Goal: Task Accomplishment & Management: Manage account settings

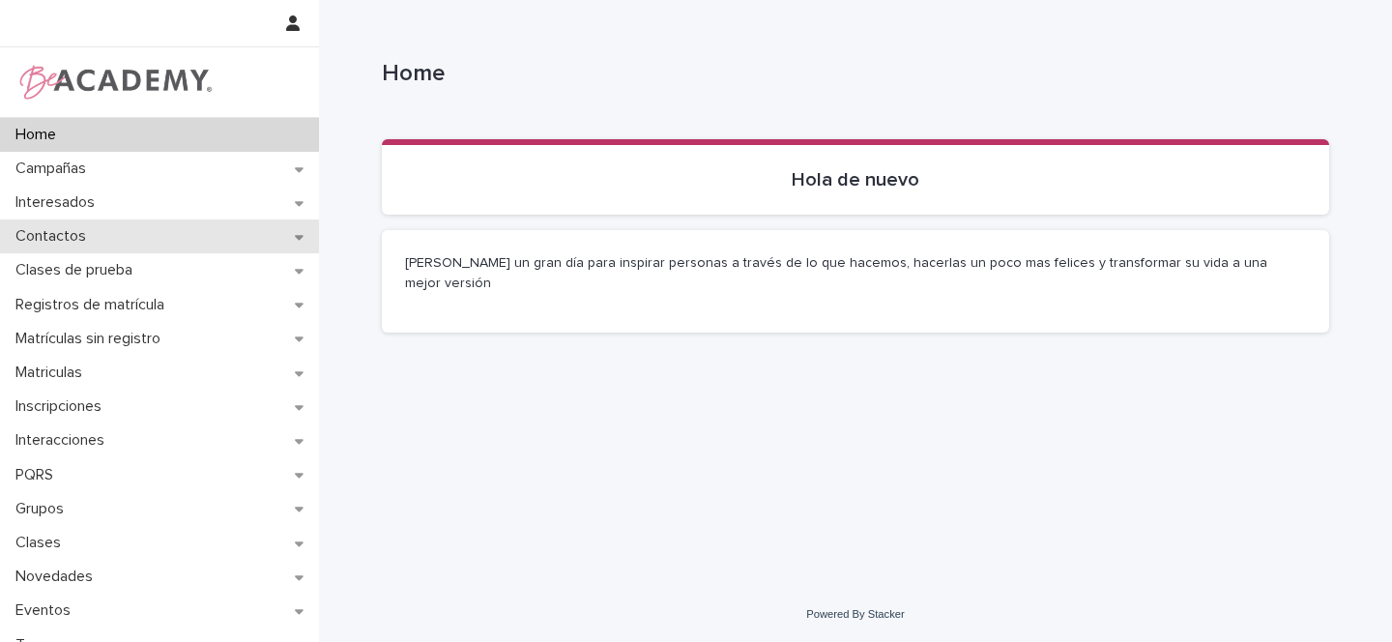
click at [295, 235] on icon at bounding box center [299, 237] width 9 height 5
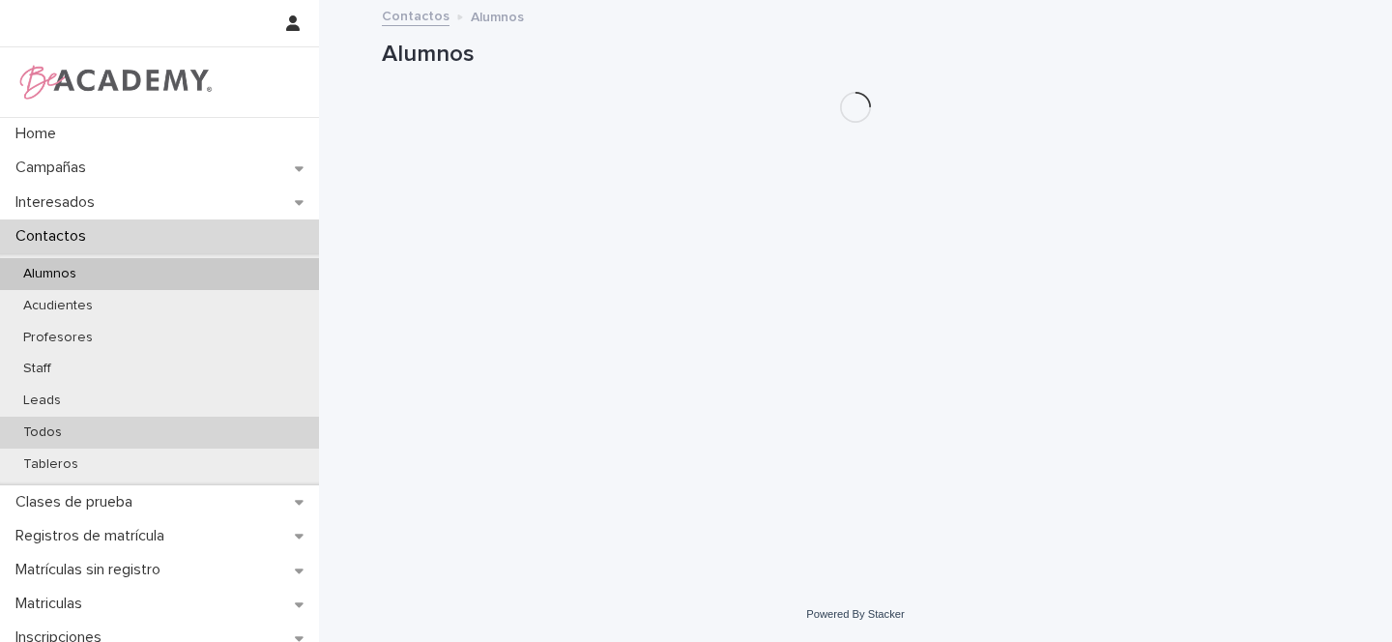
click at [50, 435] on p "Todos" at bounding box center [43, 432] width 70 height 16
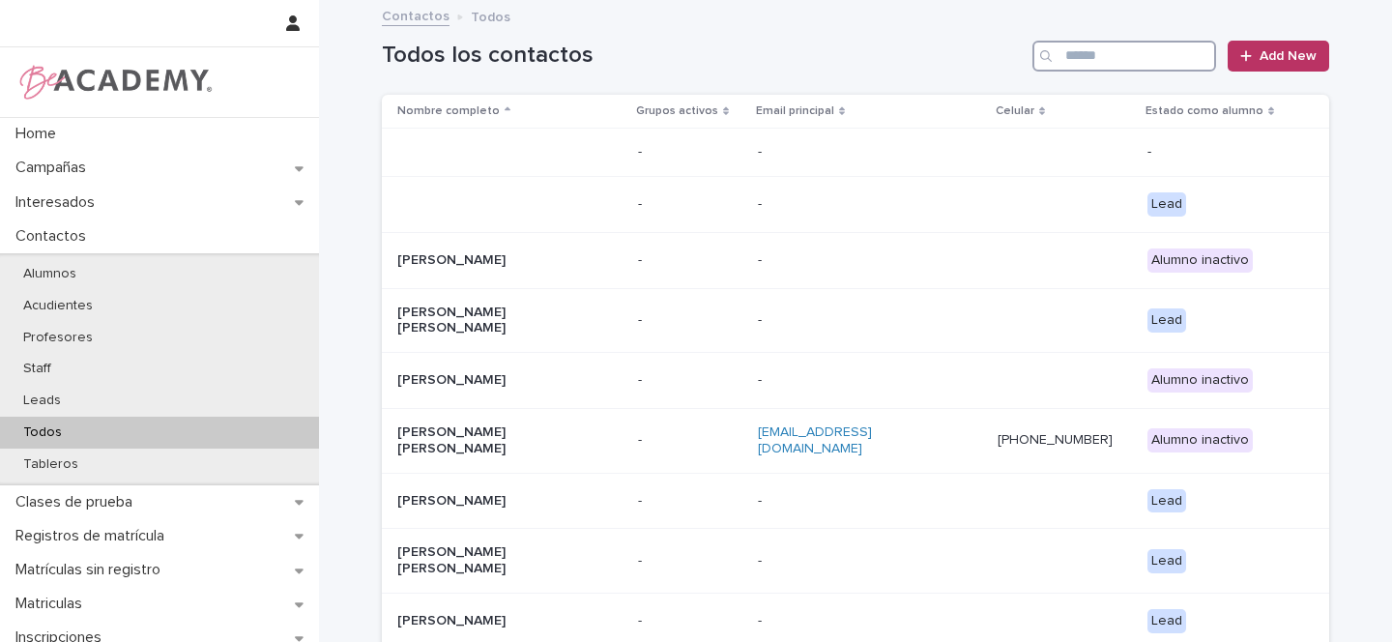
click at [1090, 65] on input "Search" at bounding box center [1124, 56] width 184 height 31
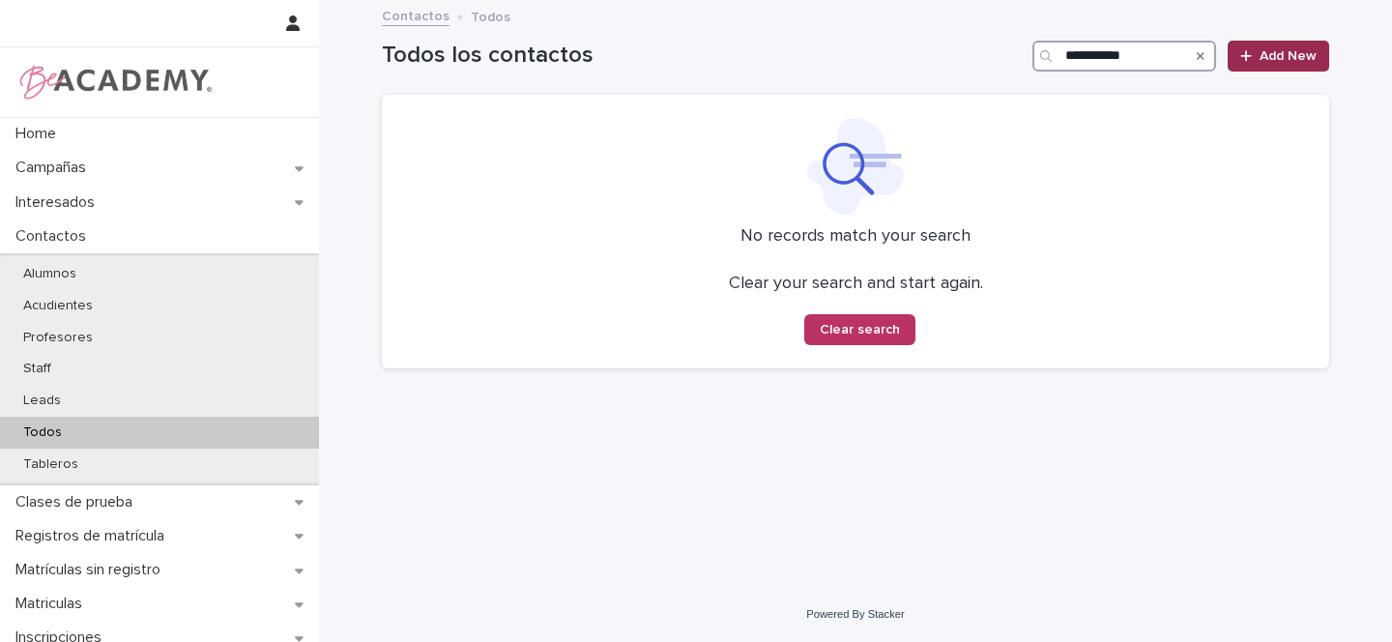
type input "**********"
click at [1309, 69] on link "Add New" at bounding box center [1279, 56] width 102 height 31
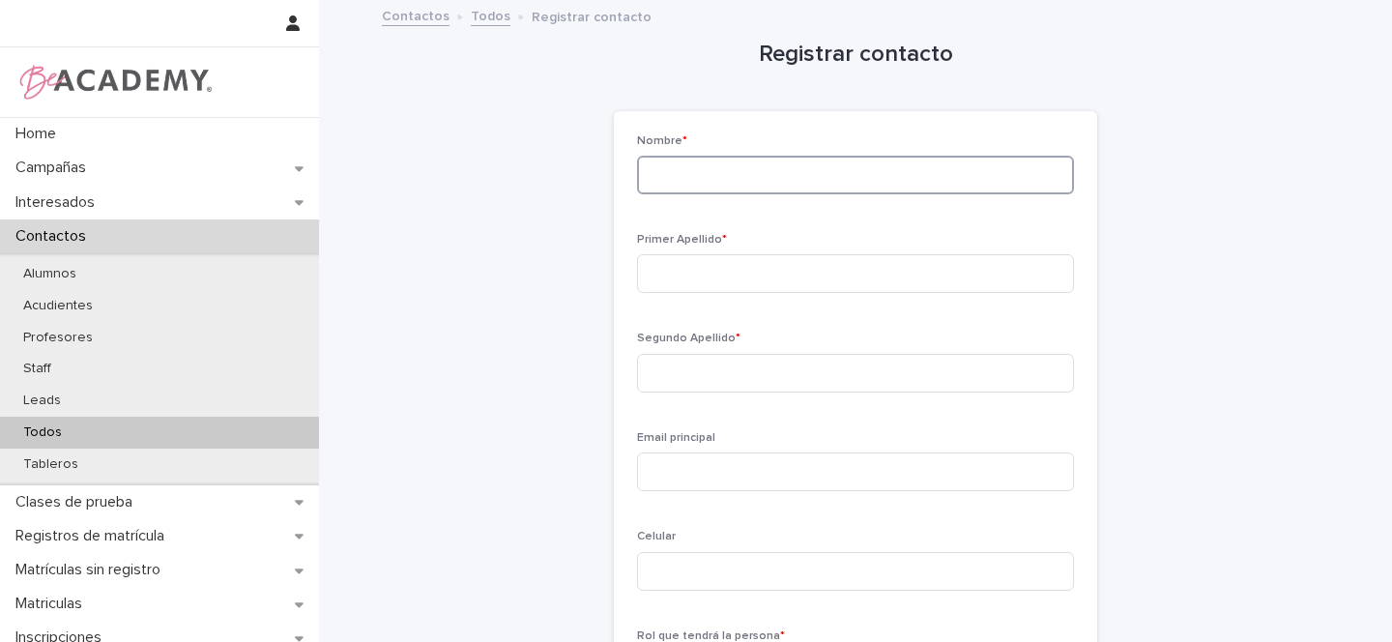
click at [686, 173] on input at bounding box center [855, 175] width 437 height 39
type input "******"
type input "*******"
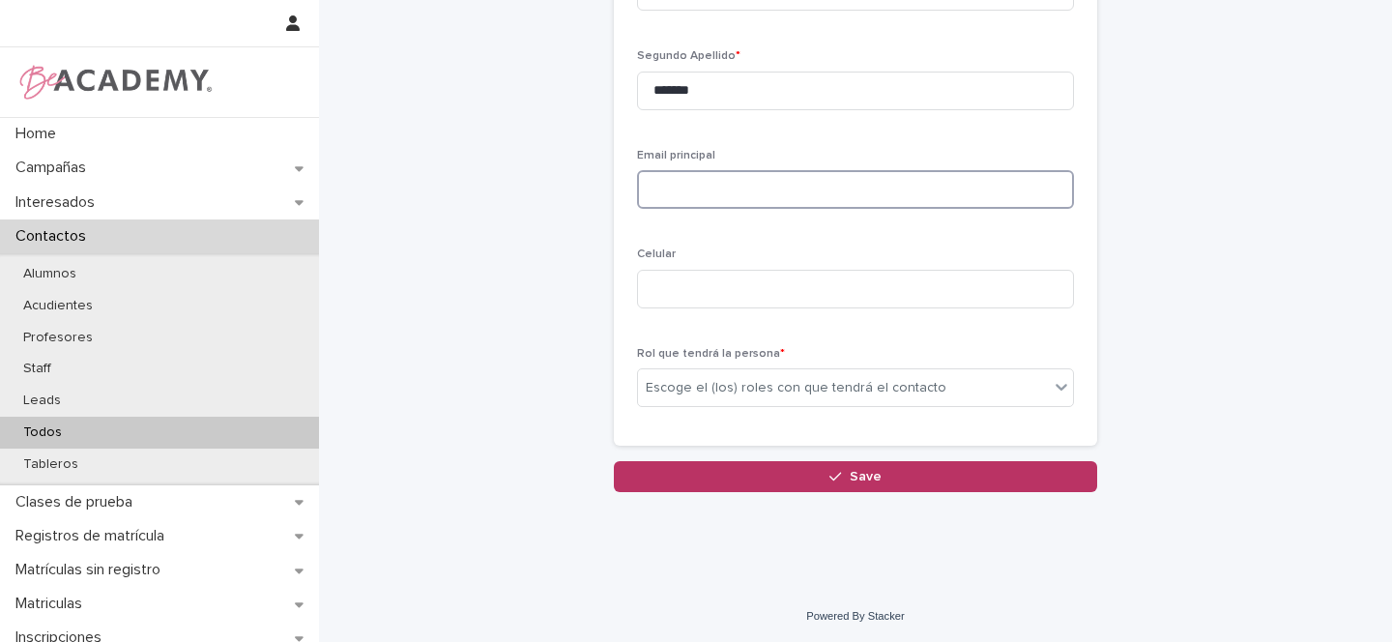
scroll to position [284, 0]
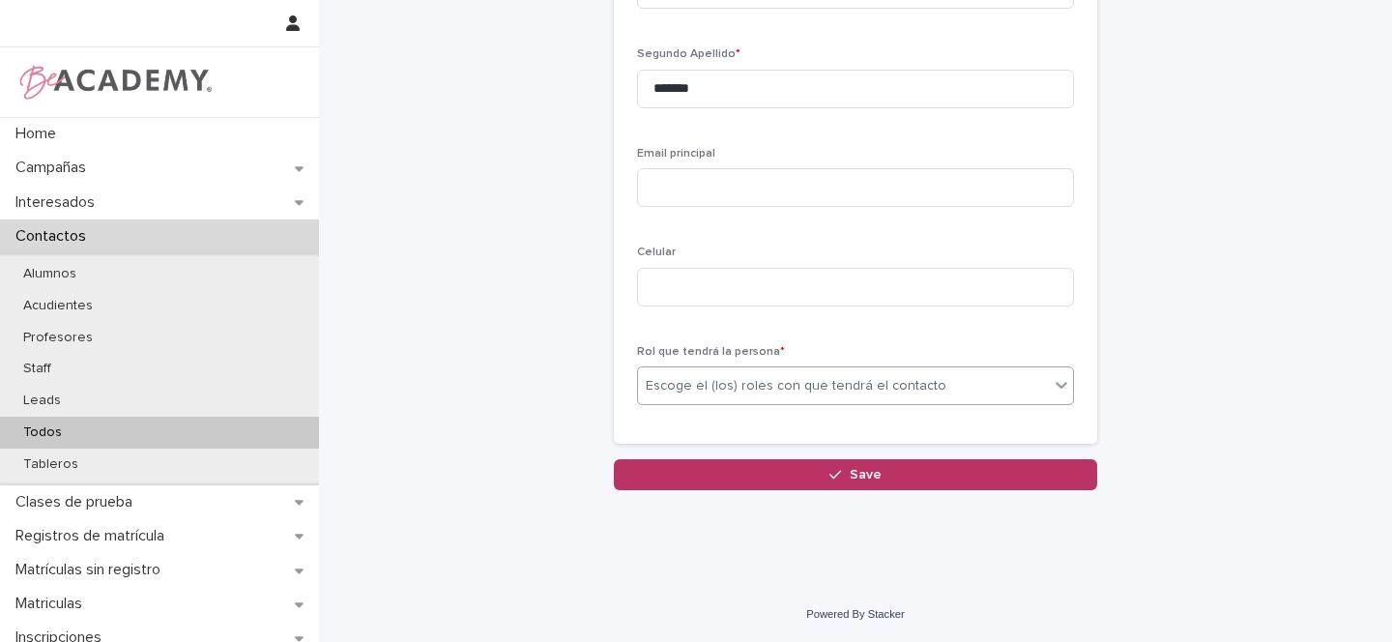
click at [664, 384] on div "Escoge el (los) roles con que tendrá el contacto" at bounding box center [796, 386] width 301 height 20
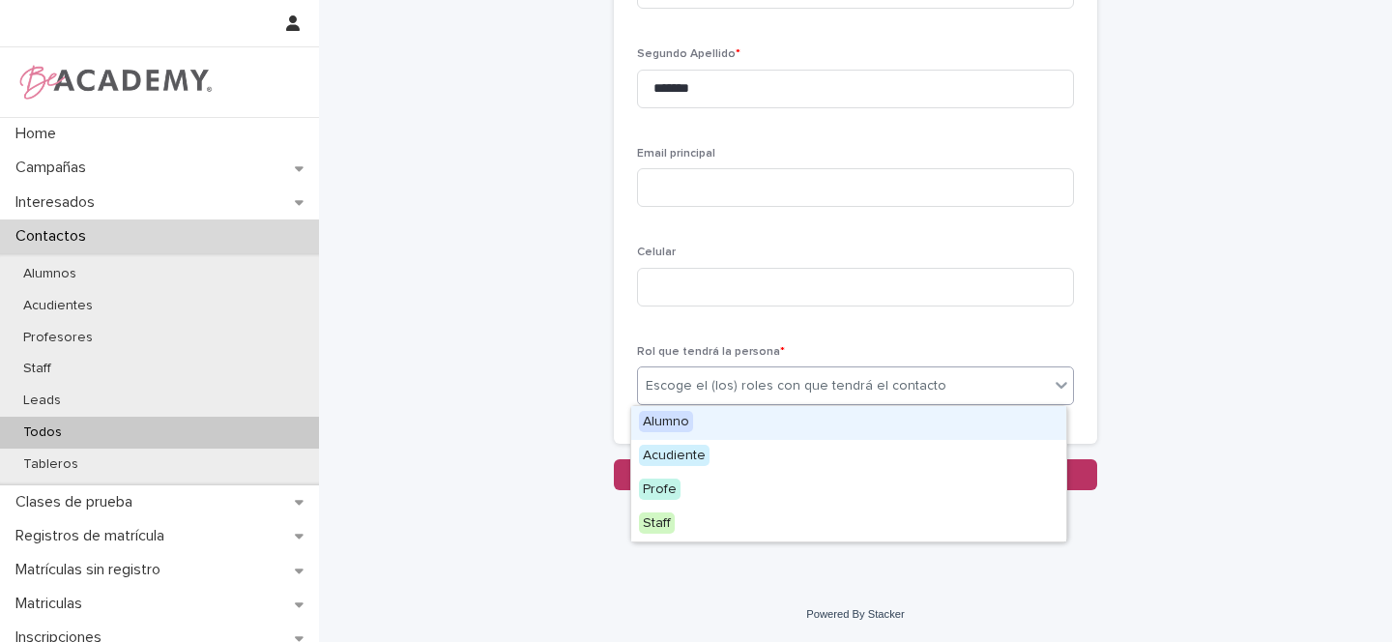
click at [668, 418] on span "Alumno" at bounding box center [666, 421] width 54 height 21
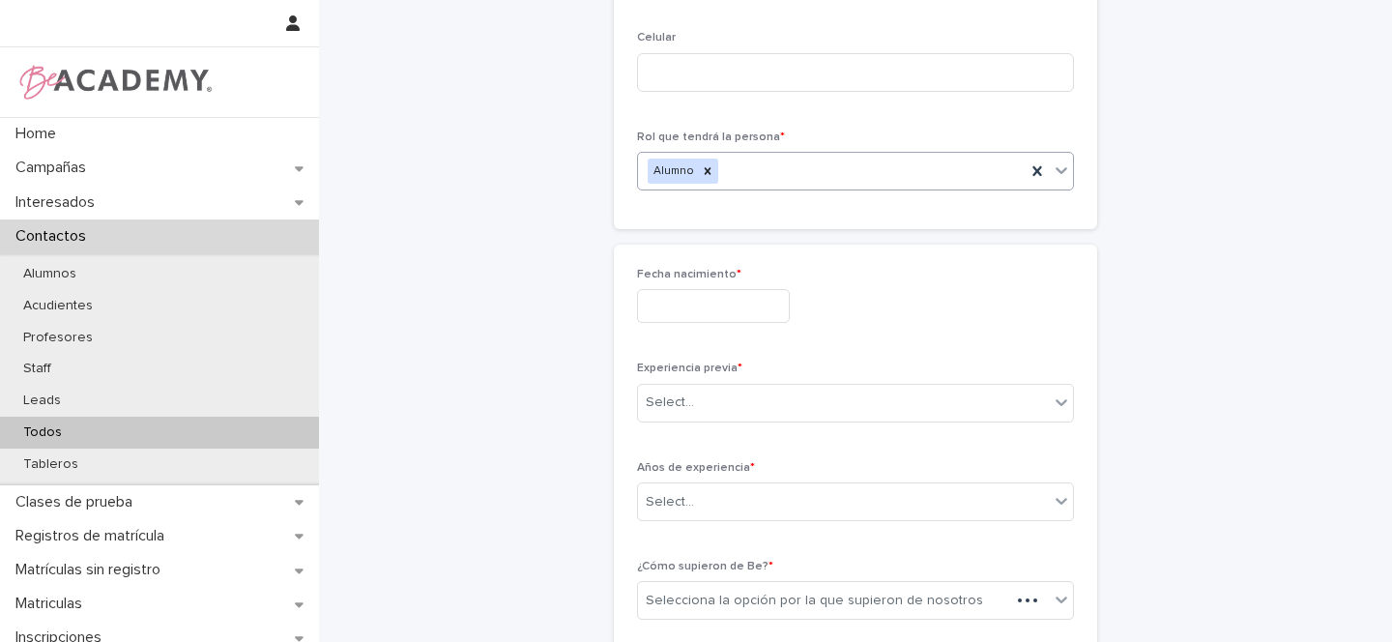
scroll to position [499, 0]
click at [665, 304] on input "text" at bounding box center [713, 306] width 153 height 34
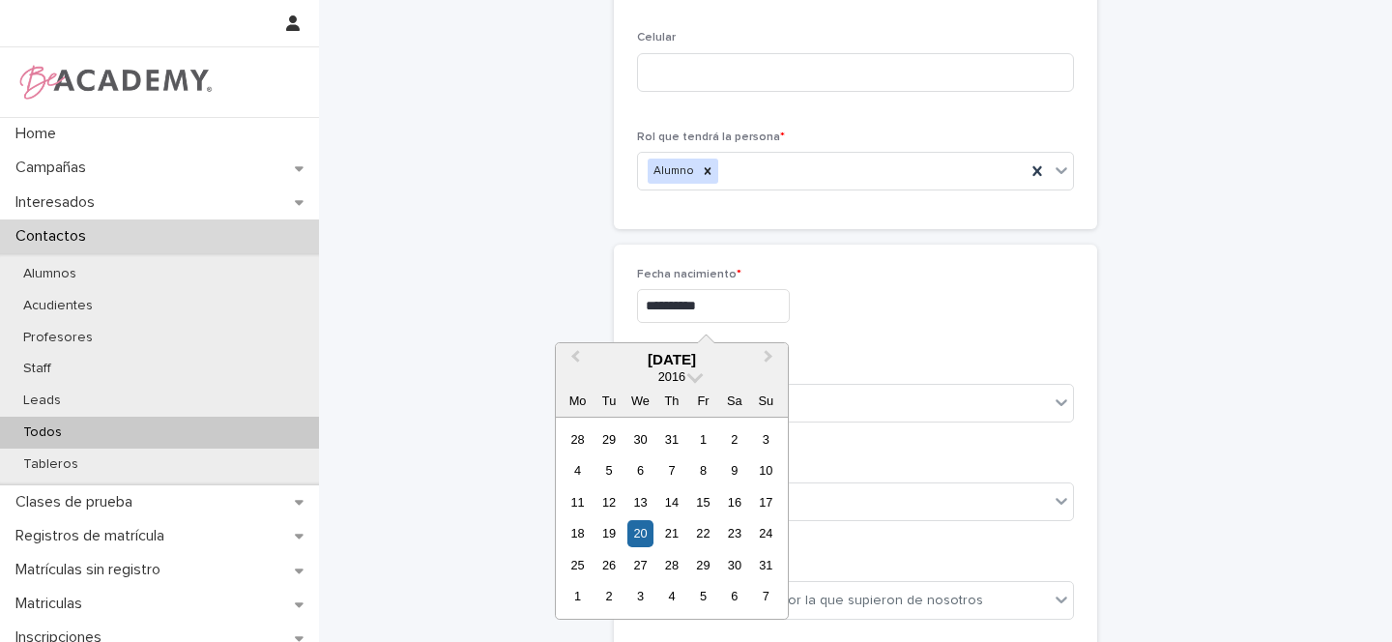
type input "**********"
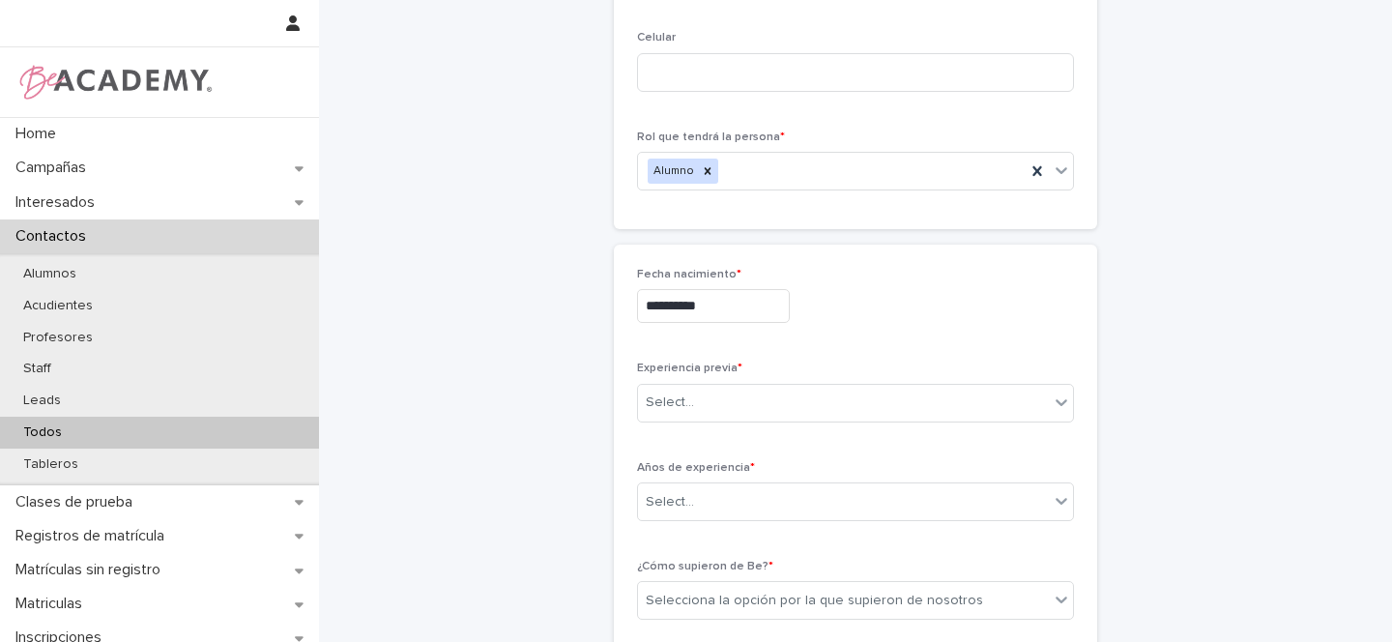
click at [866, 293] on div "**********" at bounding box center [855, 306] width 437 height 34
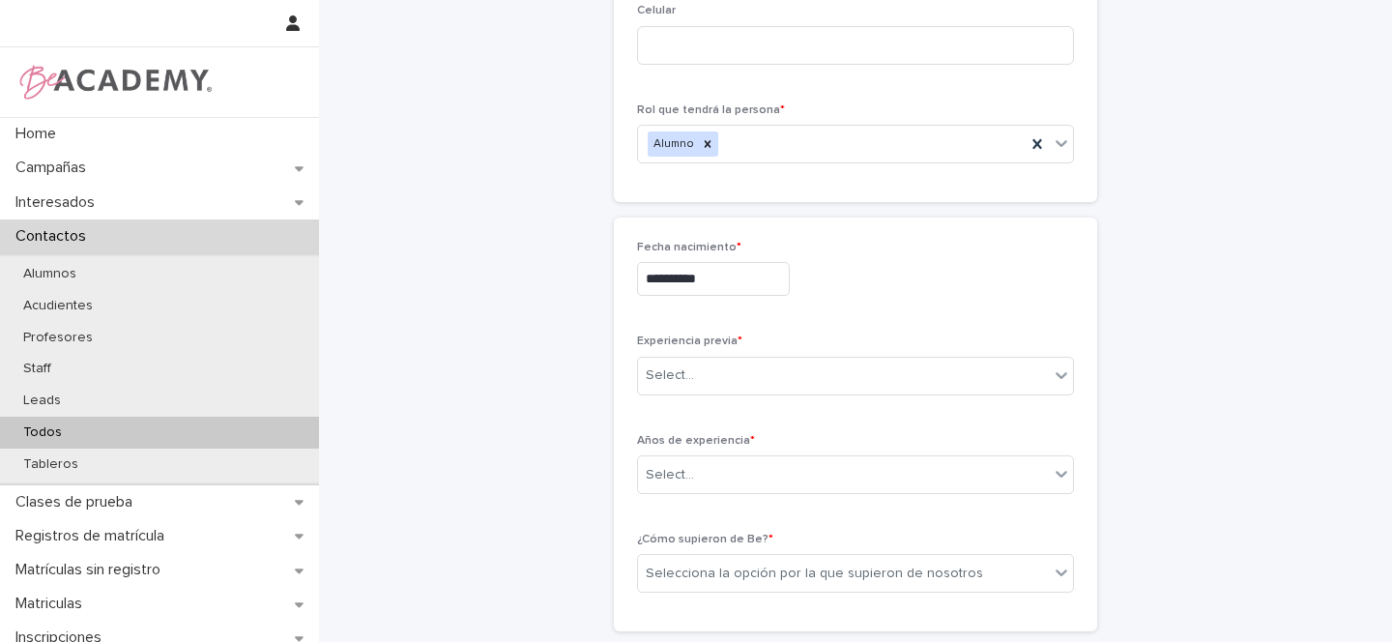
scroll to position [527, 0]
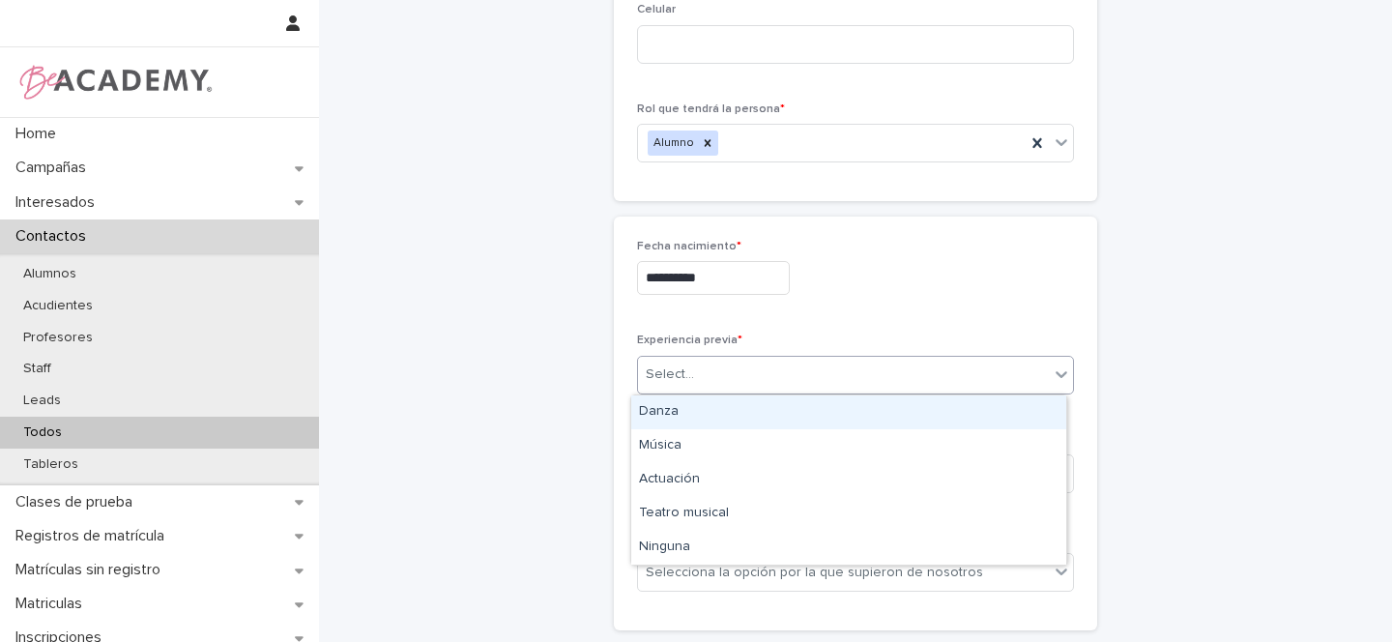
click at [696, 367] on input "text" at bounding box center [697, 374] width 2 height 16
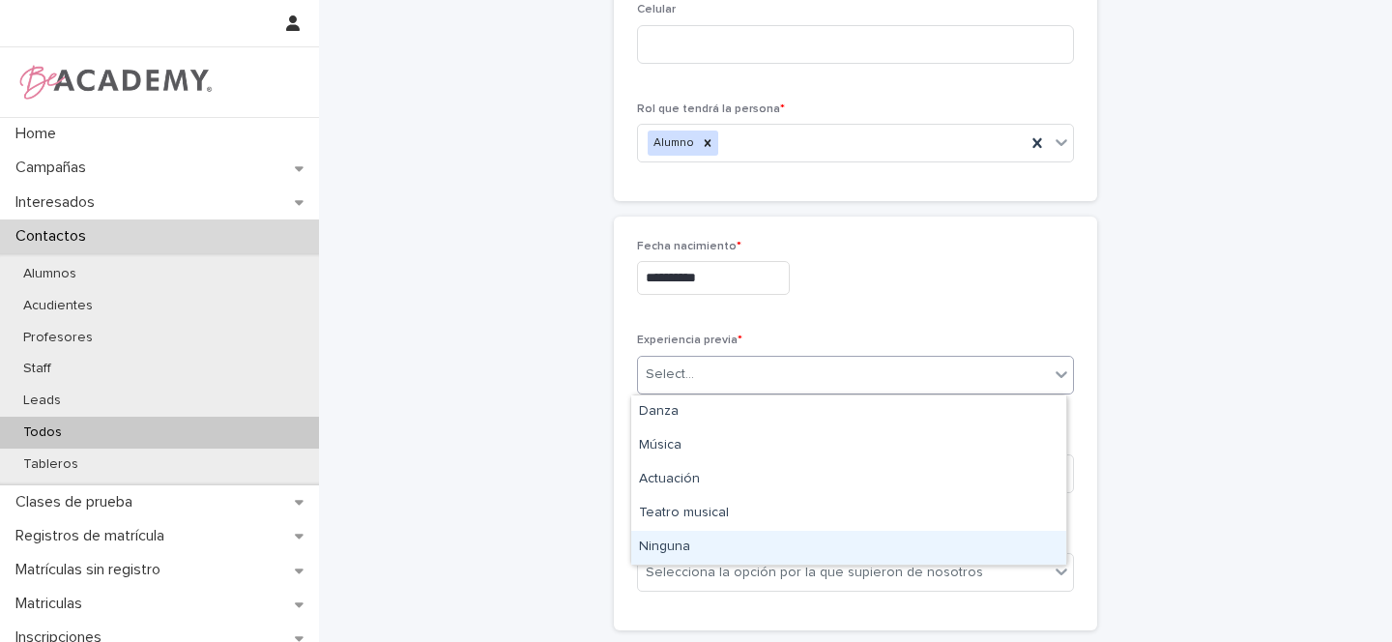
click at [657, 555] on div "Ninguna" at bounding box center [848, 548] width 435 height 34
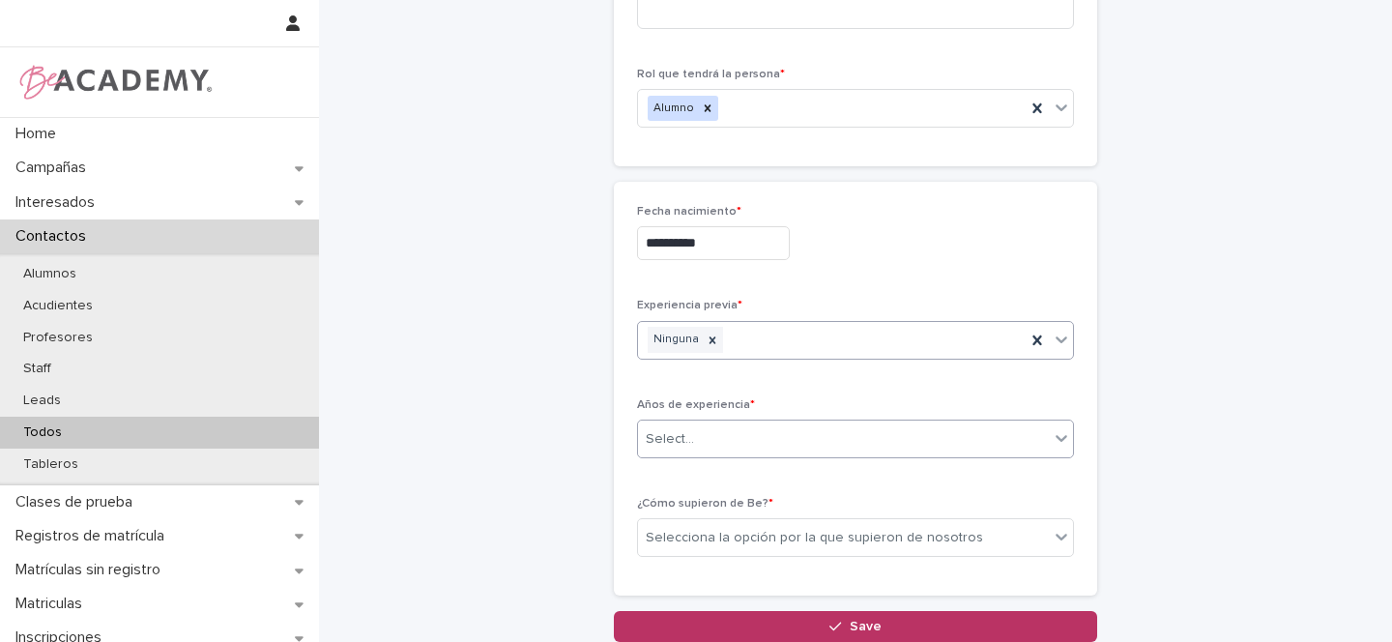
scroll to position [565, 0]
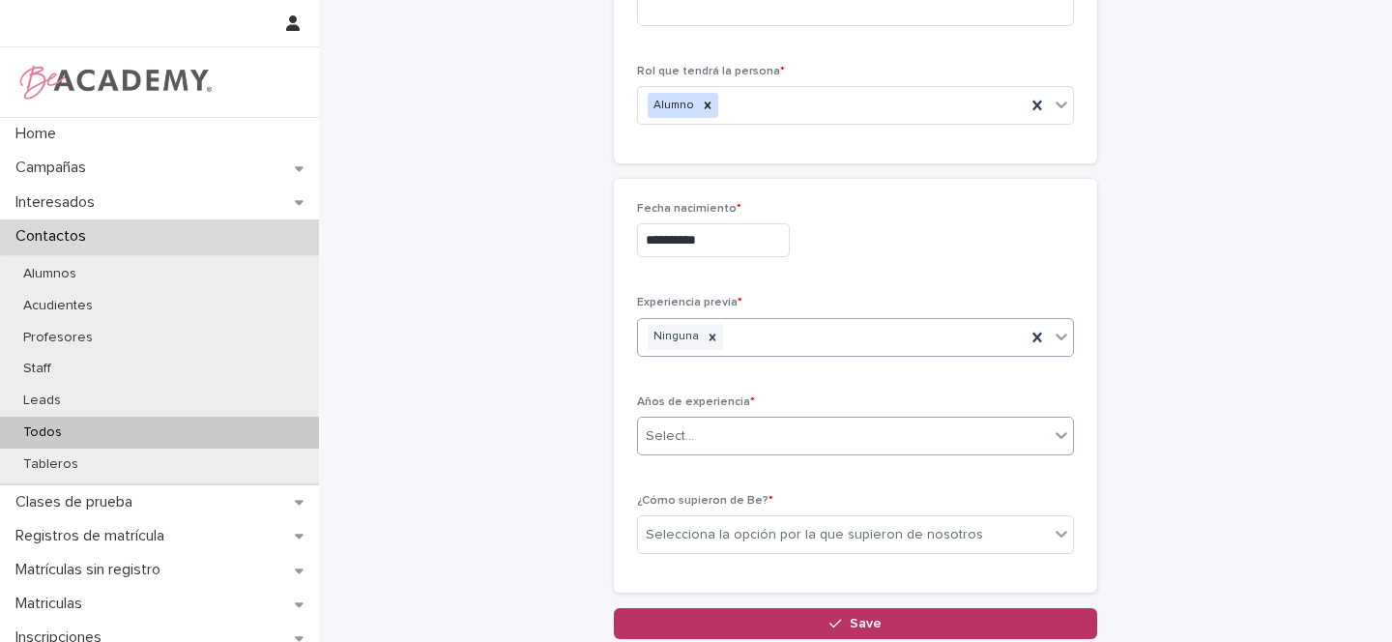
click at [683, 434] on div "Select..." at bounding box center [670, 436] width 48 height 20
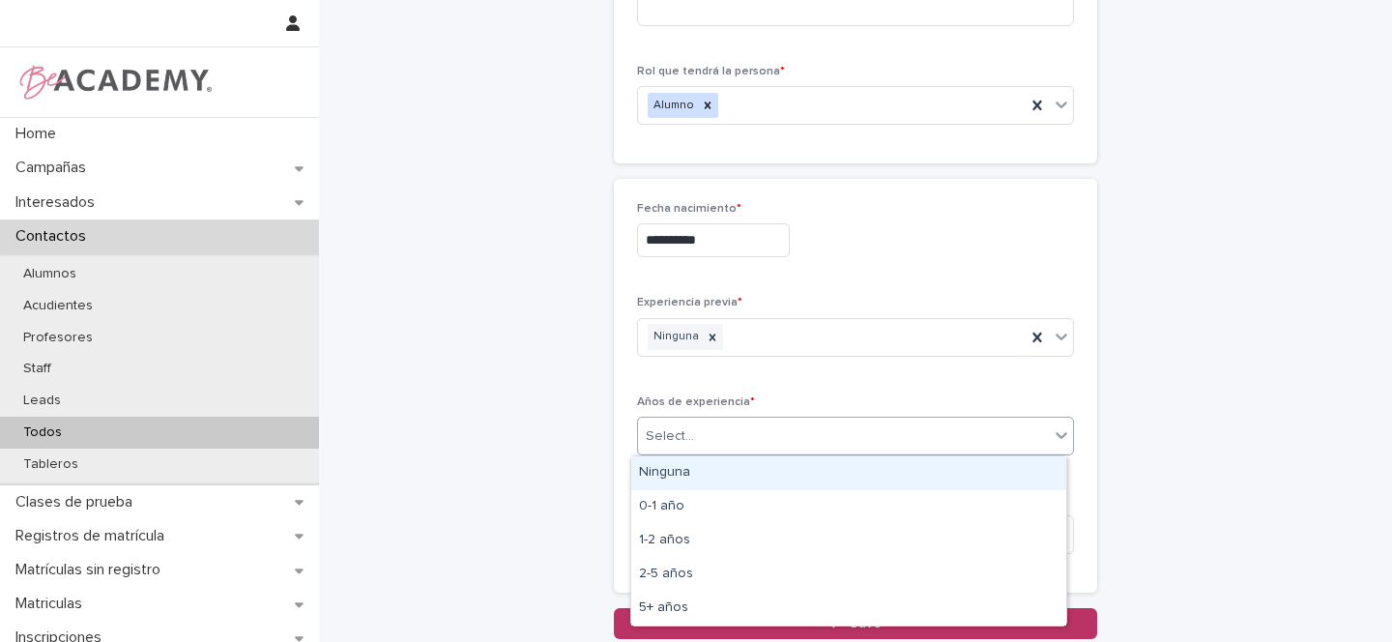
click at [669, 477] on div "Ninguna" at bounding box center [848, 473] width 435 height 34
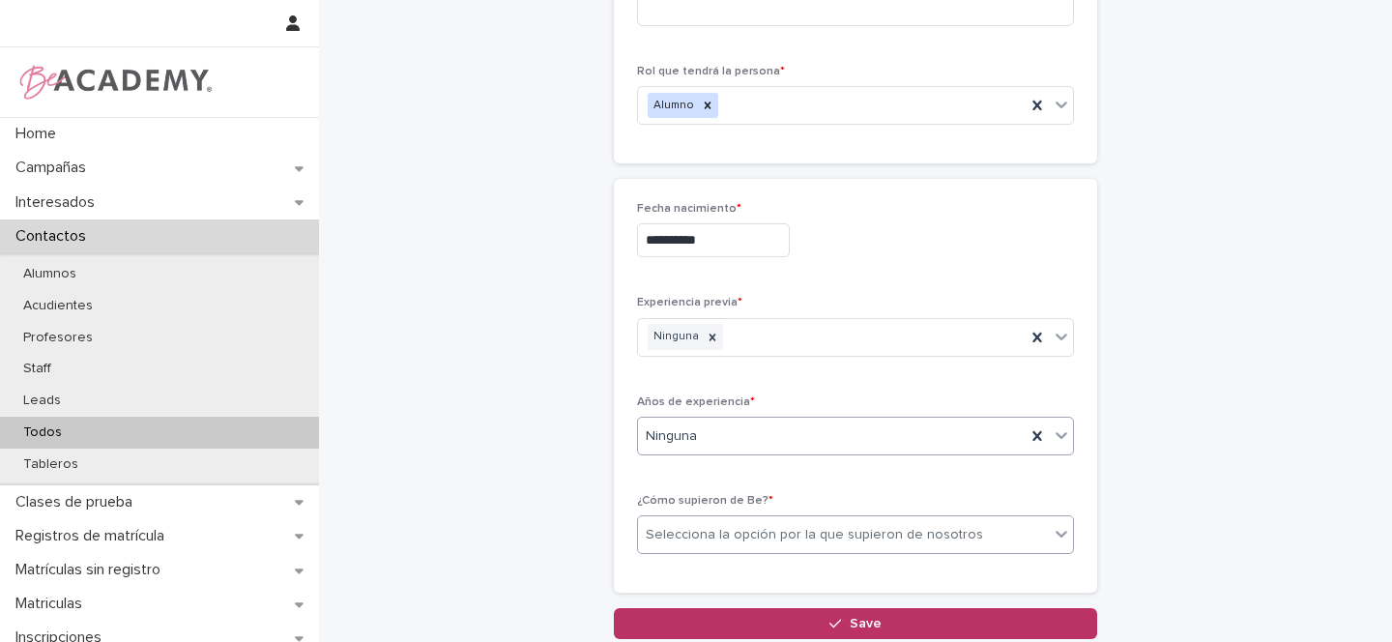
click at [718, 536] on div "Selecciona la opción por la que supieron de nosotros" at bounding box center [814, 535] width 337 height 20
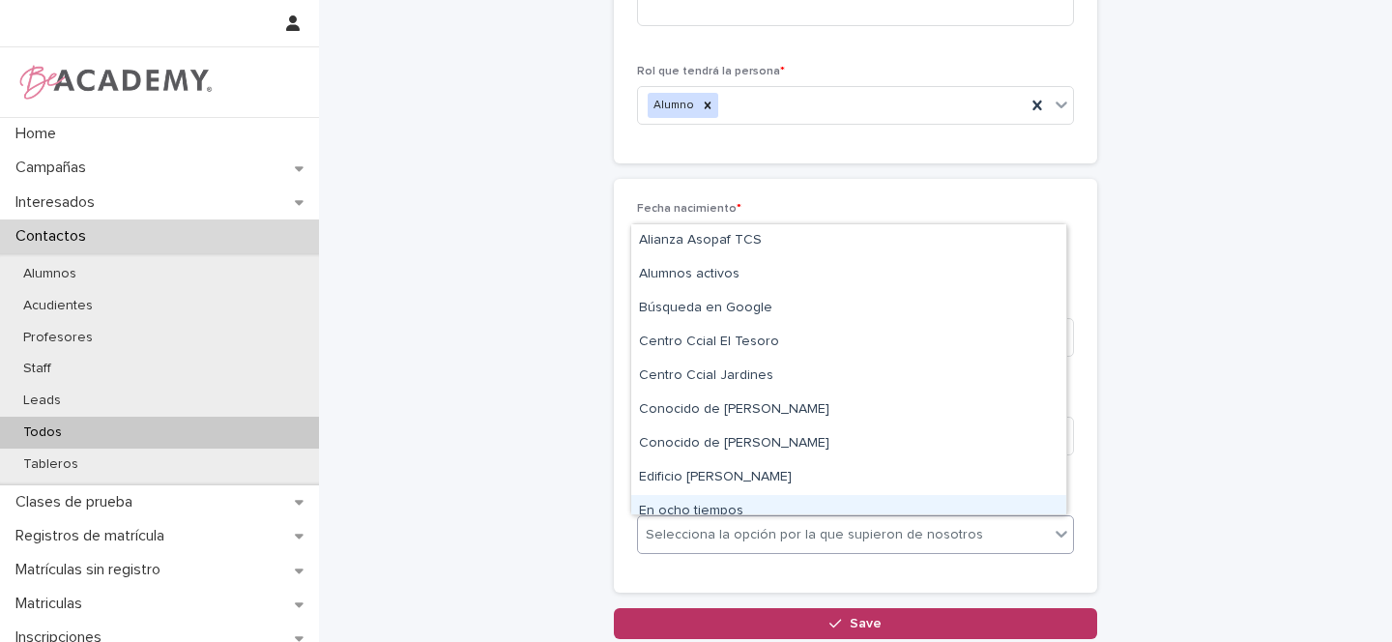
scroll to position [319, 0]
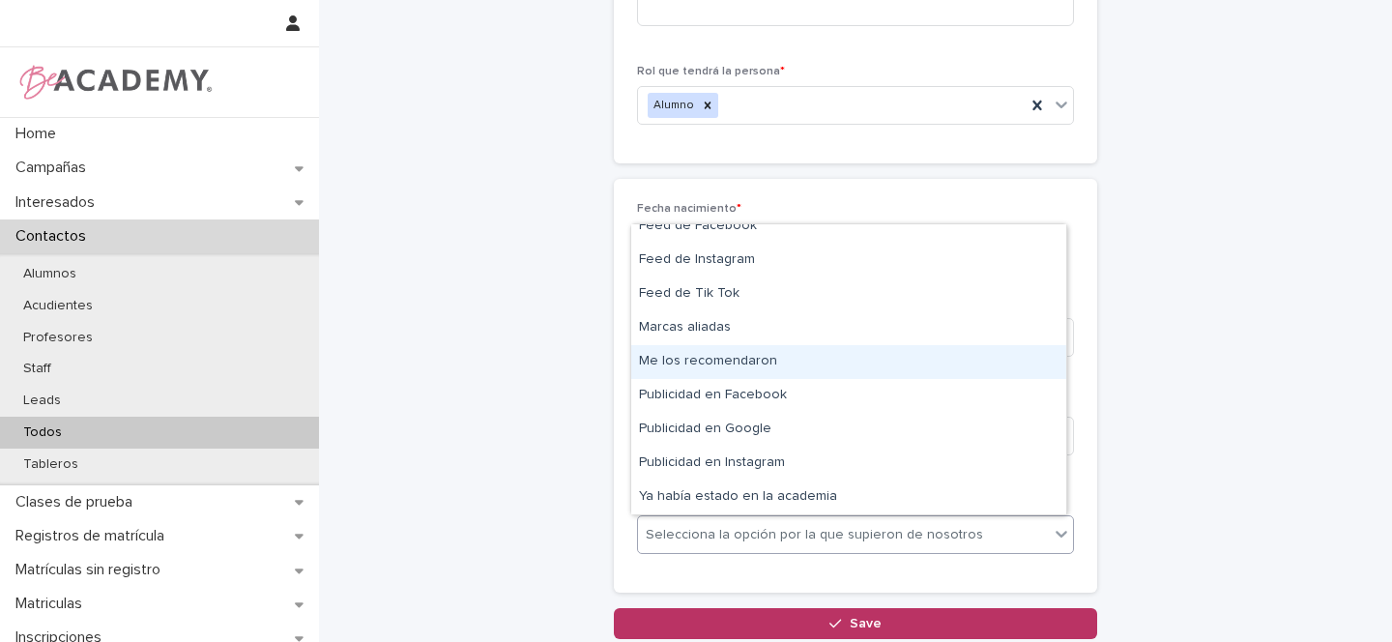
click at [700, 363] on div "Me los recomendaron" at bounding box center [848, 362] width 435 height 34
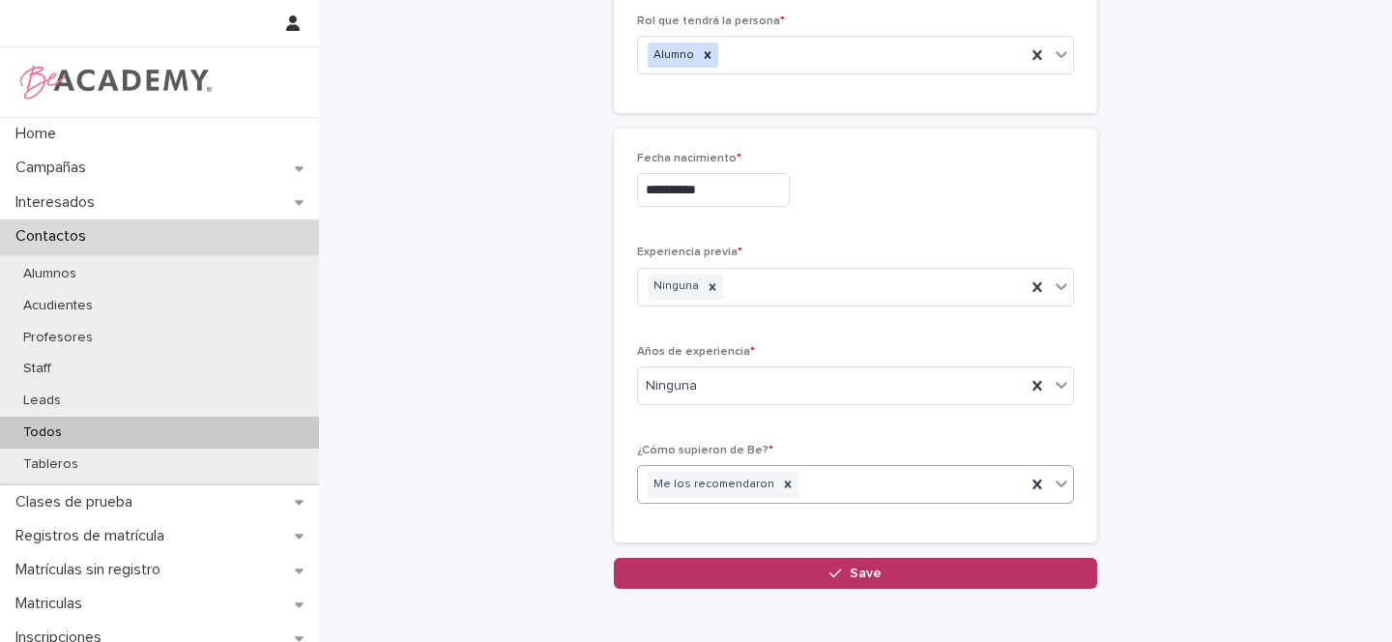
scroll to position [709, 0]
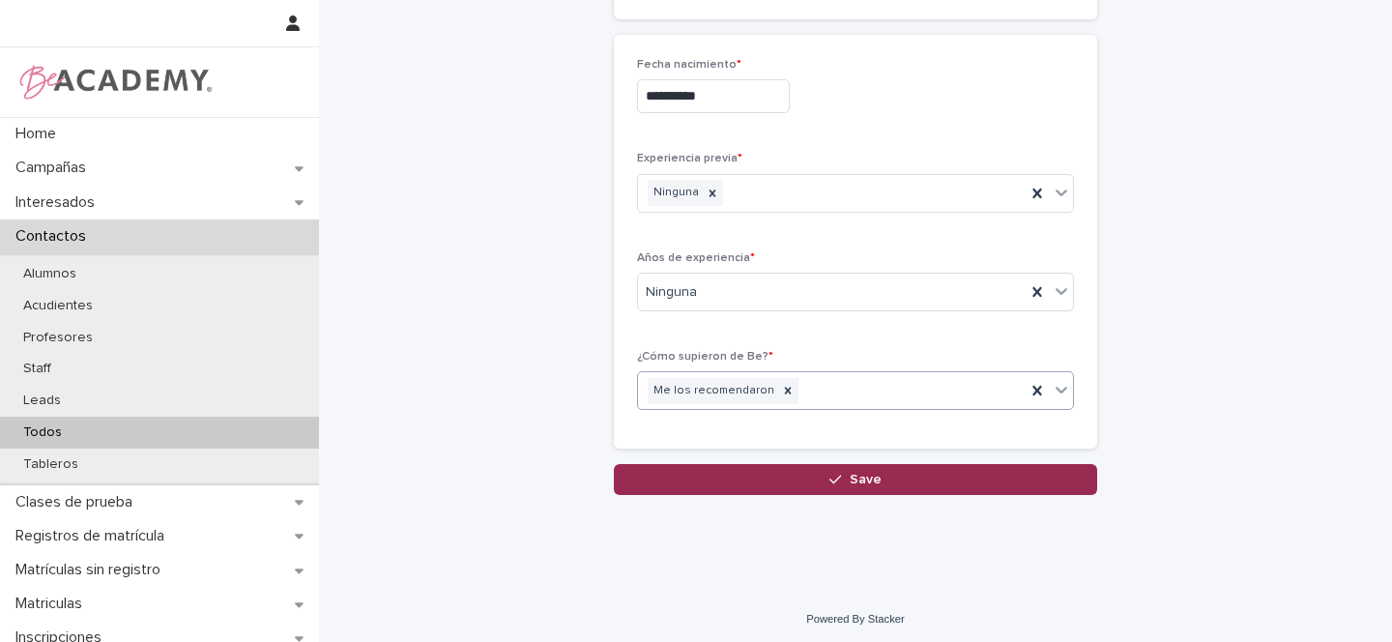
click at [830, 484] on icon "button" at bounding box center [835, 480] width 12 height 14
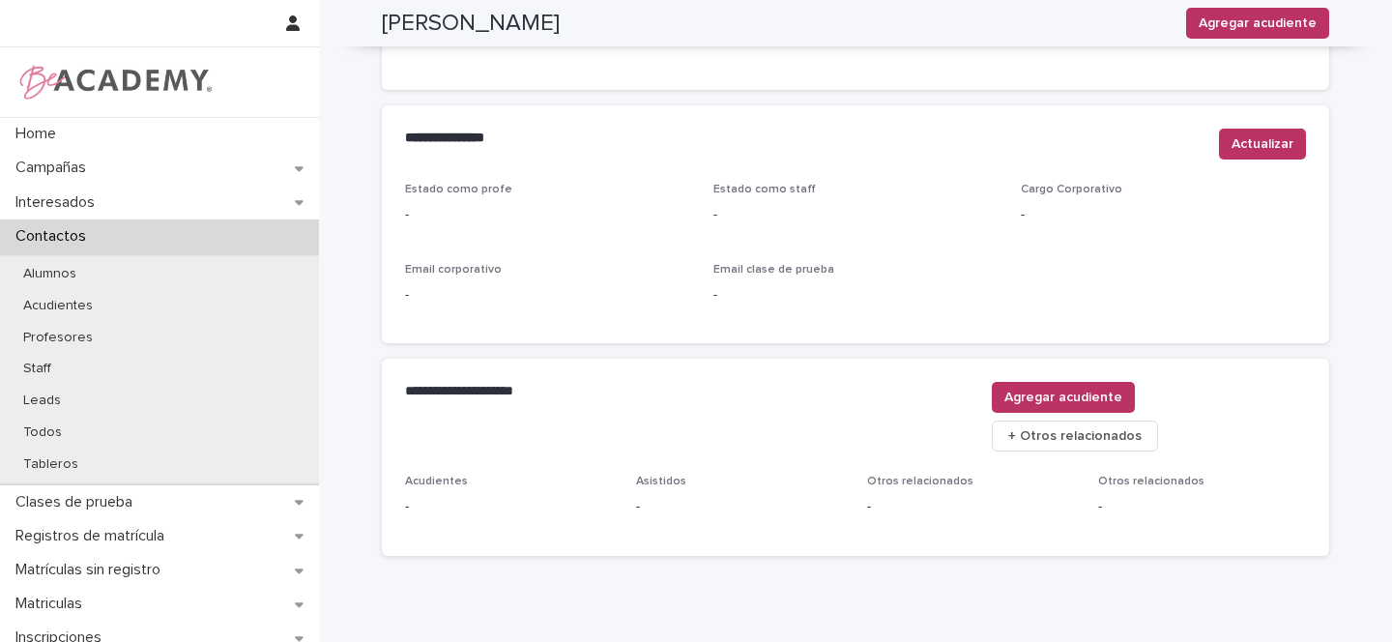
scroll to position [785, 0]
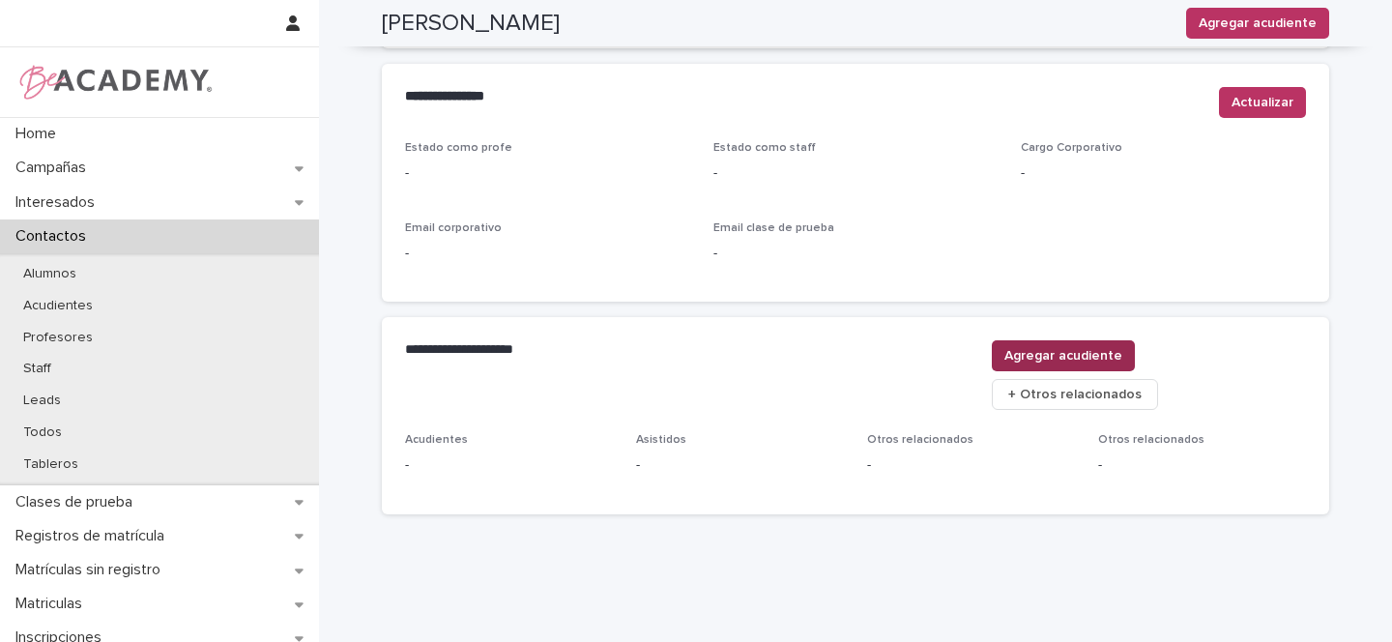
click at [1122, 363] on span "Agregar acudiente" at bounding box center [1063, 355] width 118 height 19
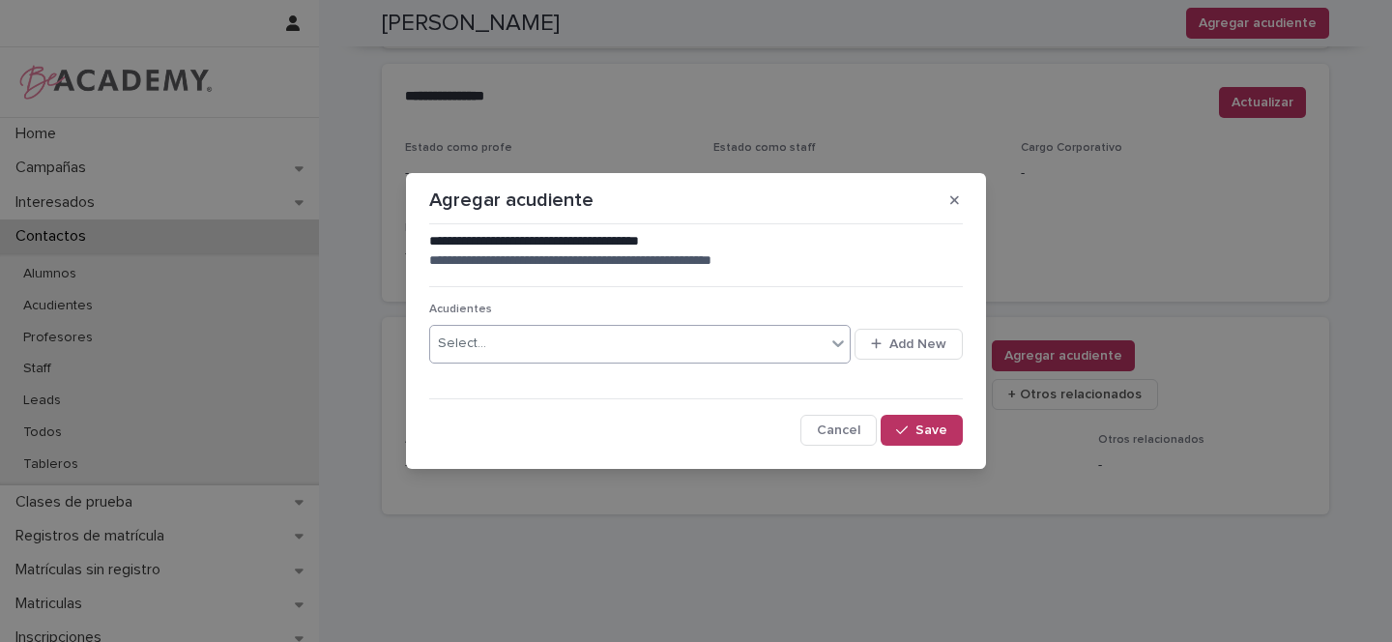
click at [509, 337] on div "Select..." at bounding box center [627, 344] width 395 height 32
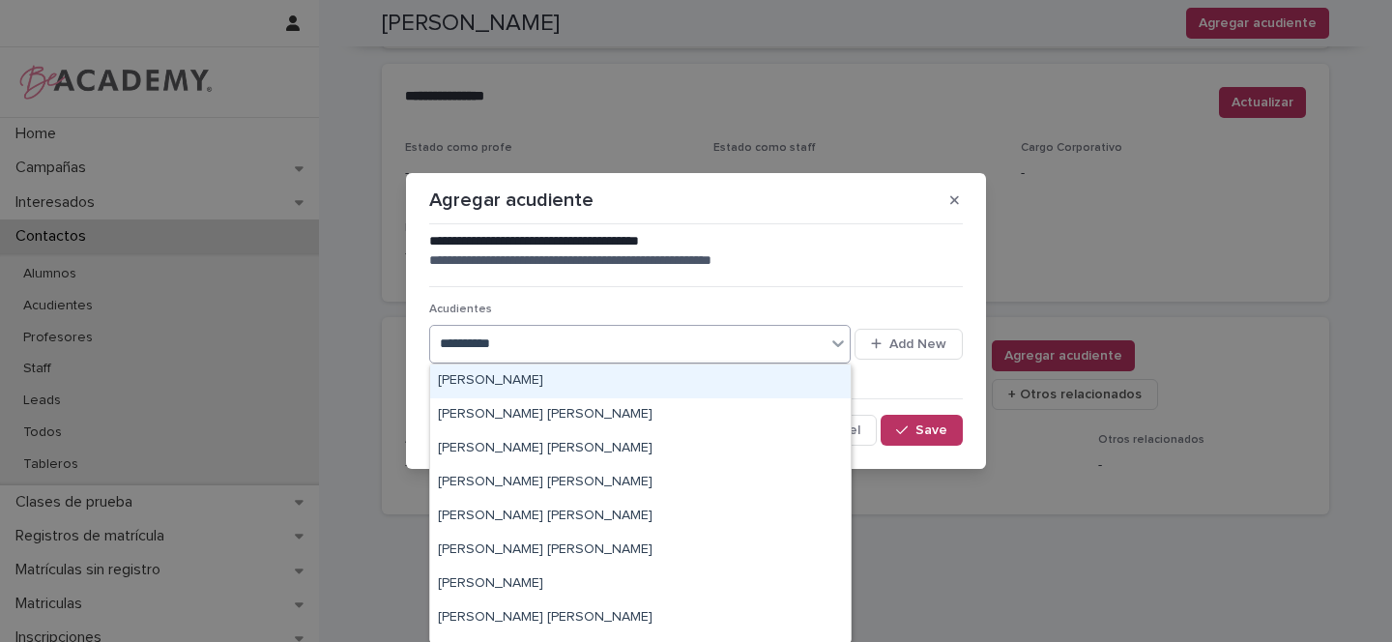
type input "**********"
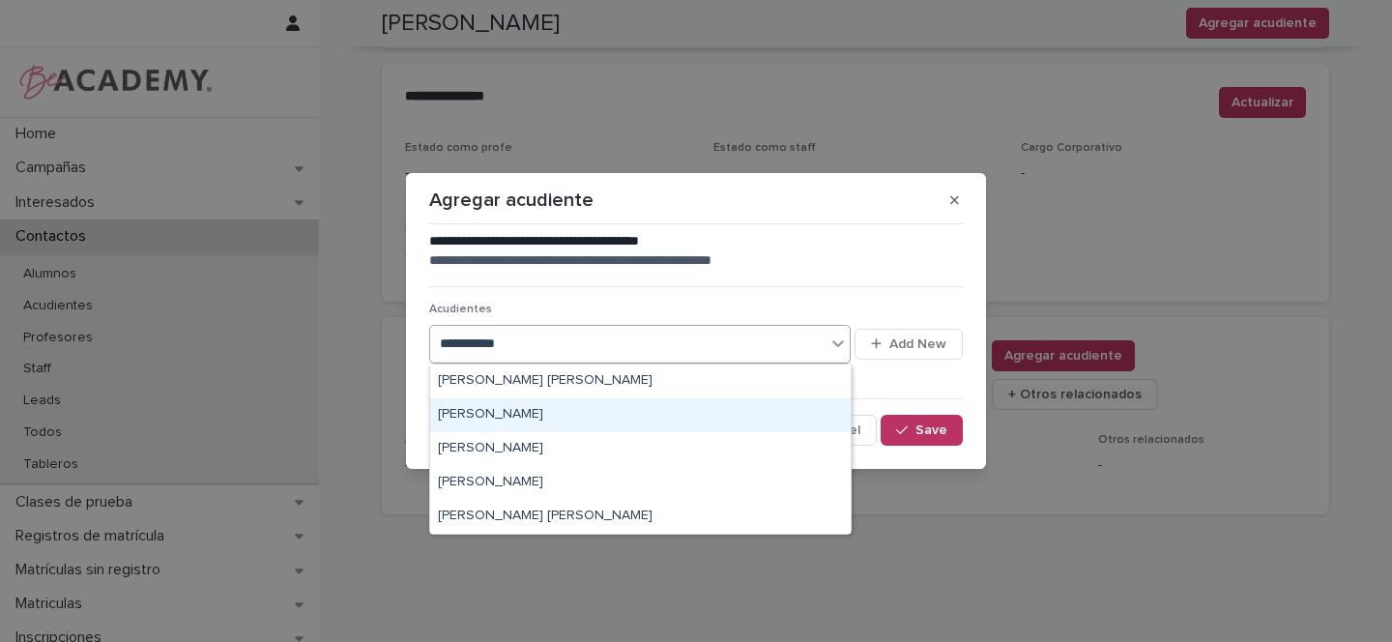
click at [533, 420] on div "Margarita Cajiao Giraldo" at bounding box center [640, 415] width 421 height 34
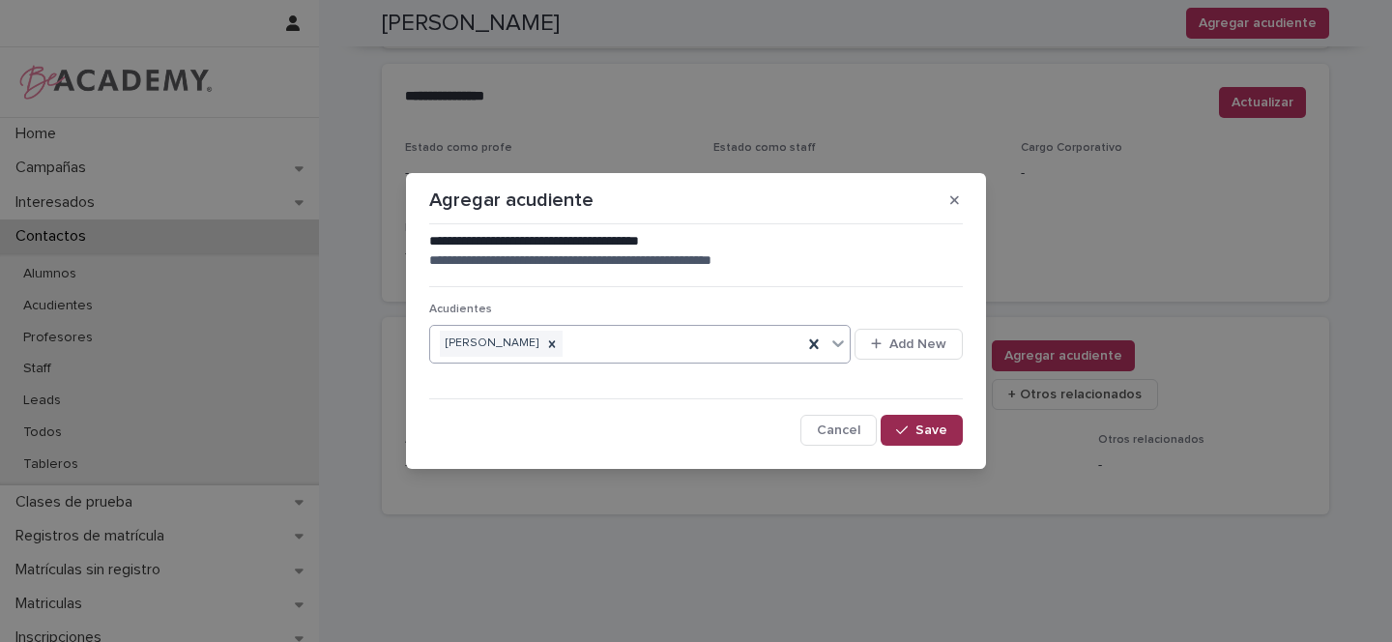
click at [919, 432] on span "Save" at bounding box center [931, 430] width 32 height 14
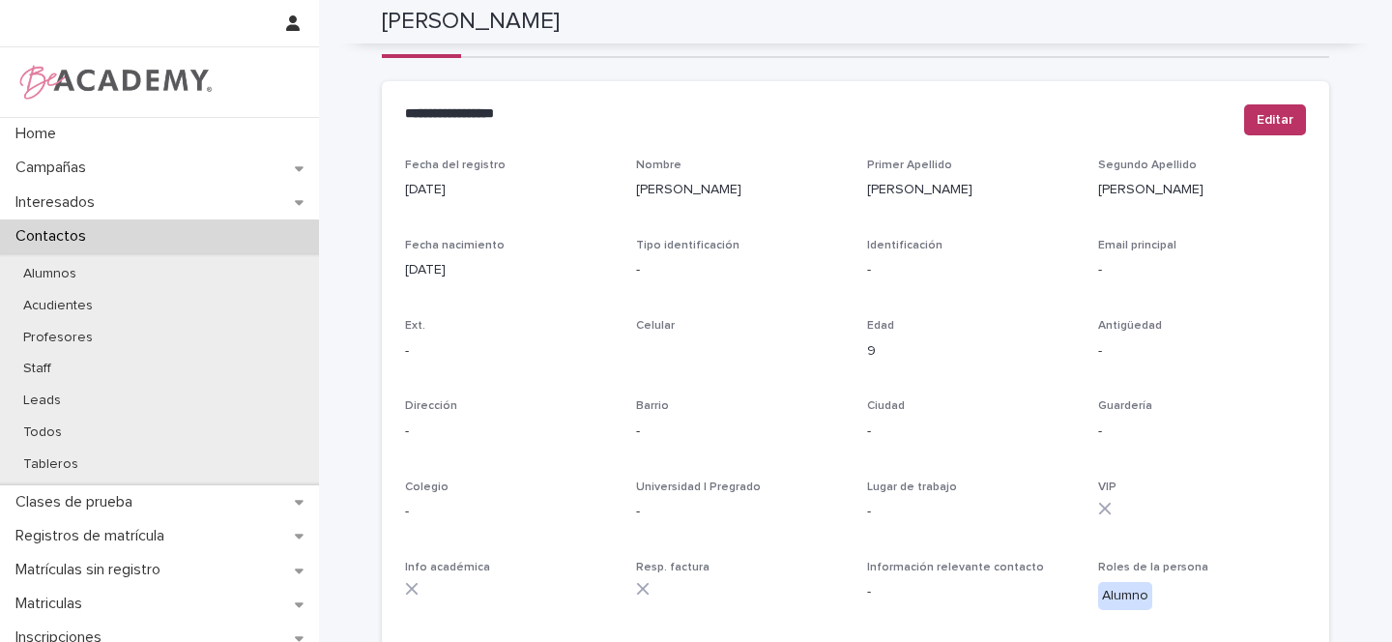
scroll to position [0, 0]
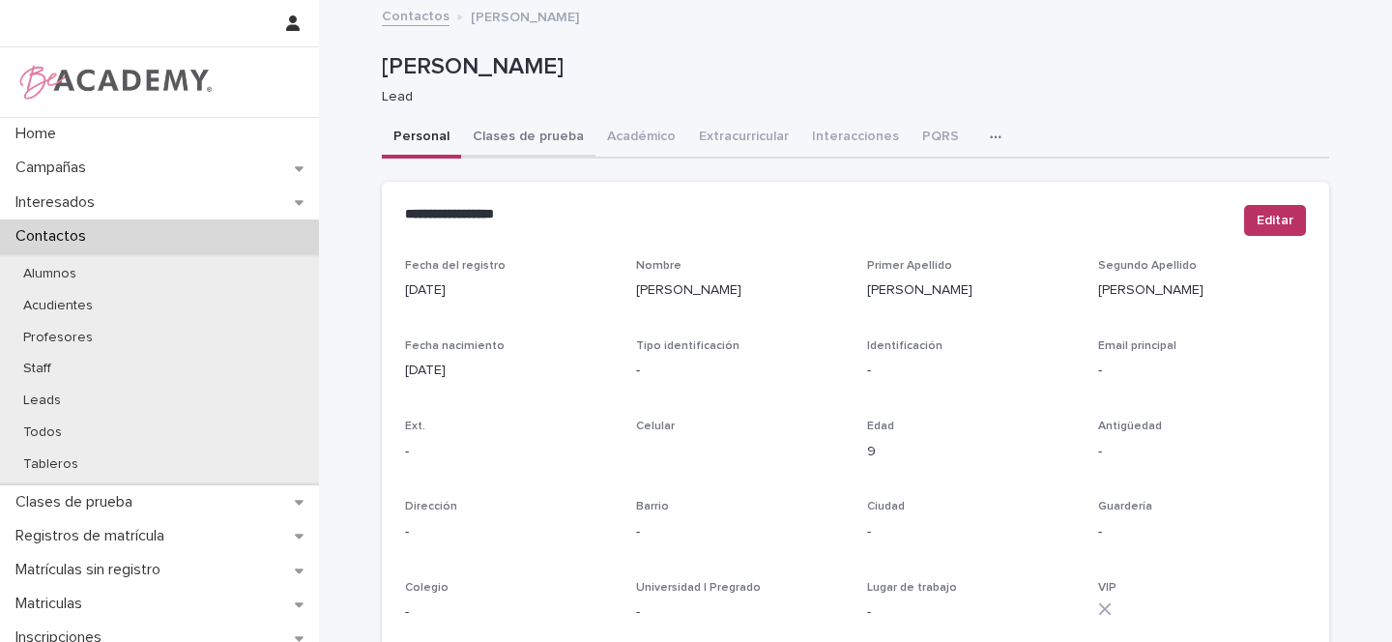
click at [522, 142] on button "Clases de prueba" at bounding box center [528, 138] width 134 height 41
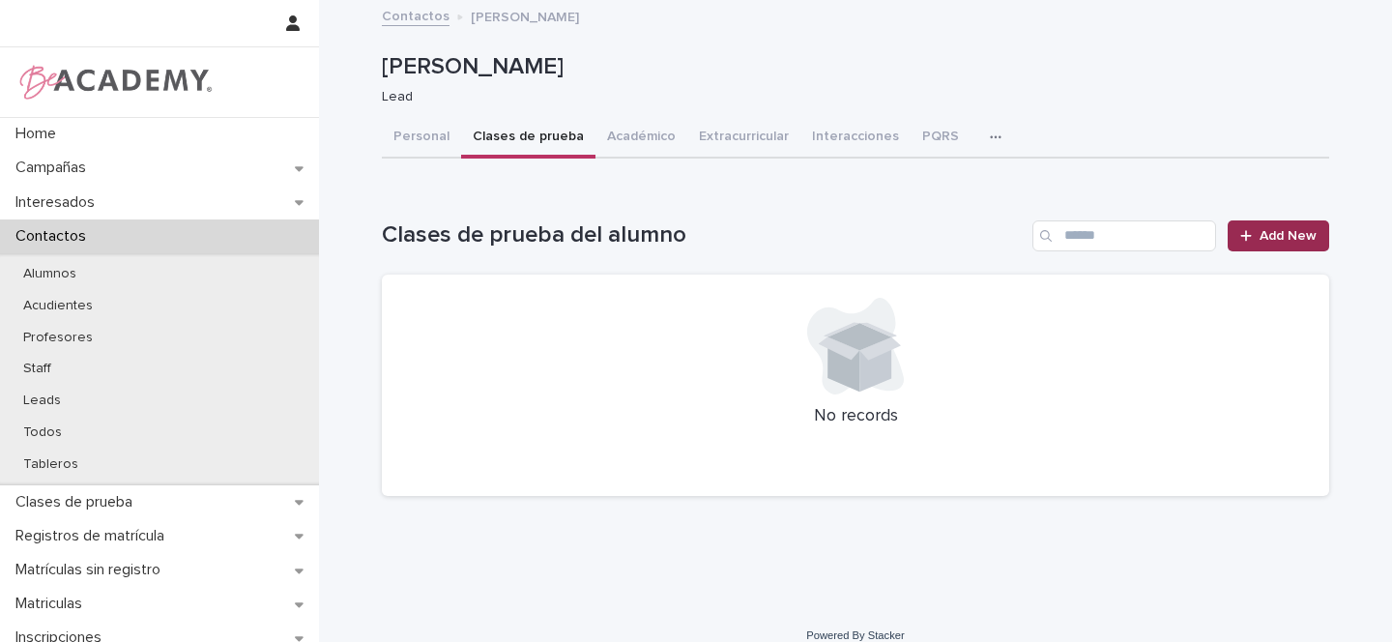
click at [1266, 236] on span "Add New" at bounding box center [1288, 236] width 57 height 14
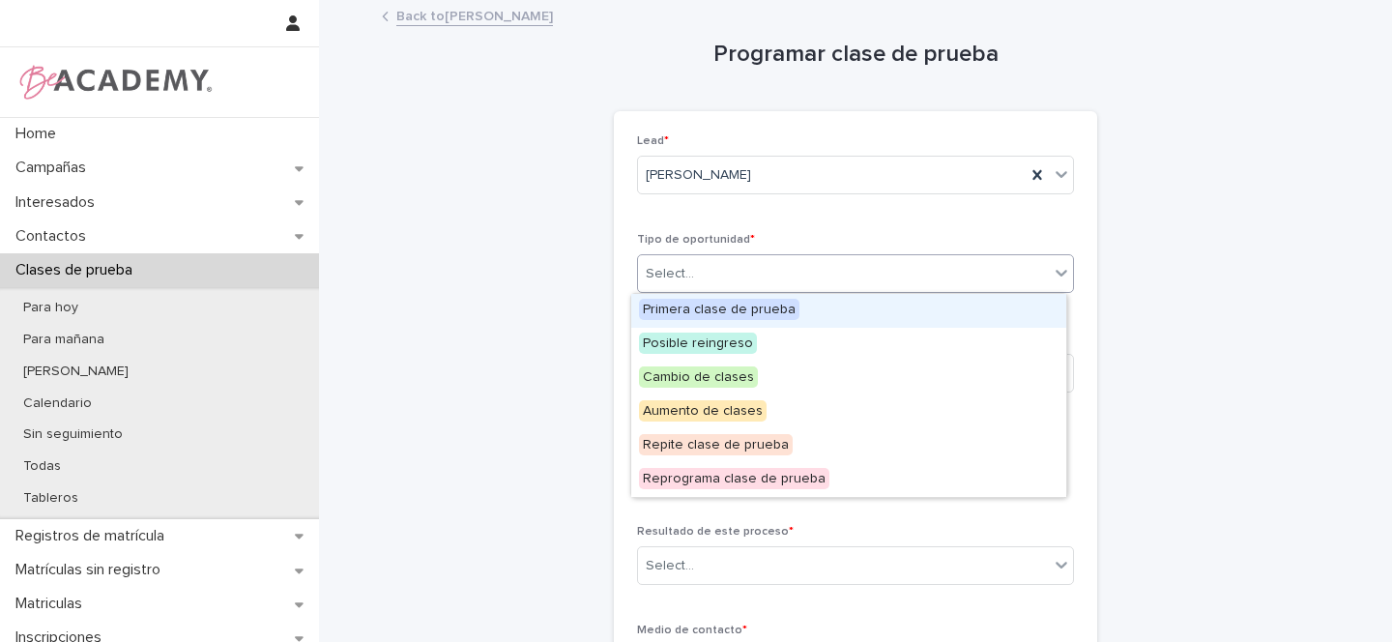
click at [695, 259] on div "Select..." at bounding box center [843, 274] width 411 height 32
click at [691, 308] on span "Primera clase de prueba" at bounding box center [719, 309] width 160 height 21
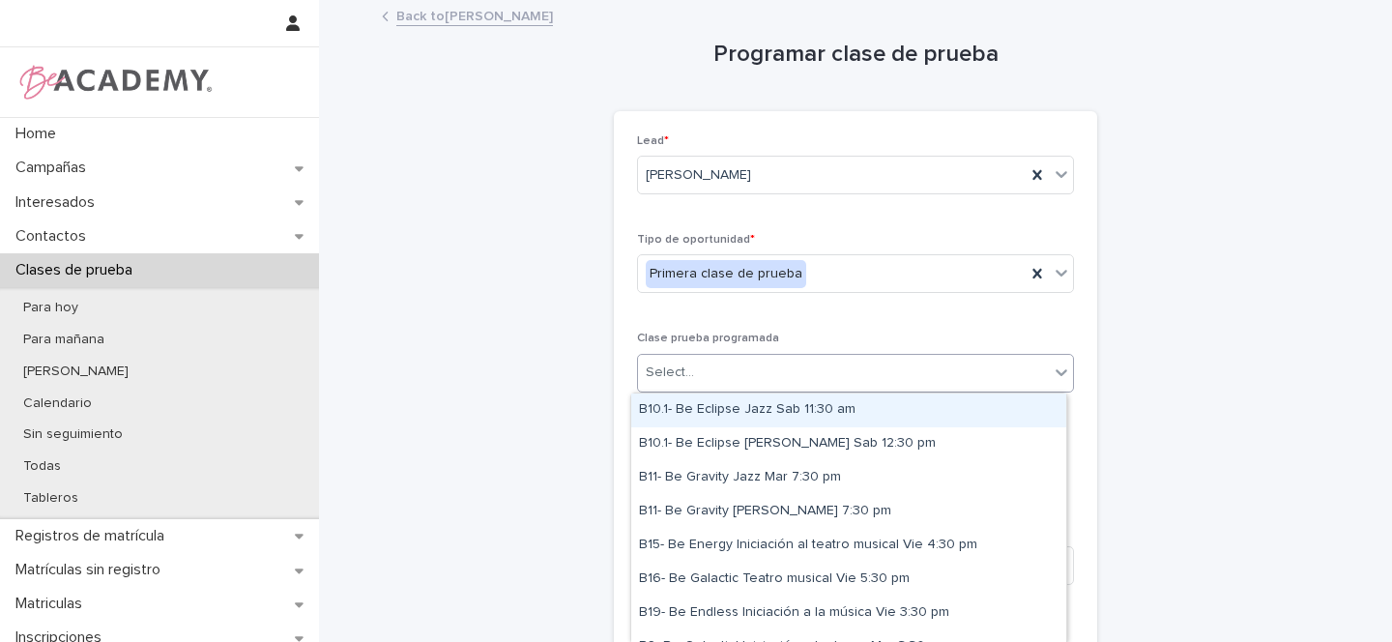
click at [661, 378] on div "Select..." at bounding box center [670, 373] width 48 height 20
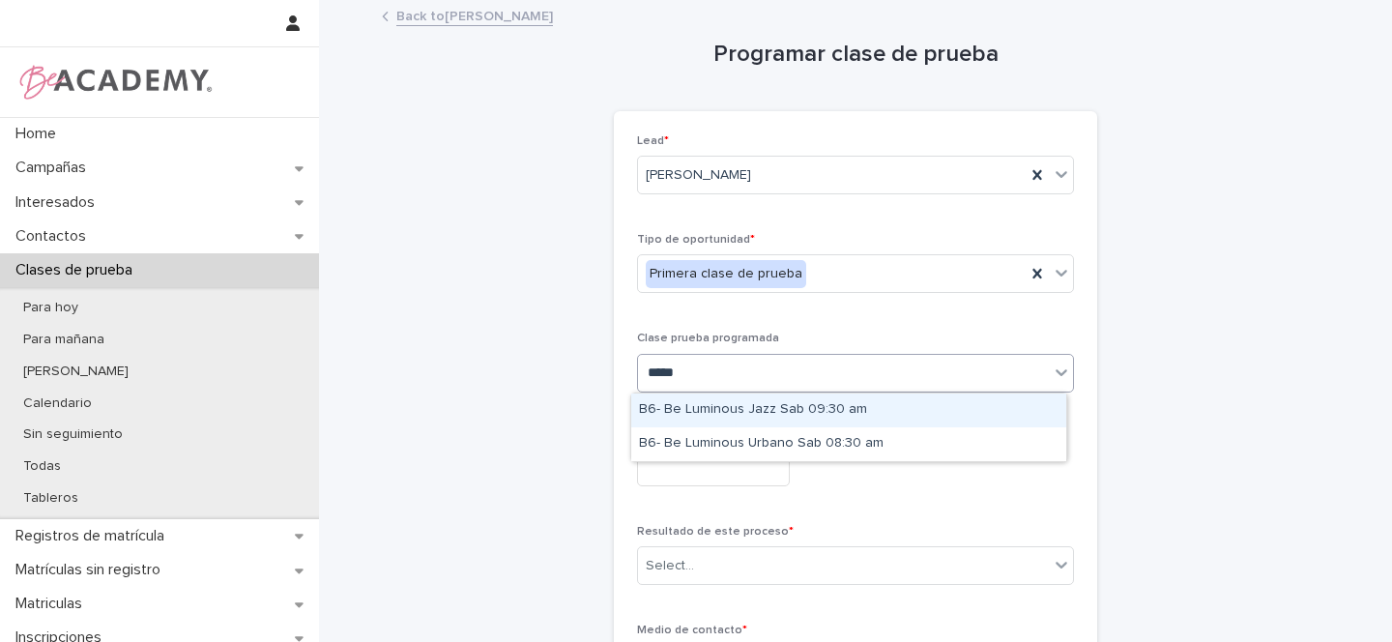
type input "******"
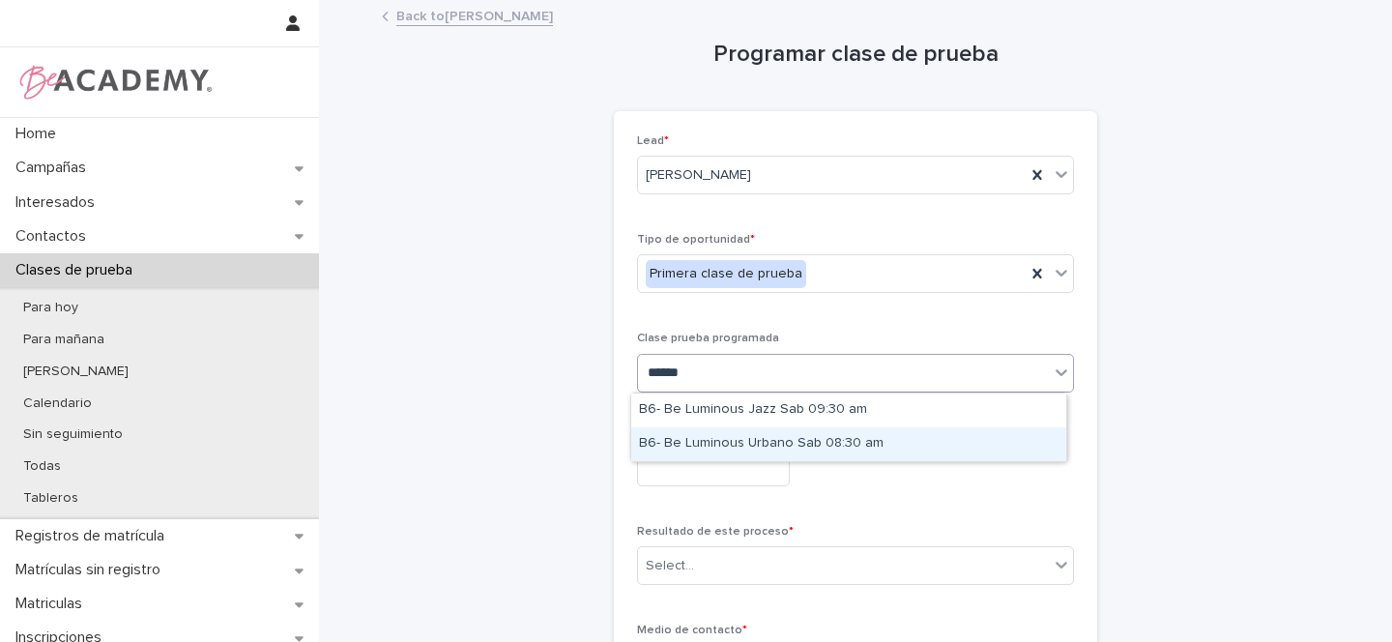
click at [751, 444] on div "B6- Be Luminous Urbano Sab 08:30 am" at bounding box center [848, 444] width 435 height 34
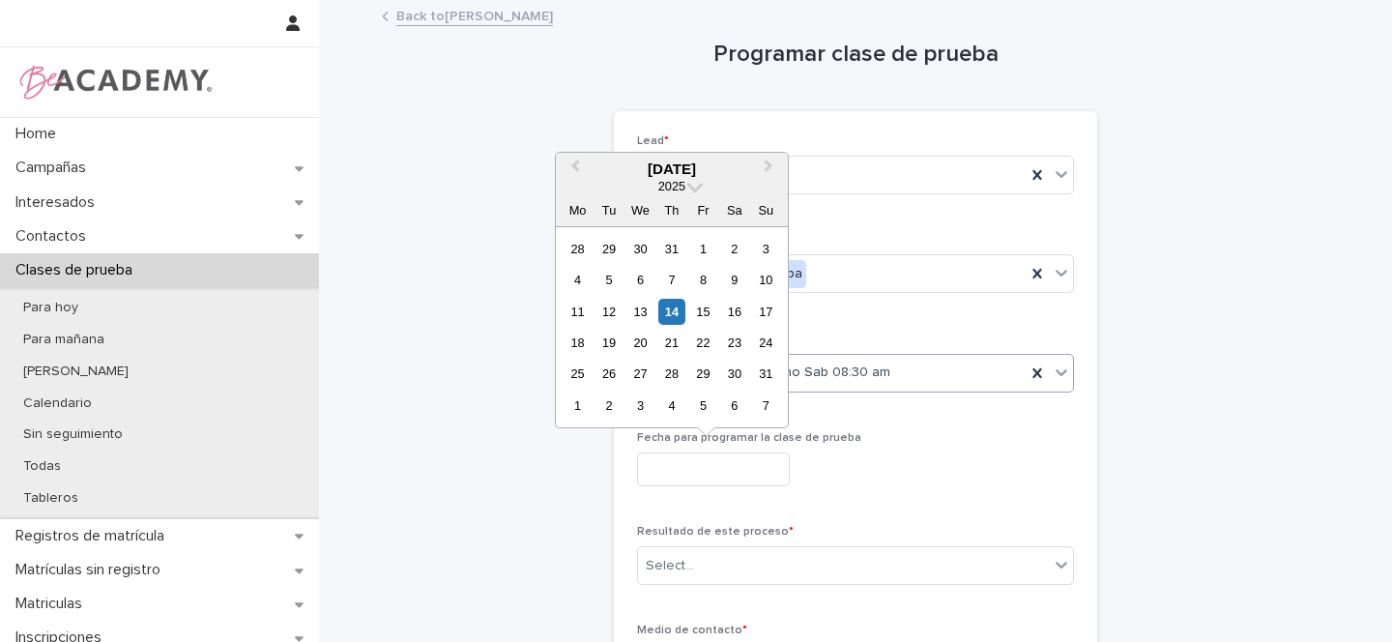
click at [705, 474] on input "text" at bounding box center [713, 469] width 153 height 34
click at [739, 313] on div "16" at bounding box center [734, 312] width 26 height 26
type input "**********"
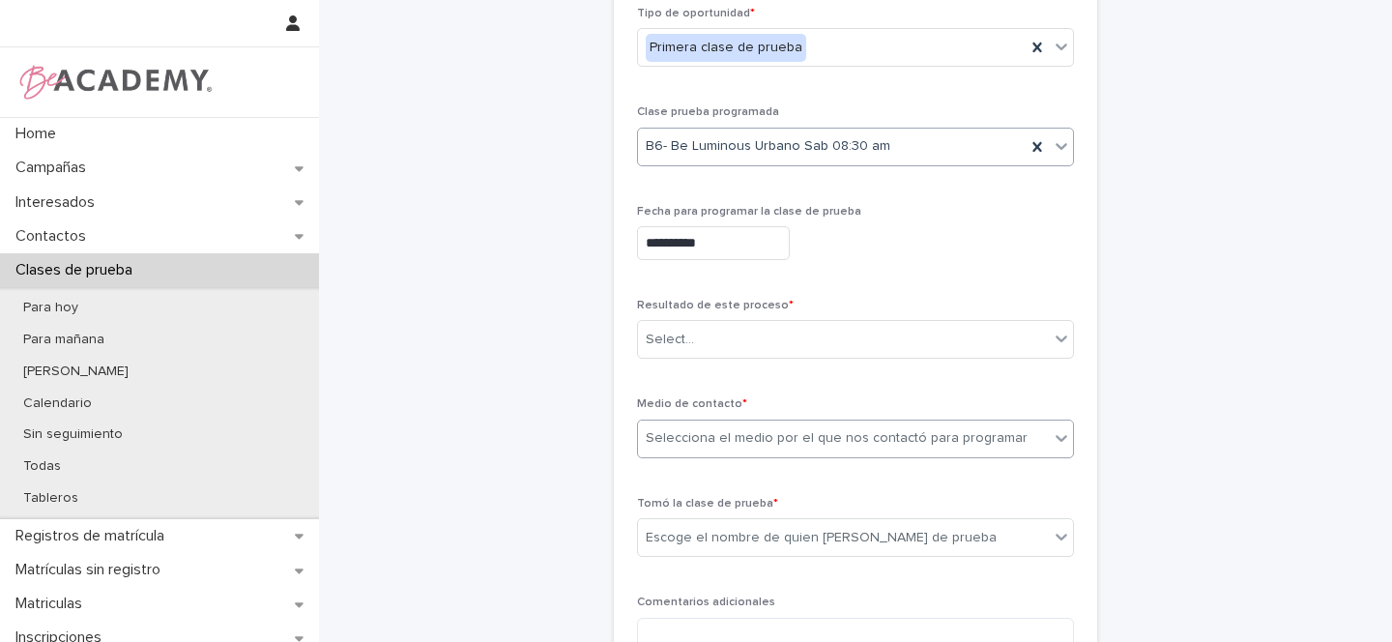
scroll to position [283, 0]
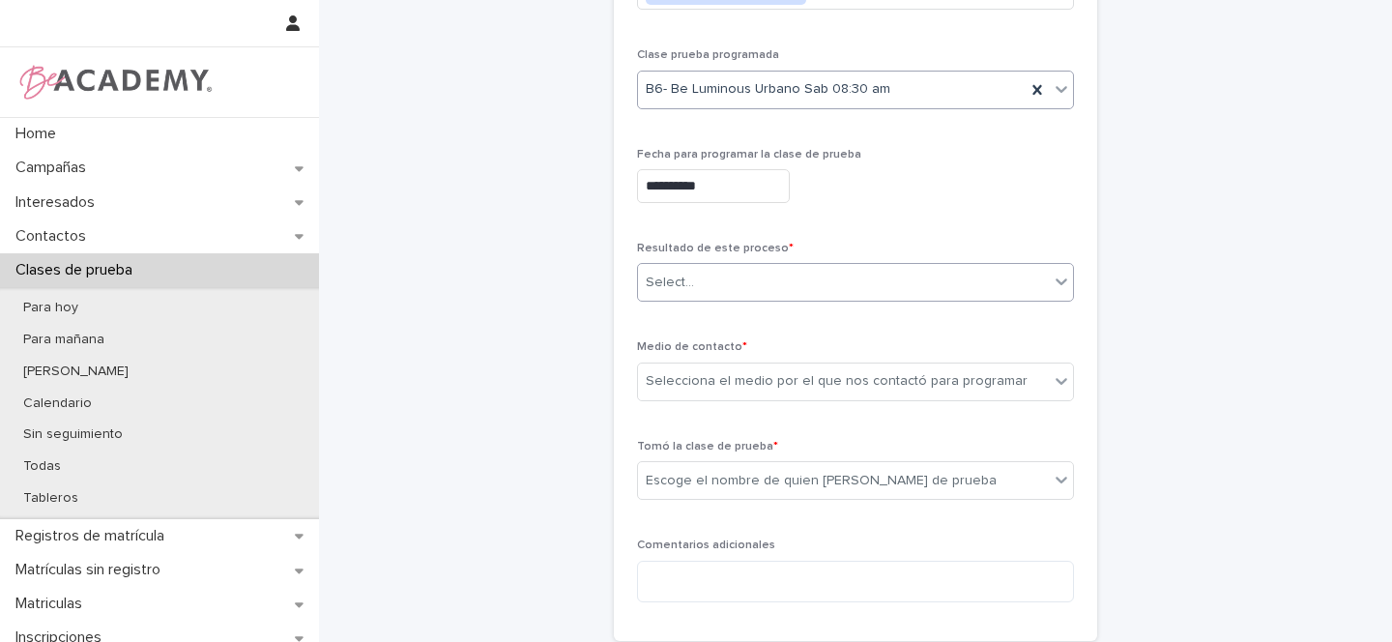
click at [657, 274] on div "Select..." at bounding box center [670, 283] width 48 height 20
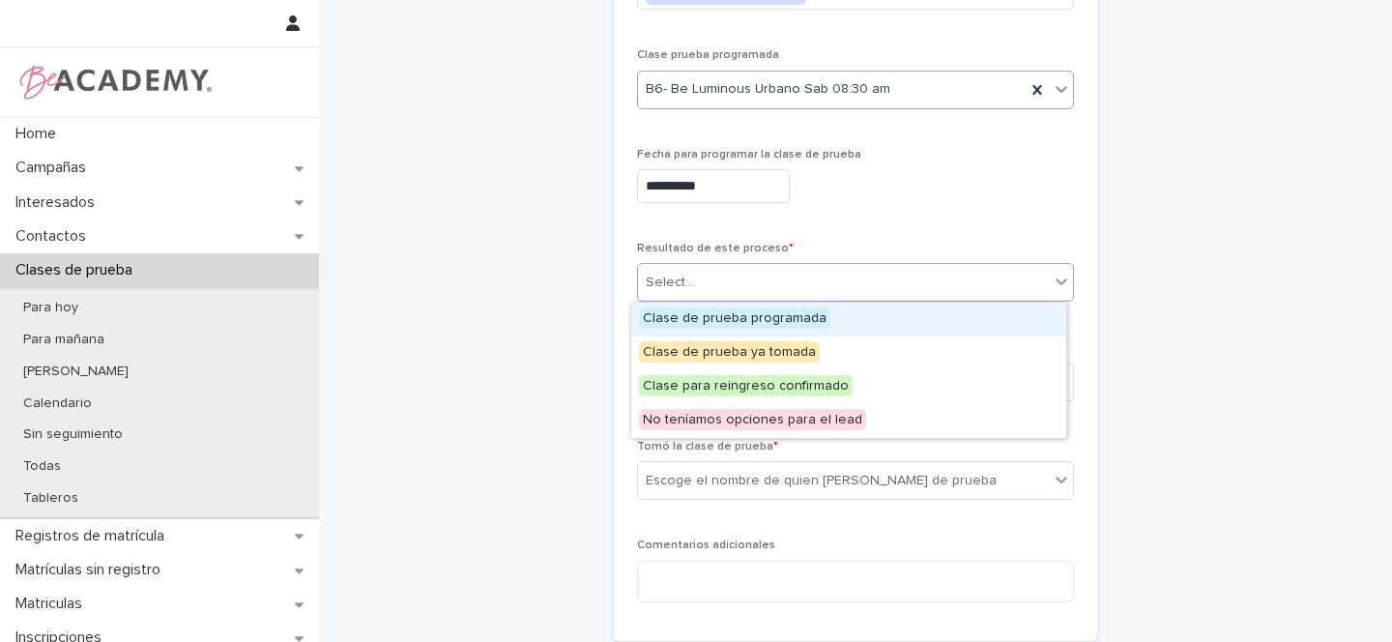
click at [670, 314] on span "Clase de prueba programada" at bounding box center [734, 317] width 191 height 21
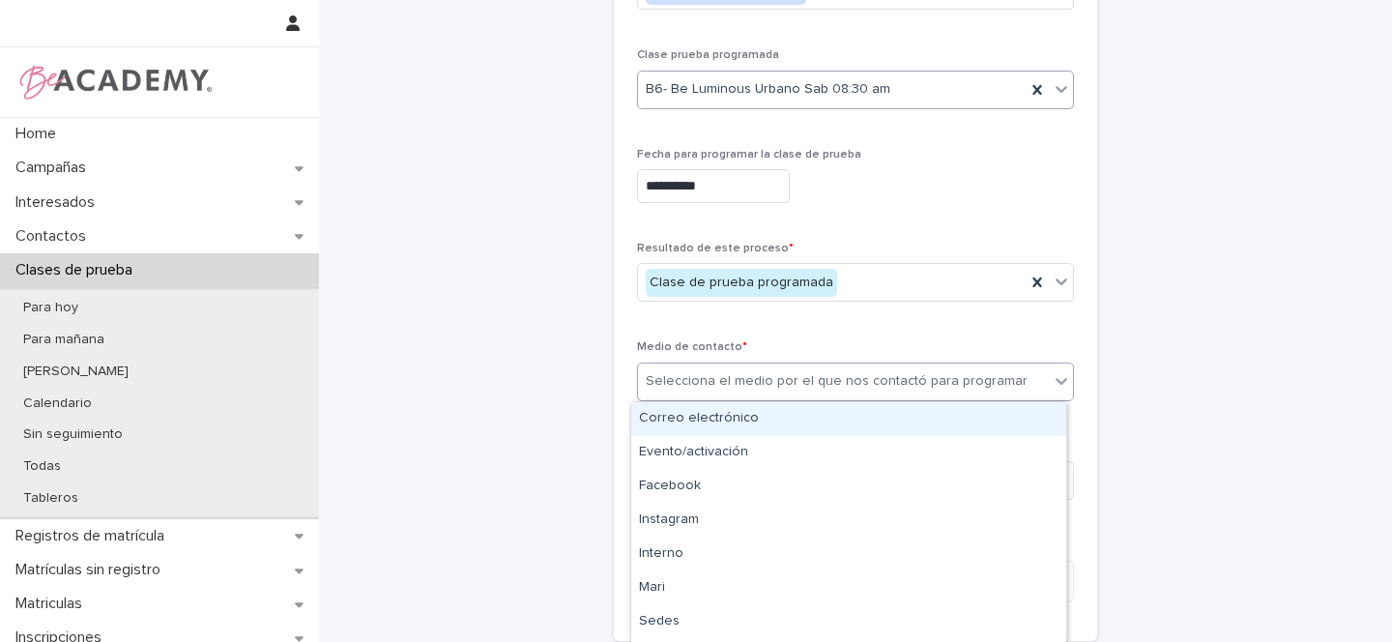
click at [677, 384] on div "Selecciona el medio por el que nos contactó para programar" at bounding box center [837, 381] width 382 height 20
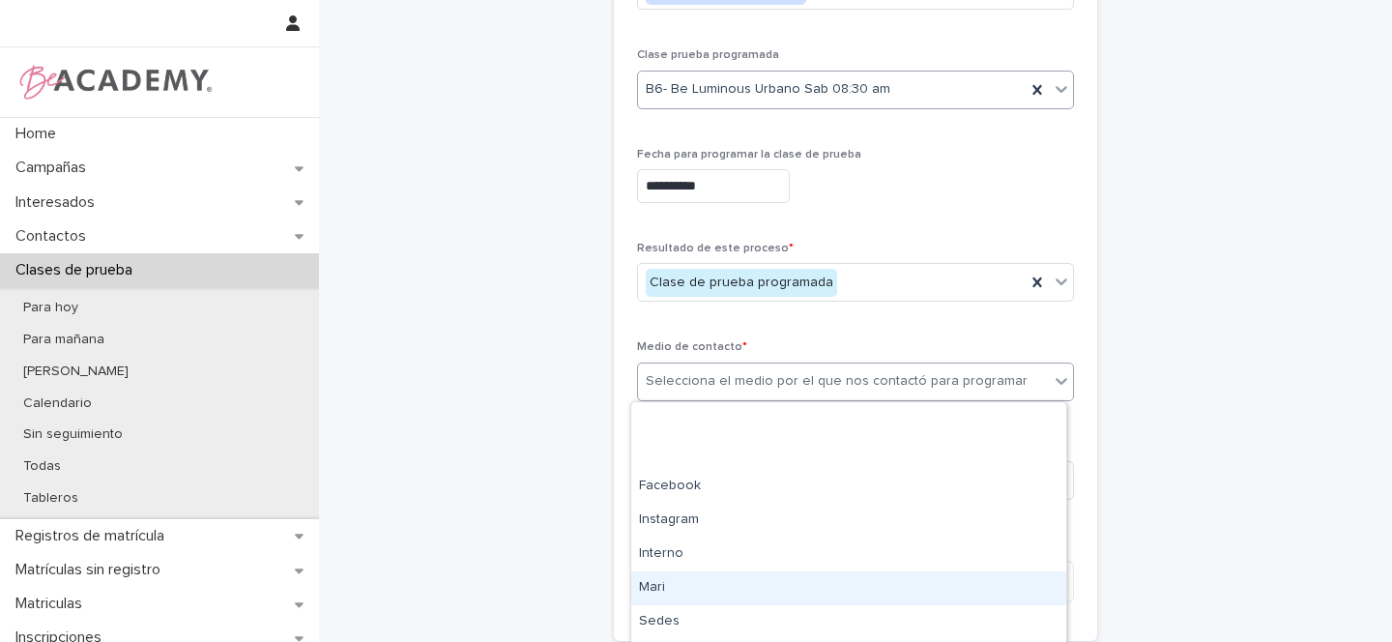
scroll to position [131, 0]
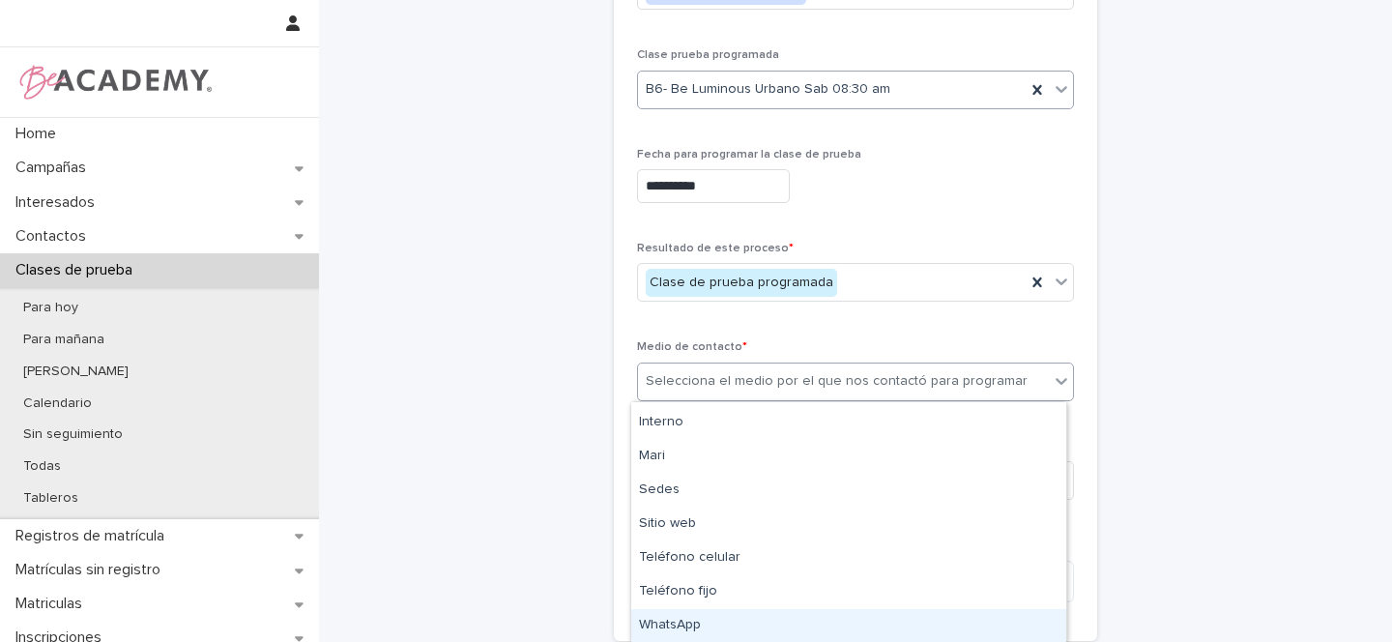
click at [700, 628] on div "WhatsApp" at bounding box center [848, 626] width 435 height 34
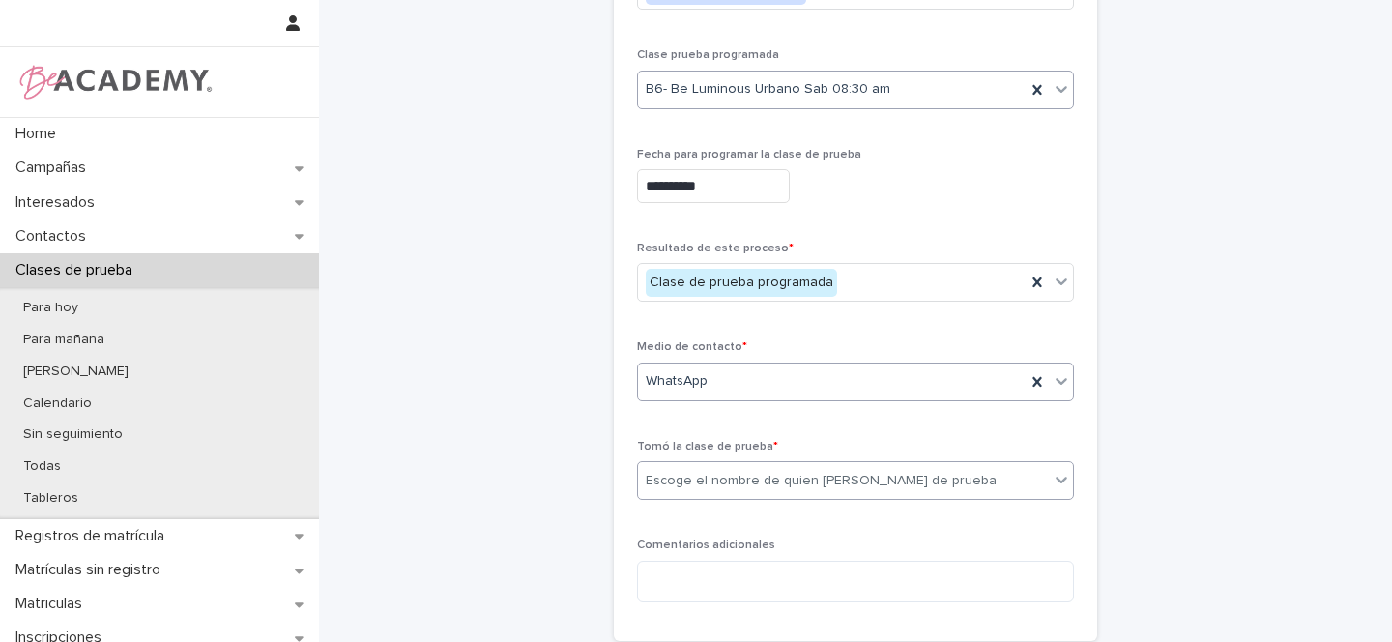
click at [697, 466] on div "Escoge el nombre de quien toma la clase de prueba" at bounding box center [843, 481] width 411 height 32
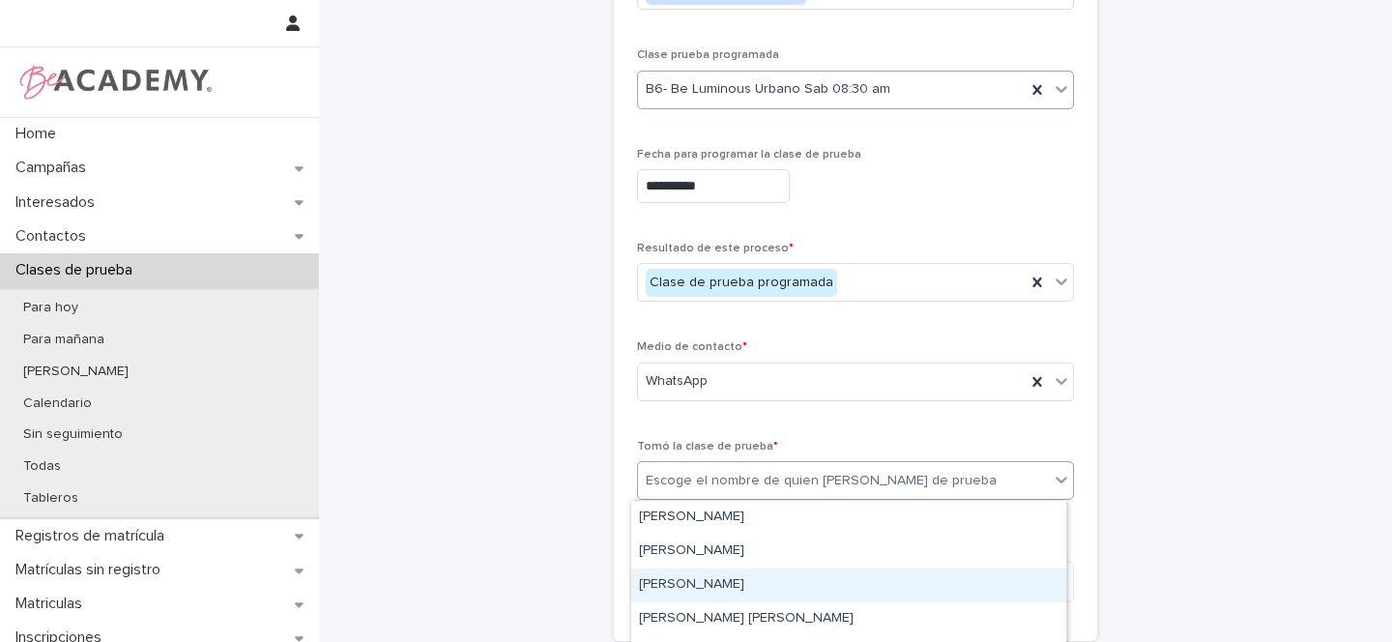
click at [677, 577] on div "Gina Orjuela Cortes" at bounding box center [848, 585] width 435 height 34
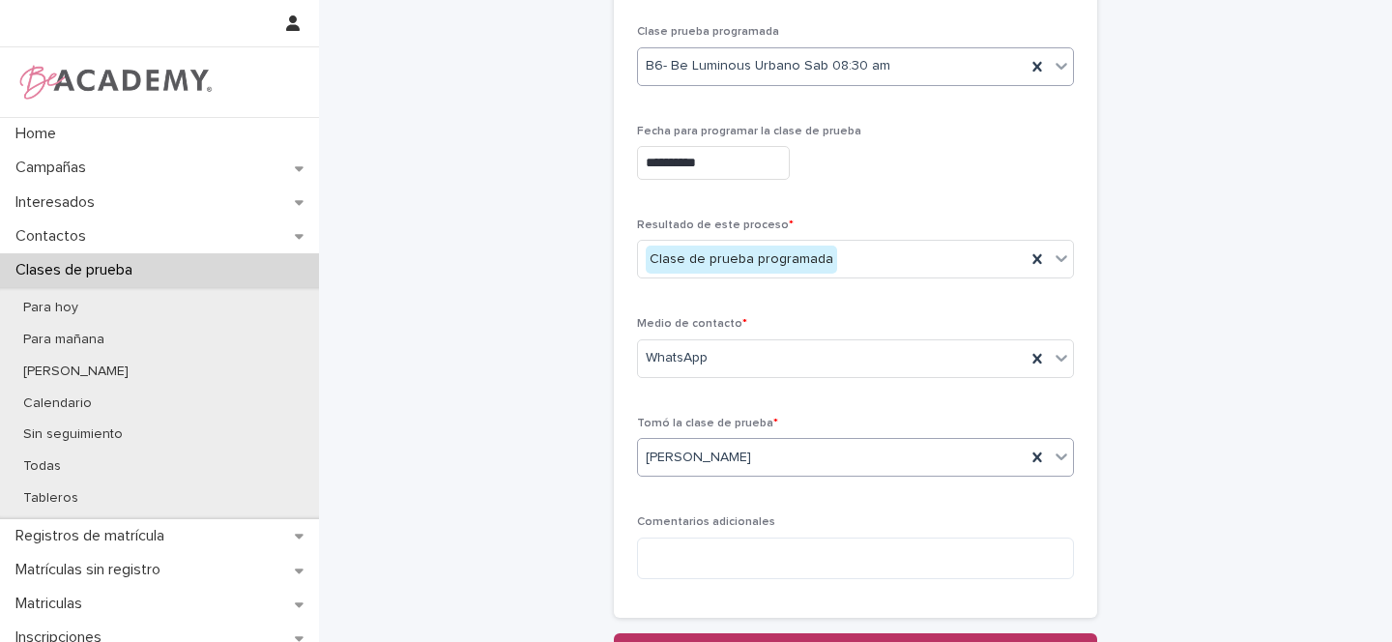
scroll to position [374, 0]
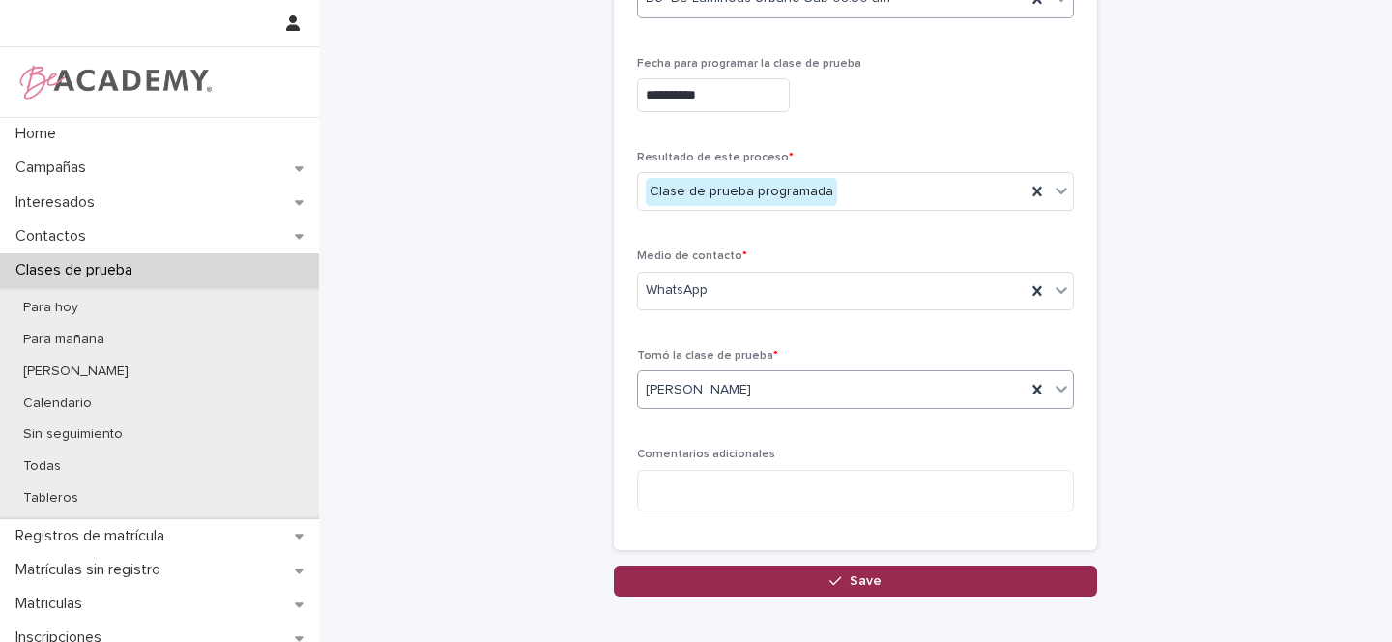
click at [821, 580] on button "Save" at bounding box center [855, 581] width 483 height 31
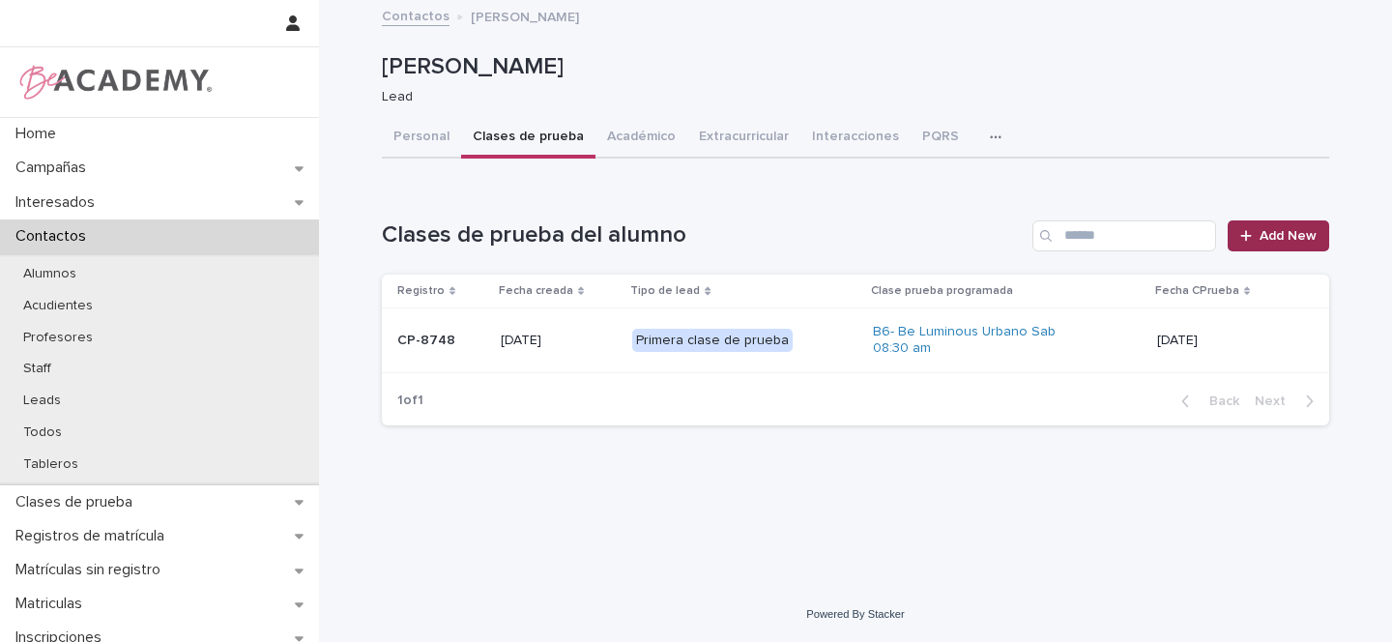
click at [1304, 242] on span "Add New" at bounding box center [1288, 236] width 57 height 14
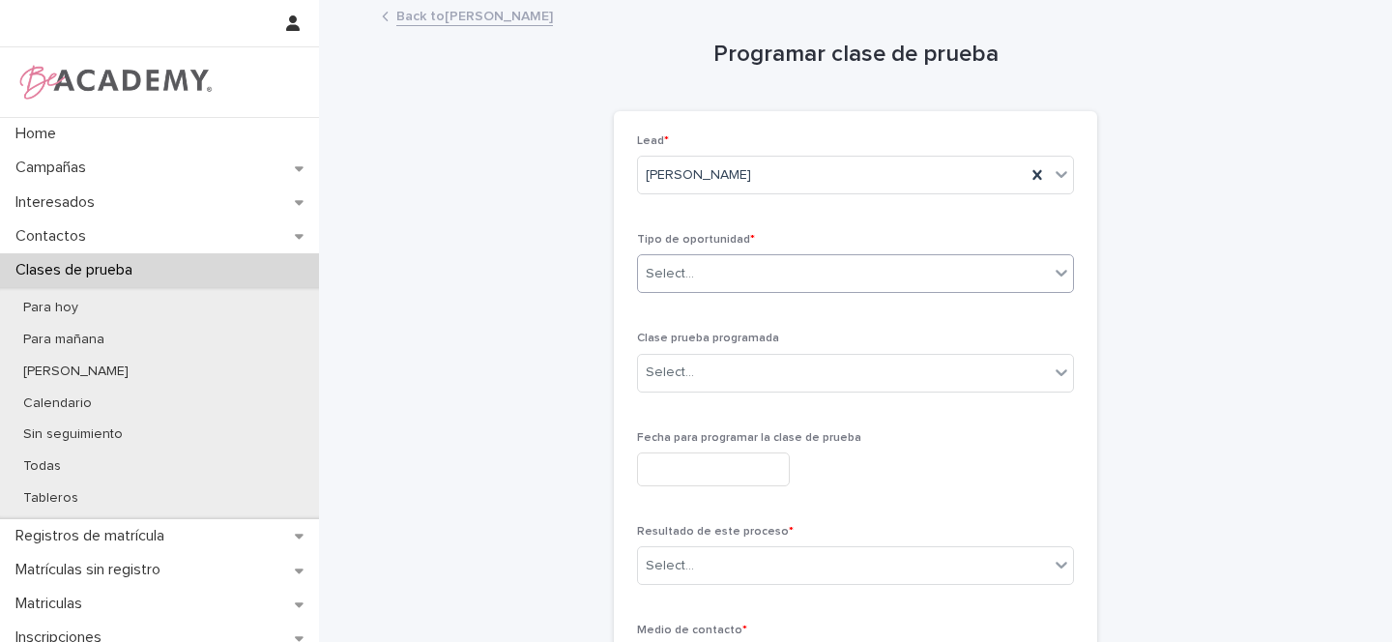
click at [683, 272] on div "Select..." at bounding box center [670, 274] width 48 height 20
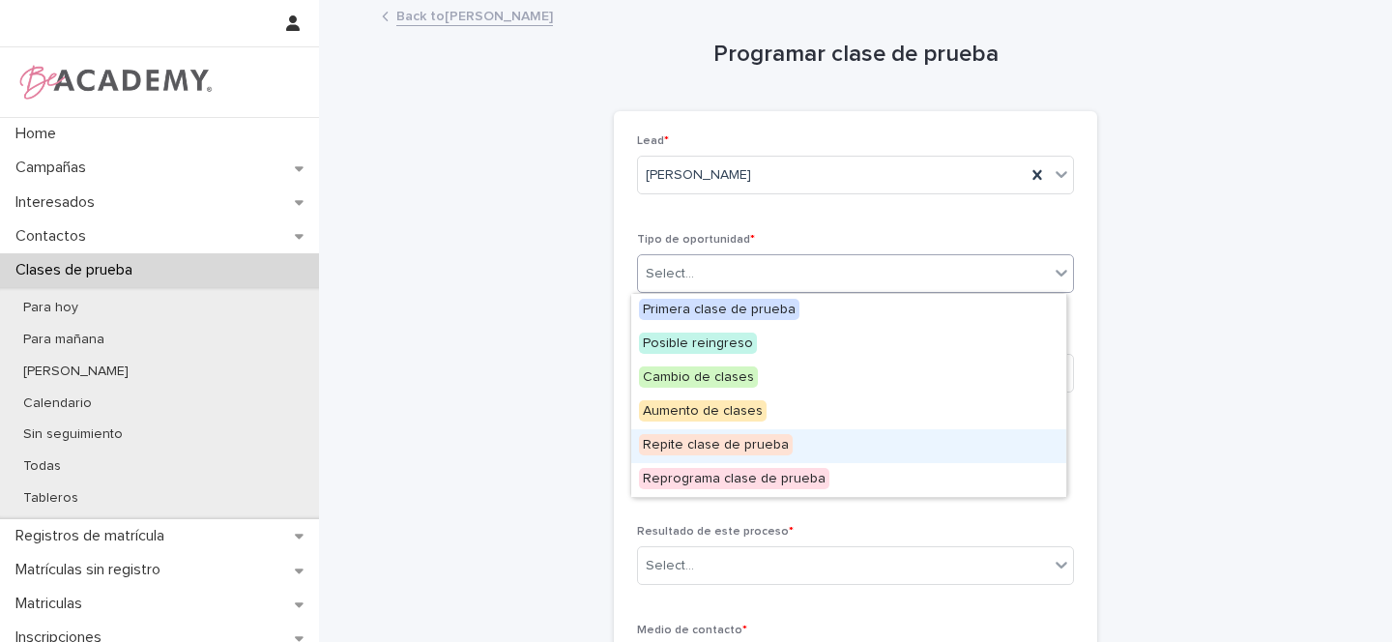
click at [675, 445] on span "Repite clase de prueba" at bounding box center [716, 444] width 154 height 21
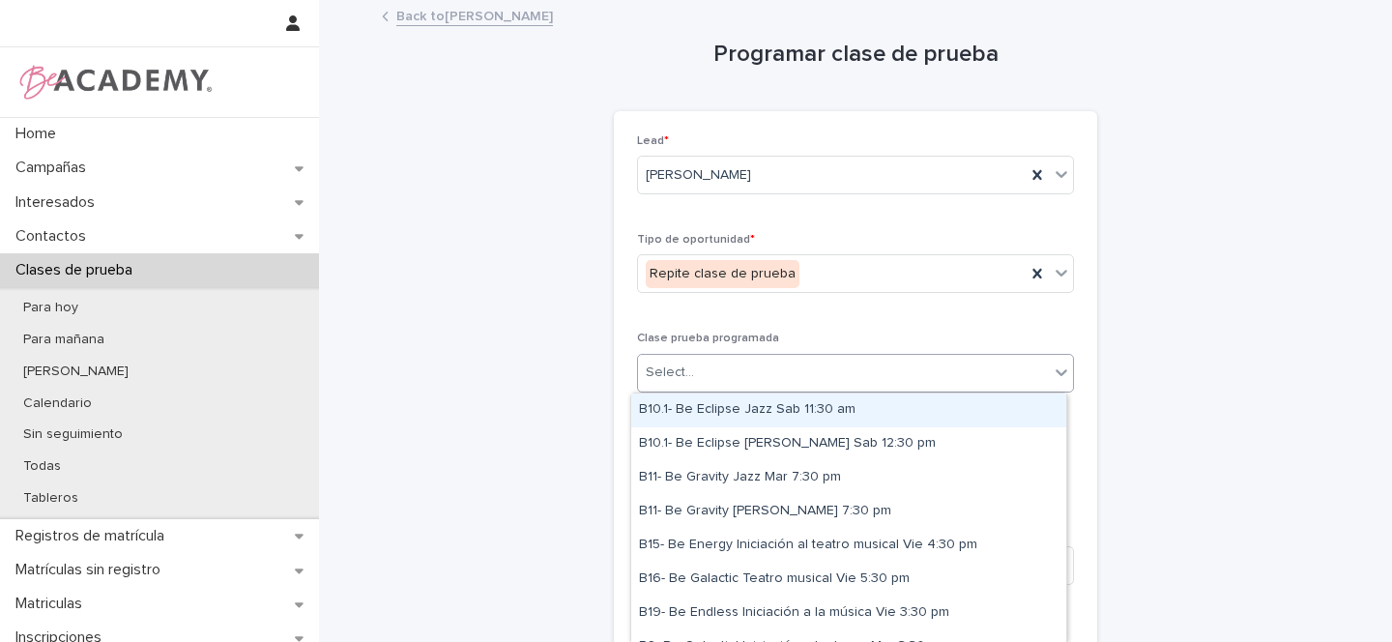
click at [683, 370] on div "Select..." at bounding box center [670, 373] width 48 height 20
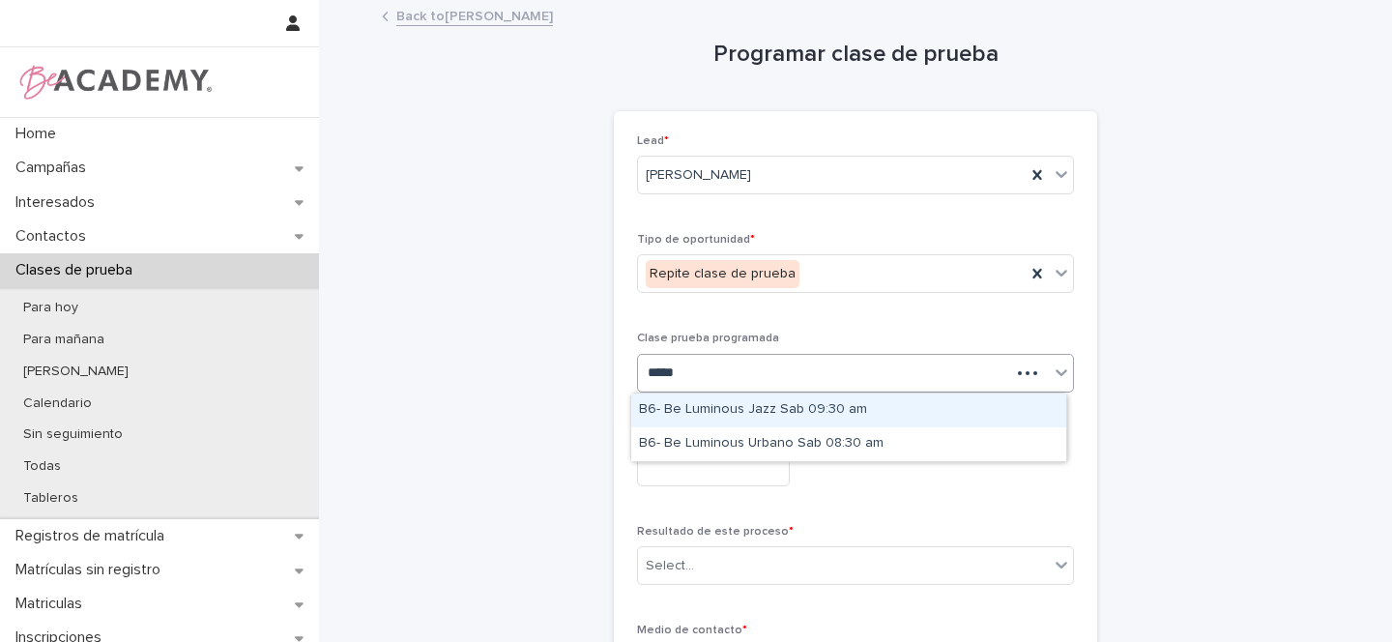
type input "******"
click at [790, 406] on div "B6- Be Luminous Jazz Sab 09:30 am" at bounding box center [848, 410] width 435 height 34
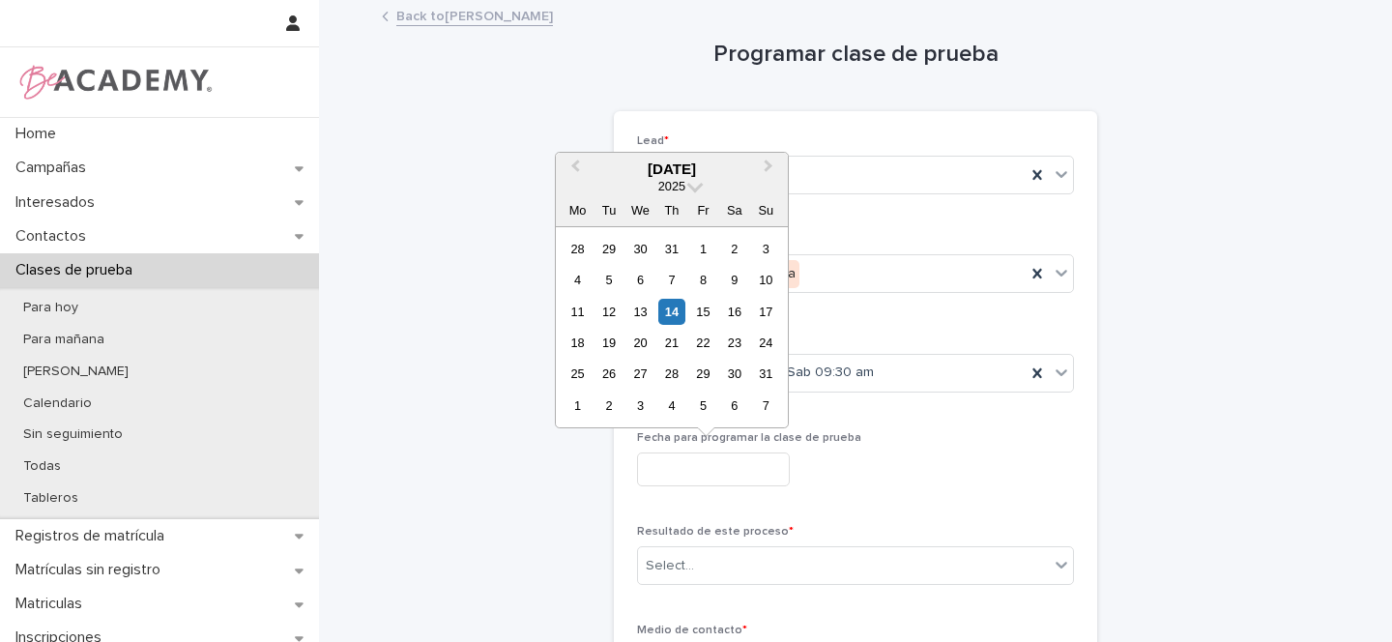
click at [677, 473] on input "text" at bounding box center [713, 469] width 153 height 34
click at [734, 310] on div "16" at bounding box center [734, 312] width 26 height 26
type input "**********"
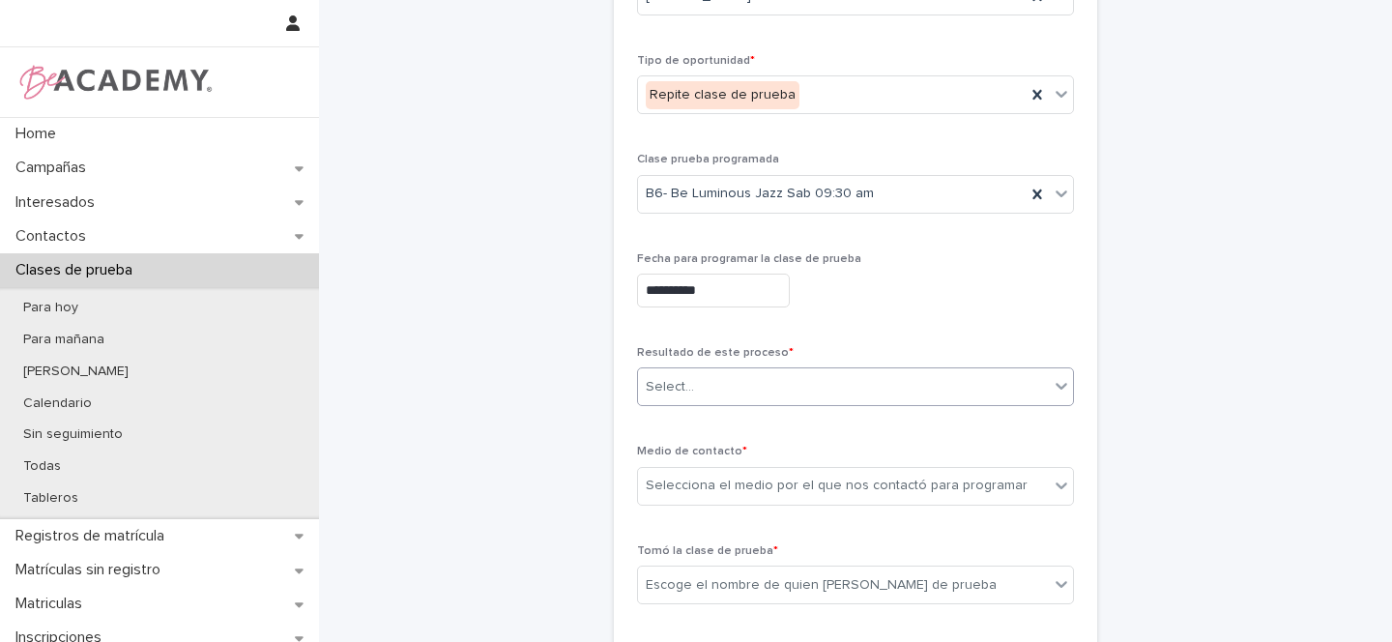
scroll to position [191, 0]
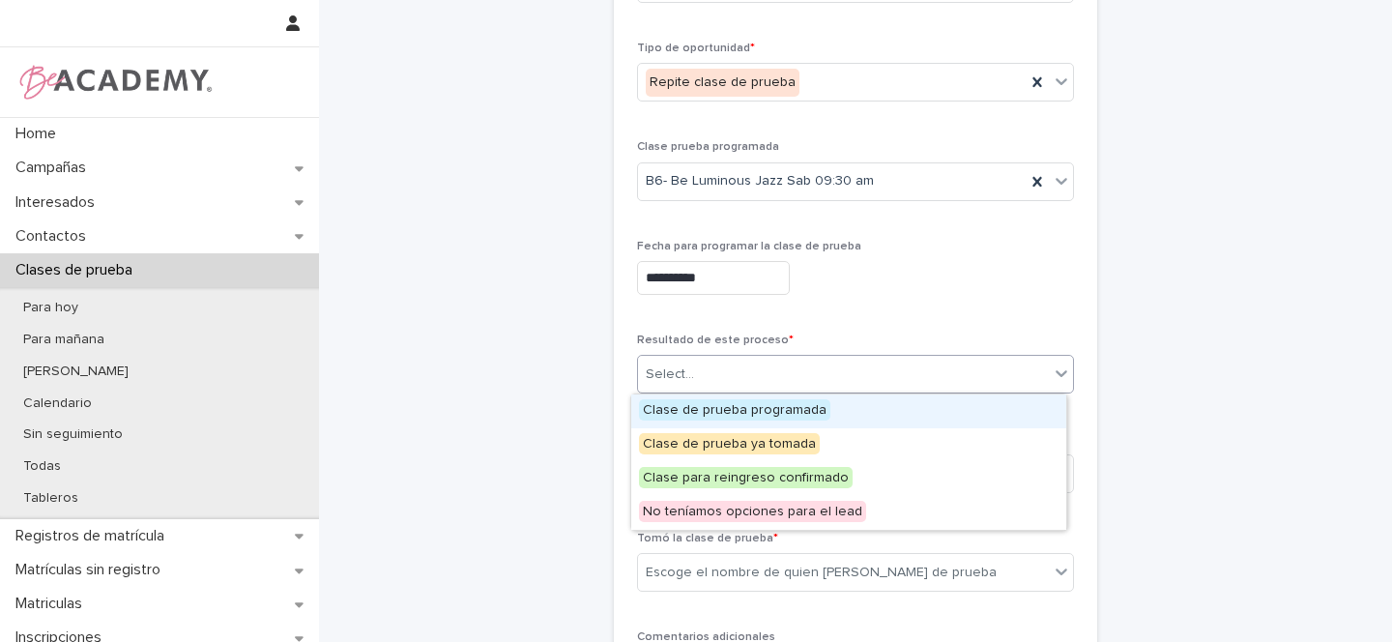
click at [694, 381] on div "Select..." at bounding box center [843, 375] width 411 height 32
click at [680, 403] on span "Clase de prueba programada" at bounding box center [734, 409] width 191 height 21
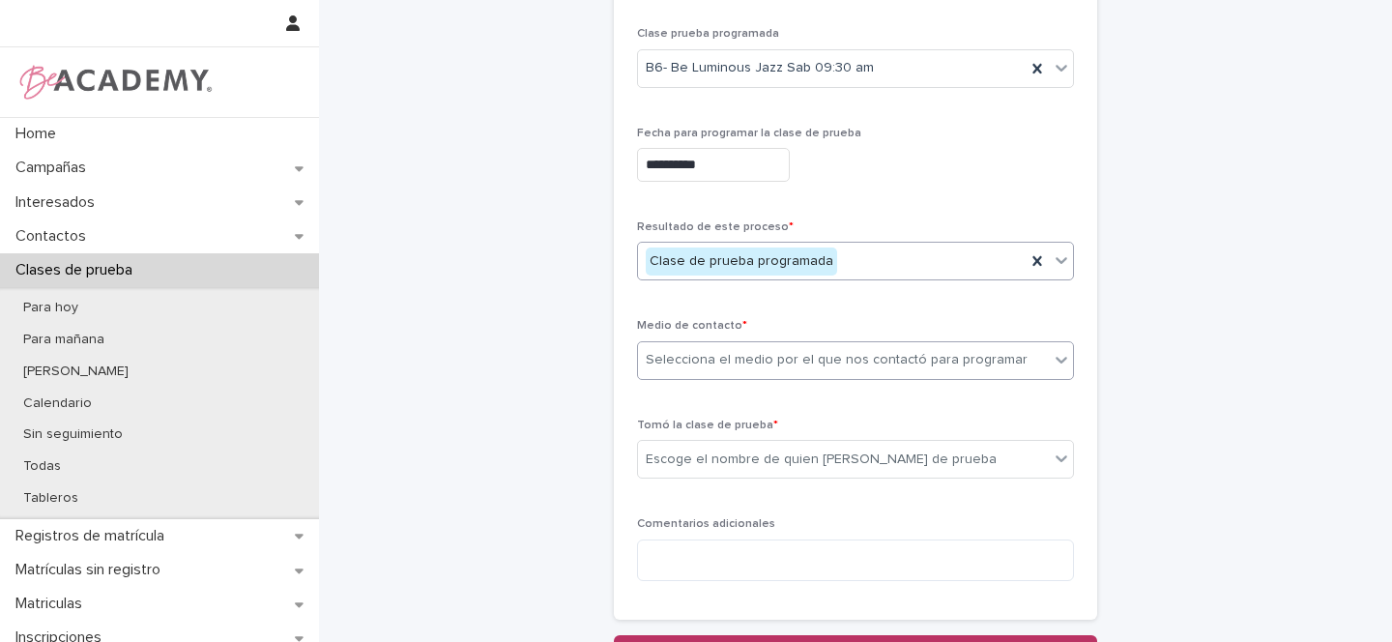
scroll to position [305, 0]
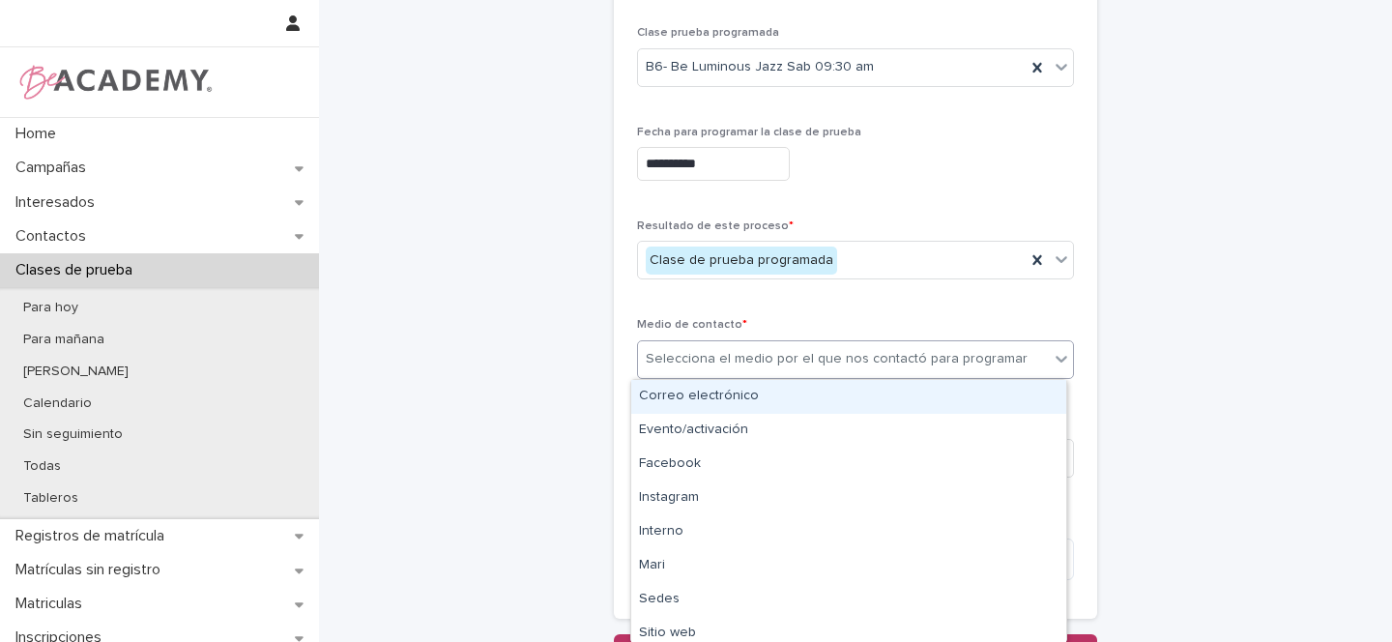
click at [722, 350] on div "Selecciona el medio por el que nos contactó para programar" at bounding box center [837, 359] width 382 height 20
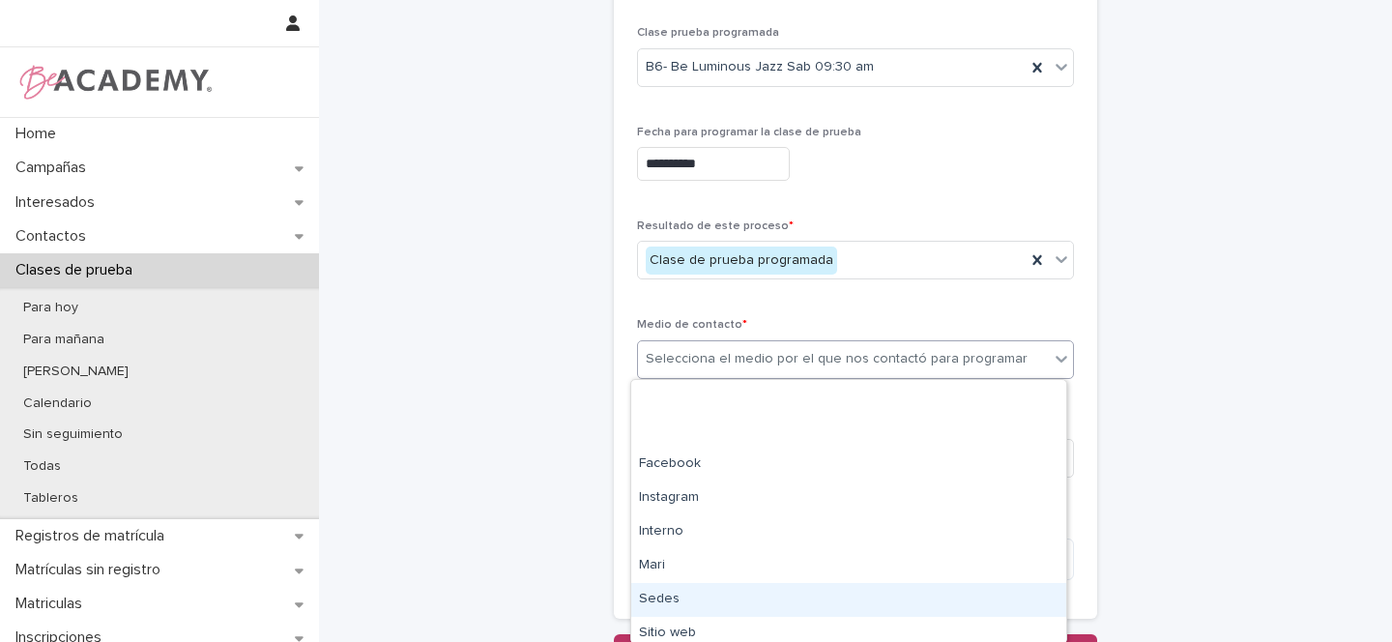
scroll to position [109, 0]
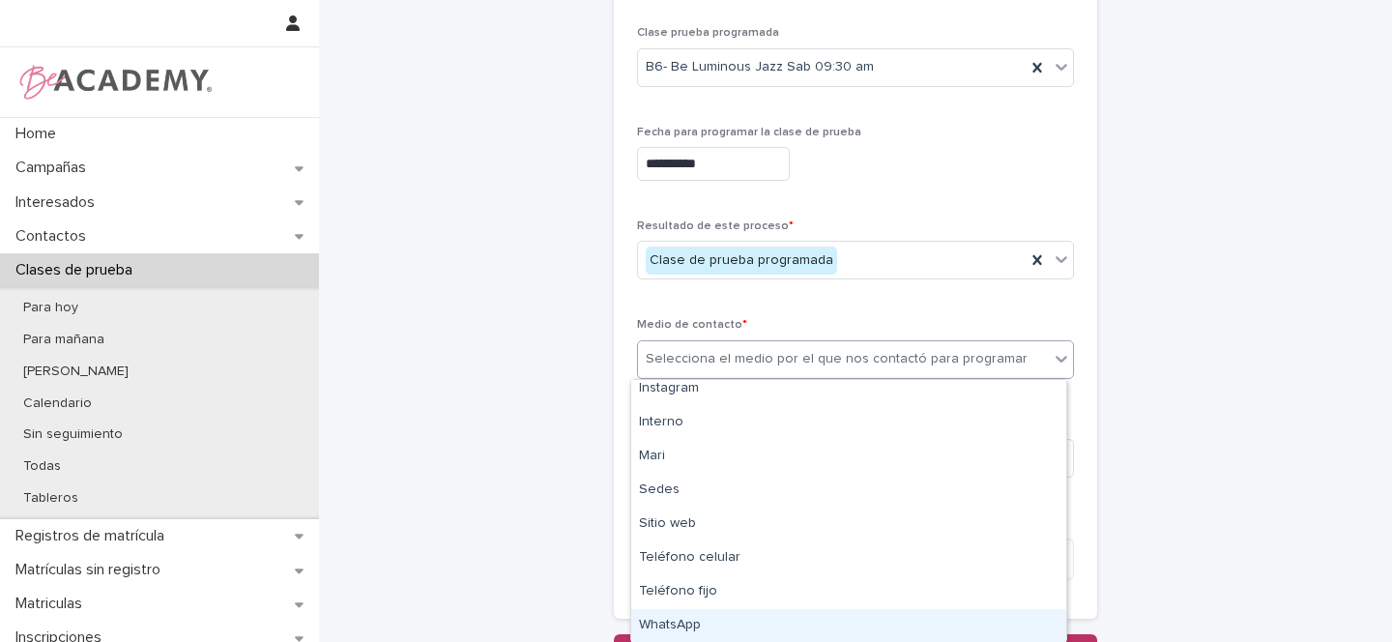
click at [673, 619] on div "WhatsApp" at bounding box center [848, 626] width 435 height 34
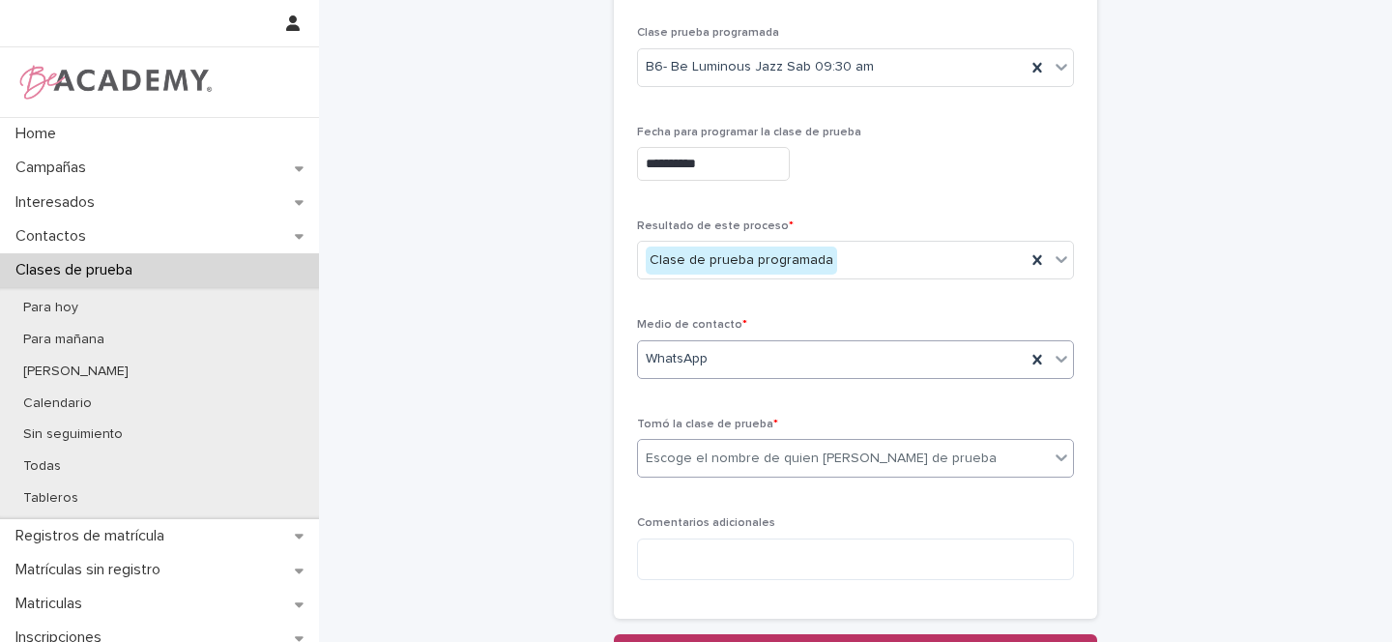
click at [689, 456] on div "Escoge el nombre de quien toma la clase de prueba" at bounding box center [821, 459] width 351 height 20
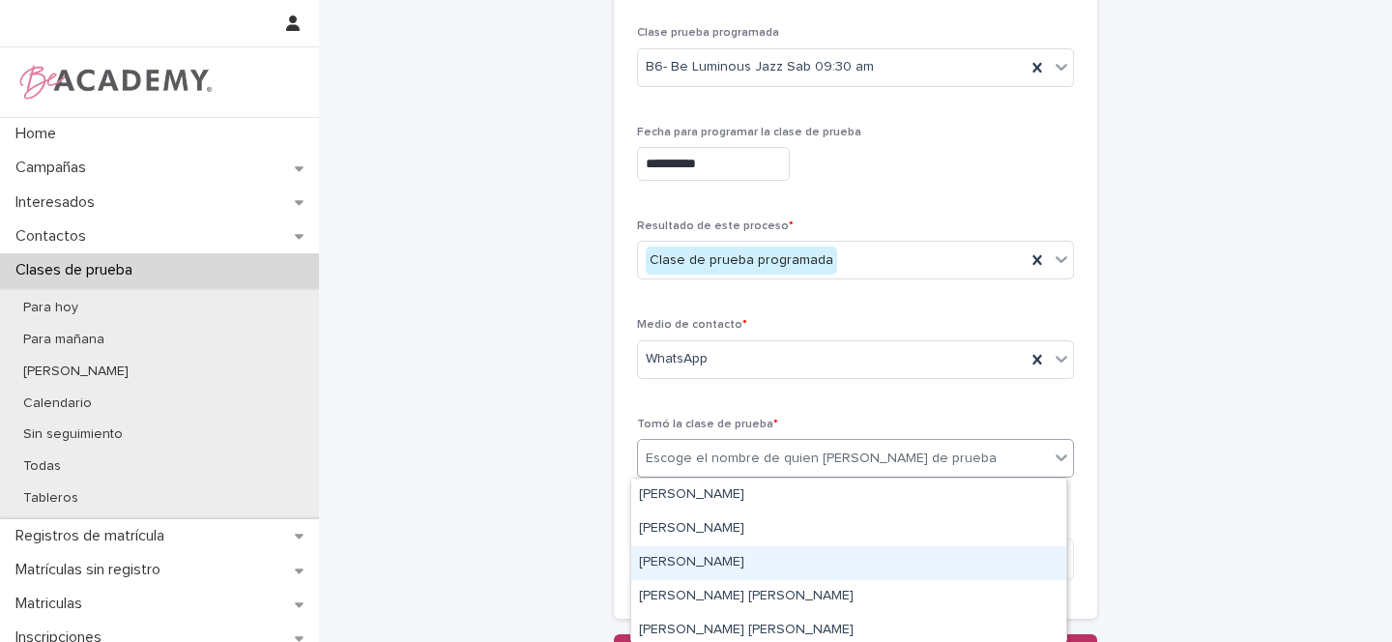
click at [670, 559] on div "Gina Orjuela Cortes" at bounding box center [848, 563] width 435 height 34
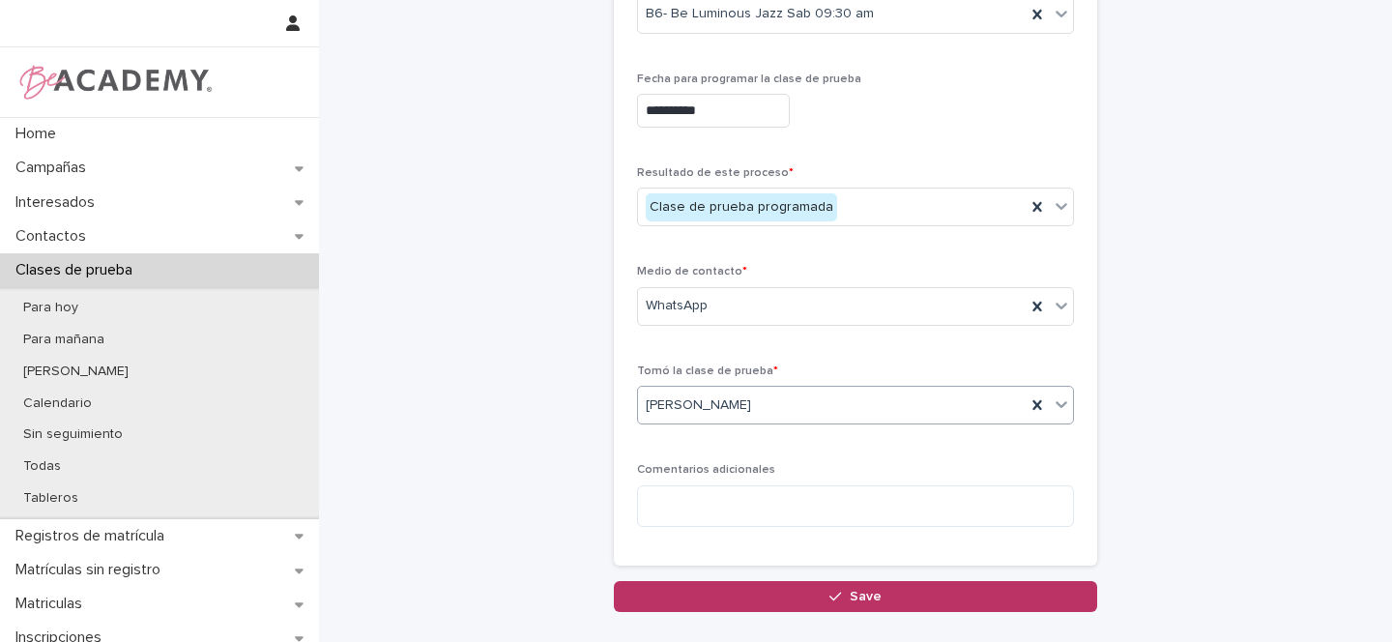
scroll to position [369, 0]
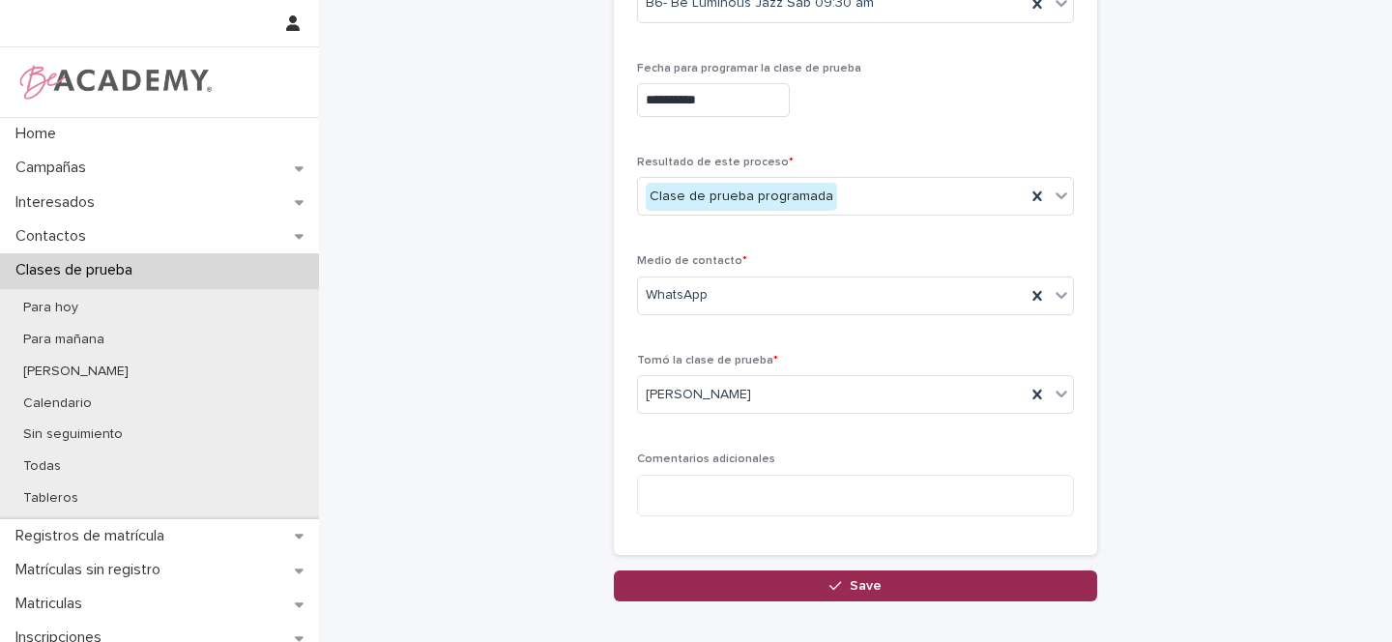
click at [838, 582] on div "button" at bounding box center [838, 586] width 19 height 14
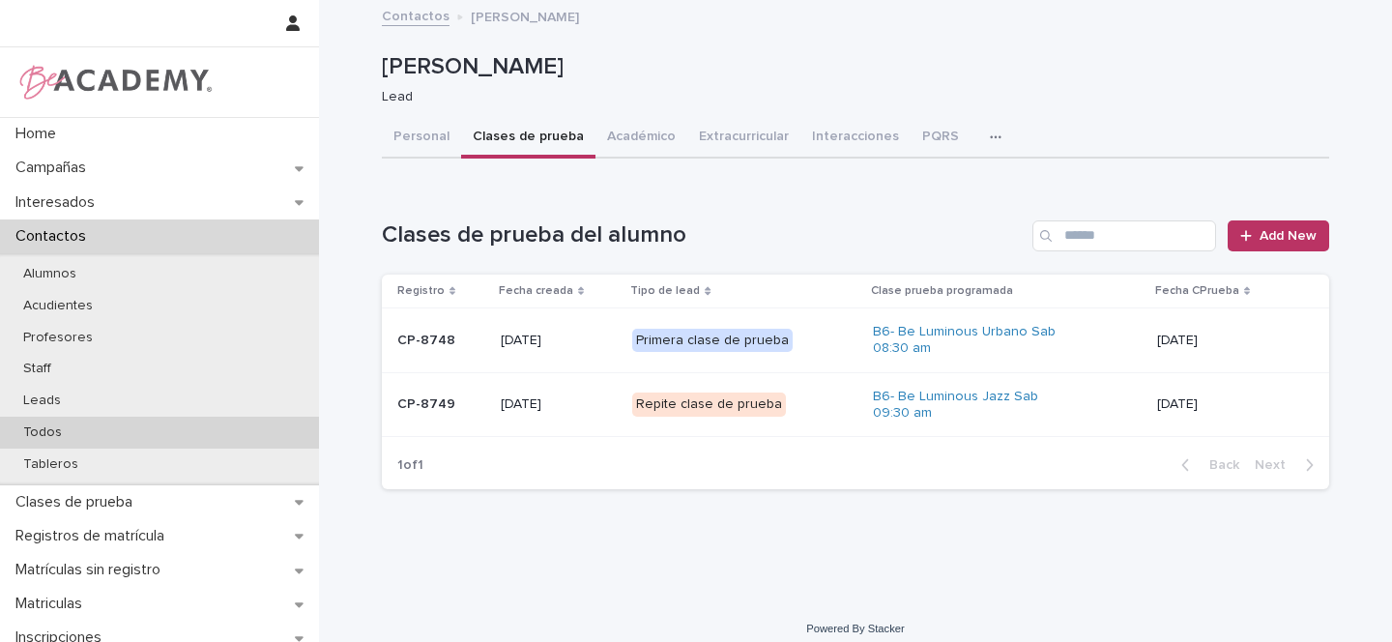
click at [63, 434] on p "Todos" at bounding box center [43, 432] width 70 height 16
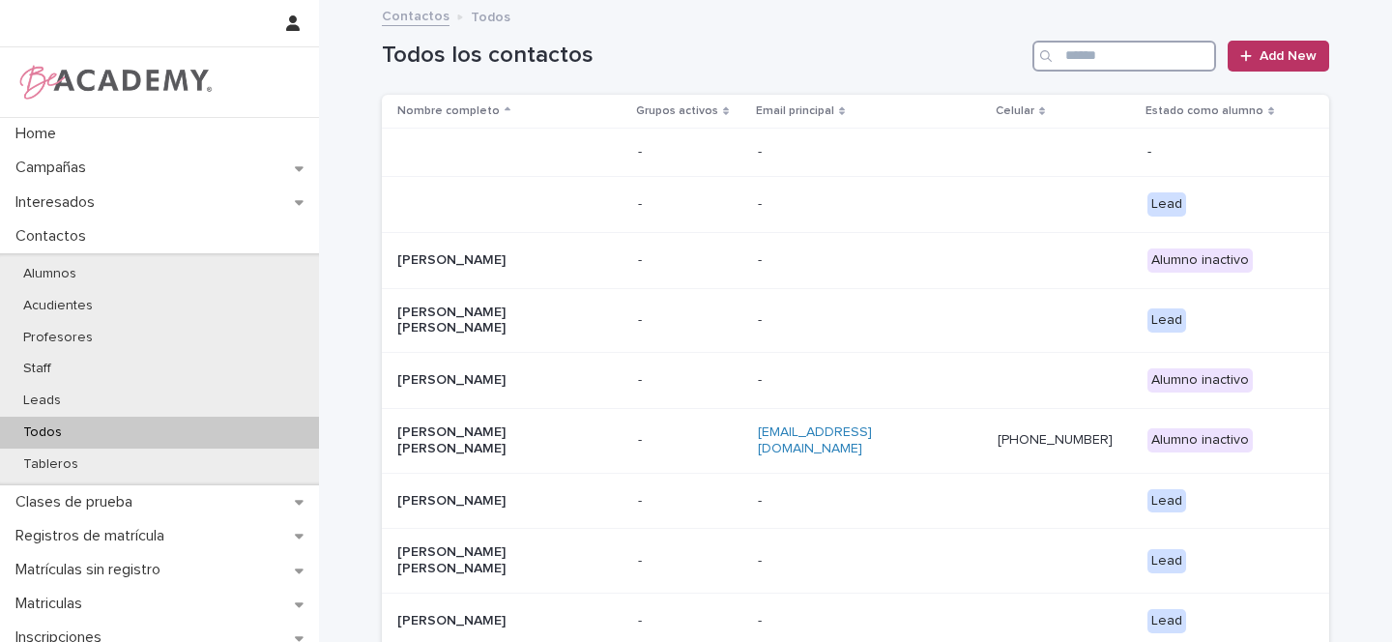
click at [1113, 55] on input "Search" at bounding box center [1124, 56] width 184 height 31
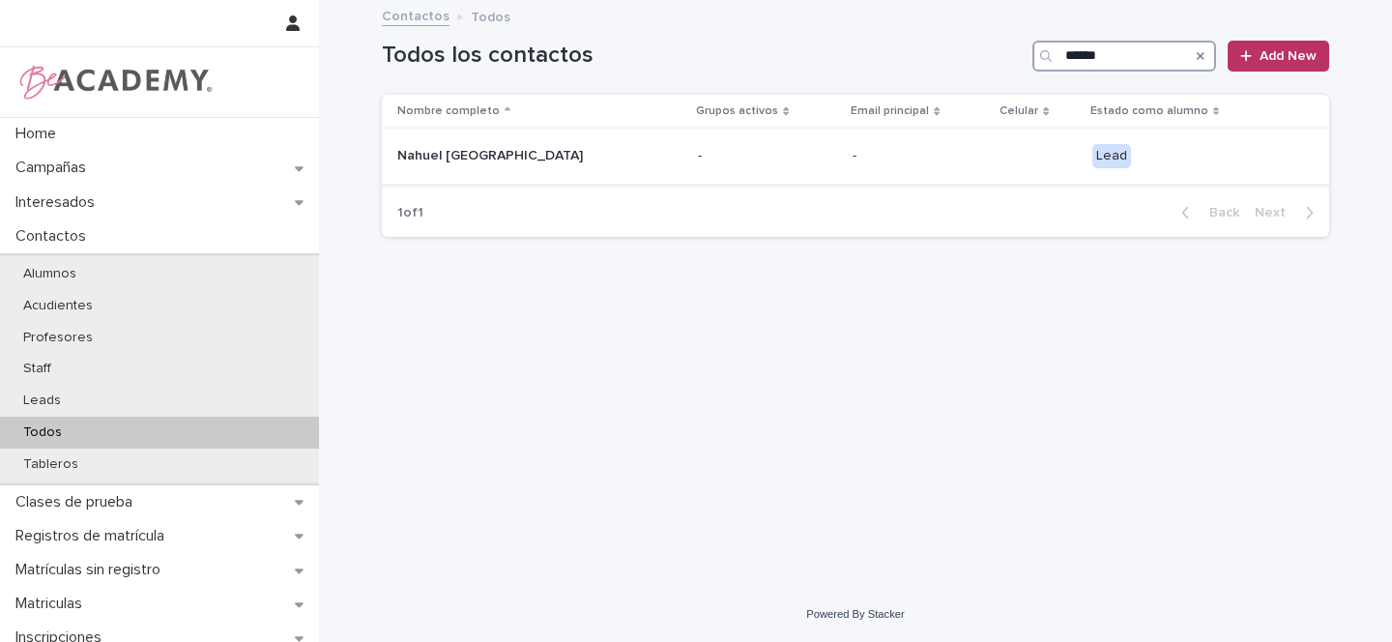
type input "******"
click at [567, 150] on p "Nahuel Ciudad Prince" at bounding box center [493, 156] width 193 height 16
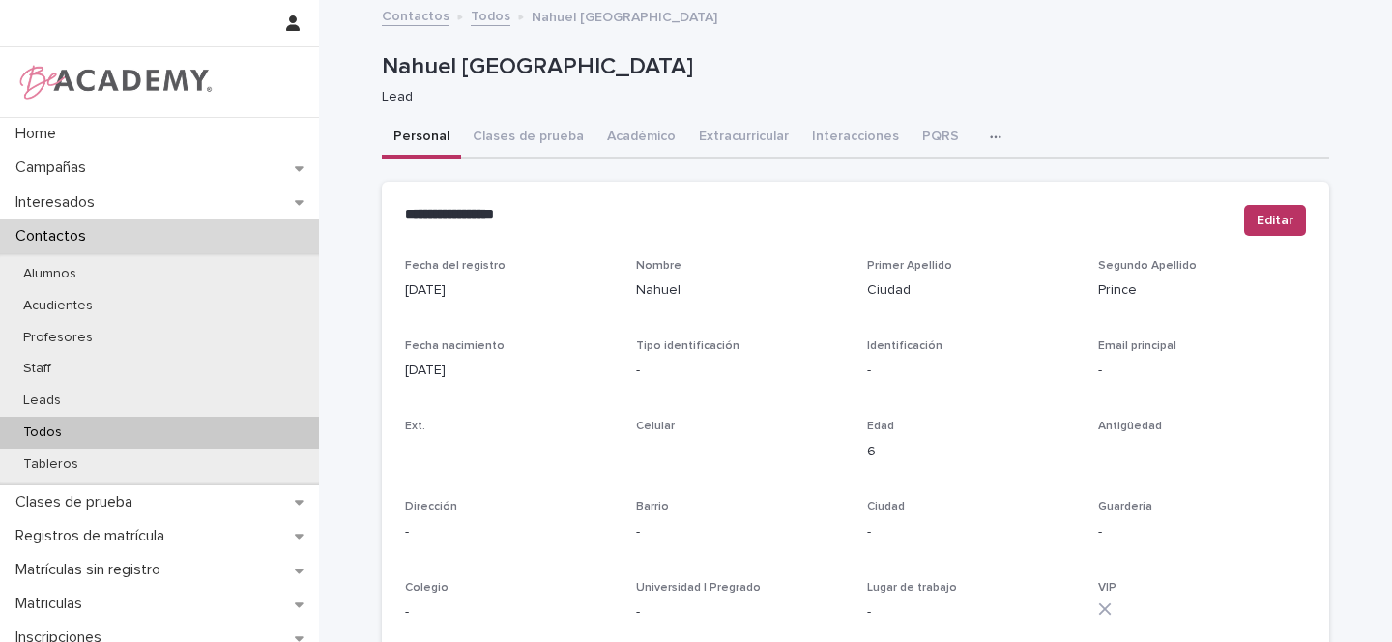
drag, startPoint x: 626, startPoint y: 139, endPoint x: 1027, endPoint y: 6, distance: 421.9
click at [626, 139] on button "Académico" at bounding box center [642, 138] width 92 height 41
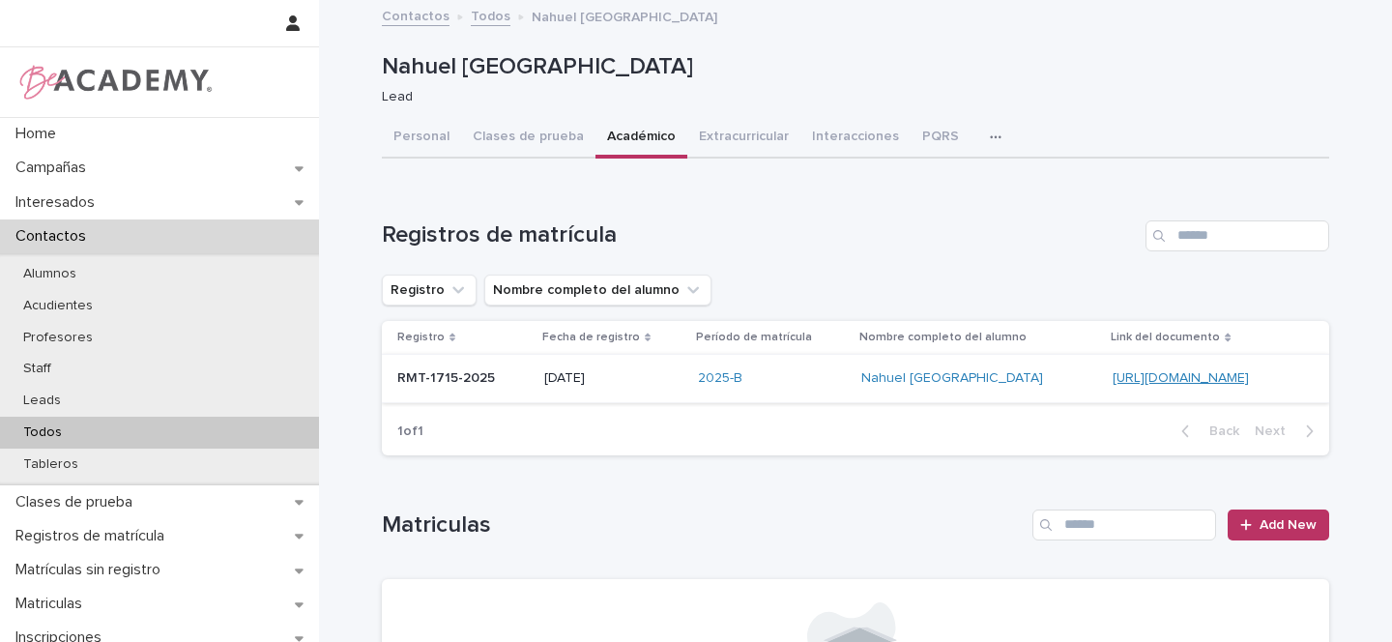
click at [1113, 377] on link "https://docs.google.com/document/d/1bnsbEJzX5f-qSRs0Ck0X-GQsjju0uOKtDI4Rs8t7ZmM" at bounding box center [1181, 378] width 136 height 14
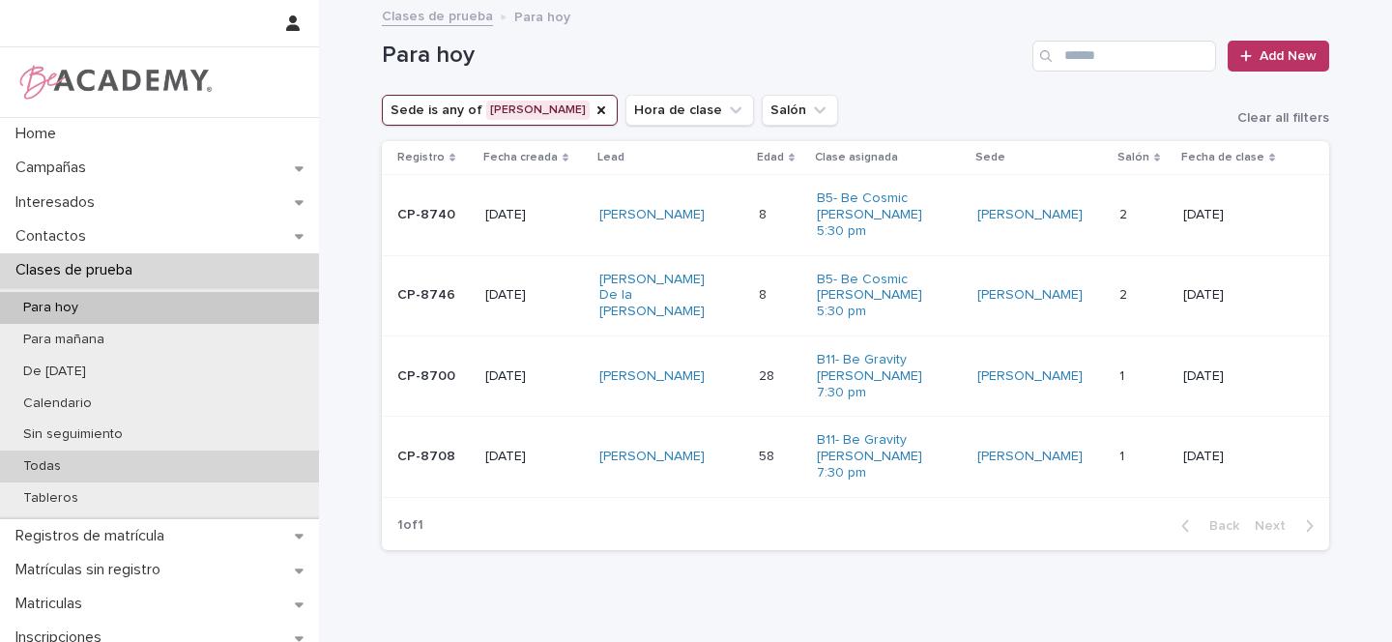
click at [60, 463] on p "Todas" at bounding box center [42, 466] width 69 height 16
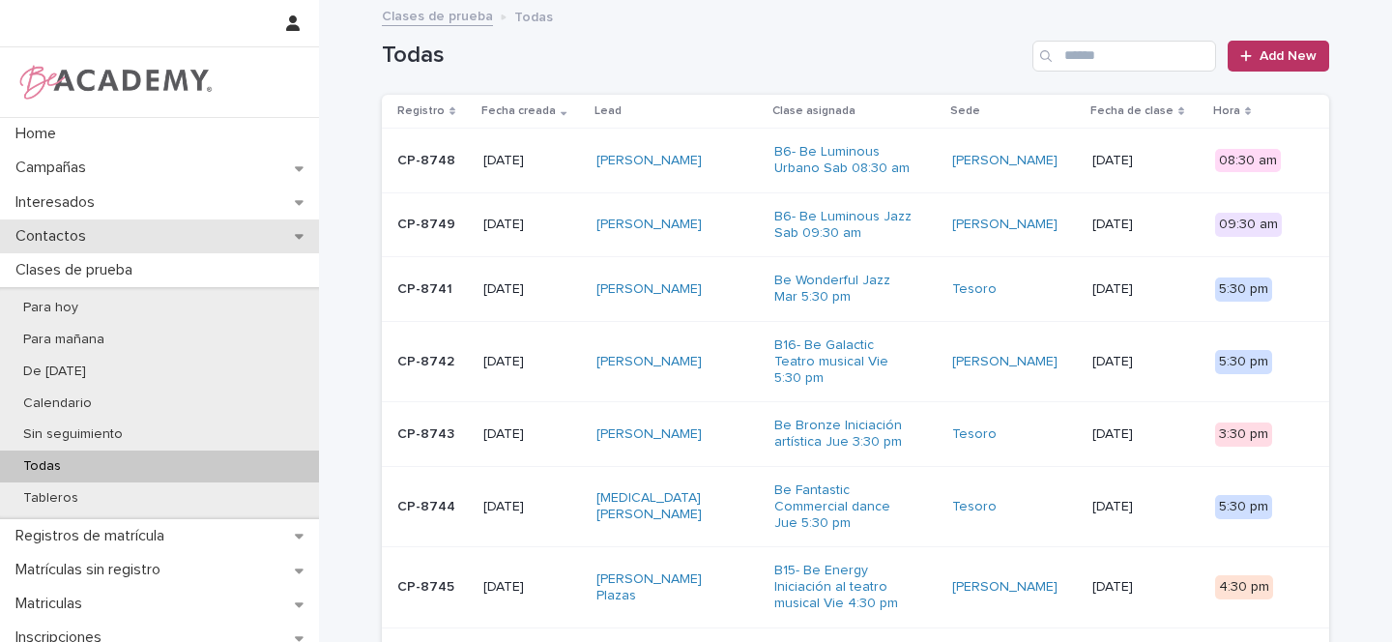
click at [297, 233] on icon at bounding box center [299, 236] width 9 height 14
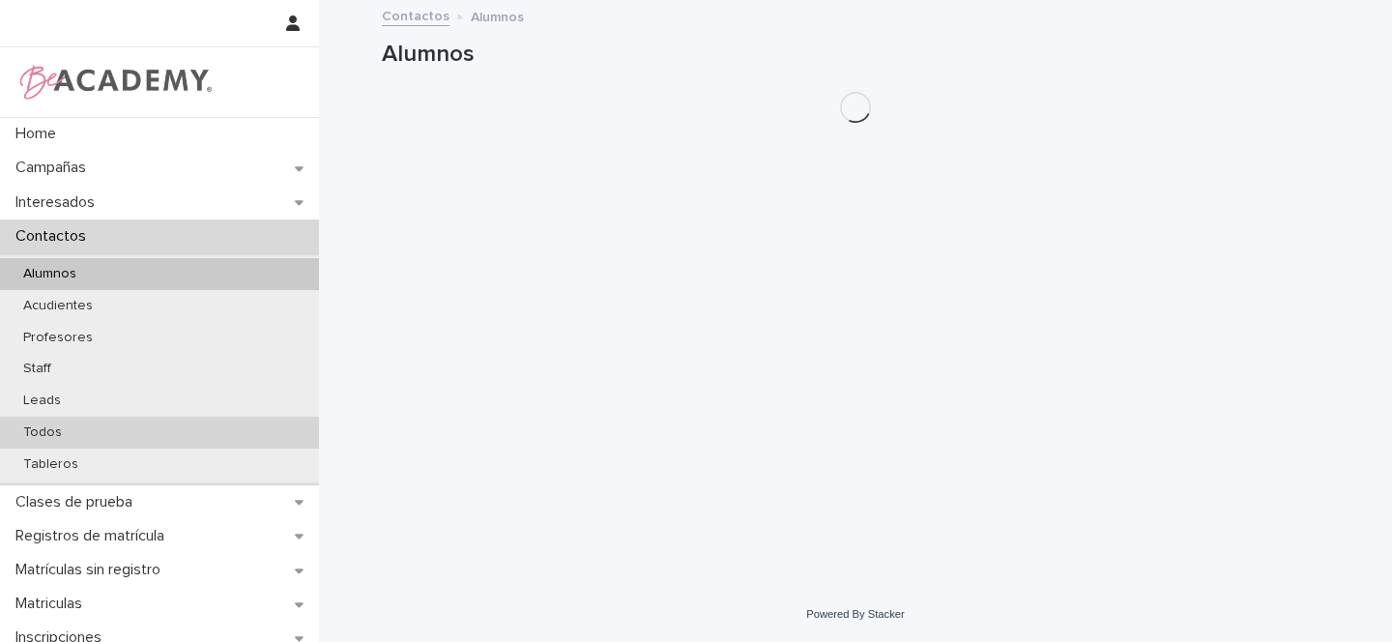
click at [46, 431] on p "Todos" at bounding box center [43, 432] width 70 height 16
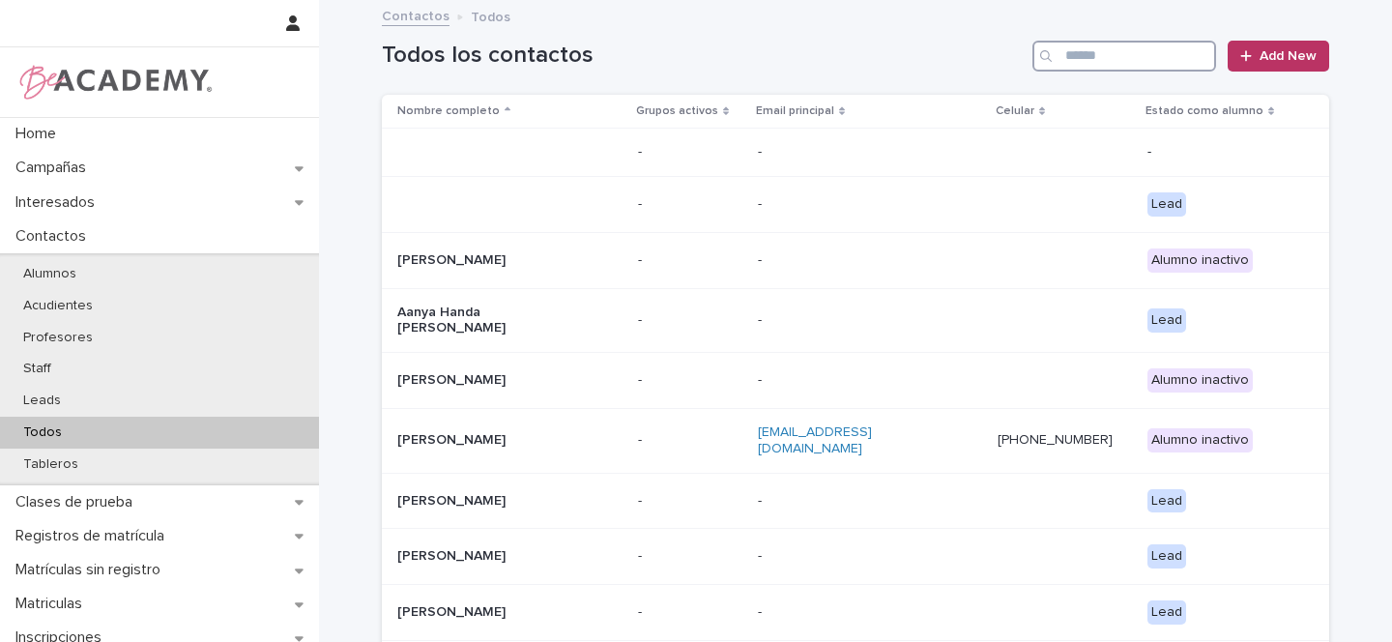
click at [1143, 54] on input "Search" at bounding box center [1124, 56] width 184 height 31
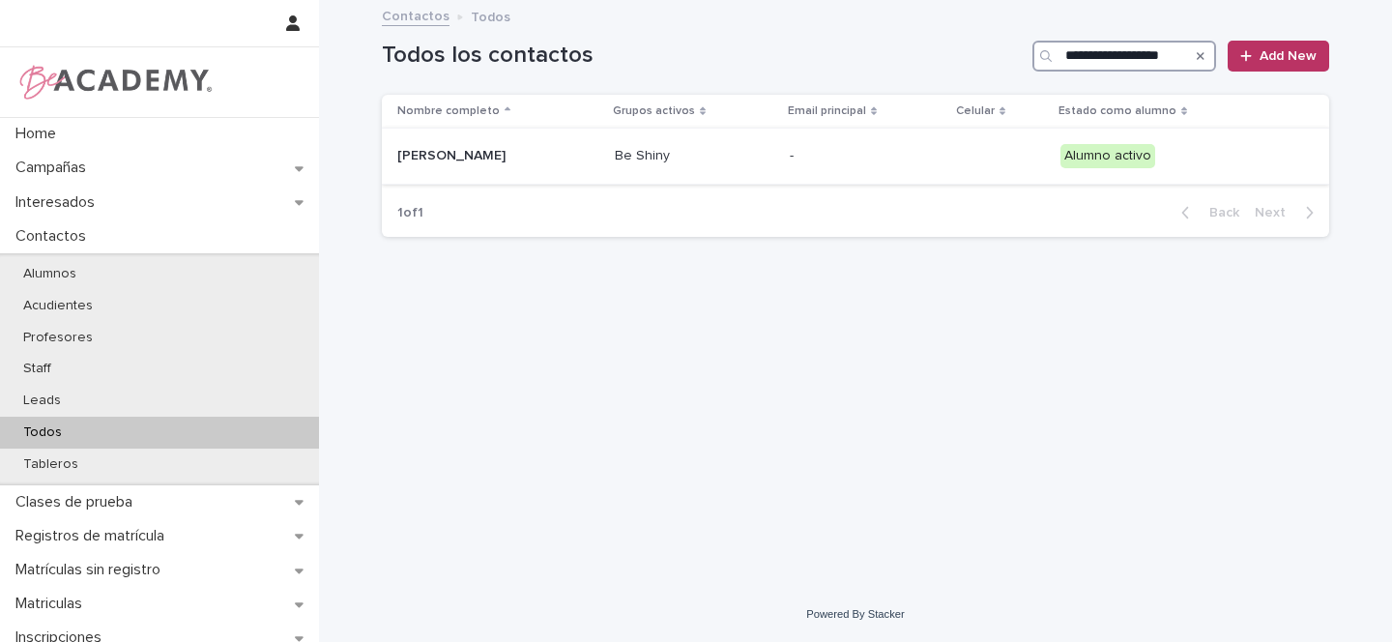
type input "**********"
click at [585, 149] on p "Maria Antonia Serna Murillo" at bounding box center [493, 156] width 193 height 16
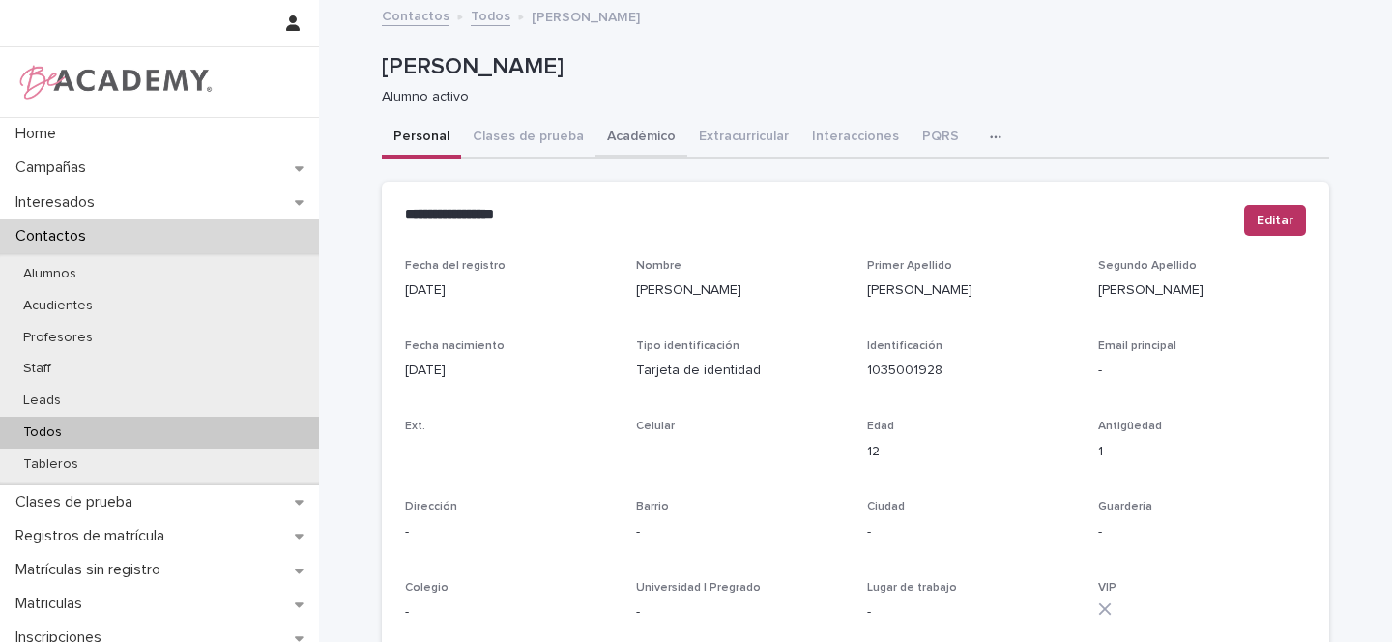
click at [619, 137] on button "Académico" at bounding box center [642, 138] width 92 height 41
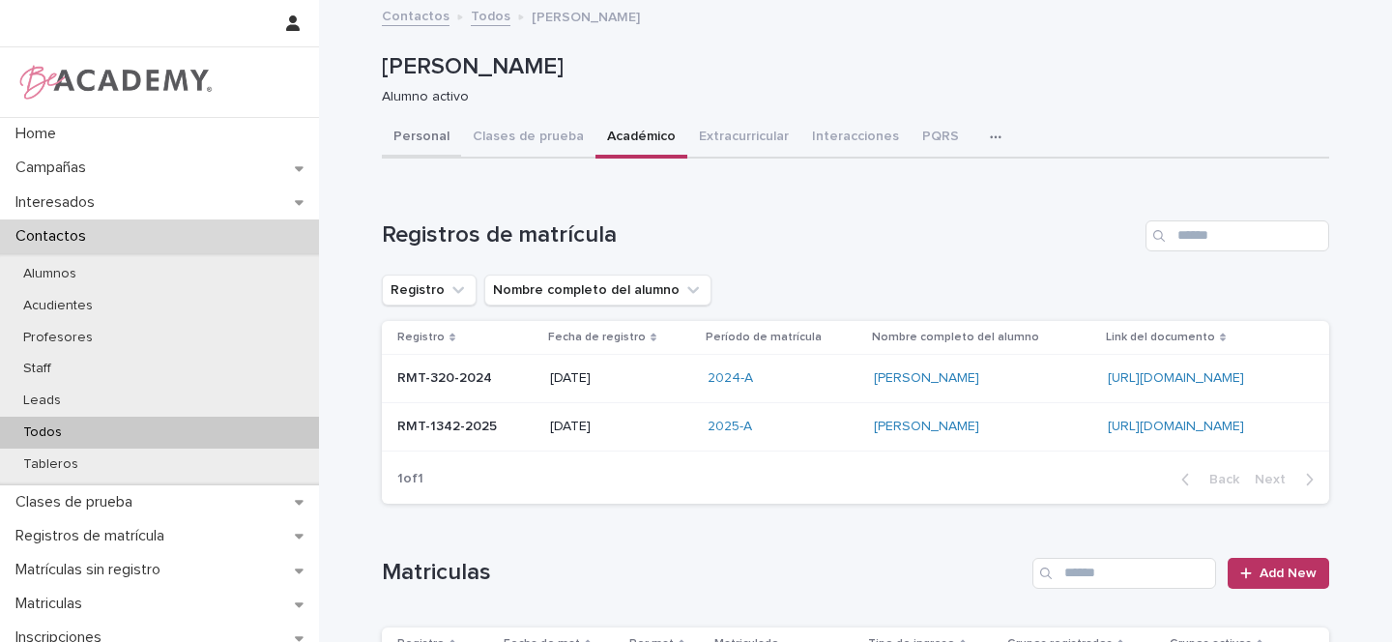
click at [414, 140] on button "Personal" at bounding box center [421, 138] width 79 height 41
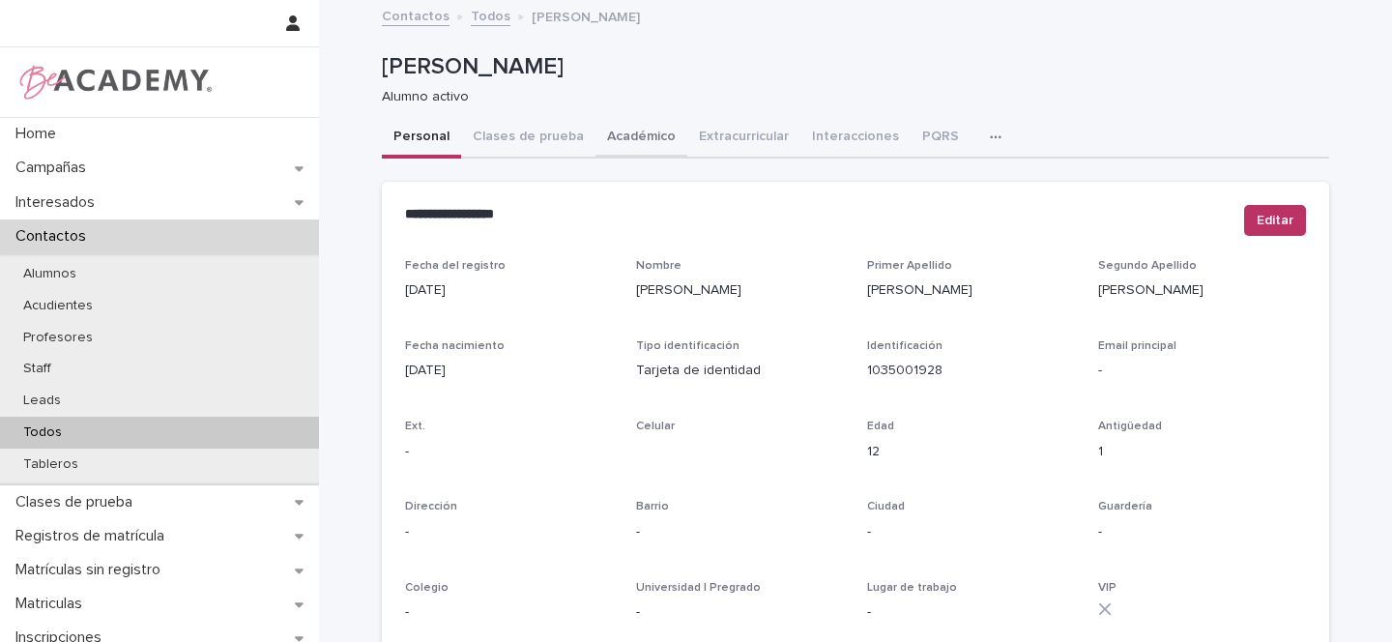
click at [619, 135] on button "Académico" at bounding box center [642, 138] width 92 height 41
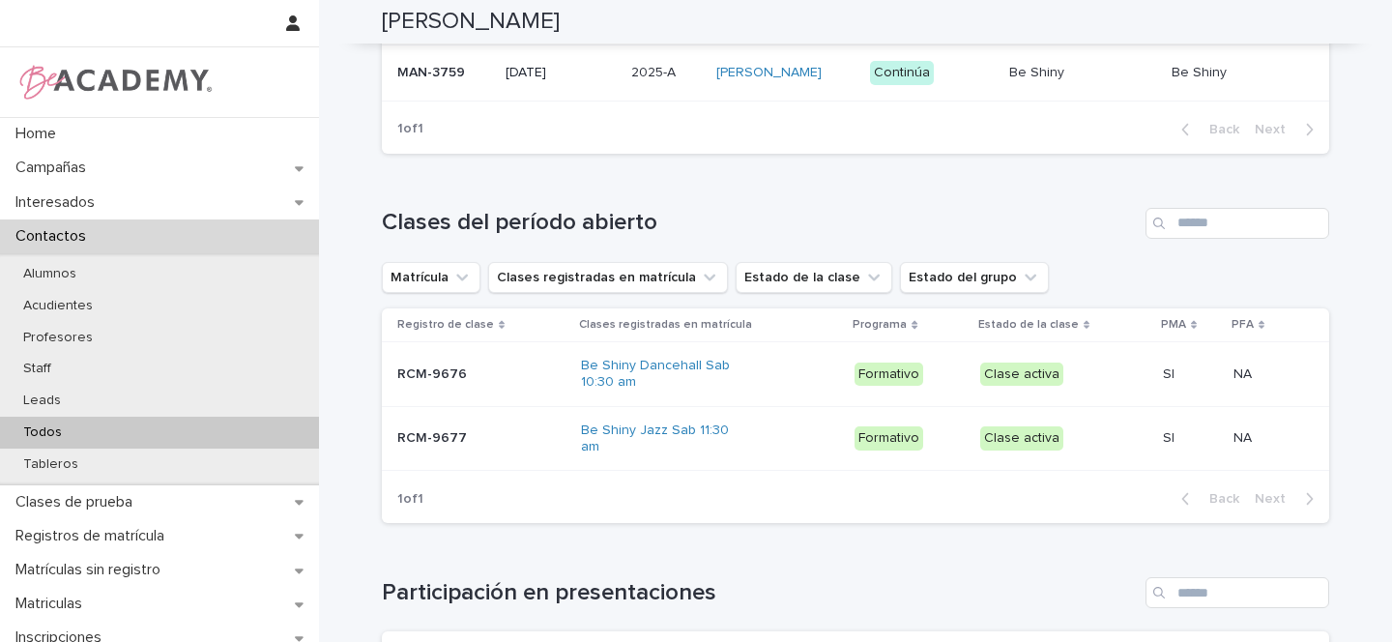
scroll to position [673, 0]
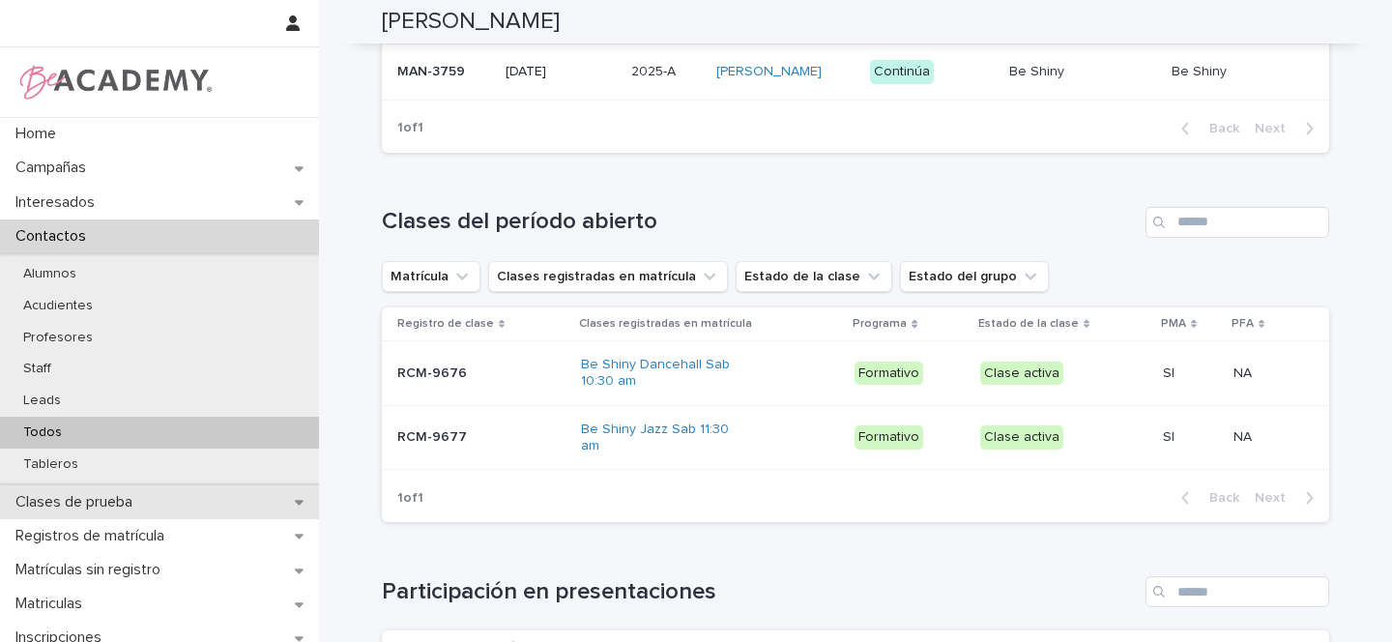
click at [279, 501] on div "Clases de prueba" at bounding box center [159, 502] width 319 height 34
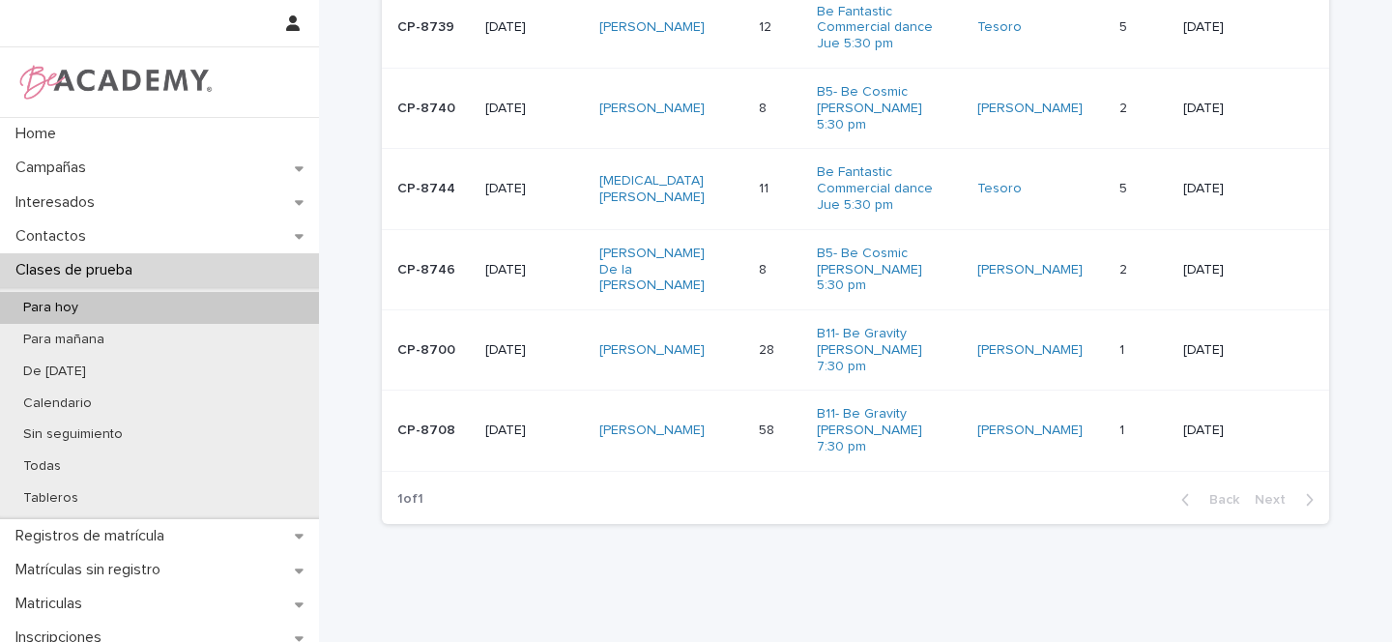
scroll to position [11, 0]
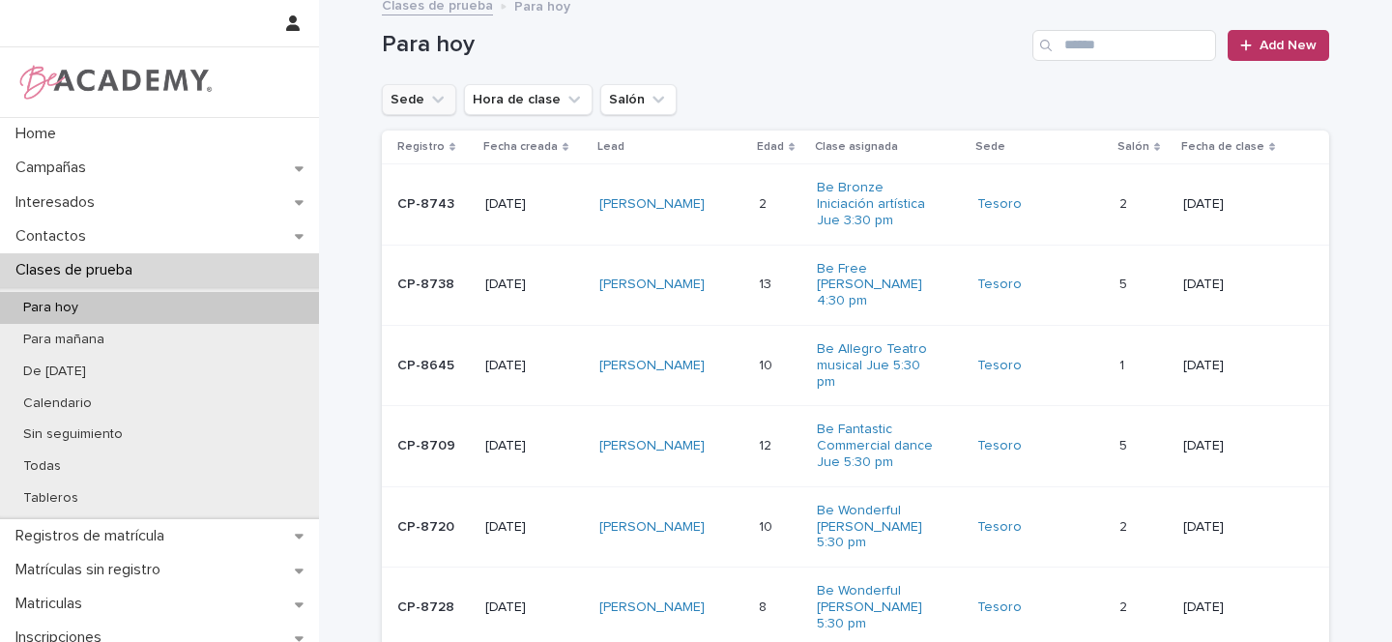
click at [428, 102] on icon "Sede" at bounding box center [437, 99] width 19 height 19
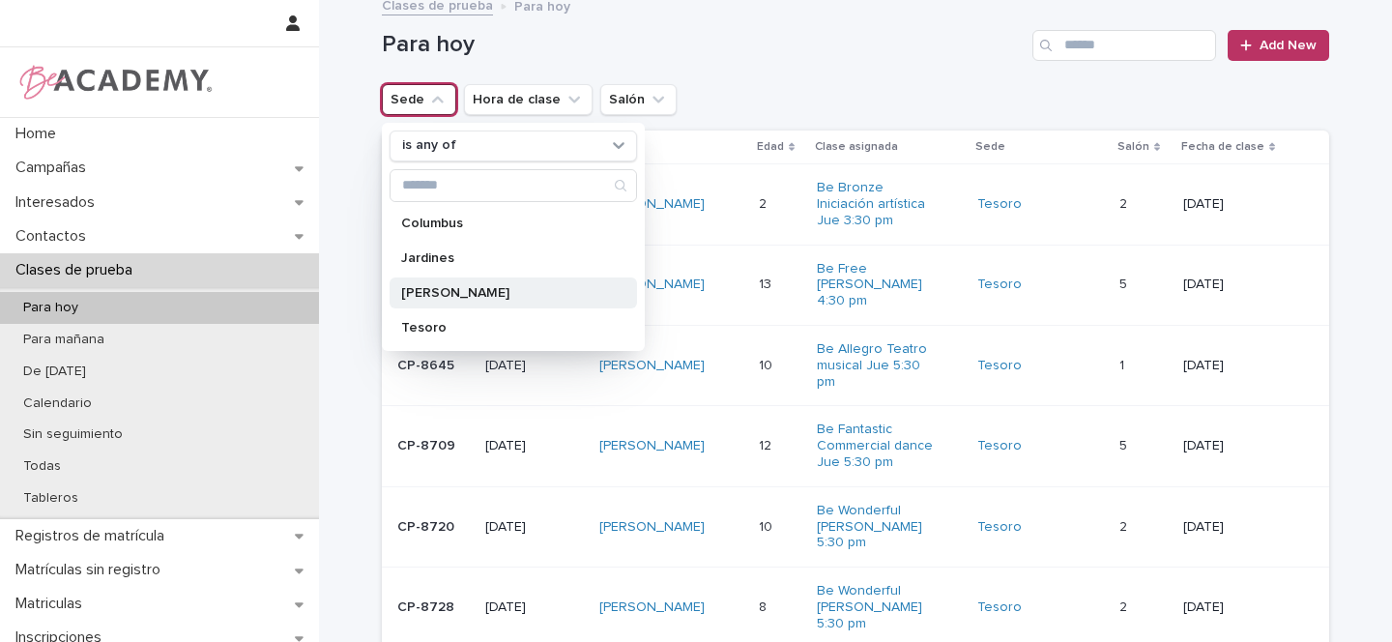
click at [405, 289] on p "[PERSON_NAME]" at bounding box center [503, 293] width 205 height 14
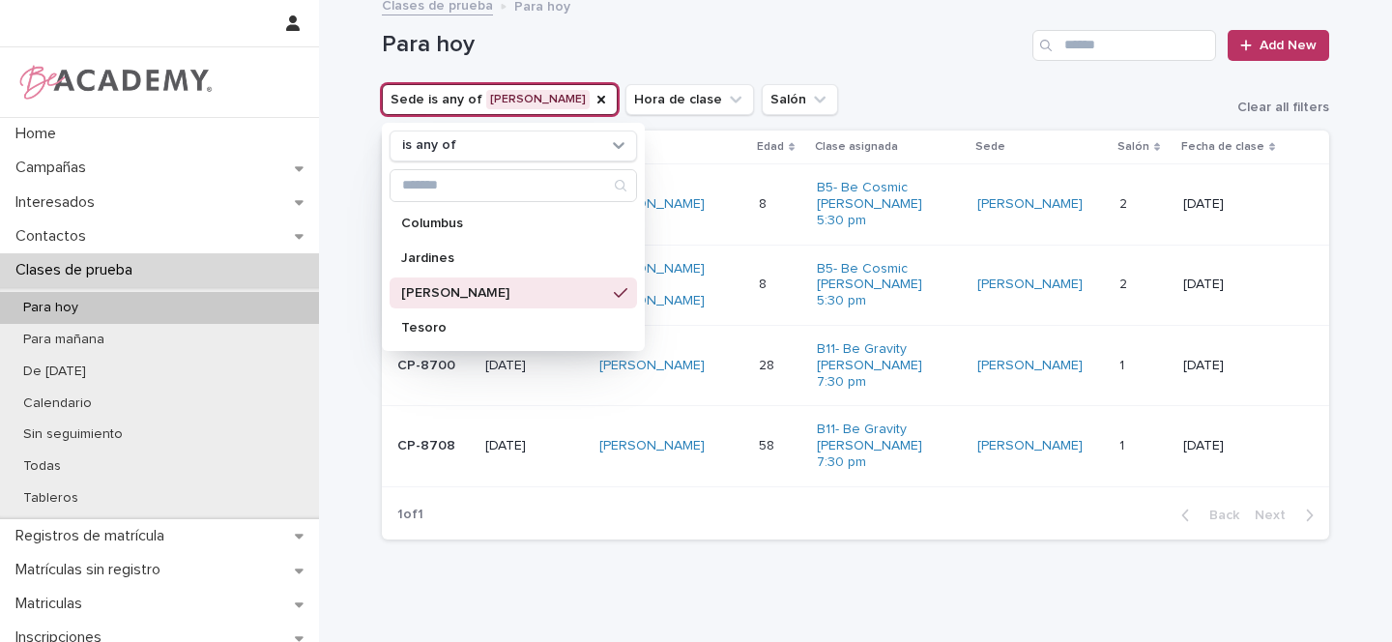
click at [709, 541] on div "Loading... Saving… Loading... Saving… Para hoy Add New Sede is any of Rosales i…" at bounding box center [855, 297] width 967 height 612
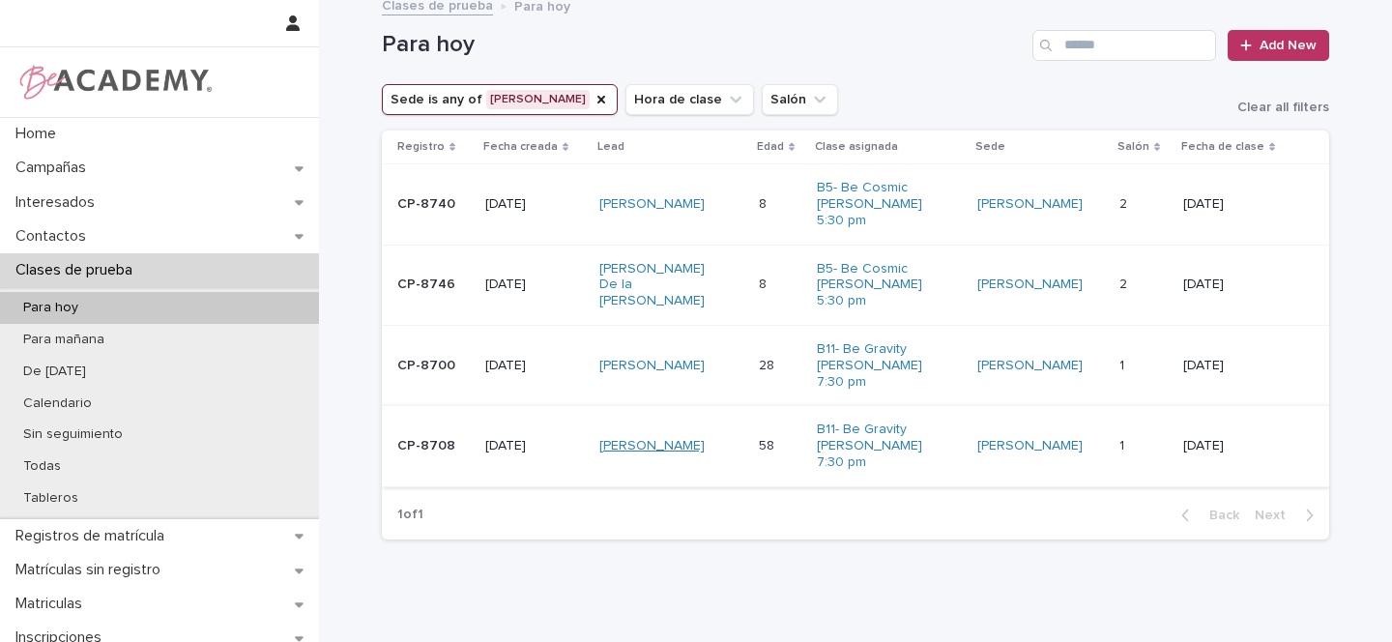
click at [704, 438] on link "Cleofe Marin Solanilla" at bounding box center [651, 446] width 105 height 16
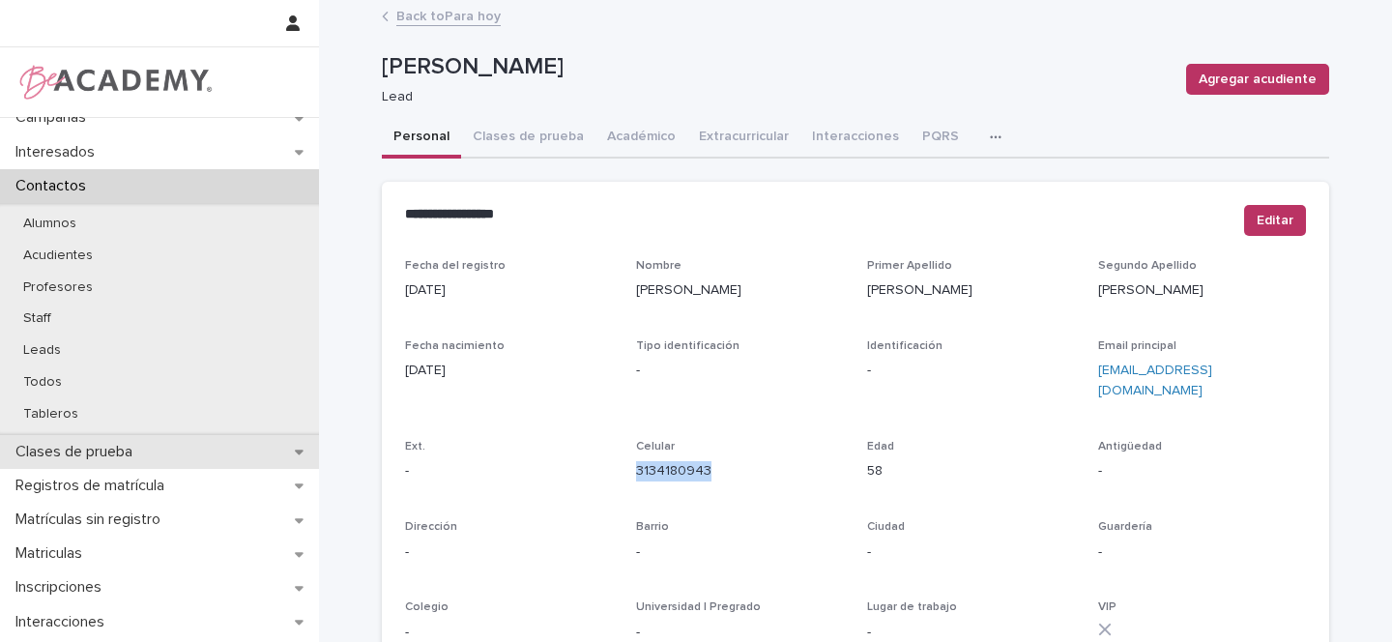
scroll to position [68, 0]
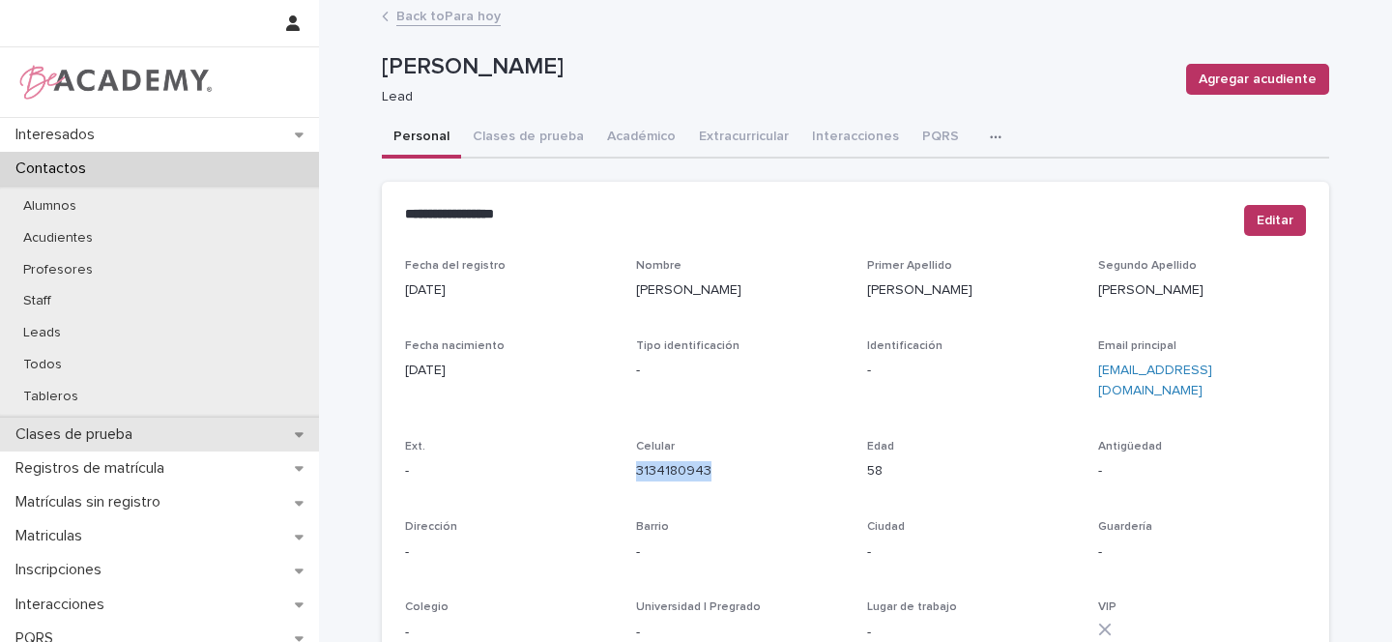
click at [276, 436] on div "Clases de prueba" at bounding box center [159, 435] width 319 height 34
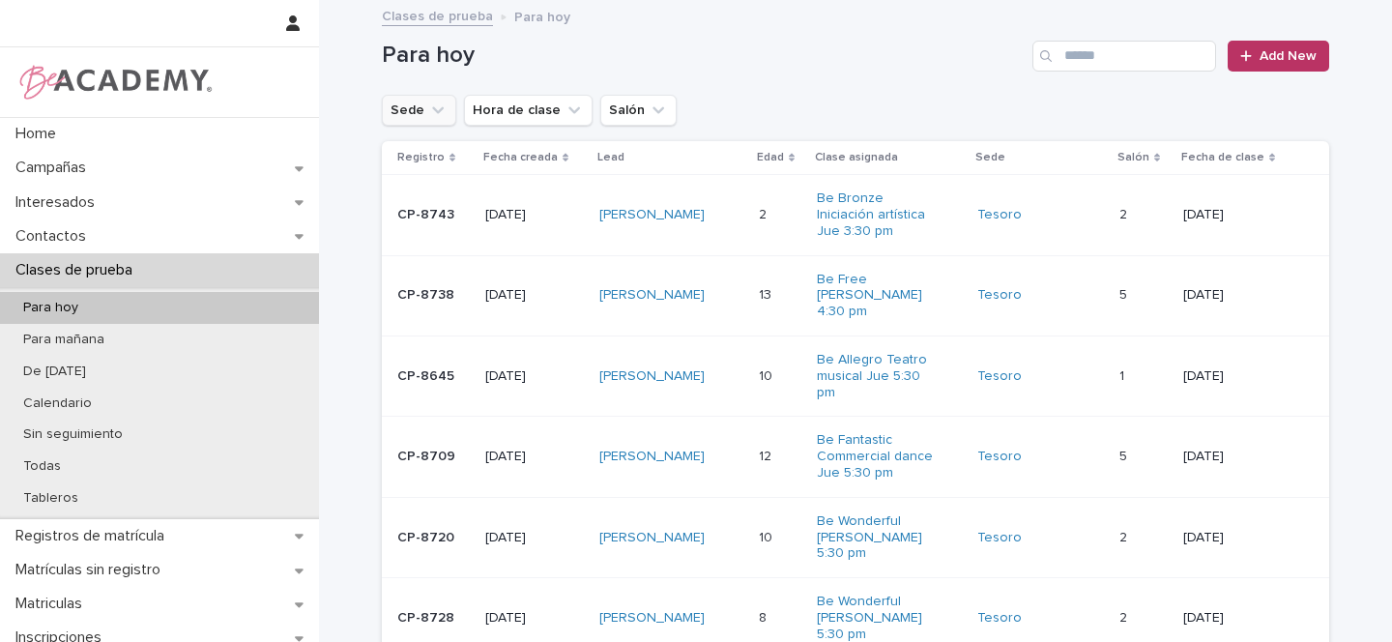
click at [435, 113] on icon "Sede" at bounding box center [437, 110] width 19 height 19
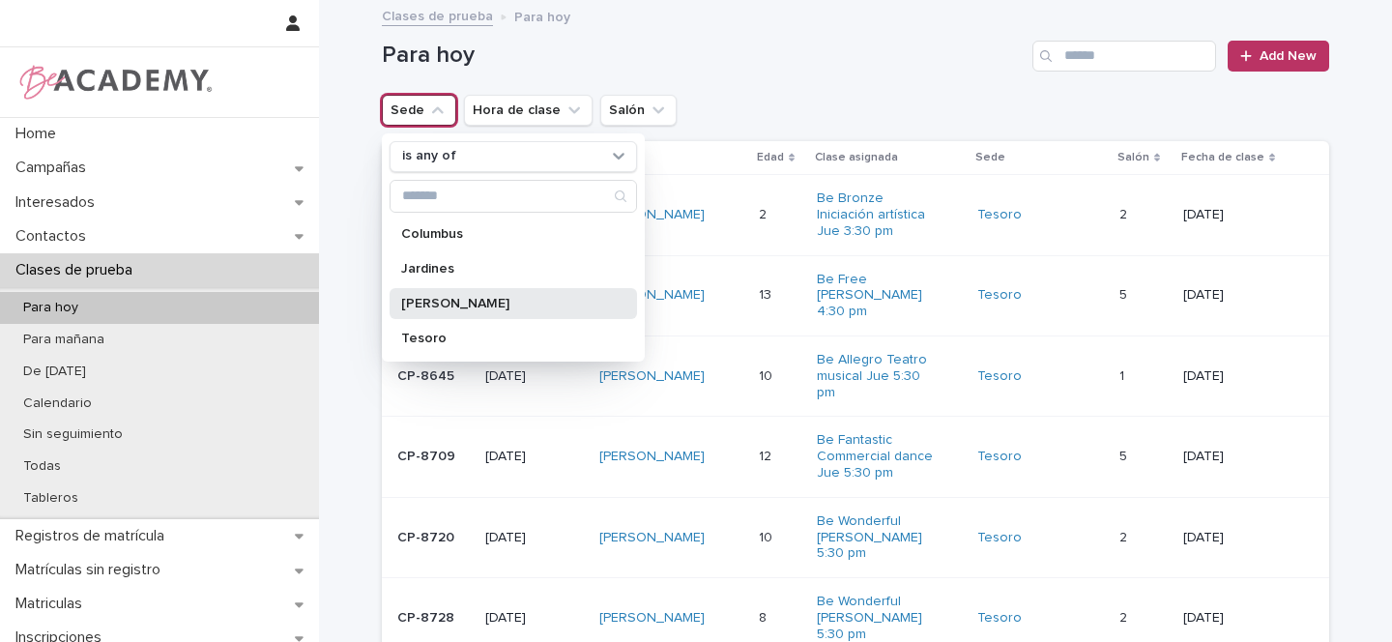
click at [417, 301] on p "[PERSON_NAME]" at bounding box center [503, 304] width 205 height 14
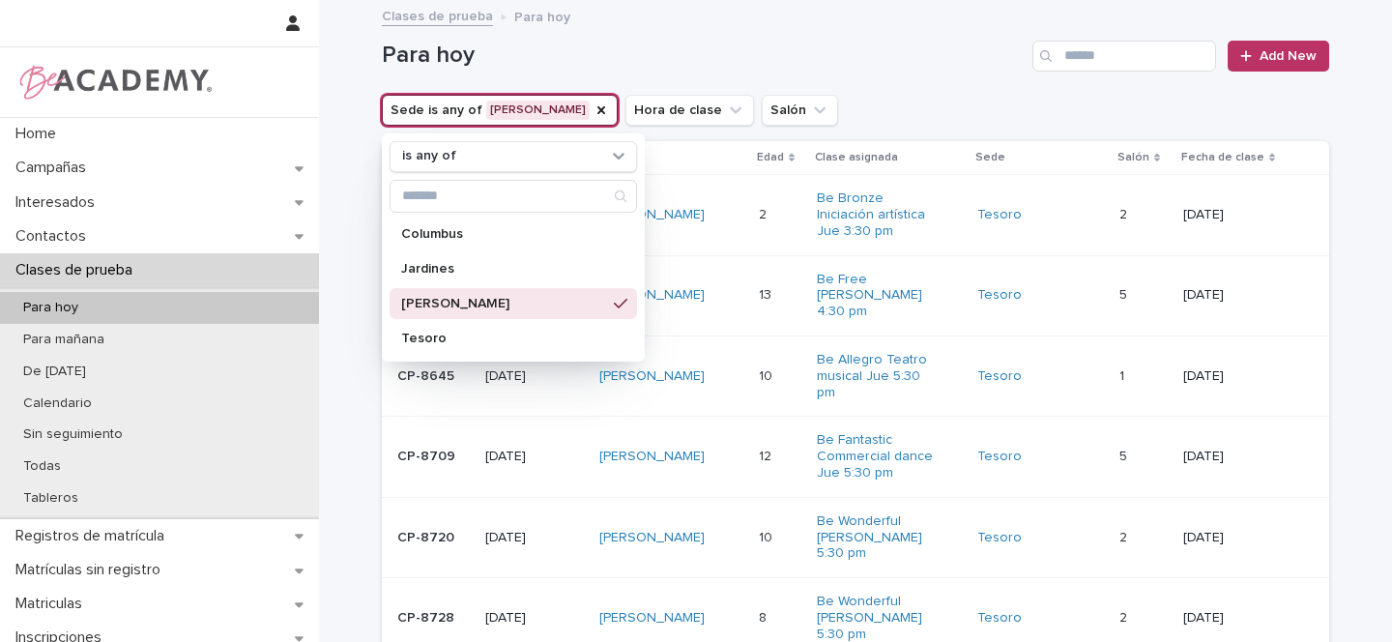
click at [812, 92] on div "Para hoy Add New" at bounding box center [855, 48] width 947 height 93
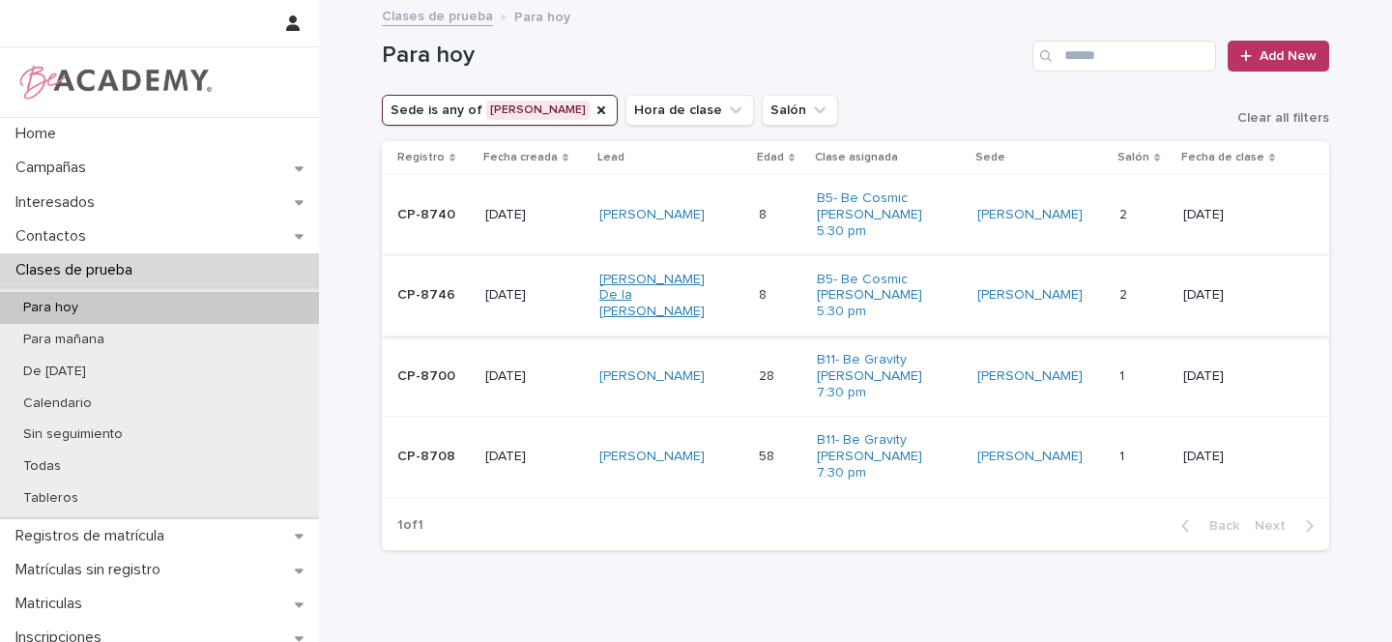
click at [624, 292] on link "Leticia De la Pava Gomez" at bounding box center [659, 296] width 121 height 48
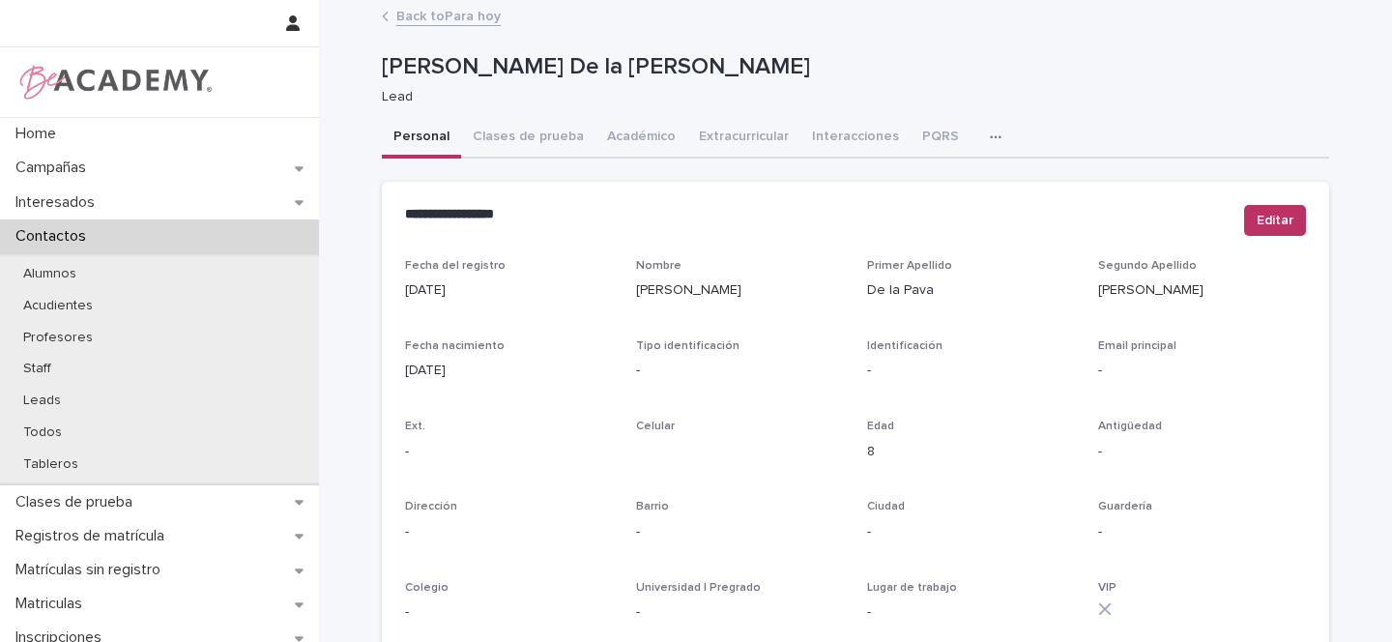
click at [450, 17] on link "Back to Para hoy" at bounding box center [448, 15] width 104 height 22
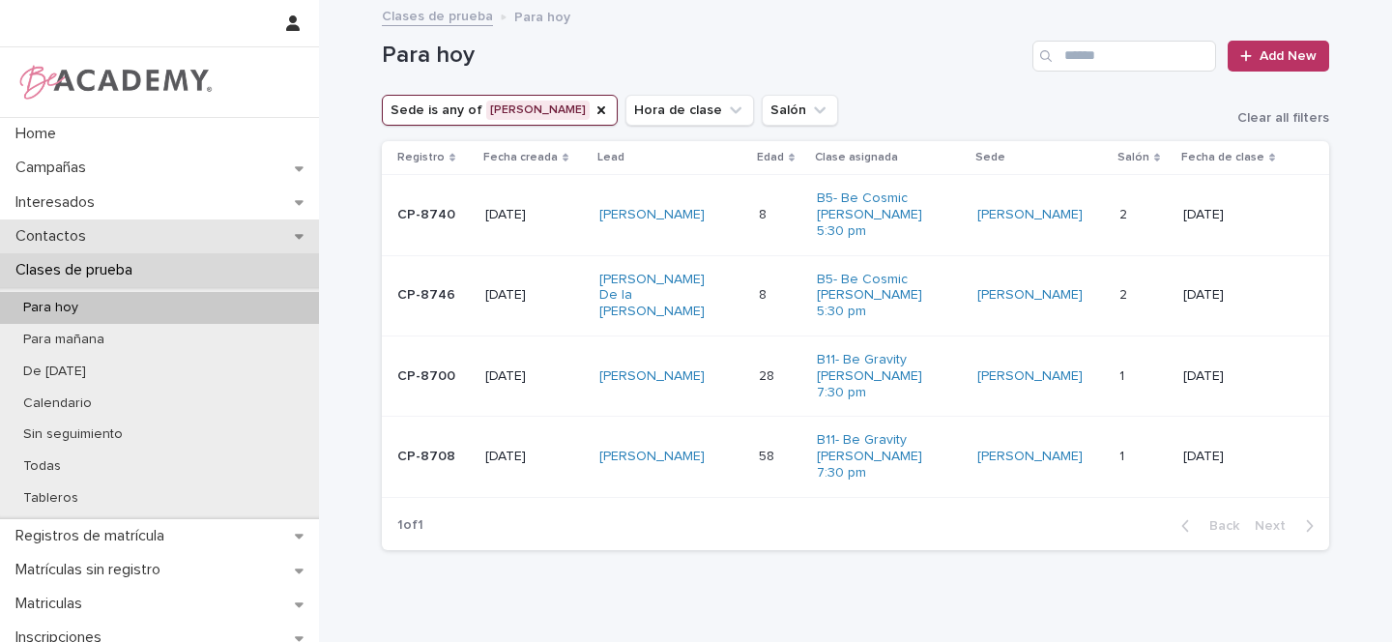
click at [295, 232] on icon at bounding box center [299, 236] width 9 height 14
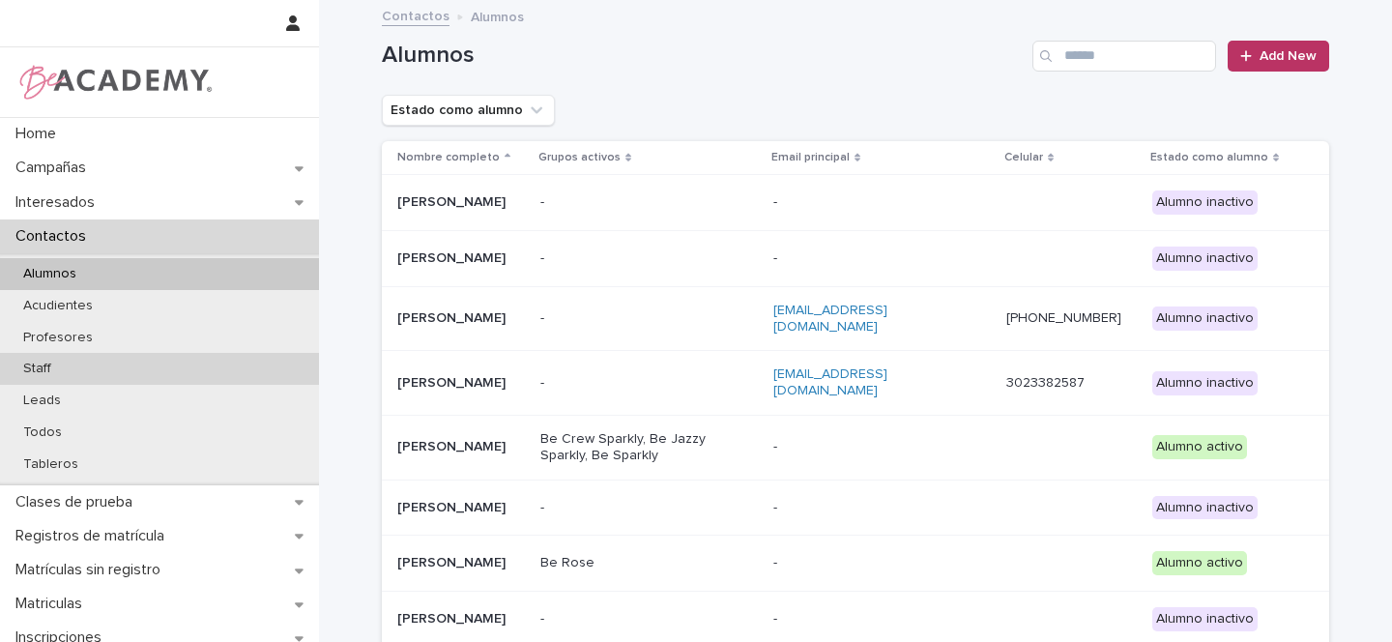
click at [57, 373] on p "Staff" at bounding box center [37, 369] width 59 height 16
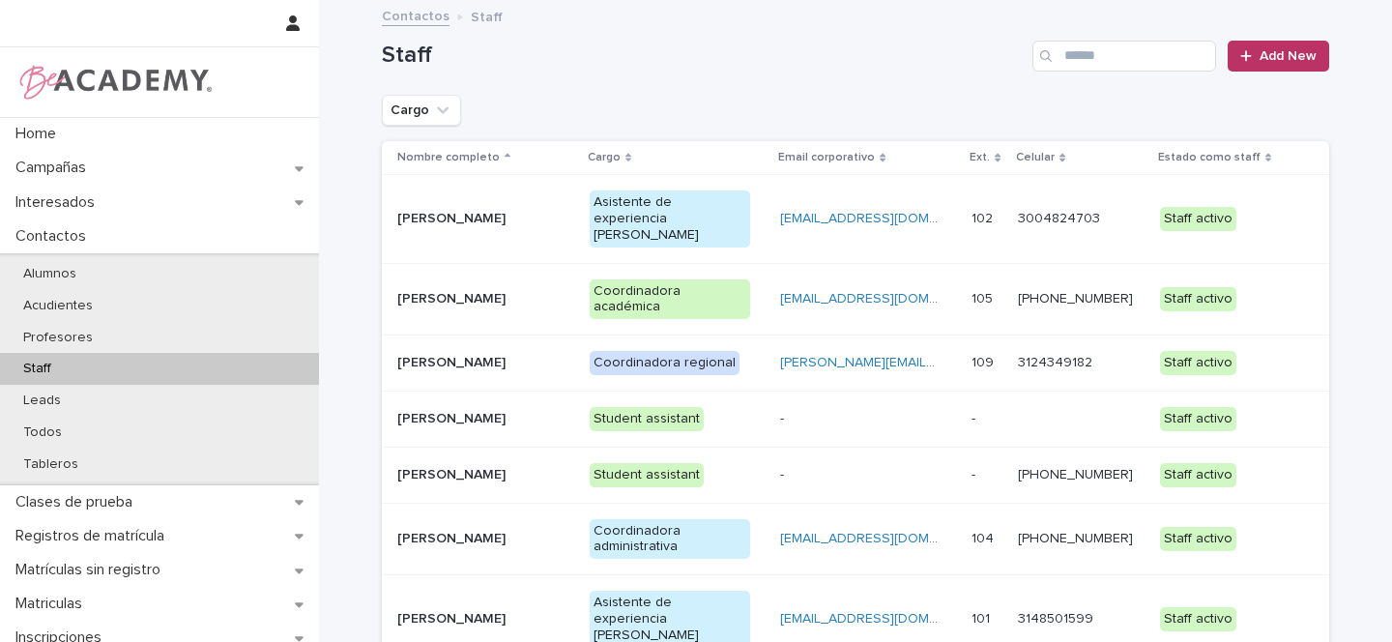
click at [548, 355] on p "Gina Orjuela Cortes" at bounding box center [477, 363] width 161 height 16
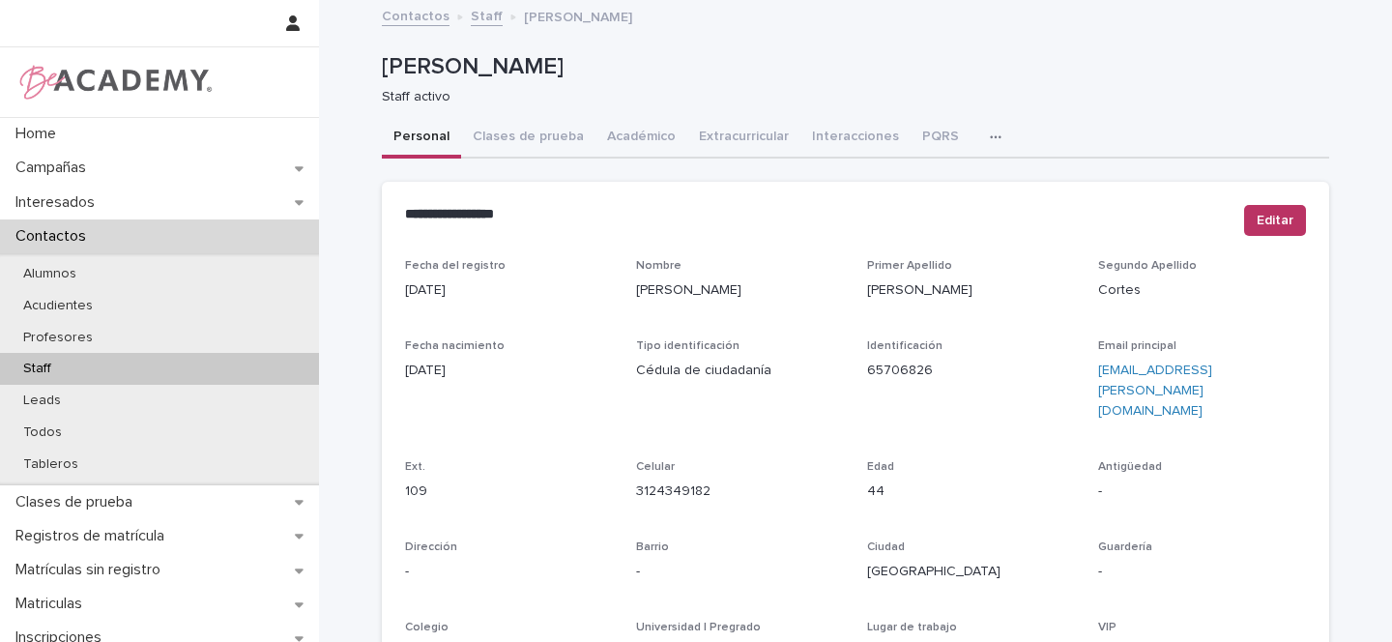
click at [990, 134] on icon "button" at bounding box center [996, 138] width 12 height 14
click at [902, 189] on span "Tareas" at bounding box center [894, 188] width 44 height 14
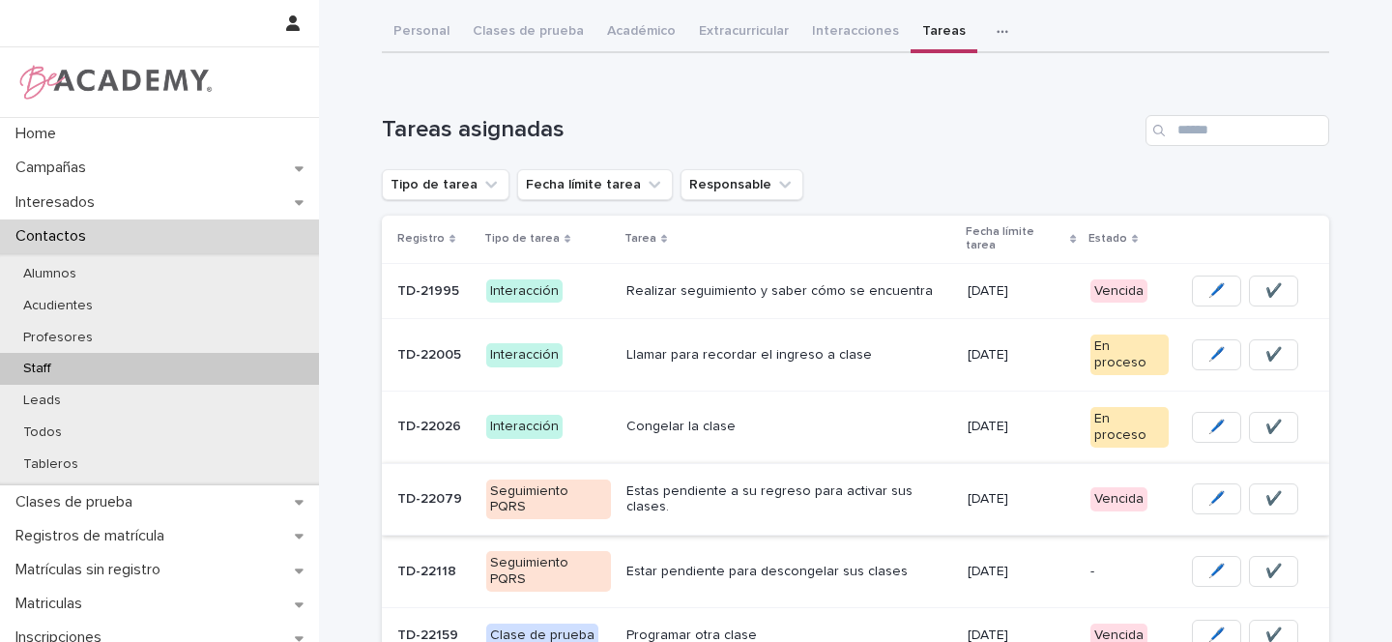
scroll to position [109, 0]
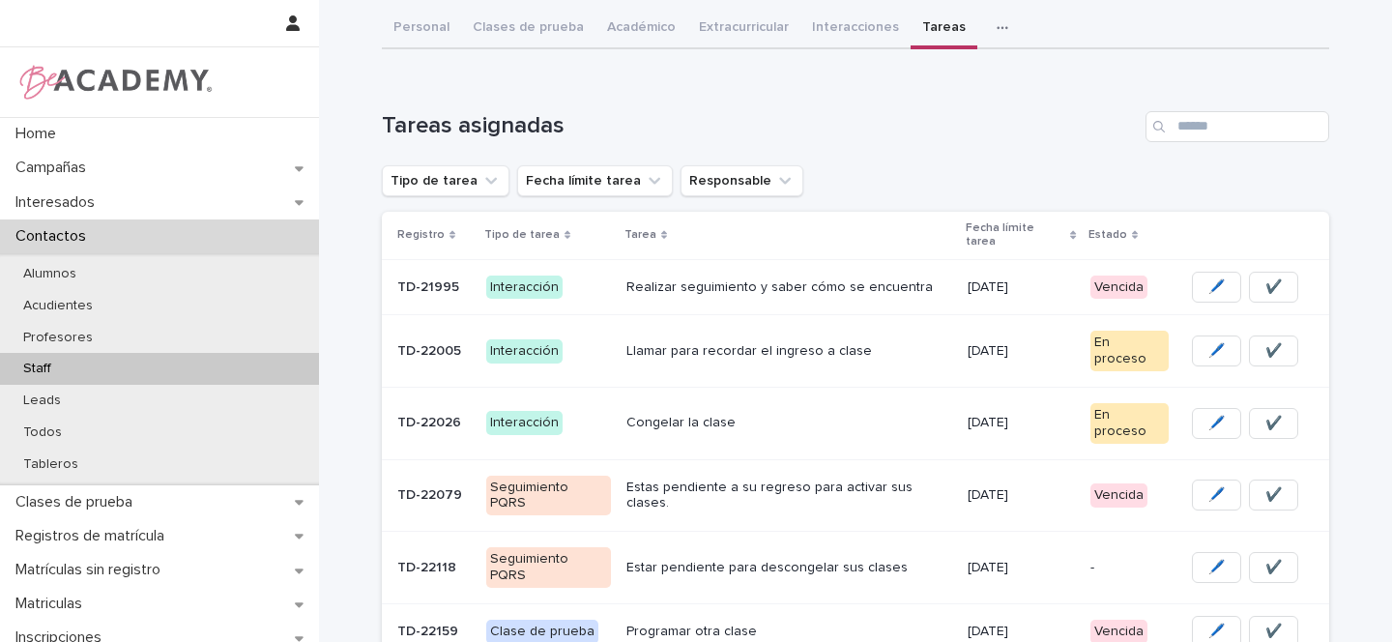
click at [594, 276] on p "Interacción" at bounding box center [548, 288] width 125 height 24
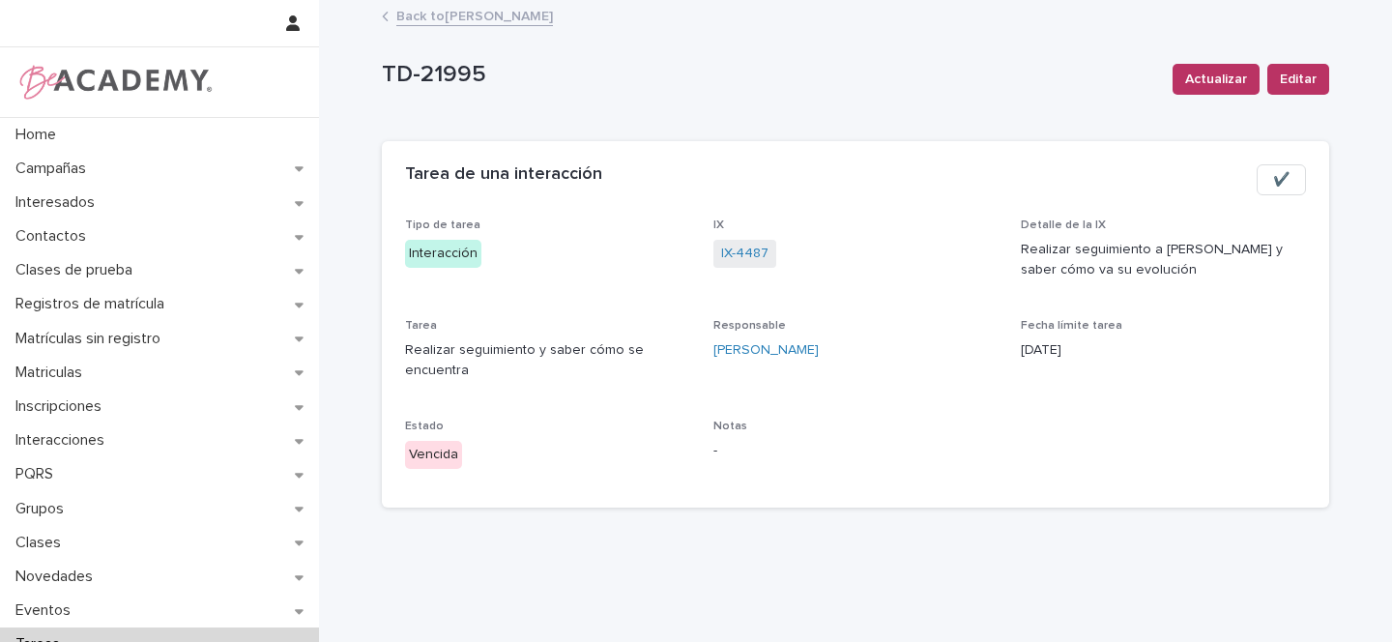
click at [1286, 180] on button "✔️" at bounding box center [1281, 179] width 49 height 31
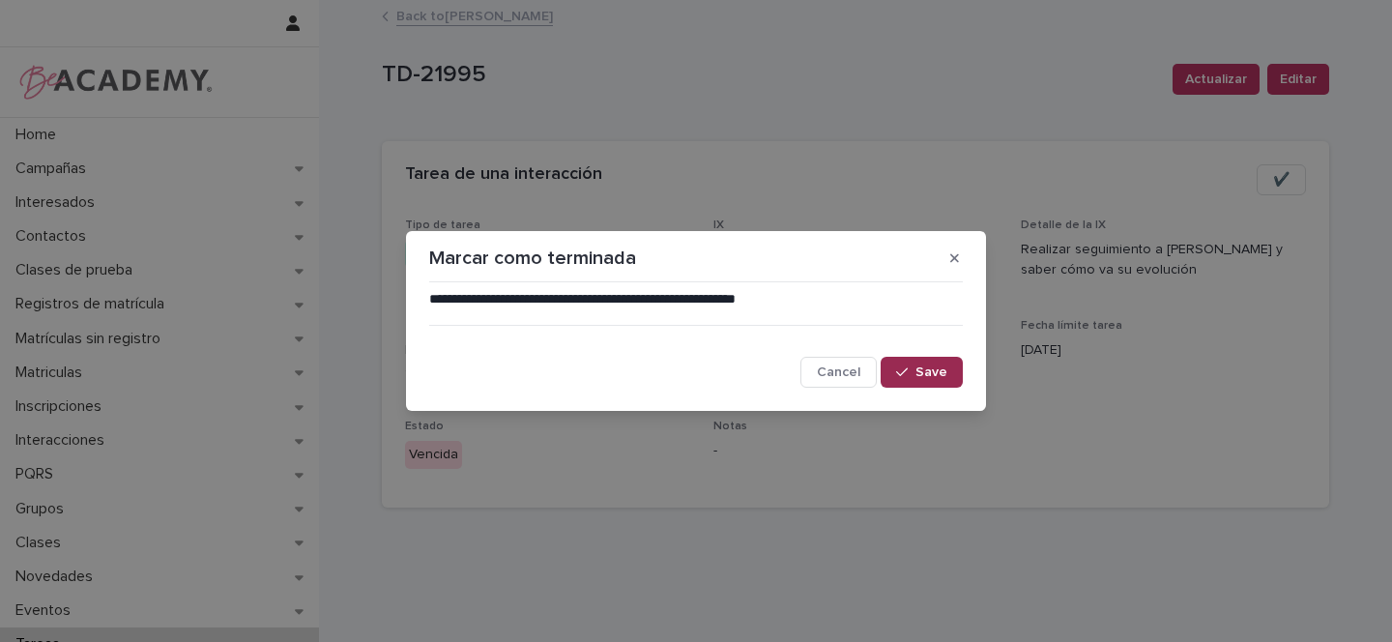
click at [930, 369] on span "Save" at bounding box center [931, 372] width 32 height 14
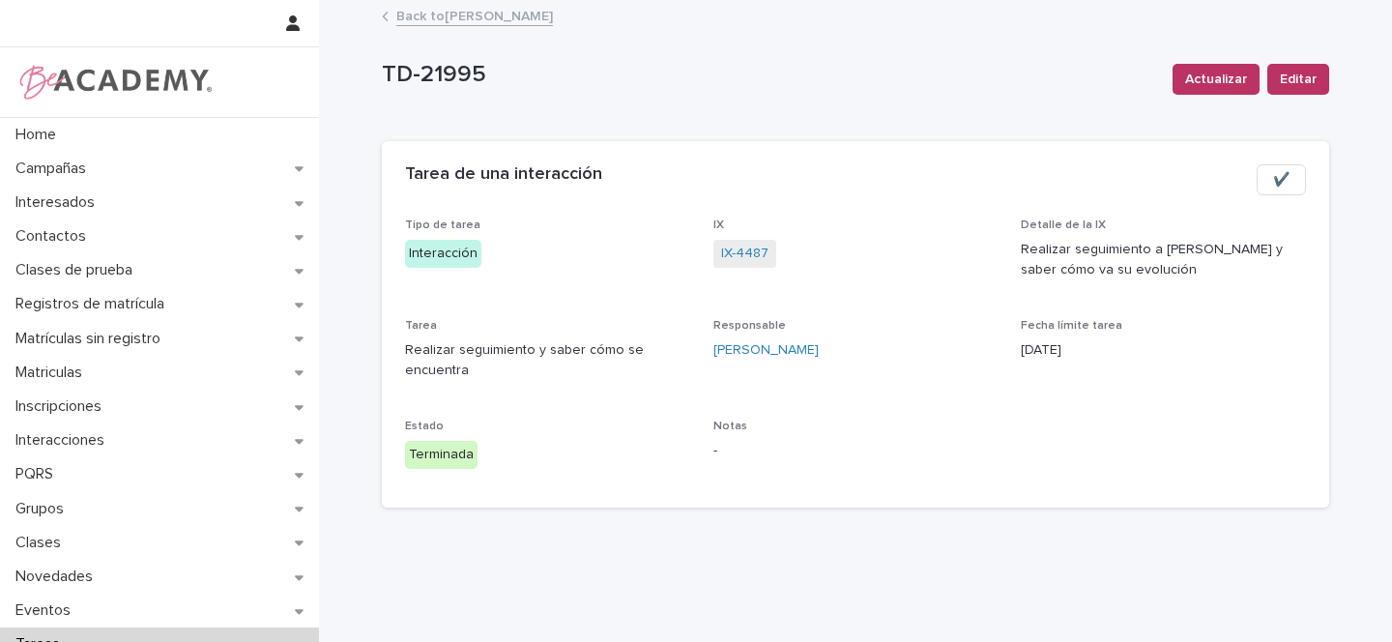
click at [441, 14] on link "Back to Gina Orjuela Cortes" at bounding box center [474, 15] width 157 height 22
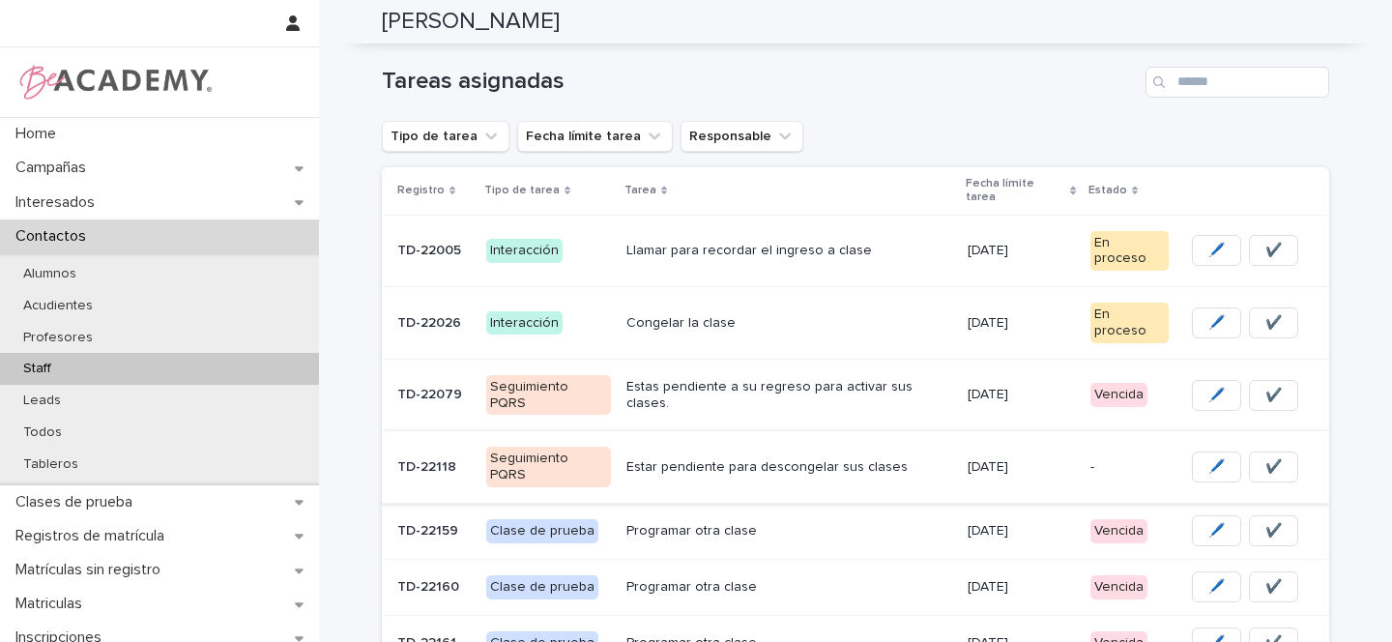
scroll to position [158, 0]
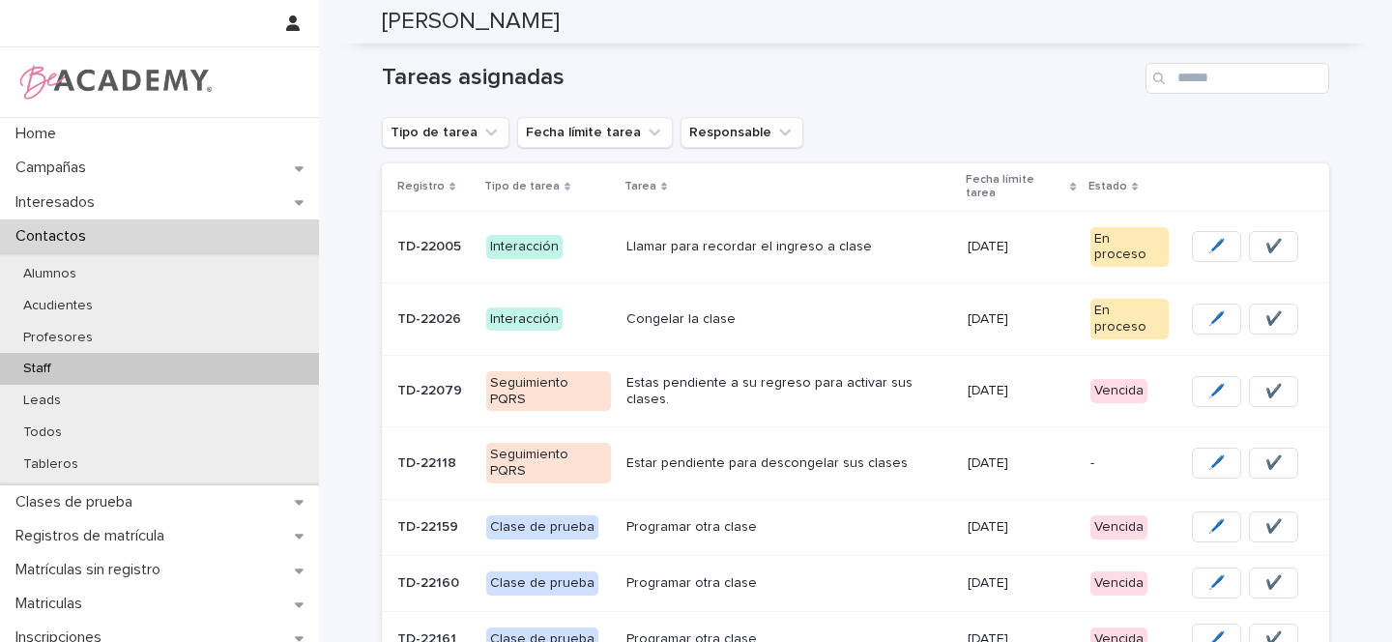
click at [831, 283] on td "Congelar la clase" at bounding box center [789, 319] width 341 height 73
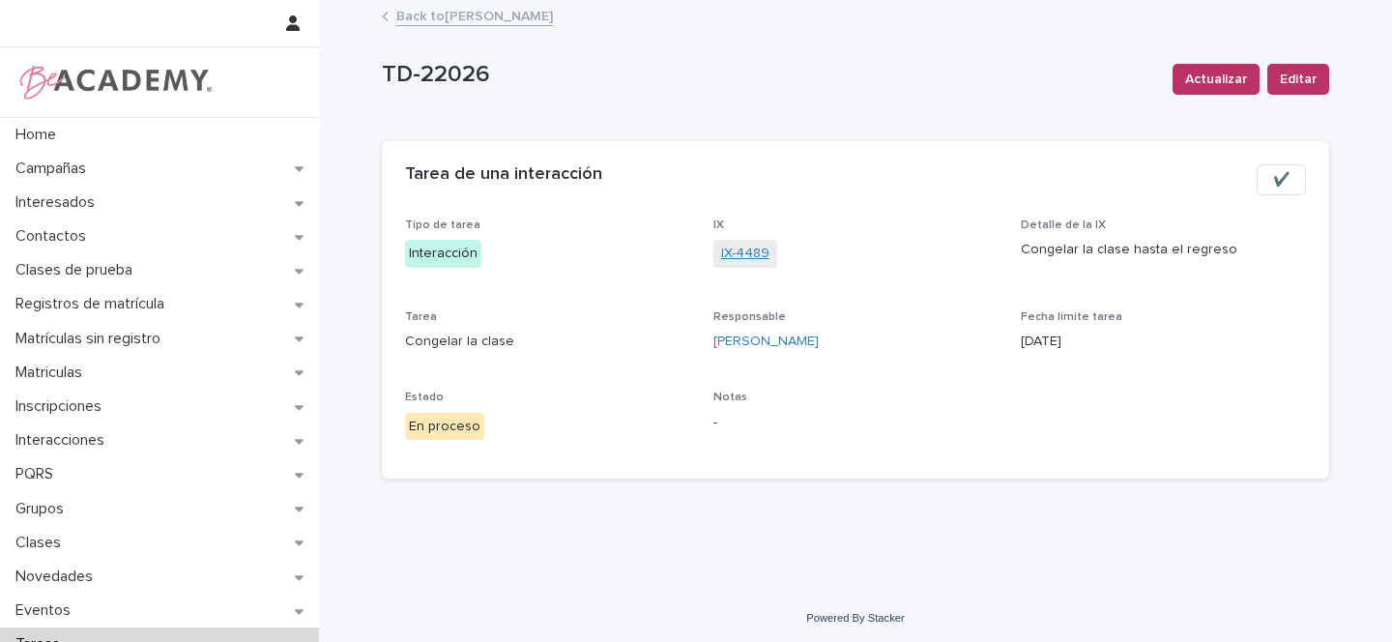
click at [738, 254] on link "IX-4489" at bounding box center [745, 254] width 48 height 20
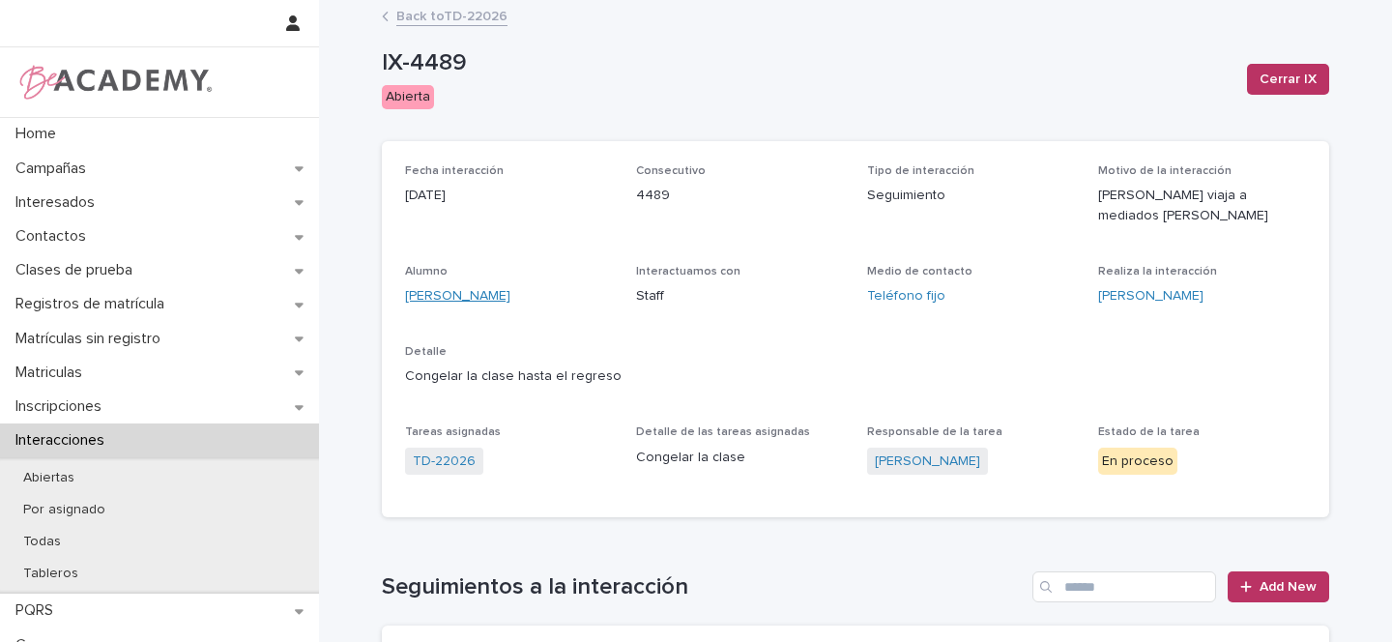
click at [492, 302] on link "Alessia Obregon Fernandez" at bounding box center [457, 296] width 105 height 20
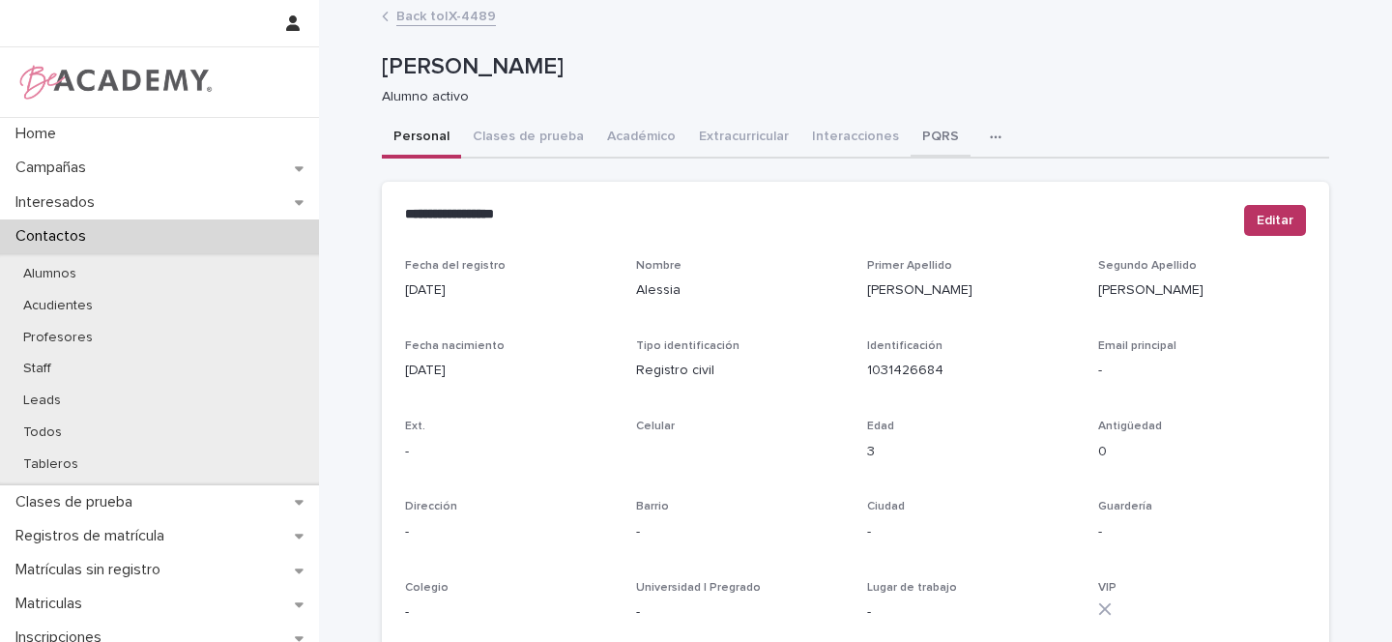
click at [911, 144] on button "PQRS" at bounding box center [941, 138] width 60 height 41
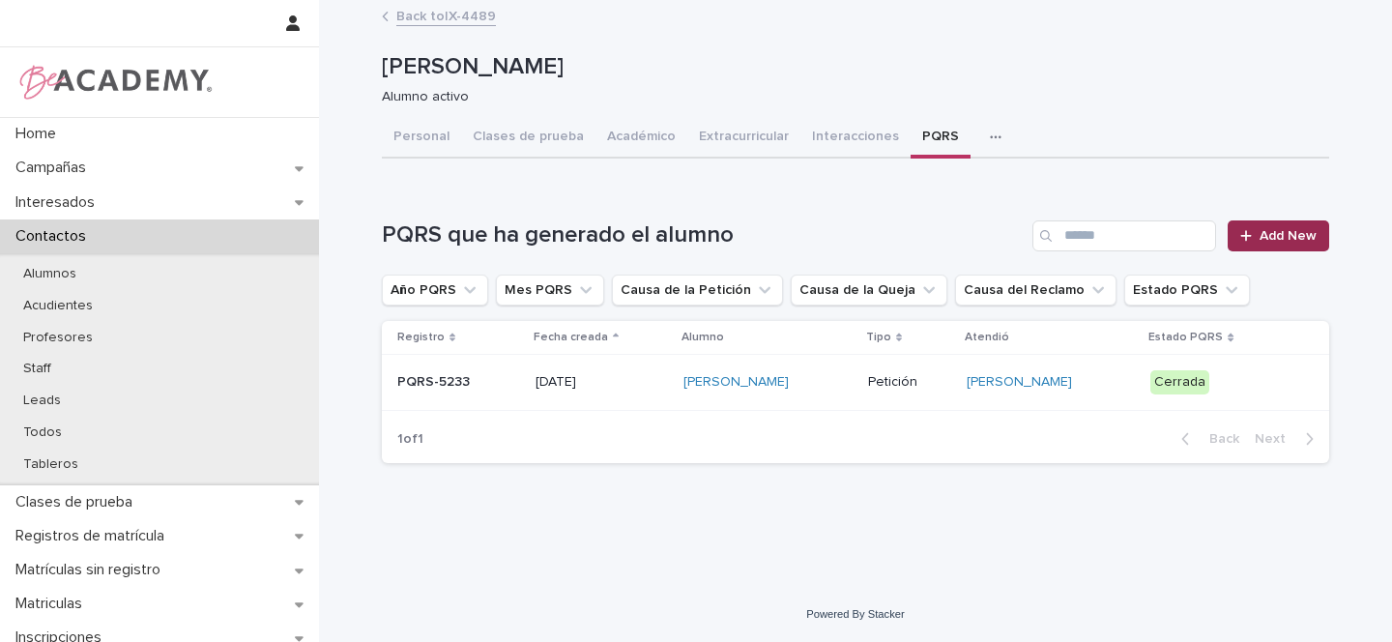
click at [1287, 235] on span "Add New" at bounding box center [1288, 236] width 57 height 14
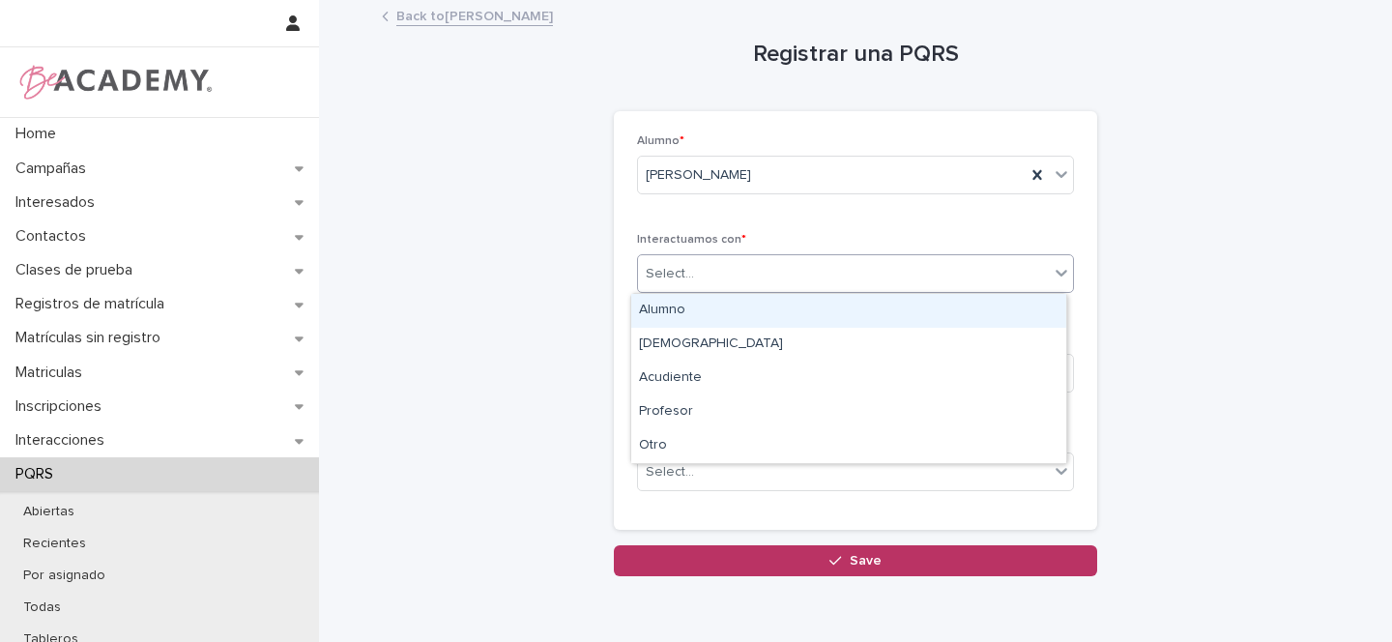
click at [668, 279] on div "Select..." at bounding box center [670, 274] width 48 height 20
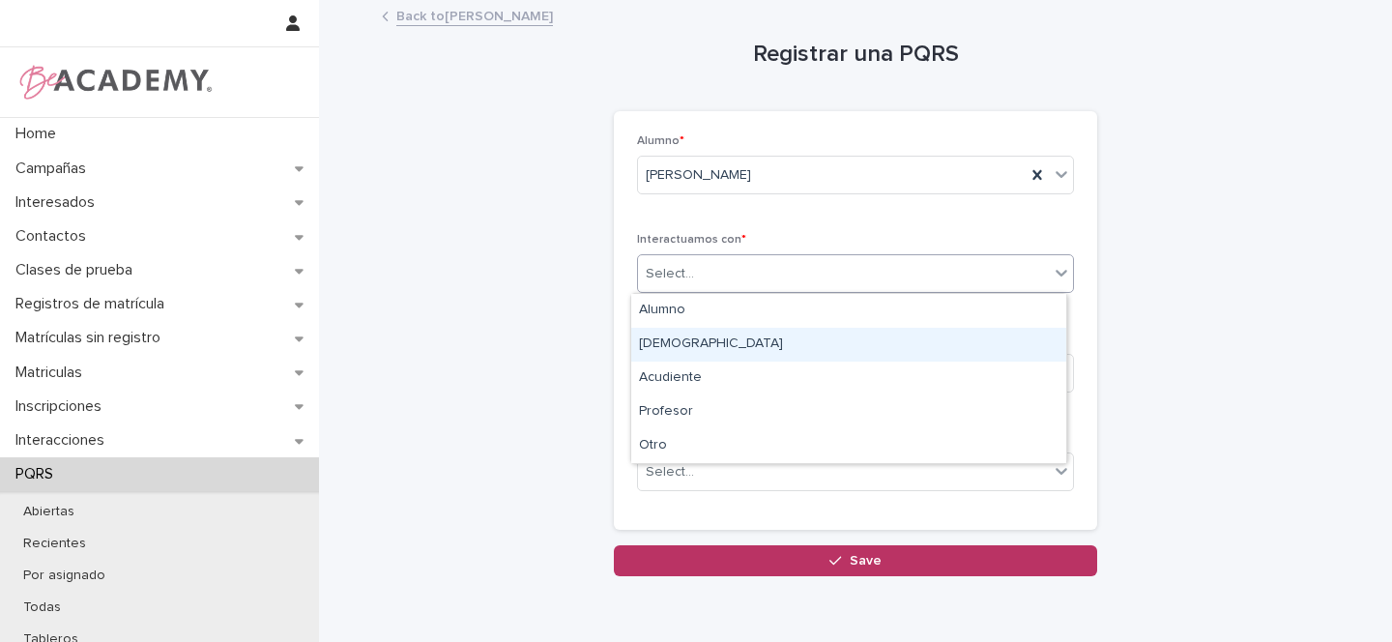
click at [670, 348] on div "Papá" at bounding box center [848, 345] width 435 height 34
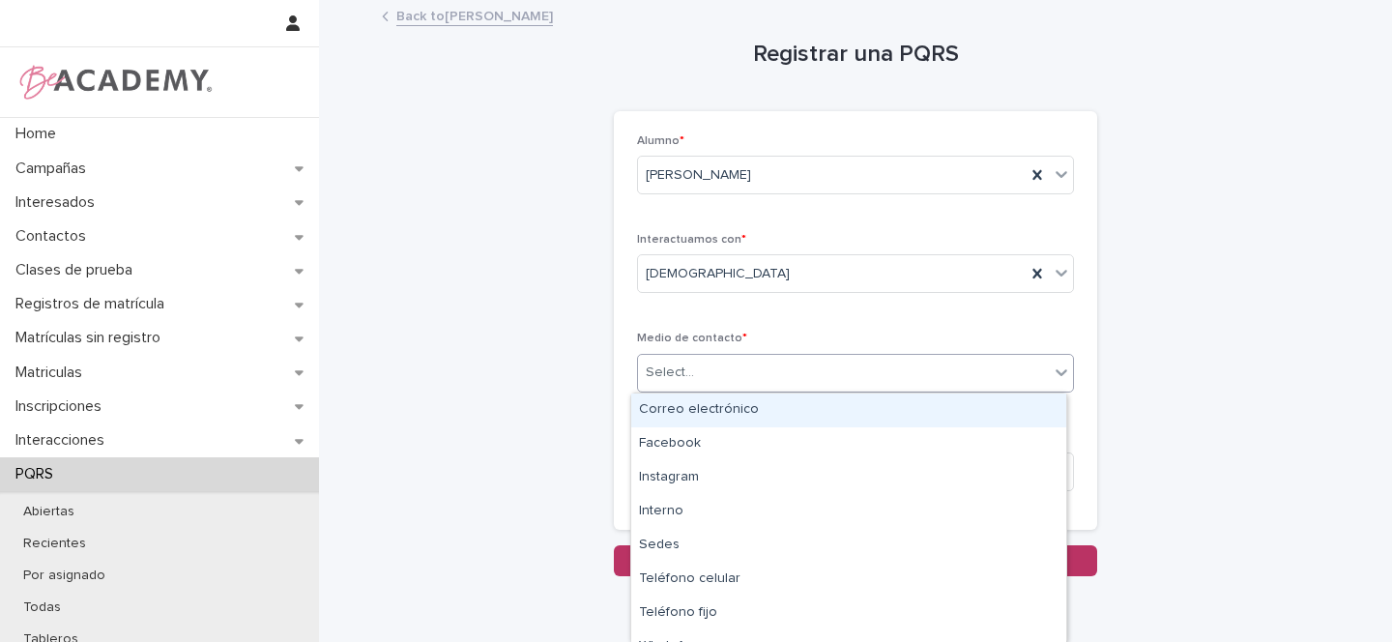
click at [688, 373] on div "Select..." at bounding box center [843, 373] width 411 height 32
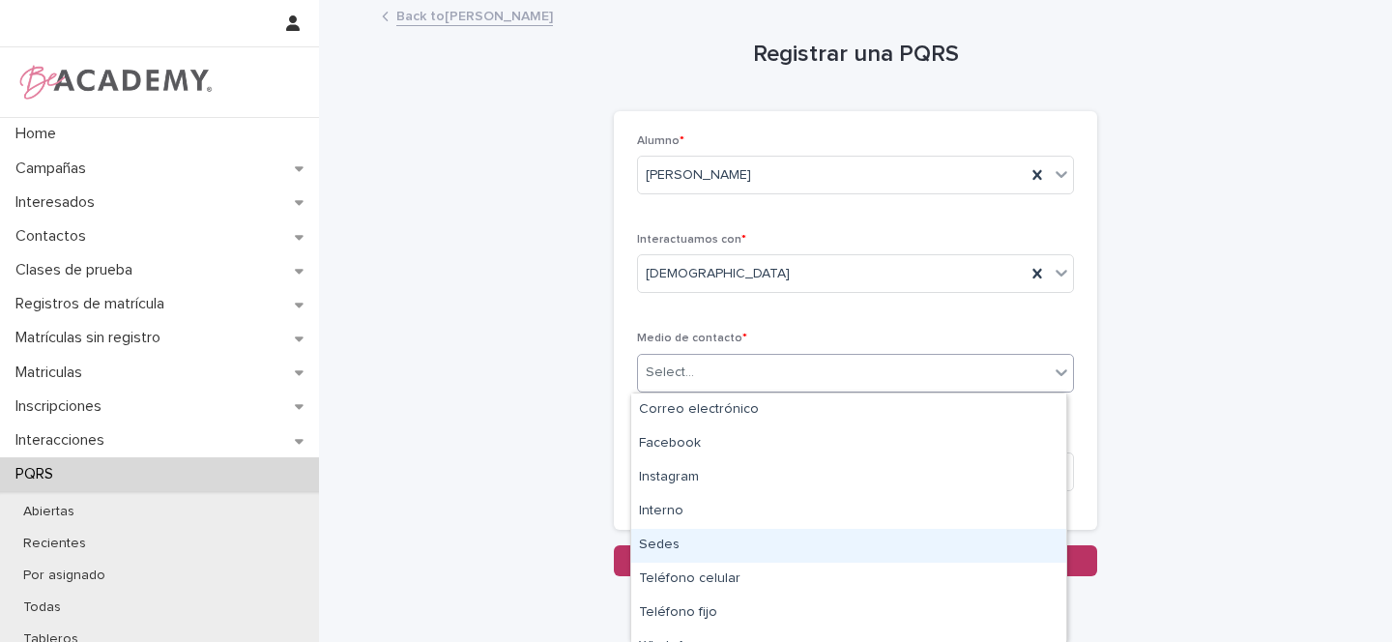
click at [655, 542] on div "Sedes" at bounding box center [848, 546] width 435 height 34
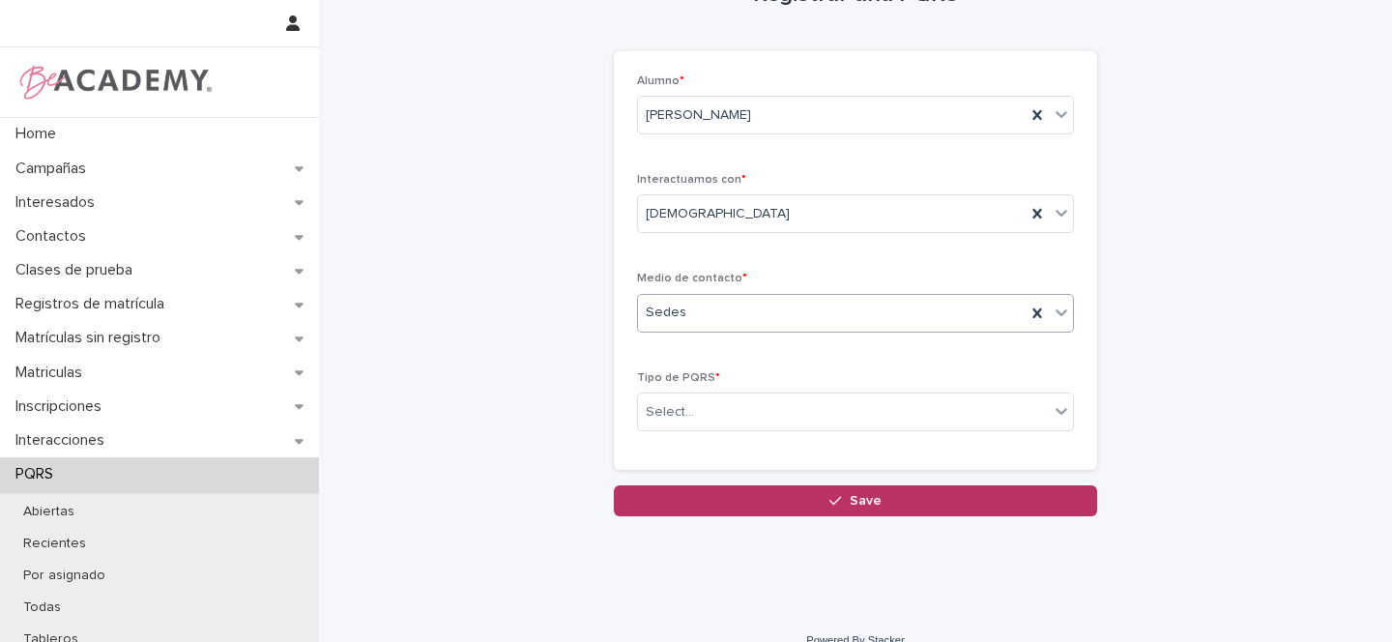
scroll to position [66, 0]
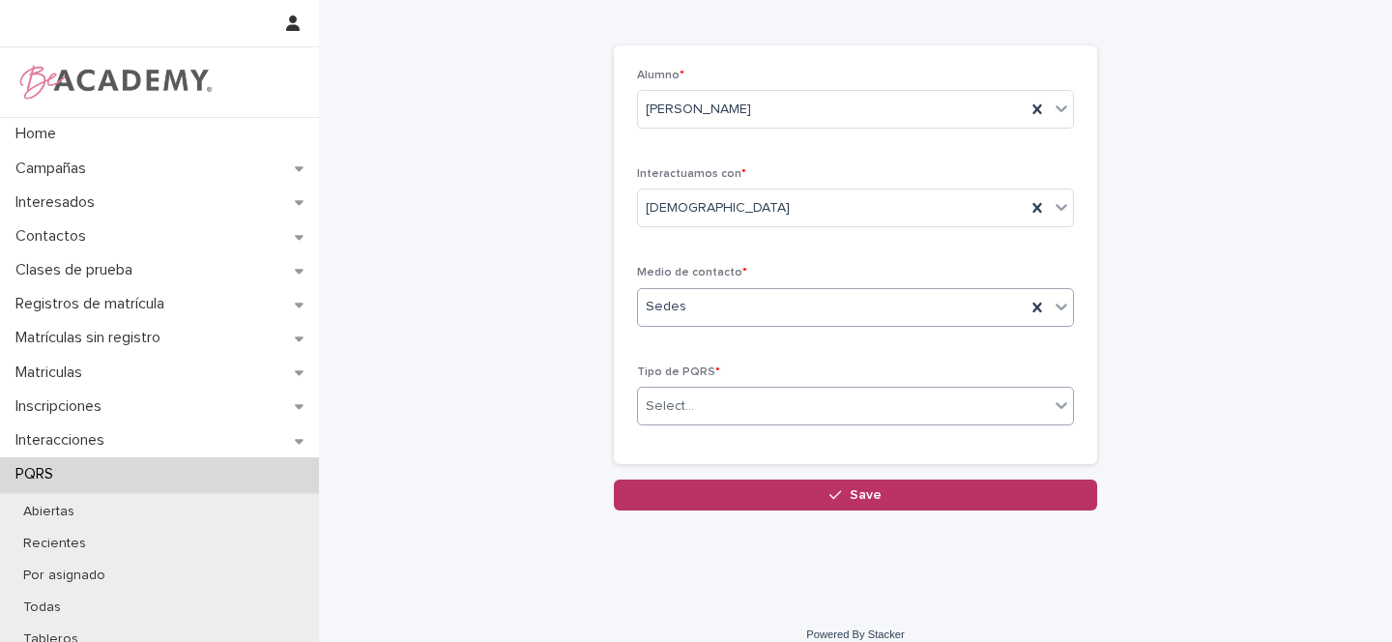
click at [679, 396] on div "Select..." at bounding box center [670, 406] width 48 height 20
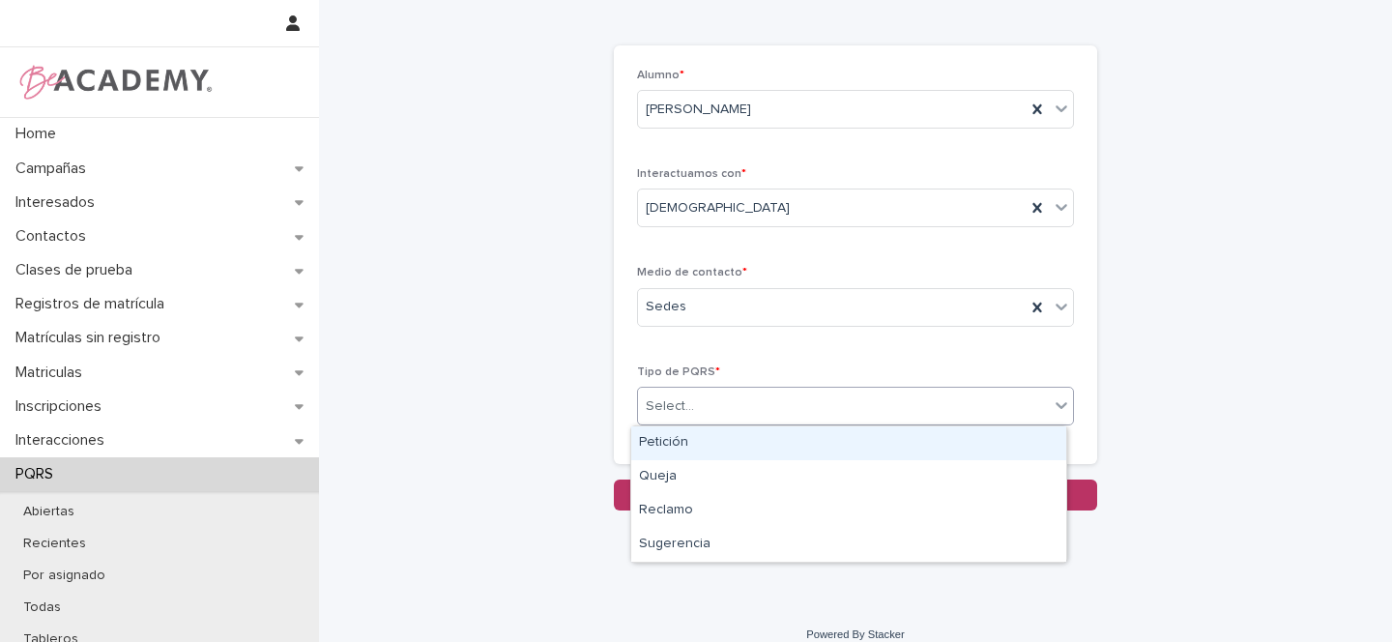
click at [676, 440] on div "Petición" at bounding box center [848, 443] width 435 height 34
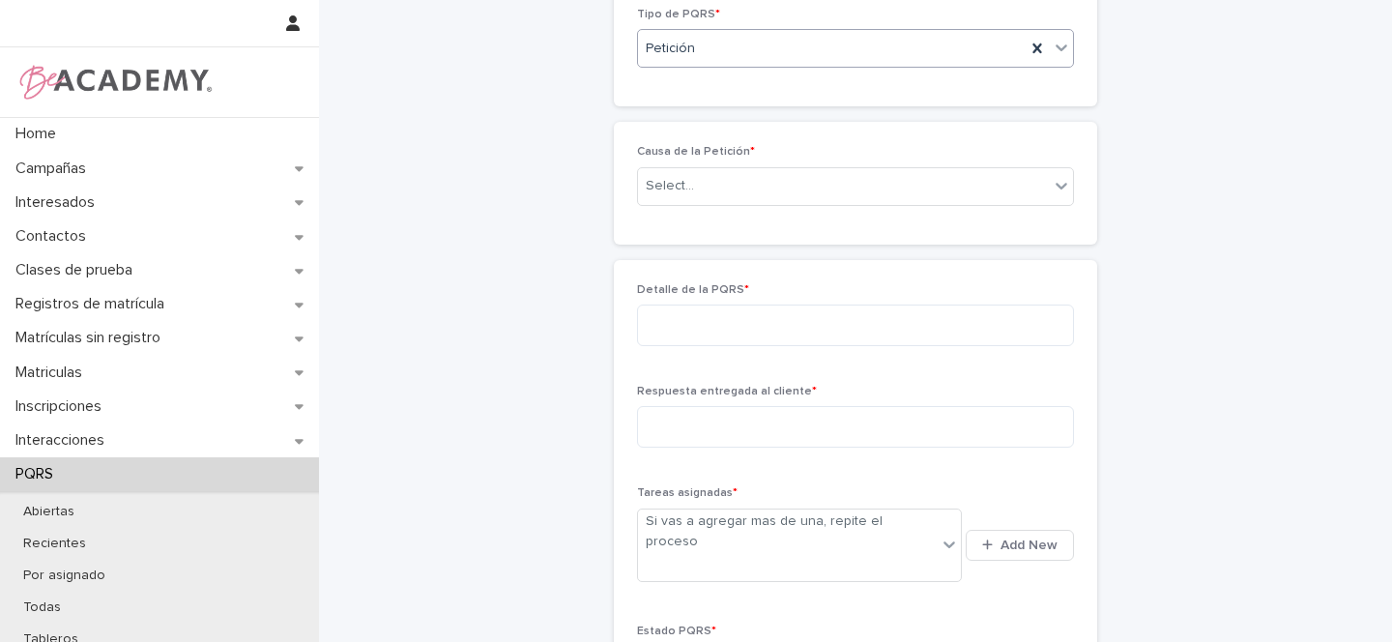
scroll to position [406, 0]
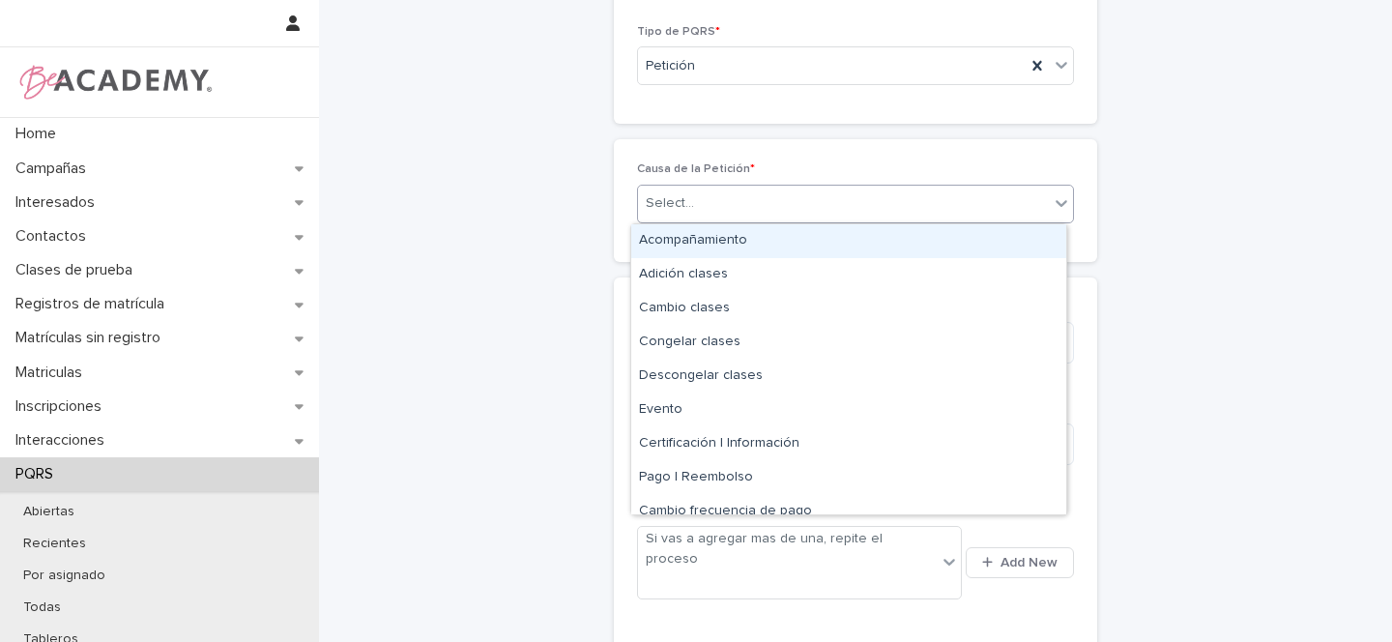
click at [698, 211] on div "Select..." at bounding box center [843, 204] width 411 height 32
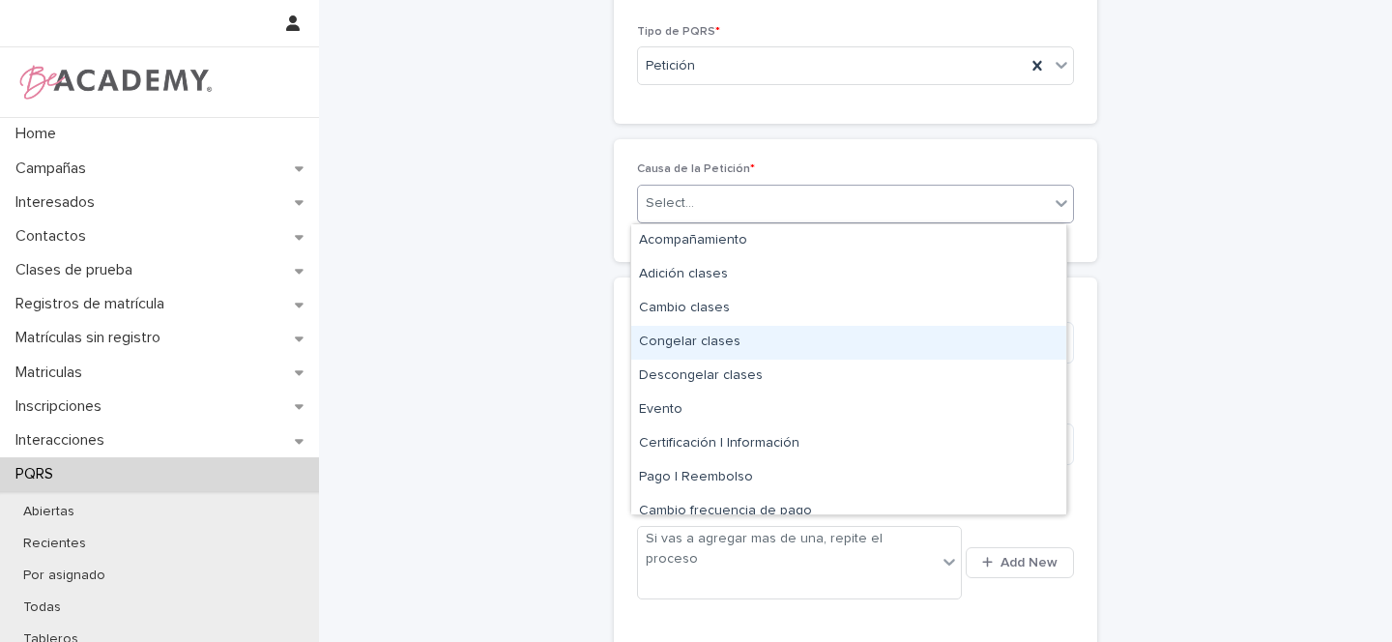
click at [719, 340] on div "Congelar clases" at bounding box center [848, 343] width 435 height 34
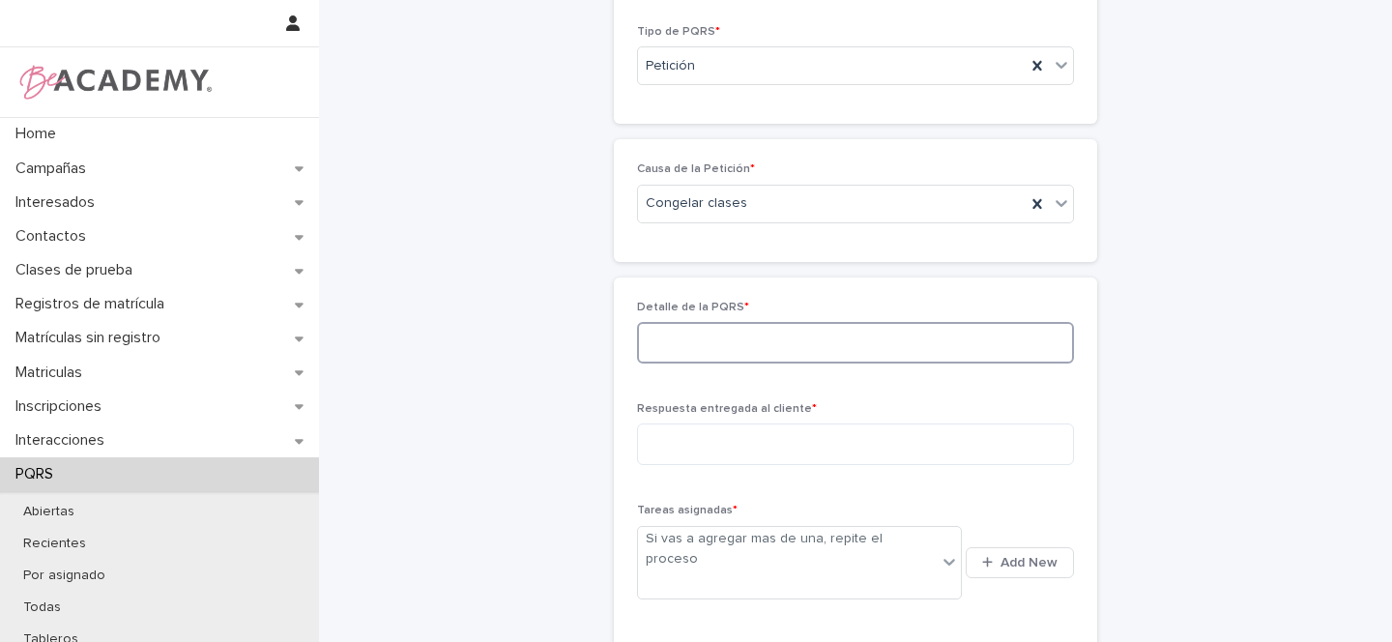
click at [673, 334] on textarea at bounding box center [855, 343] width 437 height 42
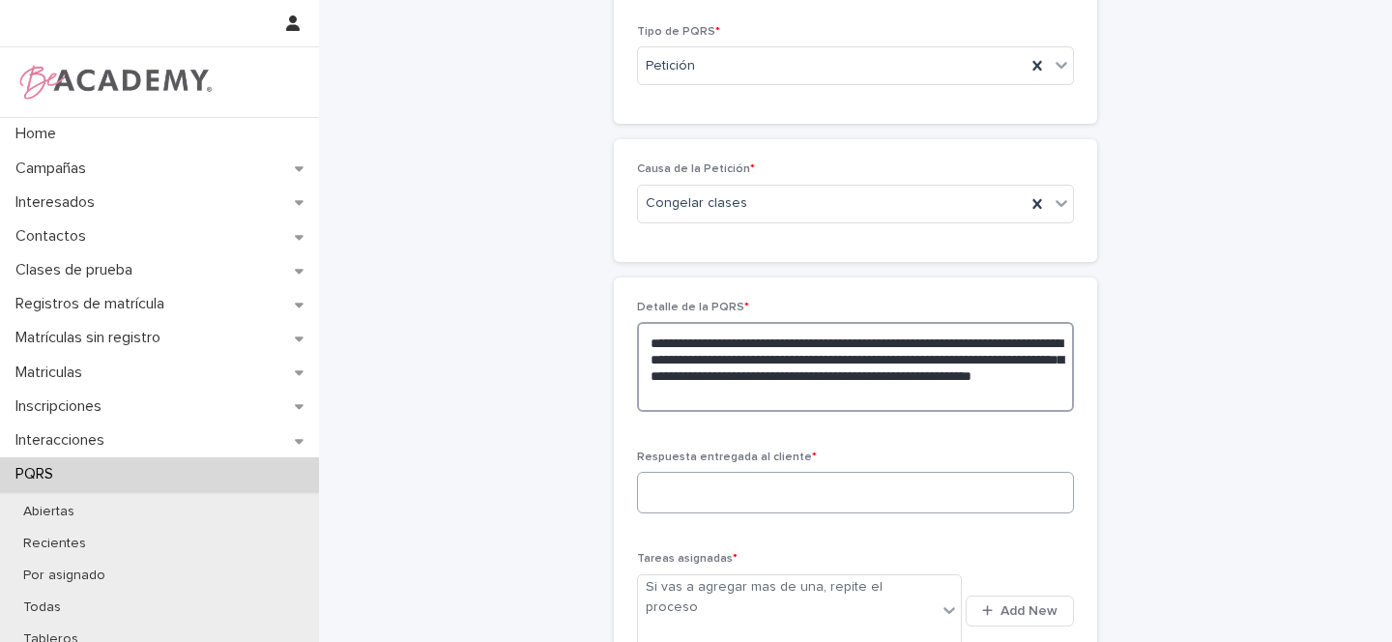
type textarea "**********"
click at [683, 493] on textarea at bounding box center [855, 493] width 437 height 42
type textarea "*"
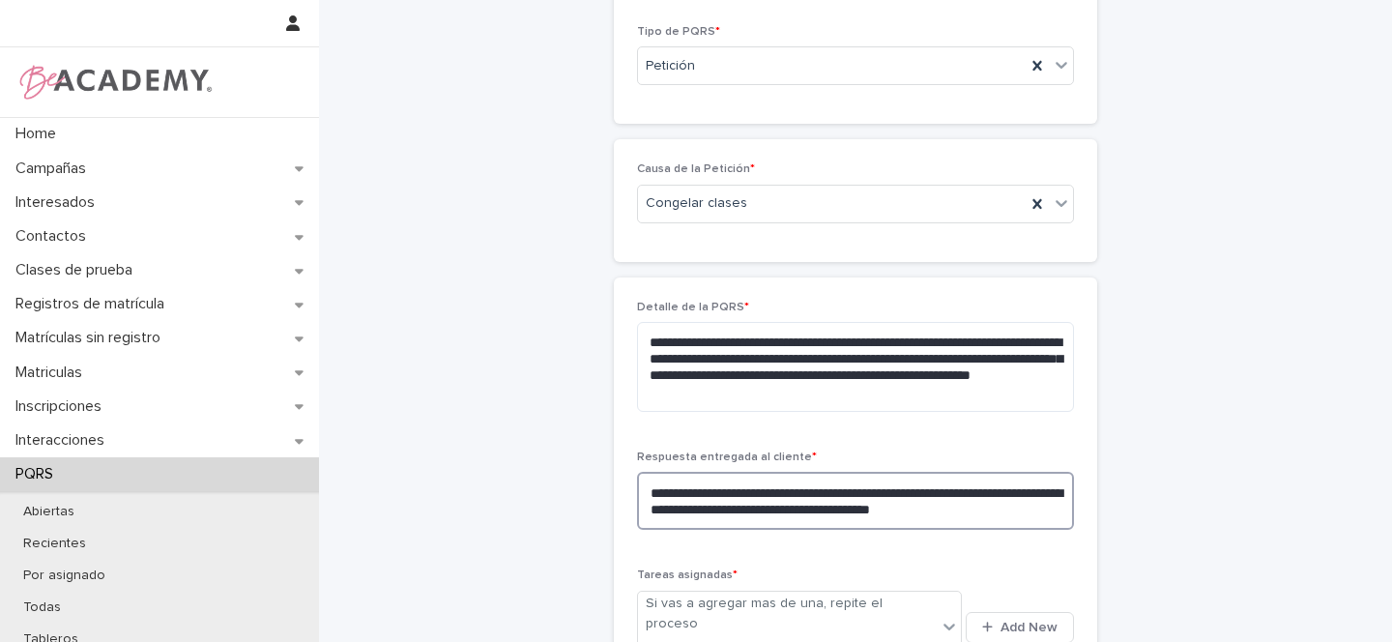
type textarea "**********"
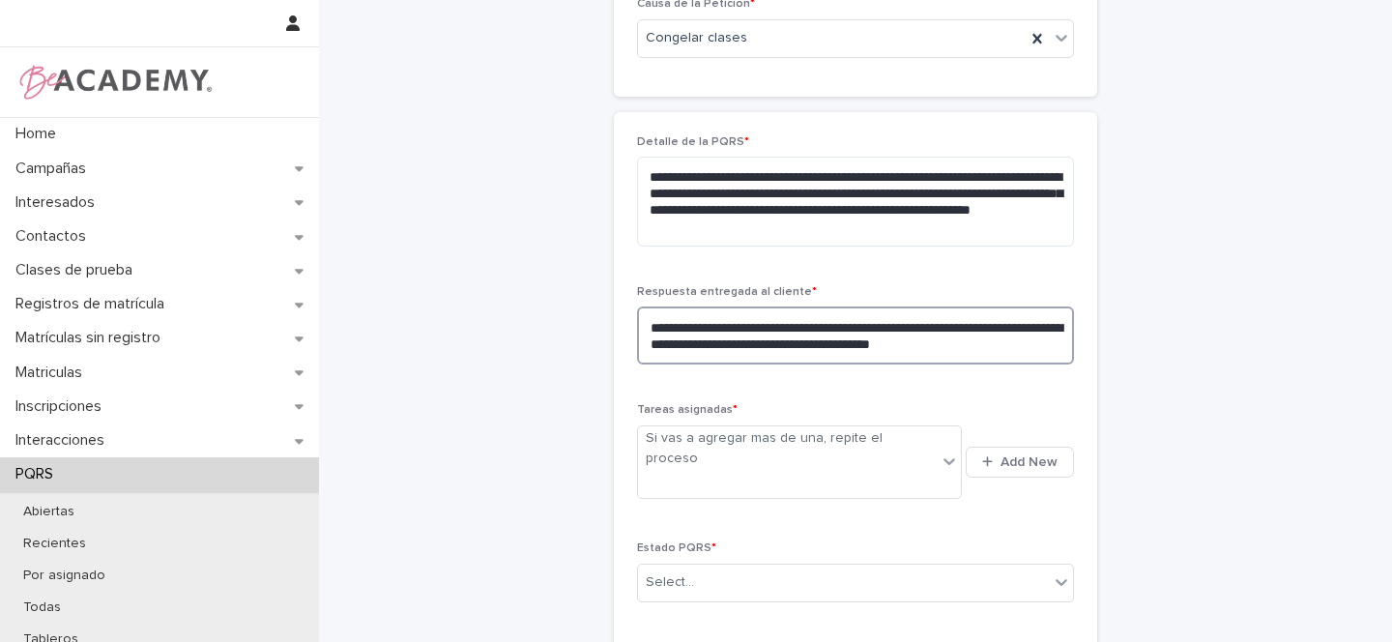
scroll to position [582, 0]
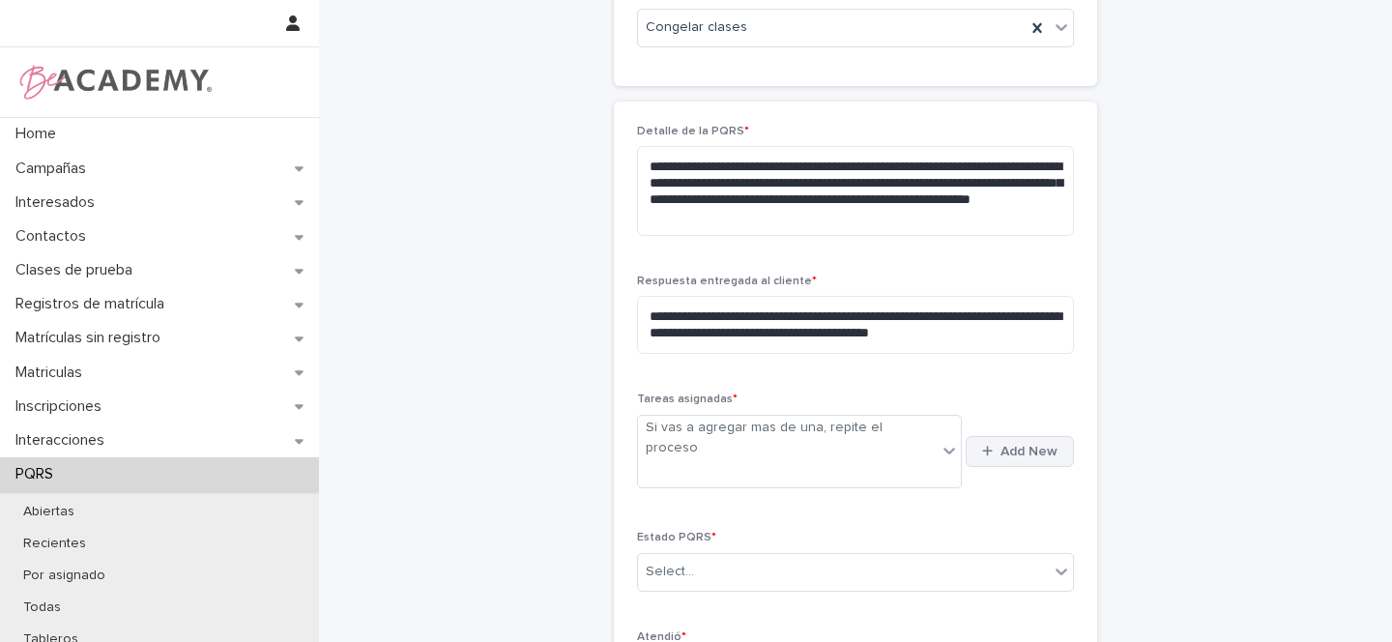
click at [1005, 445] on span "Add New" at bounding box center [1029, 452] width 57 height 14
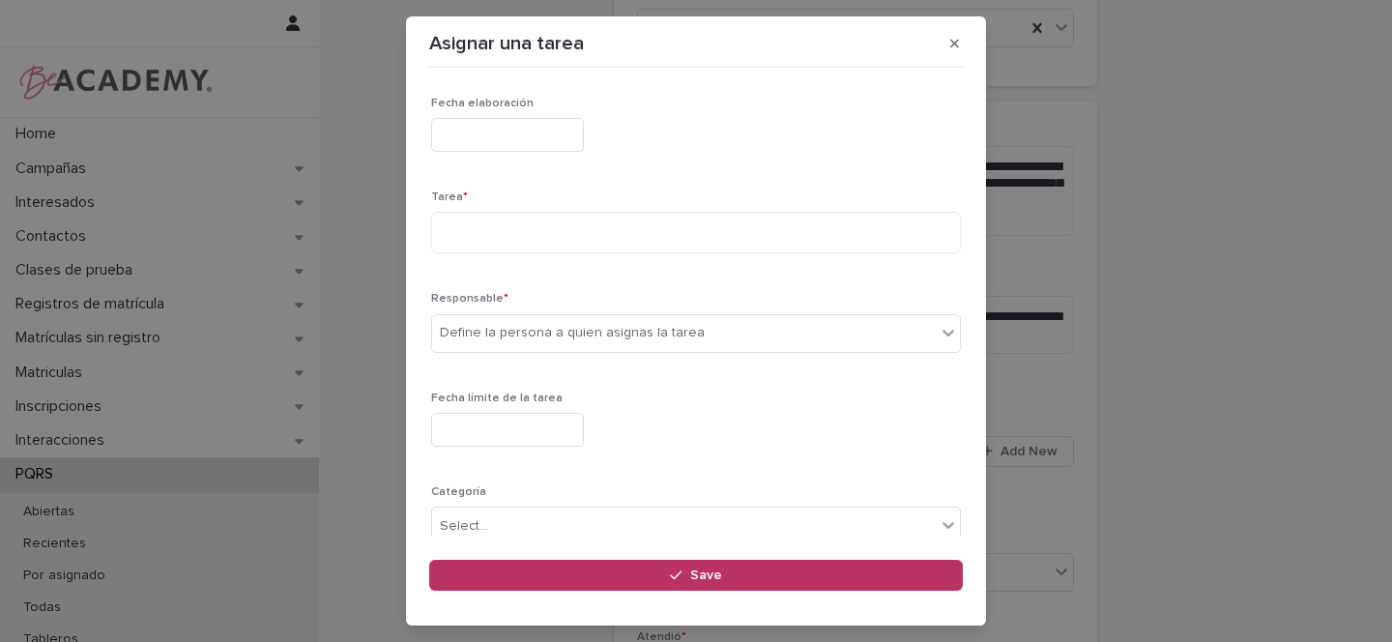
click at [499, 128] on input "text" at bounding box center [507, 135] width 153 height 34
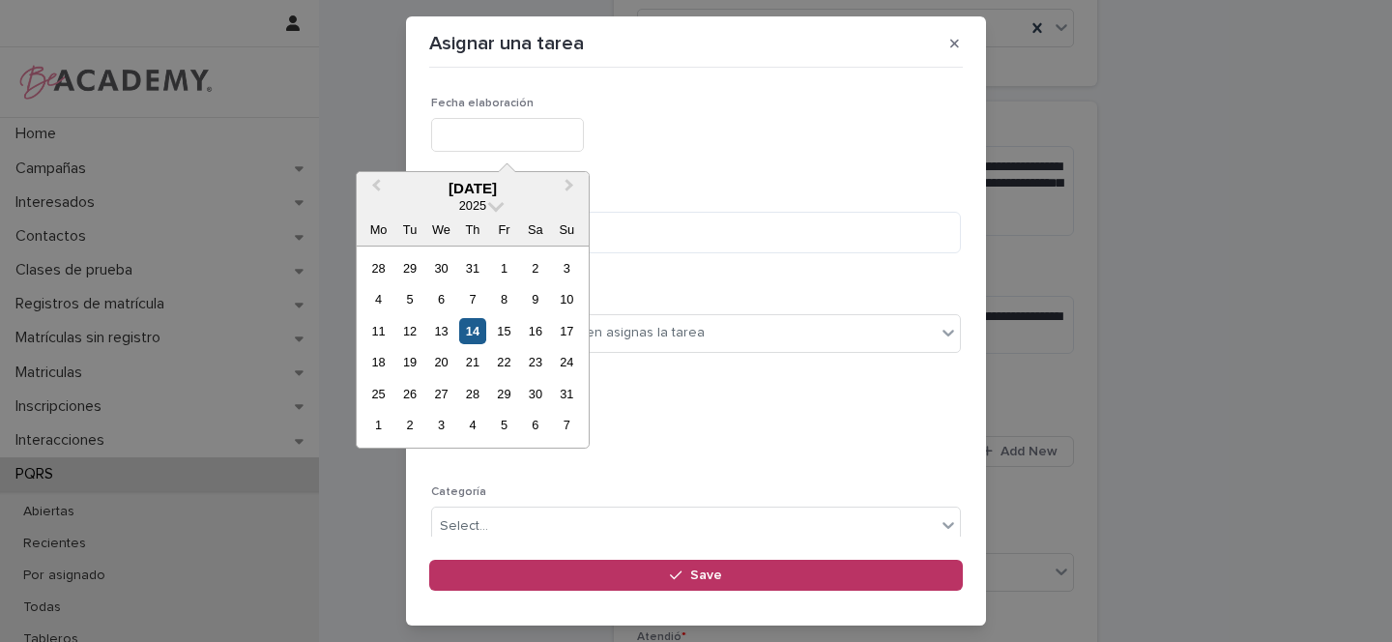
click at [464, 330] on div "14" at bounding box center [472, 331] width 26 height 26
type input "**********"
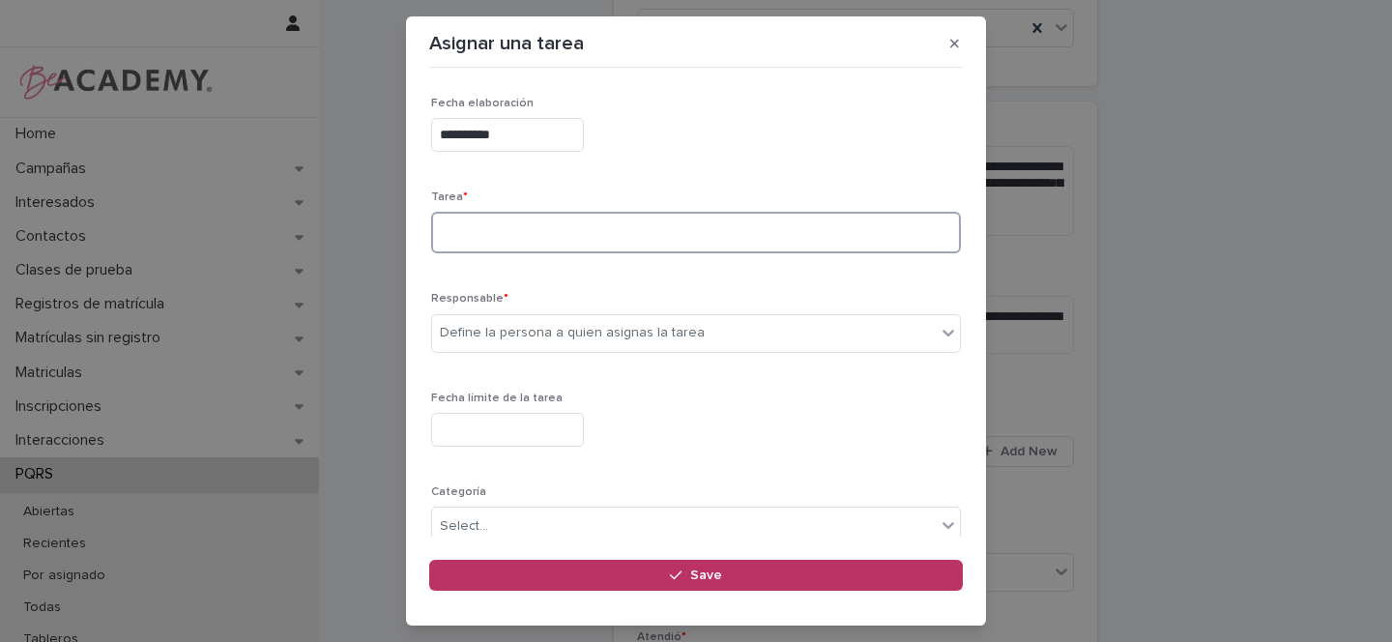
click at [503, 243] on textarea at bounding box center [696, 233] width 530 height 42
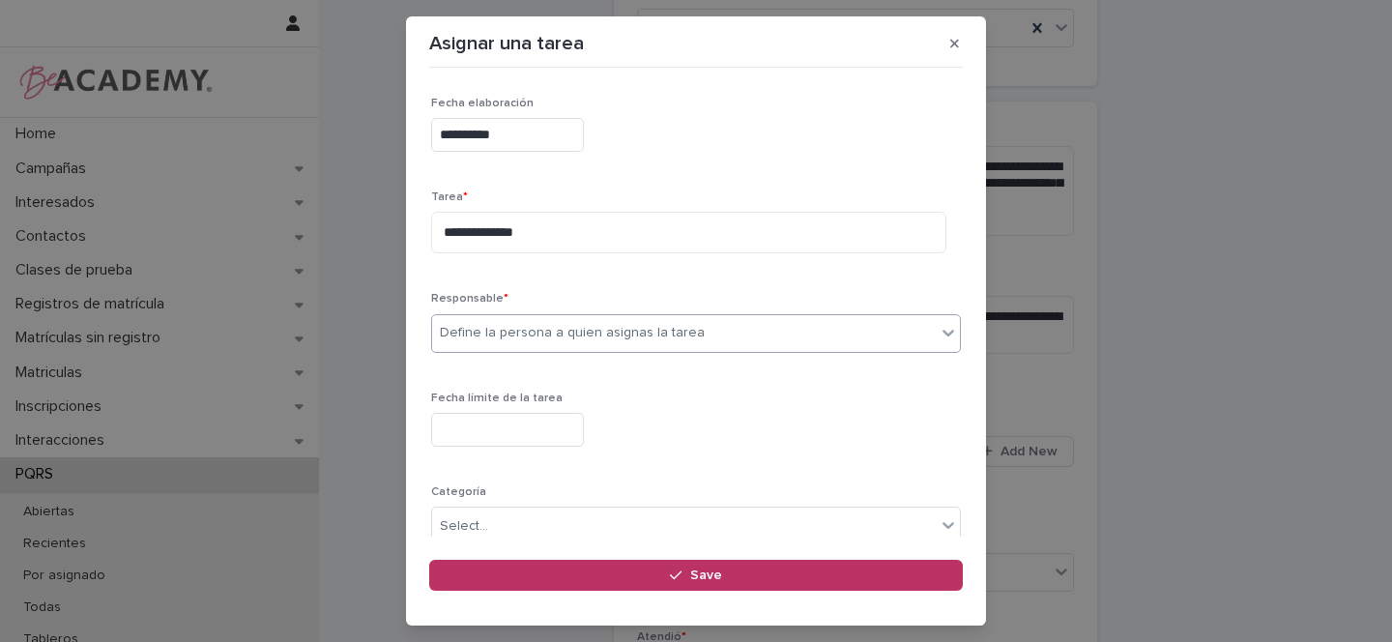
click at [511, 338] on div "Define la persona a quien asignas la tarea" at bounding box center [572, 333] width 265 height 20
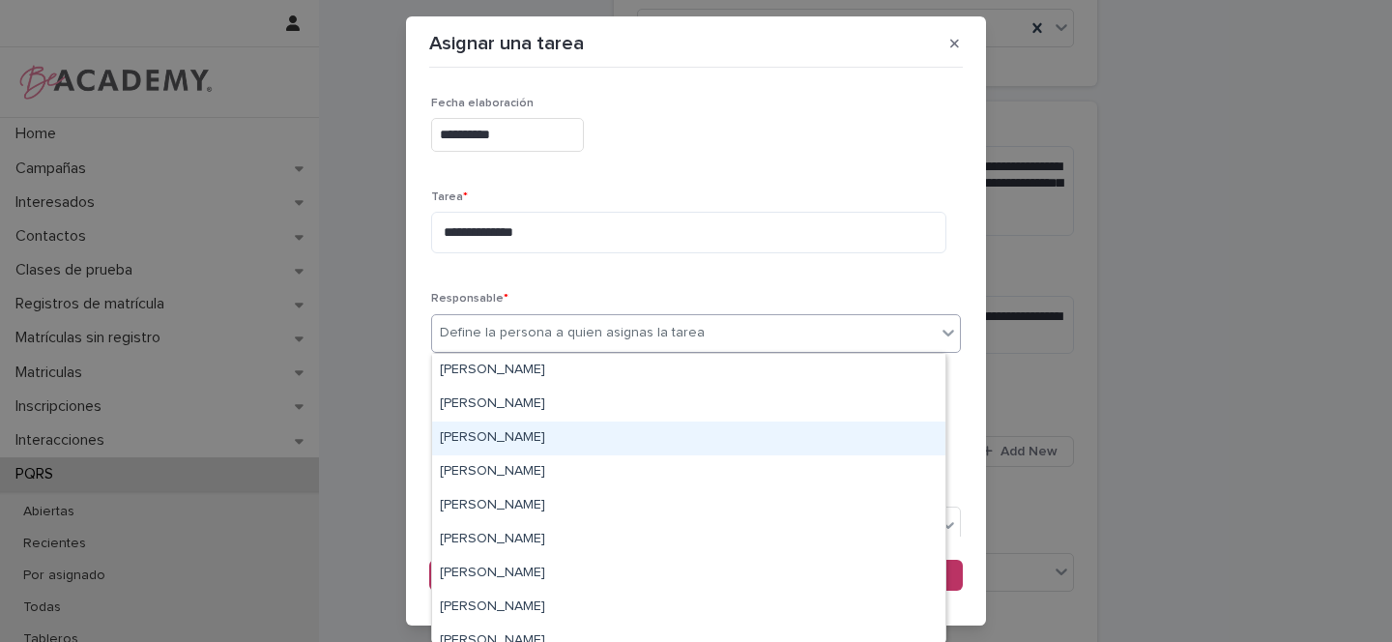
click at [464, 441] on div "Gina Orjuela Cortes" at bounding box center [688, 438] width 513 height 34
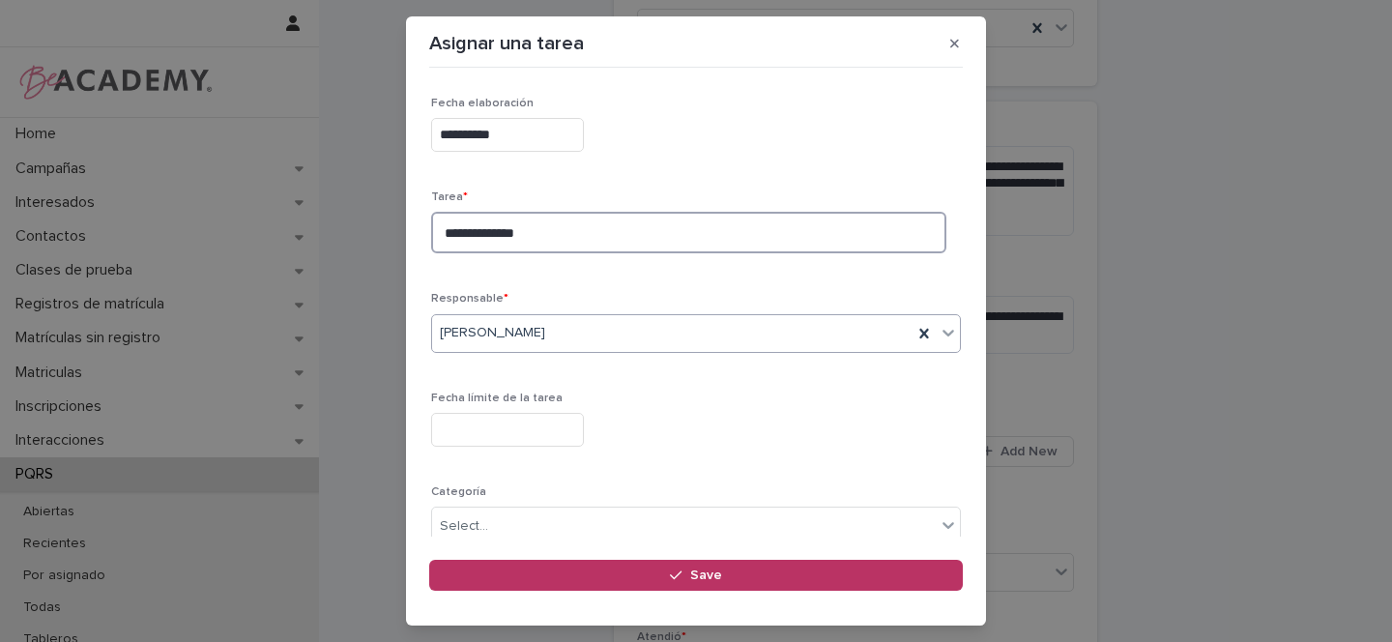
click at [580, 232] on textarea "**********" at bounding box center [688, 233] width 515 height 42
type textarea "**********"
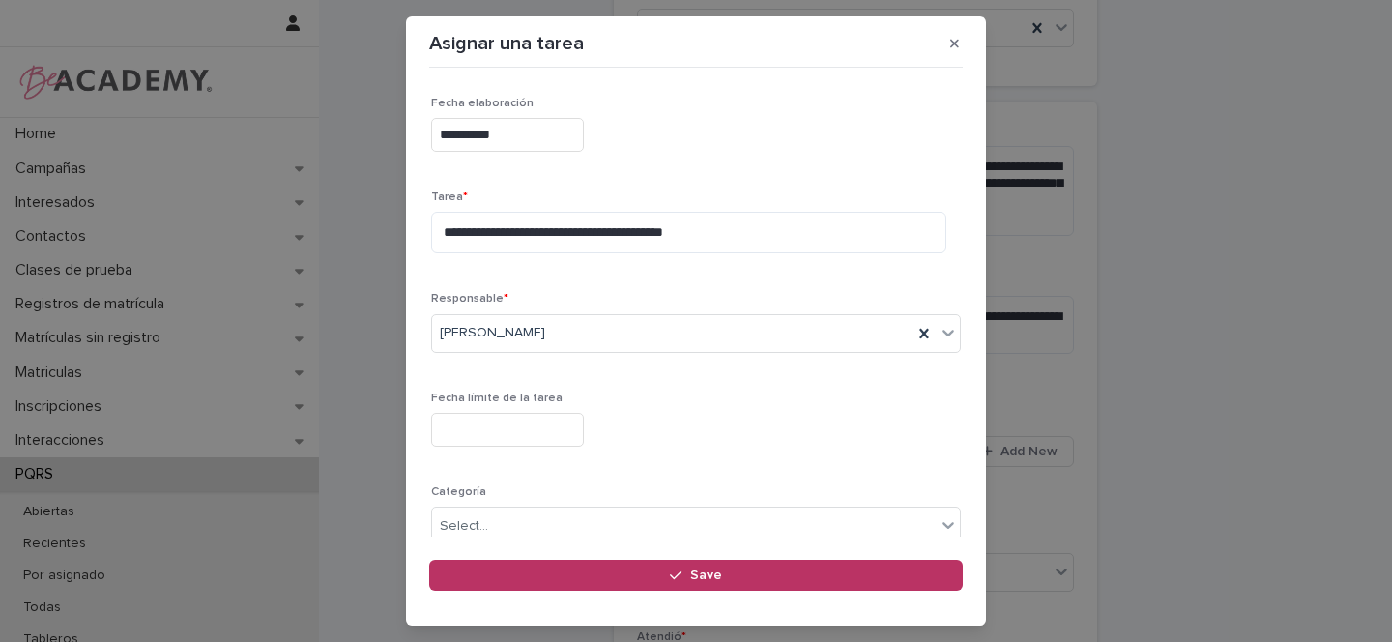
click at [485, 435] on input "text" at bounding box center [507, 430] width 153 height 34
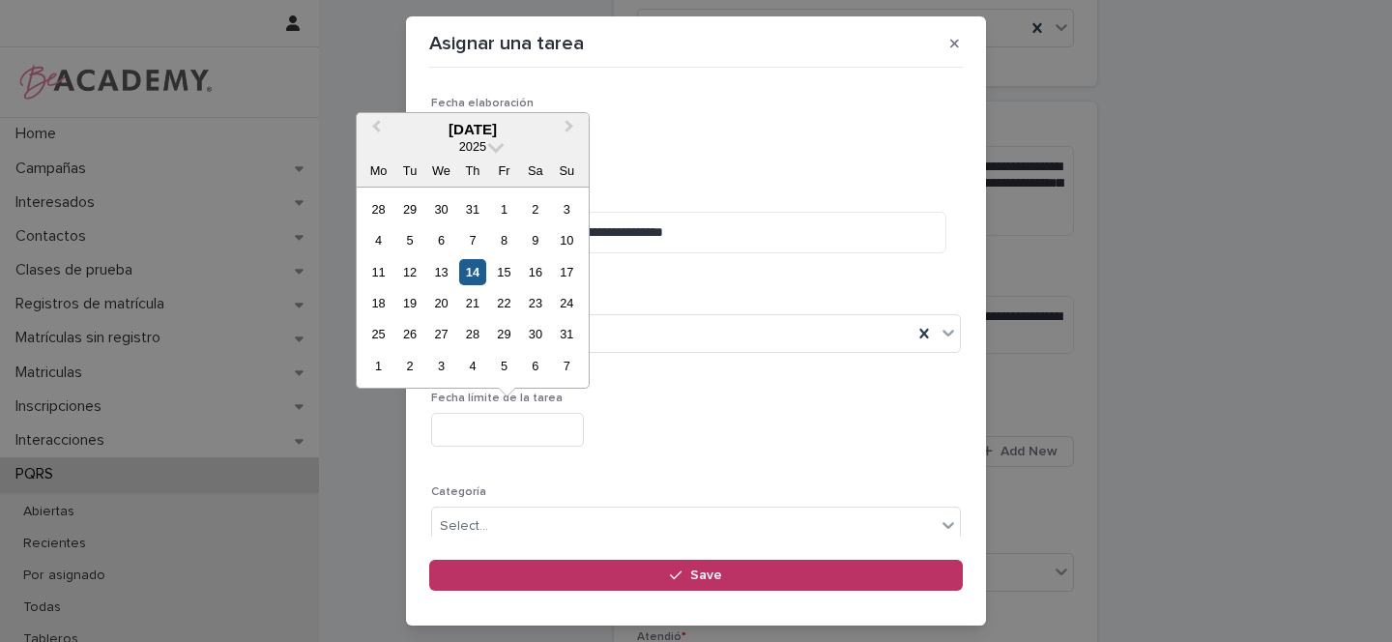
click at [479, 271] on div "14" at bounding box center [472, 272] width 26 height 26
type input "**********"
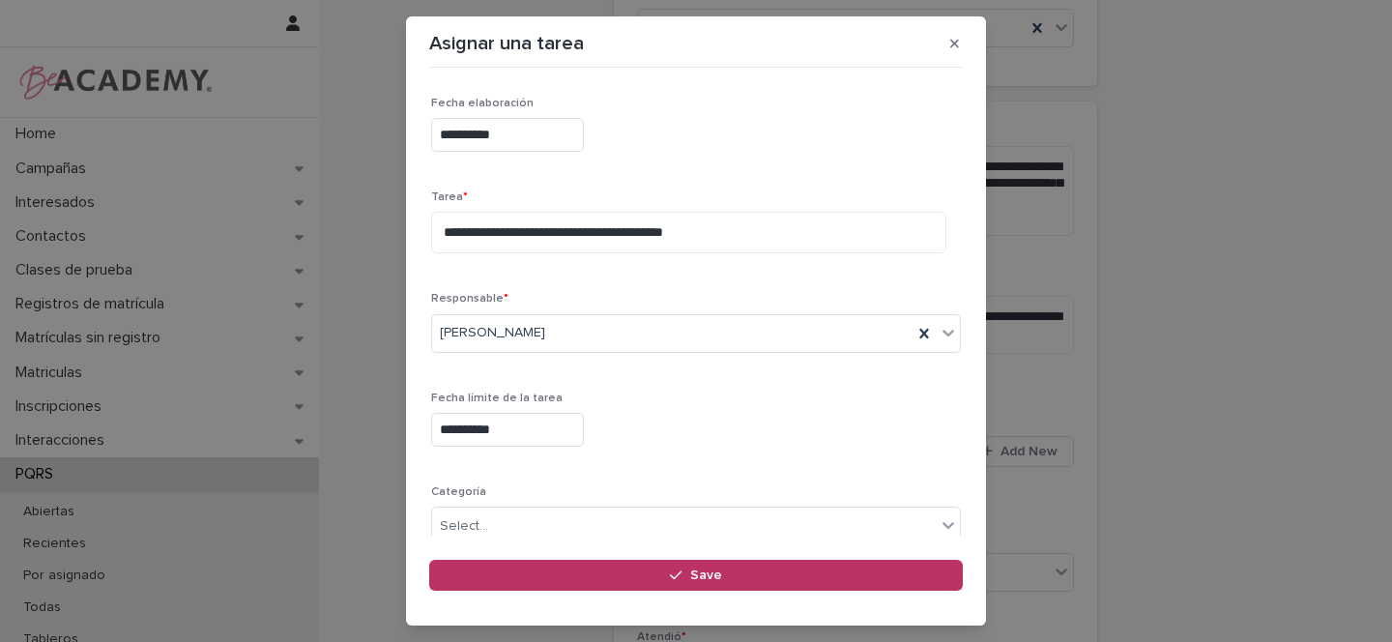
scroll to position [167, 0]
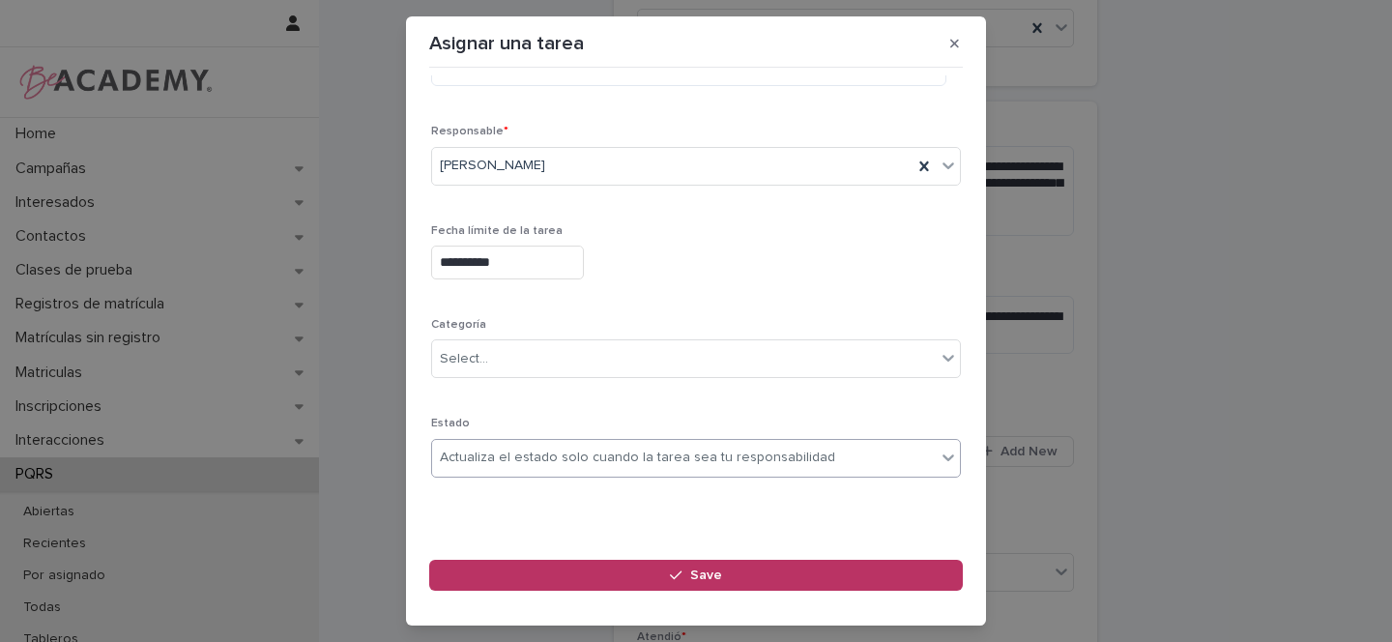
click at [480, 444] on div "Actualiza el estado solo cuando la tarea sea tu responsabilidad" at bounding box center [684, 458] width 504 height 32
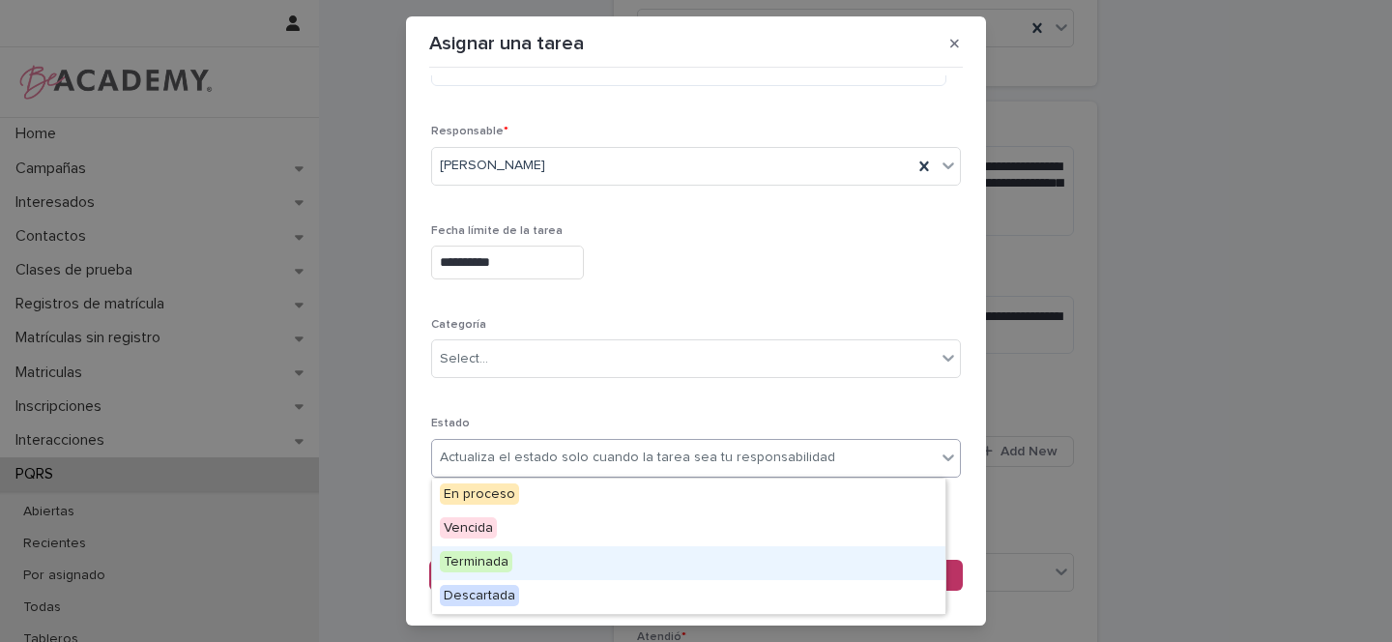
click at [488, 563] on span "Terminada" at bounding box center [476, 561] width 73 height 21
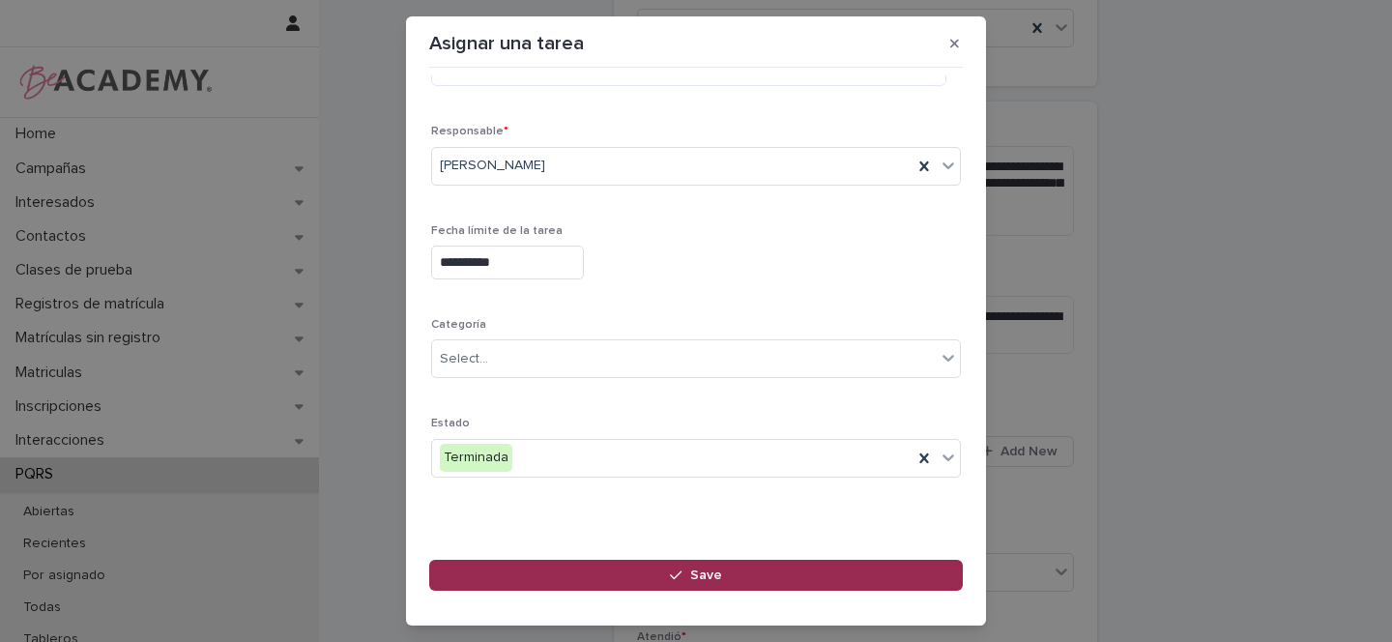
click at [713, 573] on span "Save" at bounding box center [706, 575] width 32 height 14
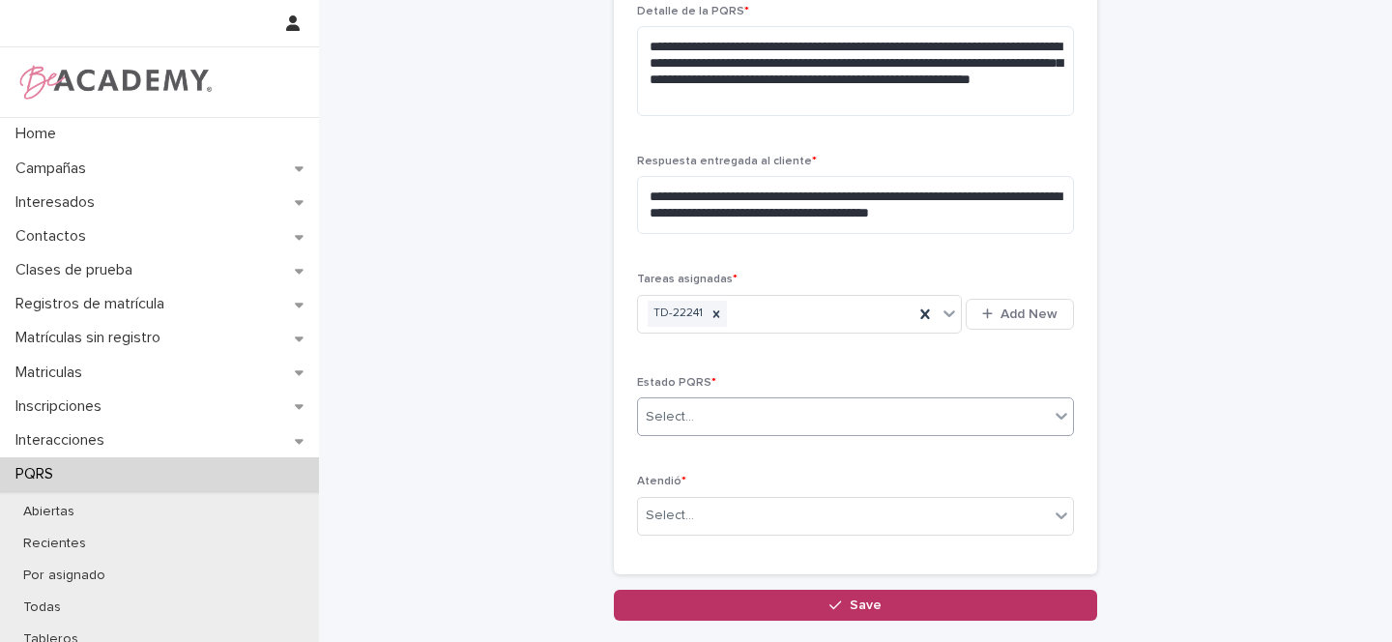
scroll to position [706, 0]
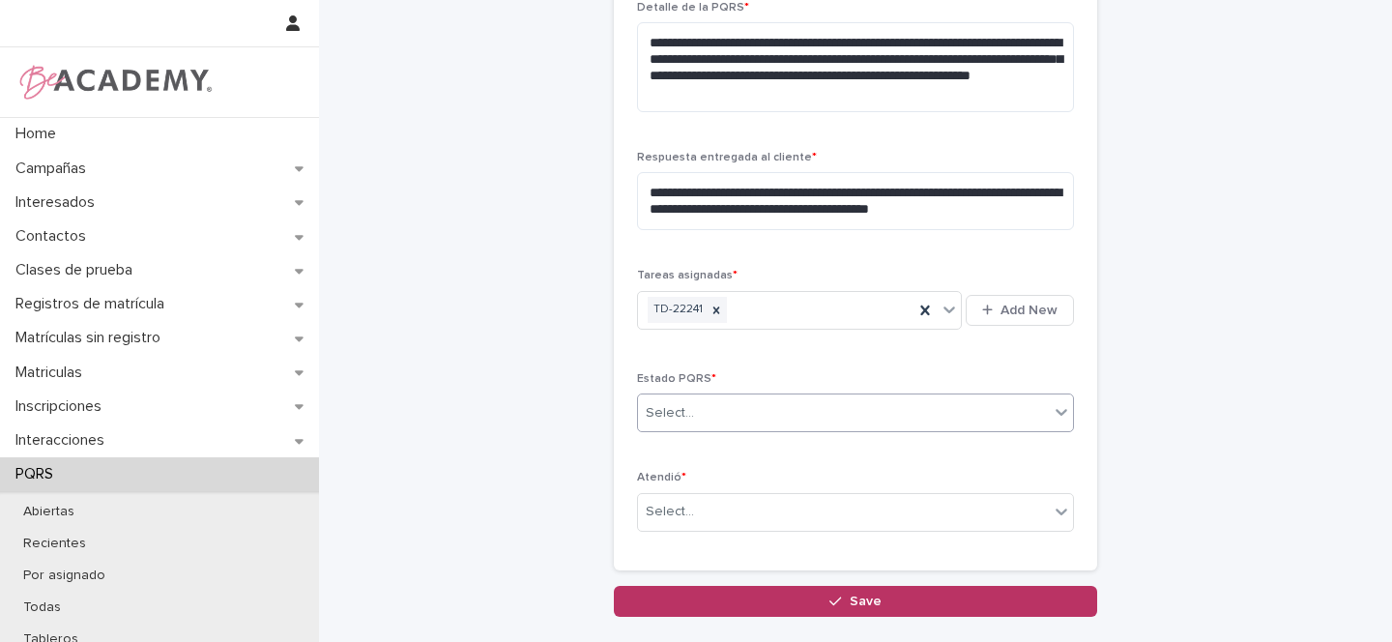
click at [705, 408] on div "Select..." at bounding box center [843, 413] width 411 height 32
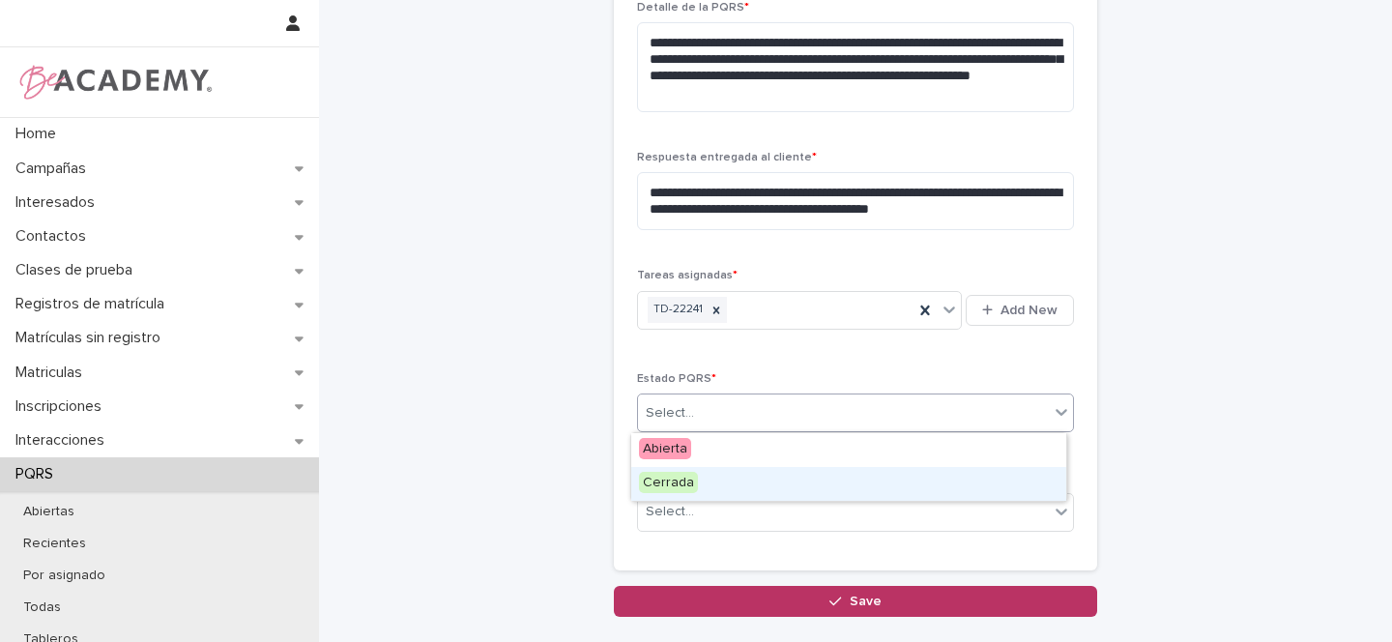
click at [657, 482] on span "Cerrada" at bounding box center [668, 482] width 59 height 21
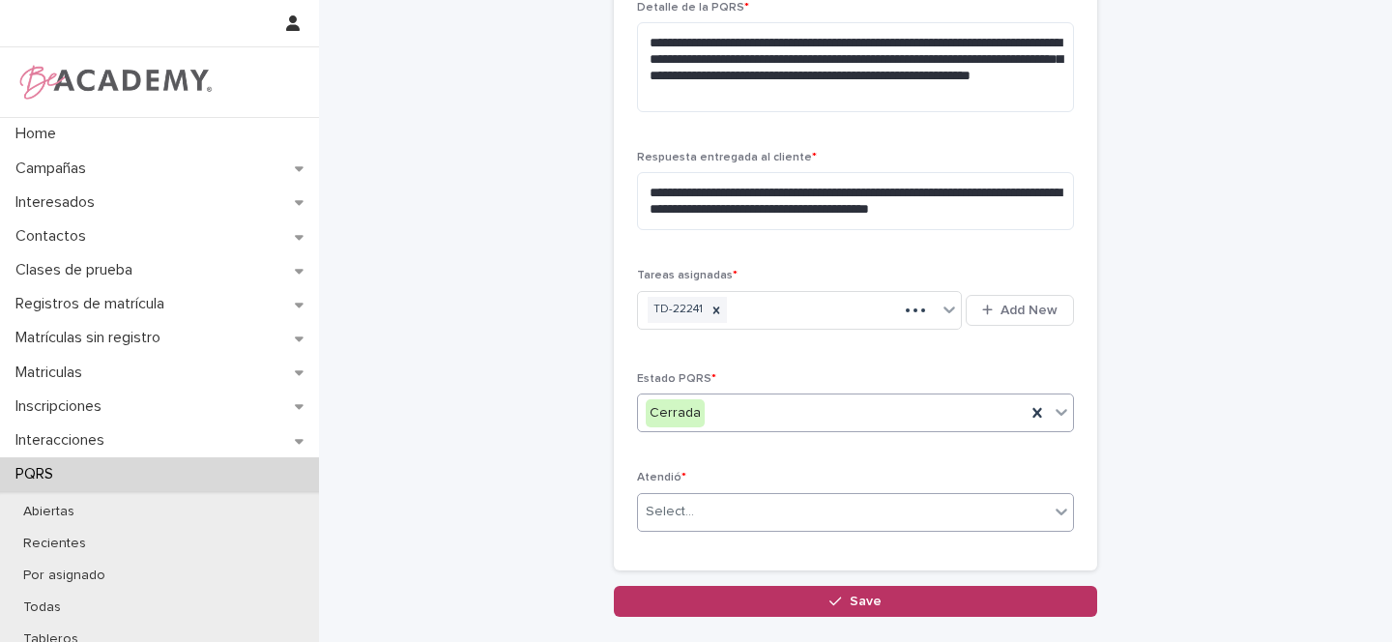
click at [667, 518] on div "Select..." at bounding box center [670, 512] width 48 height 20
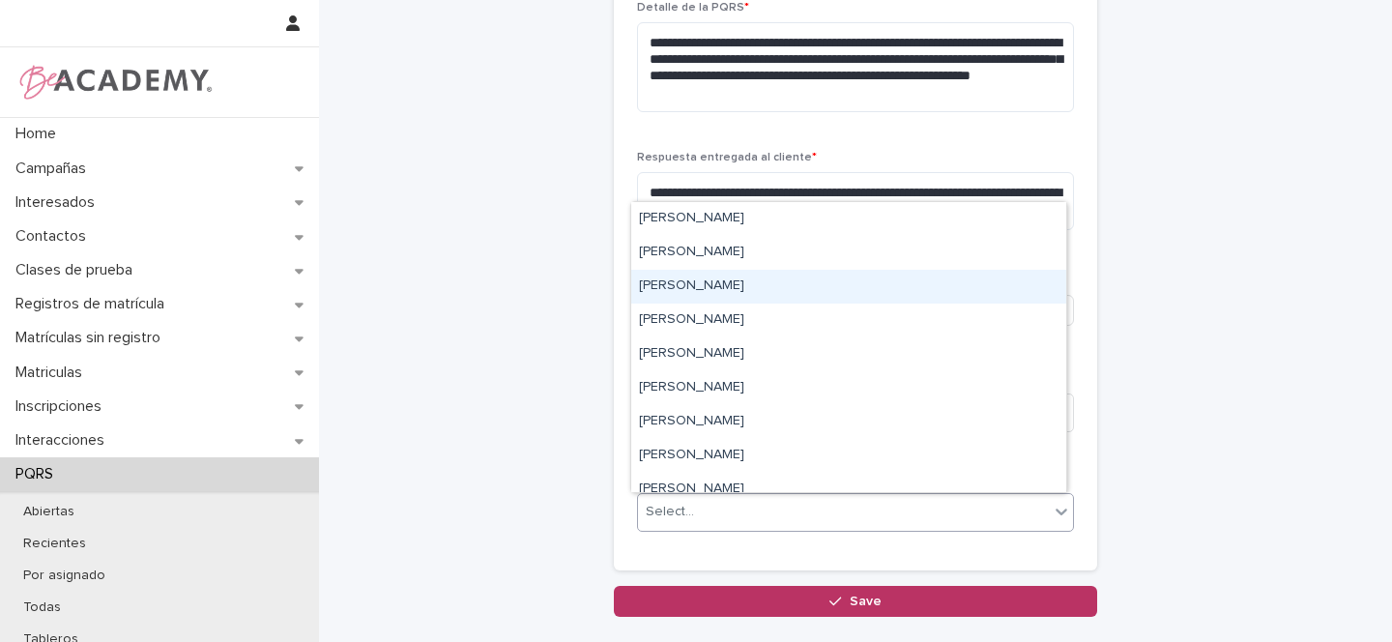
click at [677, 281] on div "Gina Orjuela Cortes" at bounding box center [848, 287] width 435 height 34
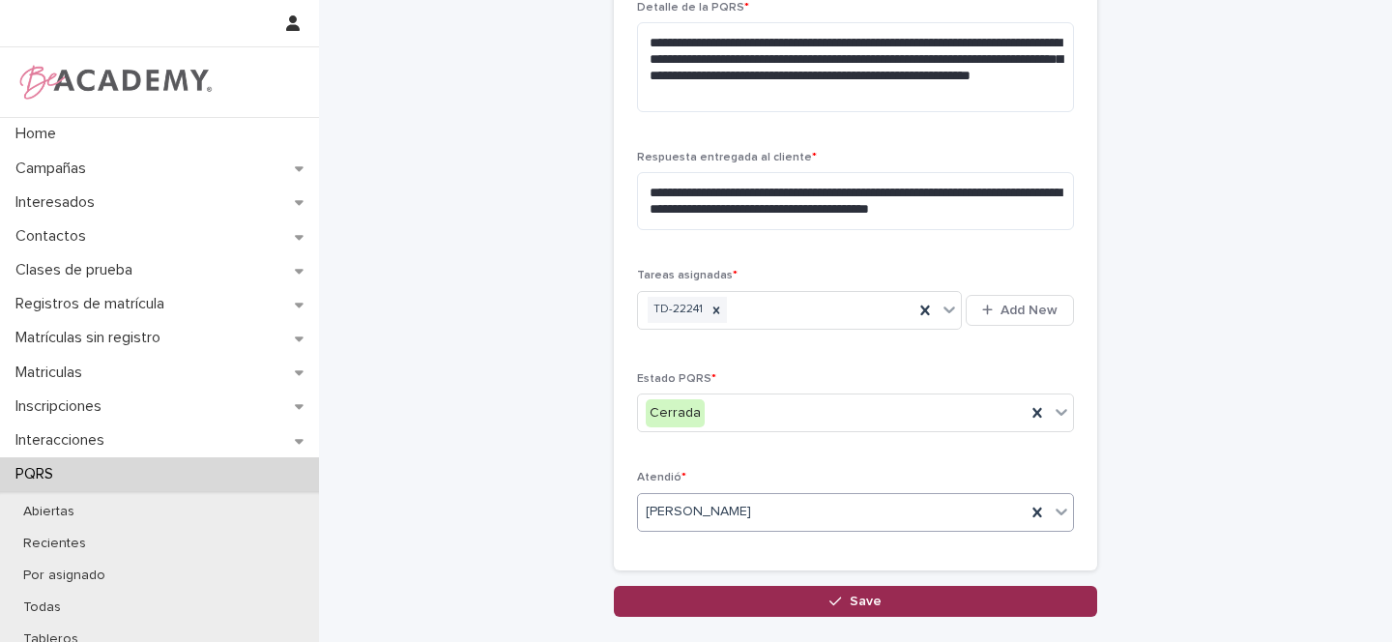
click at [880, 604] on button "Save" at bounding box center [855, 601] width 483 height 31
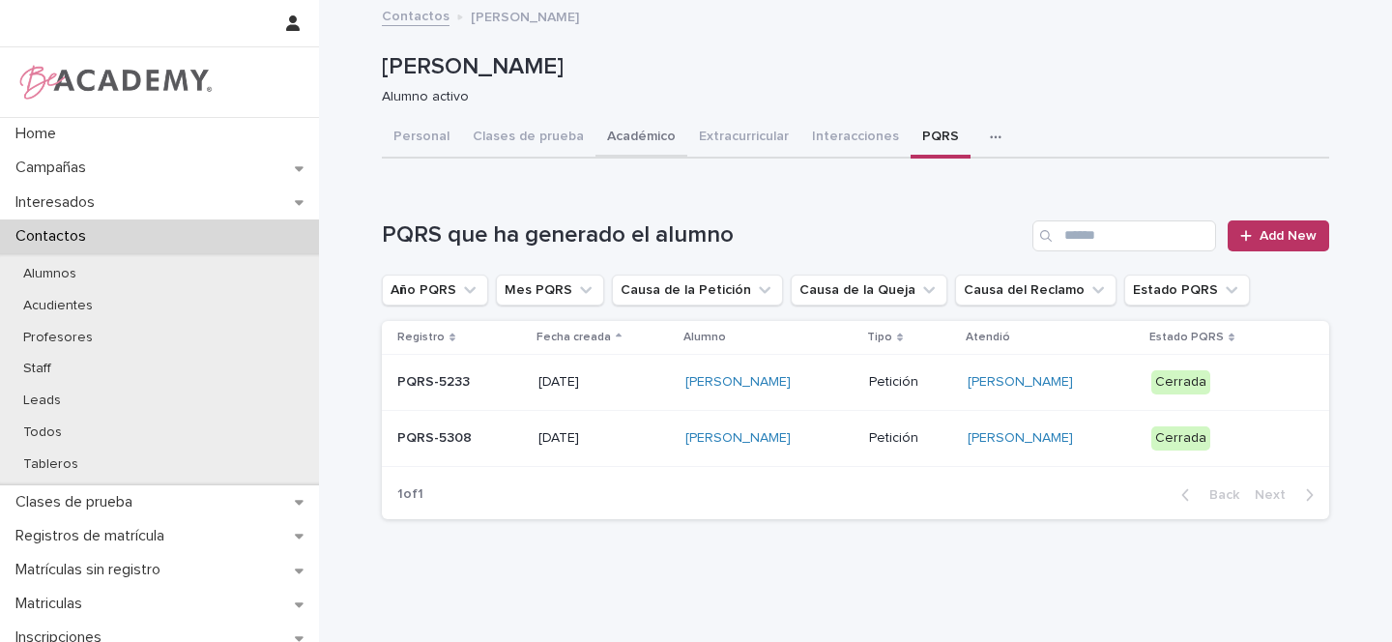
click at [630, 144] on button "Académico" at bounding box center [642, 138] width 92 height 41
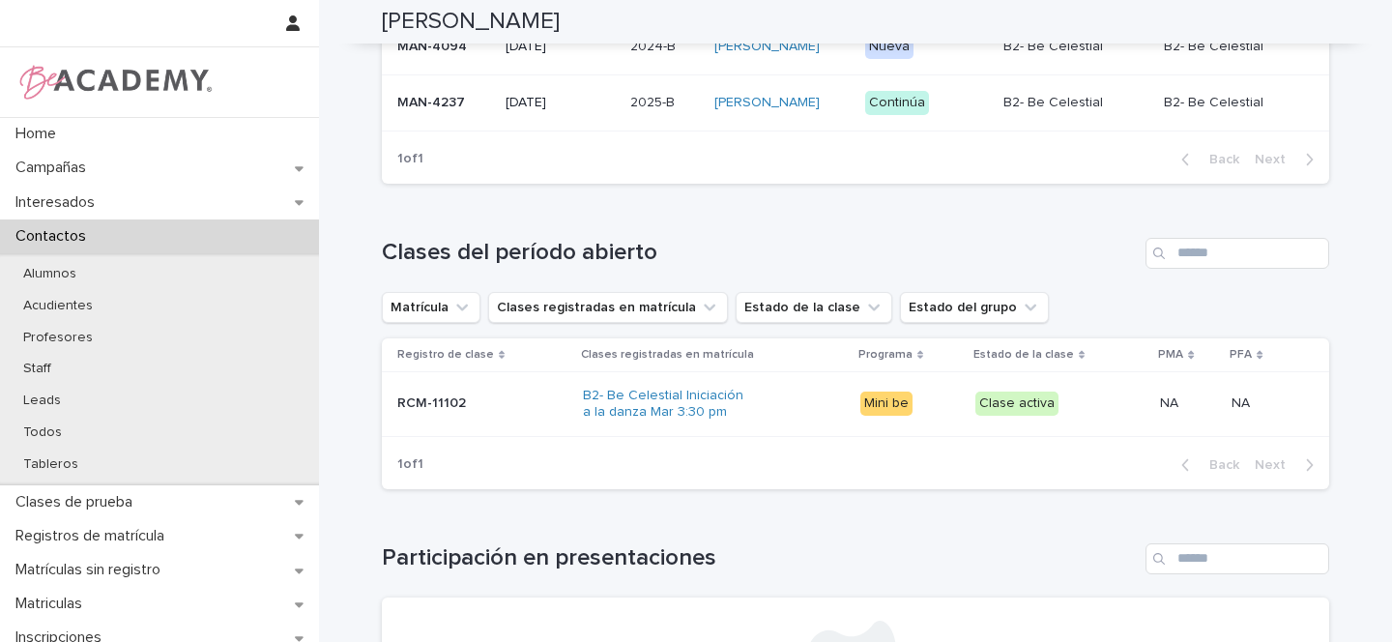
scroll to position [765, 0]
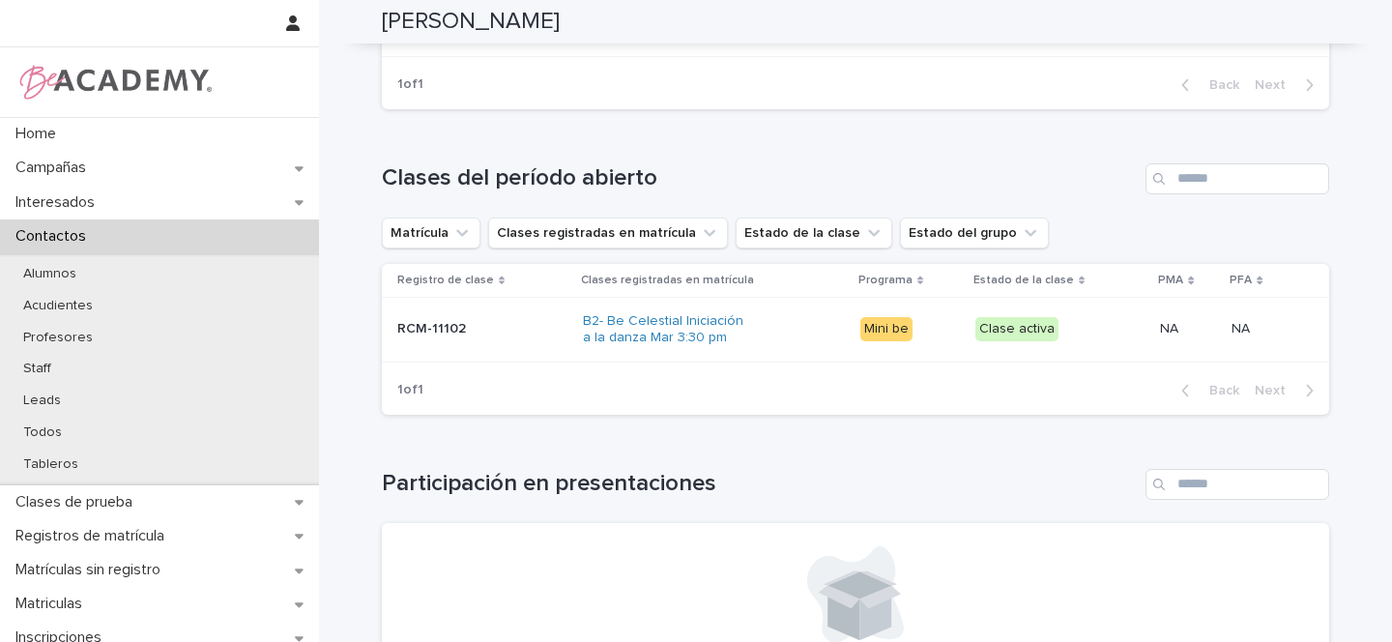
click at [485, 337] on p at bounding box center [477, 329] width 161 height 16
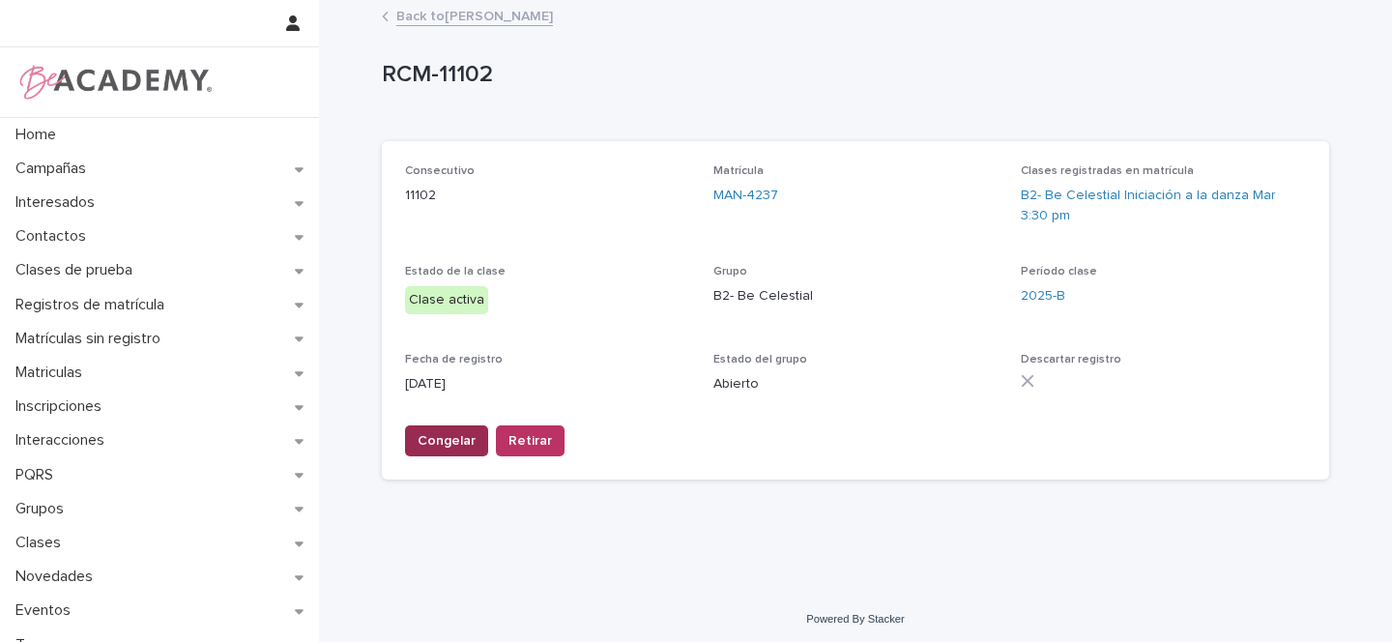
click at [434, 440] on span "Congelar" at bounding box center [447, 440] width 58 height 19
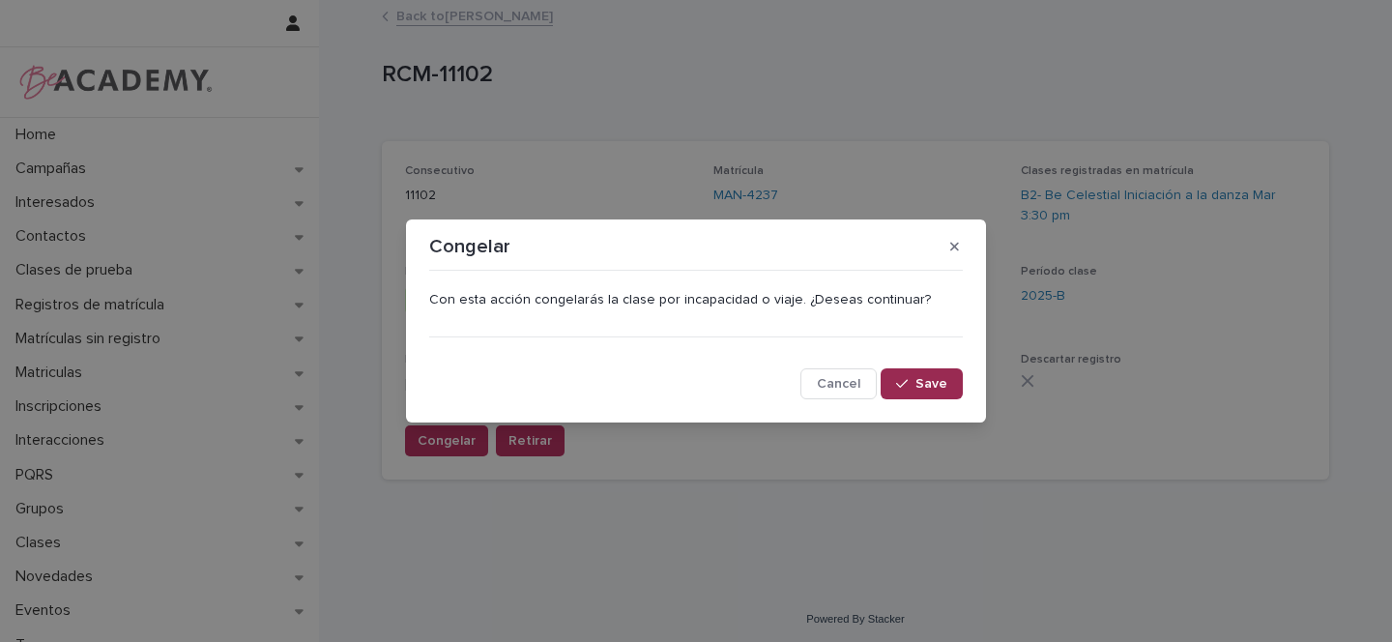
click at [926, 383] on span "Save" at bounding box center [931, 384] width 32 height 14
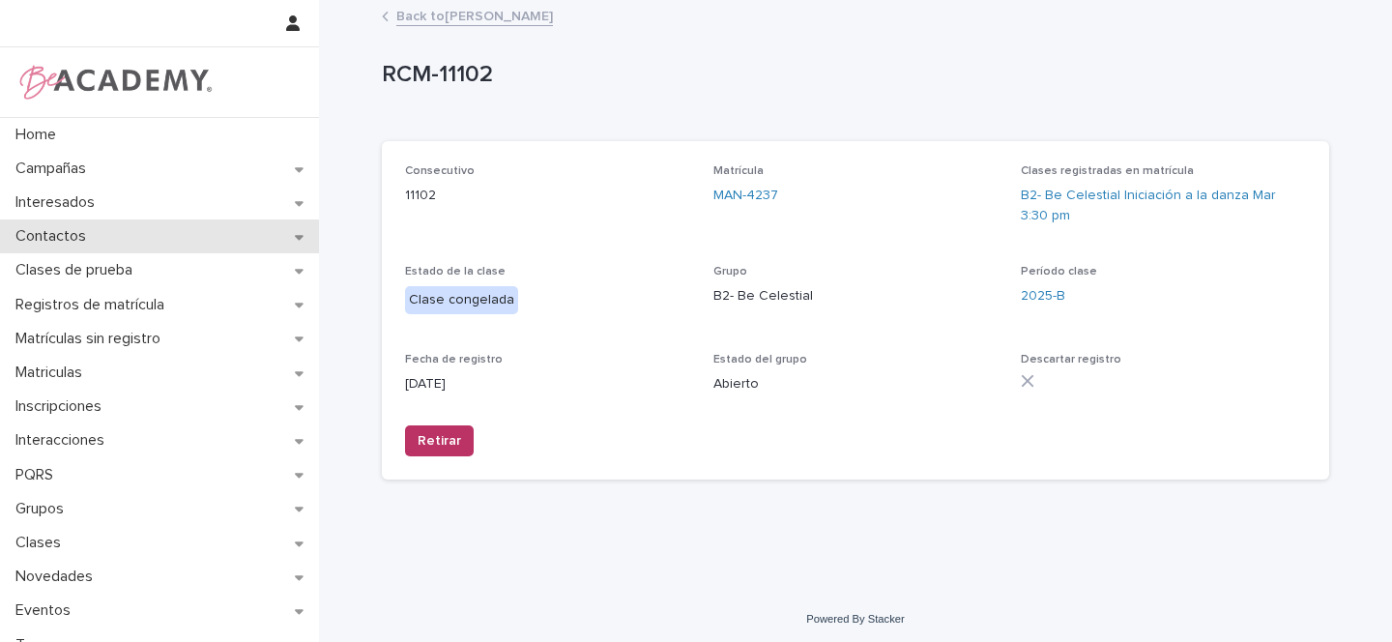
click at [299, 236] on icon at bounding box center [299, 237] width 9 height 5
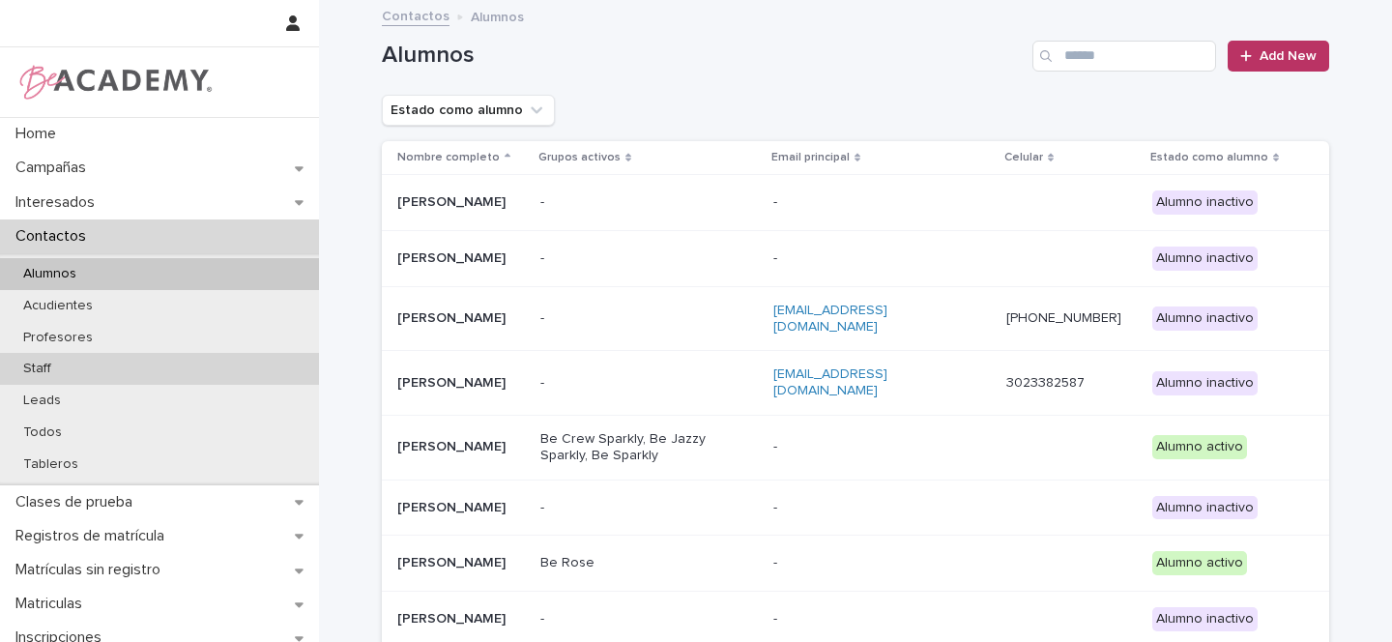
click at [63, 369] on p "Staff" at bounding box center [37, 369] width 59 height 16
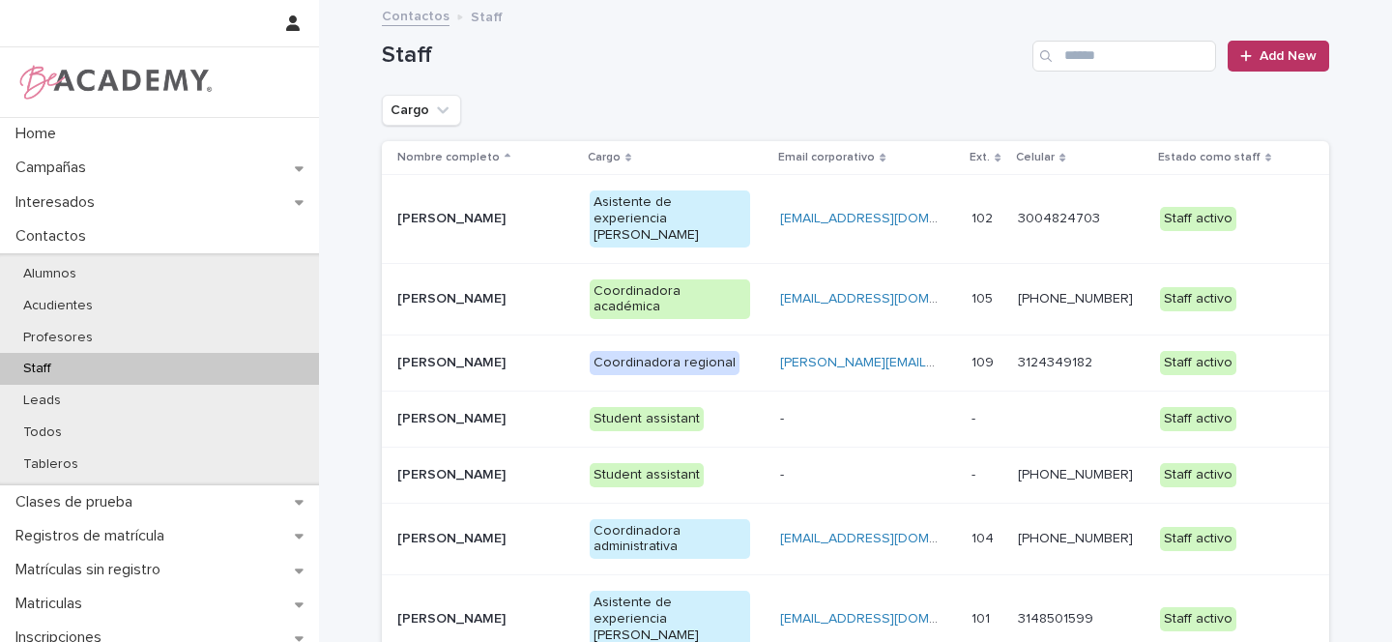
click at [542, 355] on p "Gina Orjuela Cortes" at bounding box center [477, 363] width 161 height 16
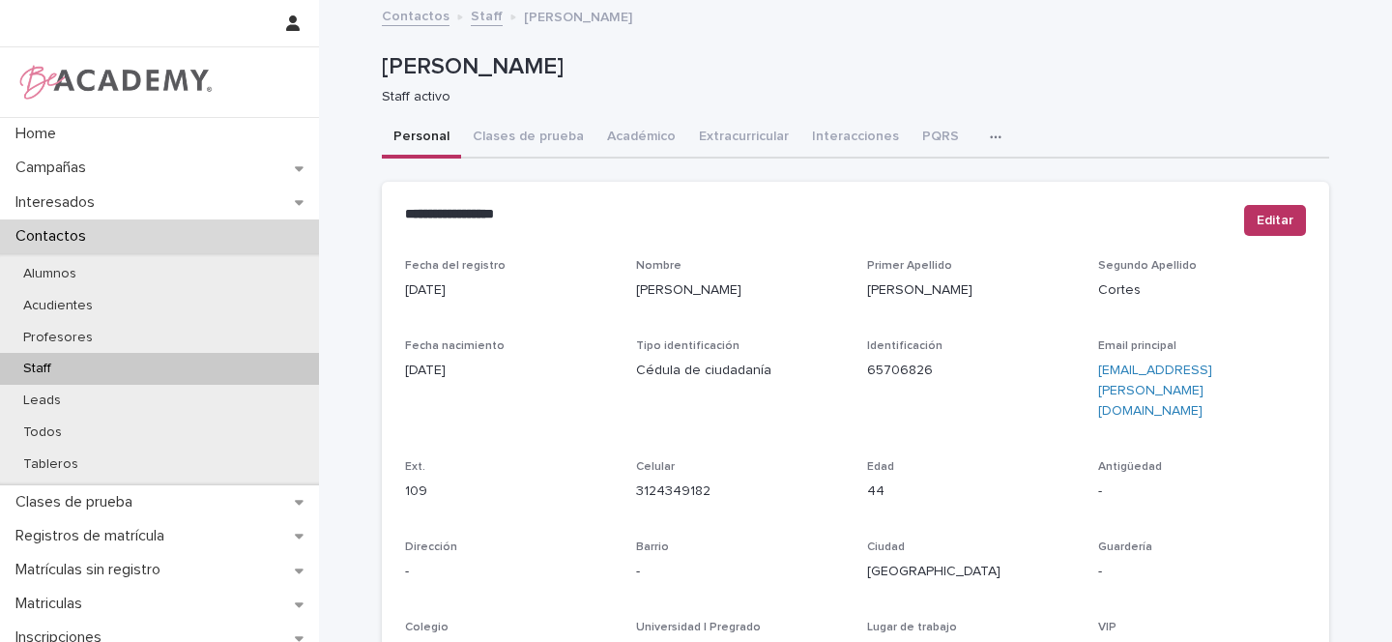
click at [990, 135] on icon "button" at bounding box center [996, 138] width 12 height 14
click at [923, 185] on button "Tareas" at bounding box center [928, 187] width 128 height 29
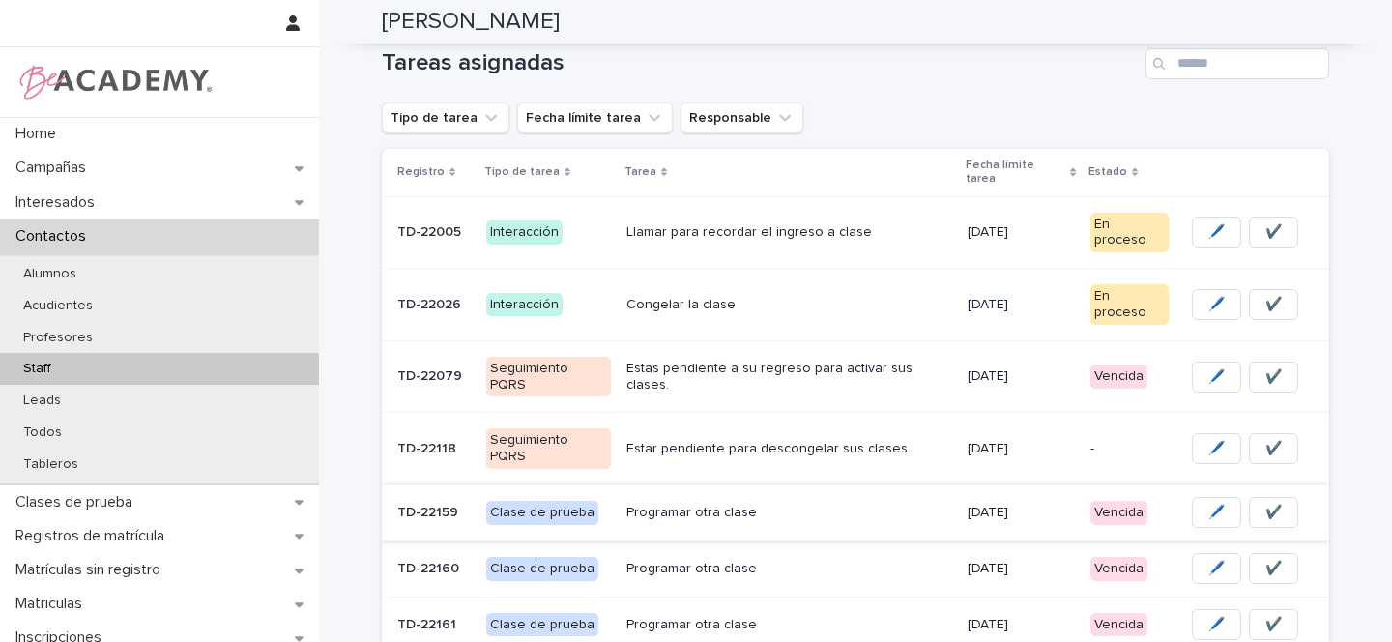
scroll to position [181, 0]
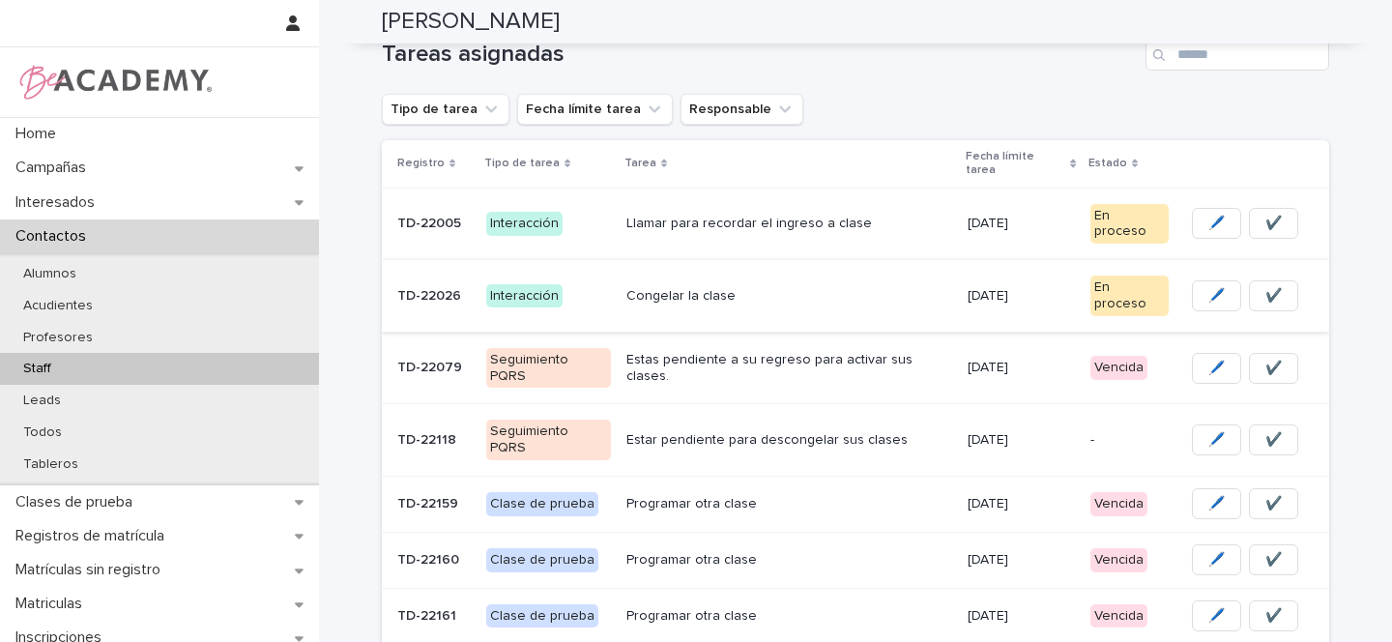
click at [1266, 286] on span "✔️" at bounding box center [1273, 295] width 16 height 19
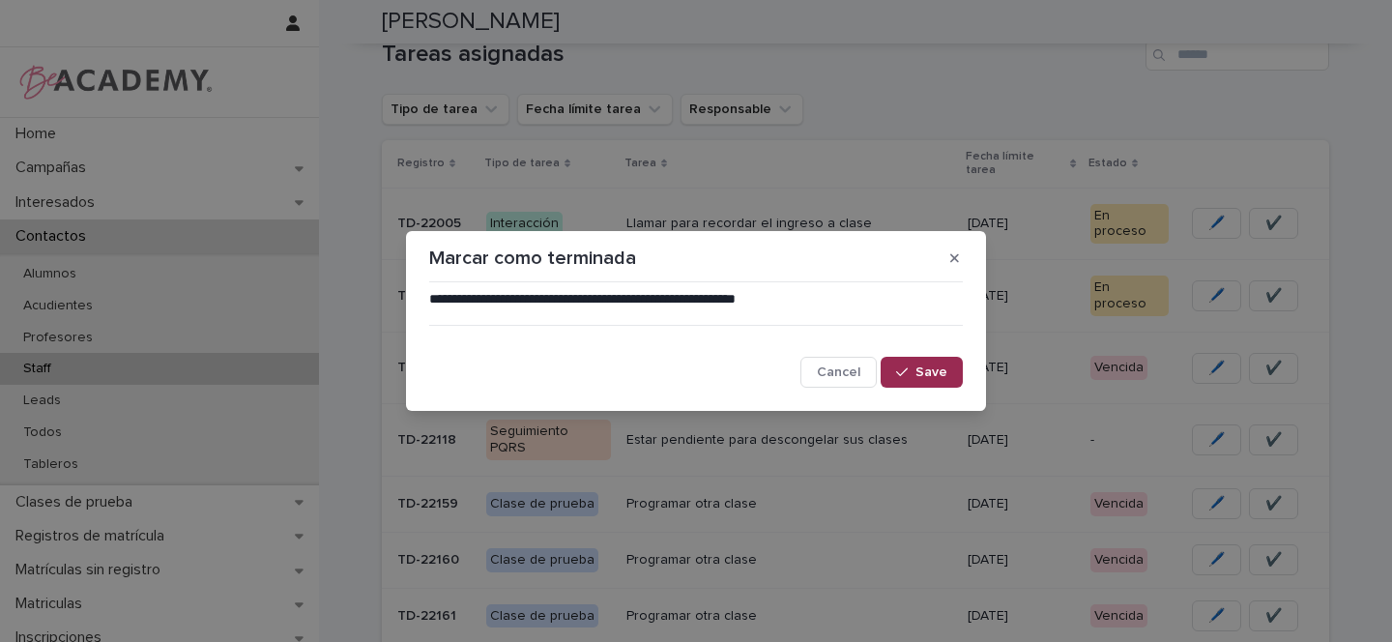
click at [930, 378] on span "Save" at bounding box center [931, 372] width 32 height 14
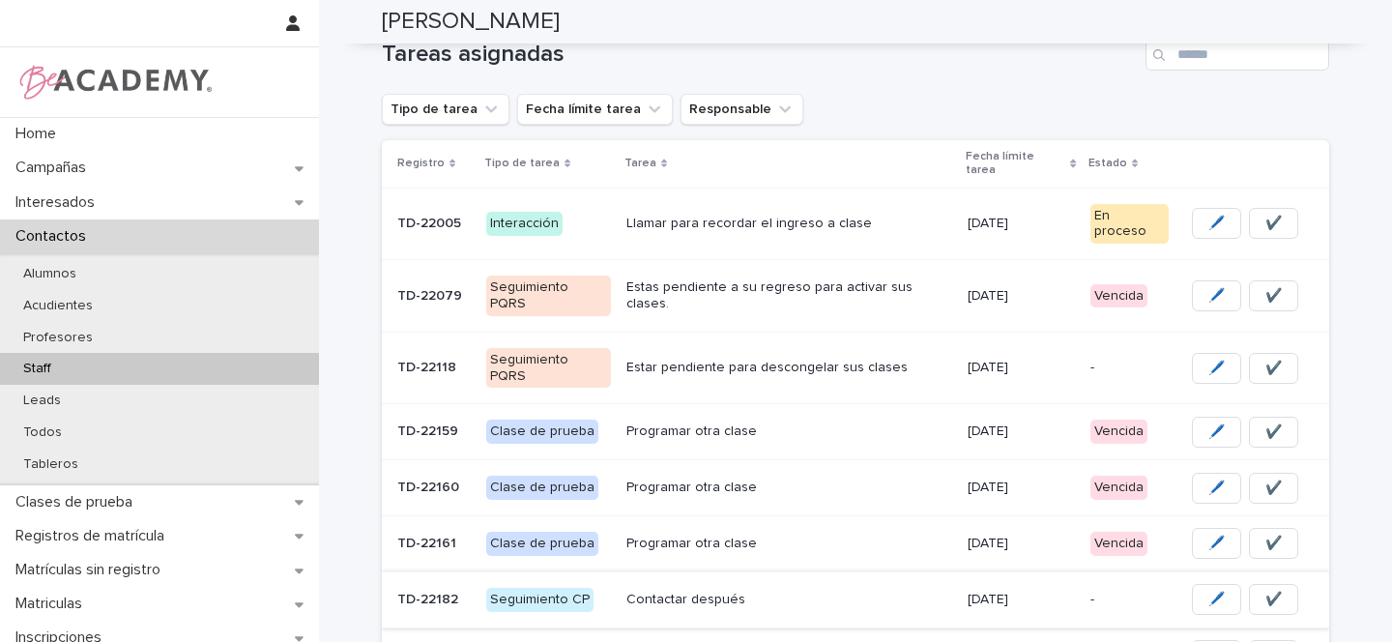
scroll to position [153, 0]
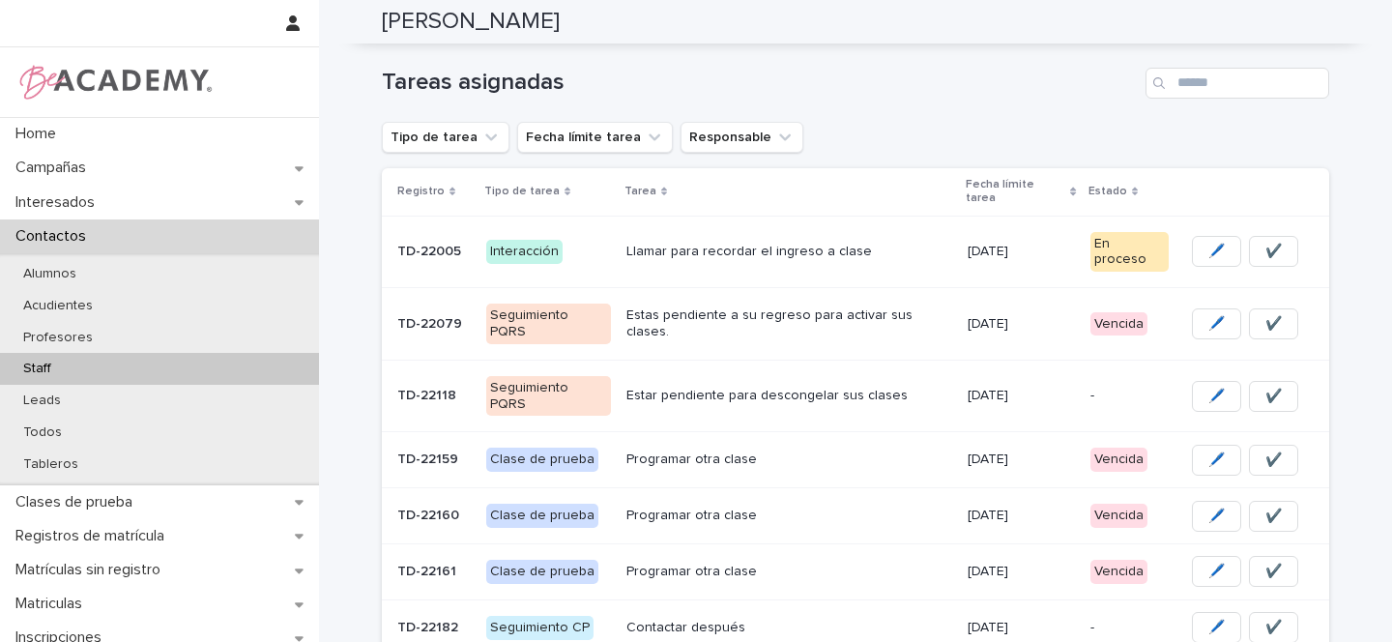
click at [894, 244] on p "Llamar para recordar el ingreso a clase" at bounding box center [789, 252] width 326 height 16
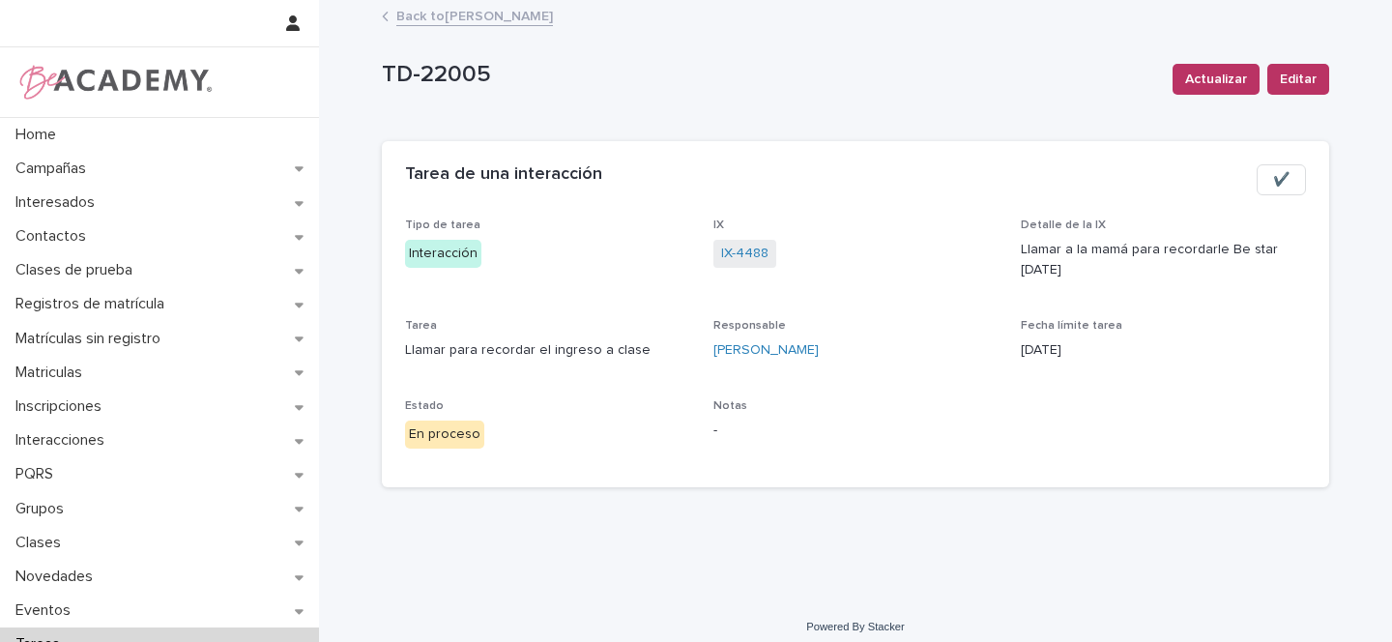
click at [469, 15] on link "Back to Gina Orjuela Cortes" at bounding box center [474, 15] width 157 height 22
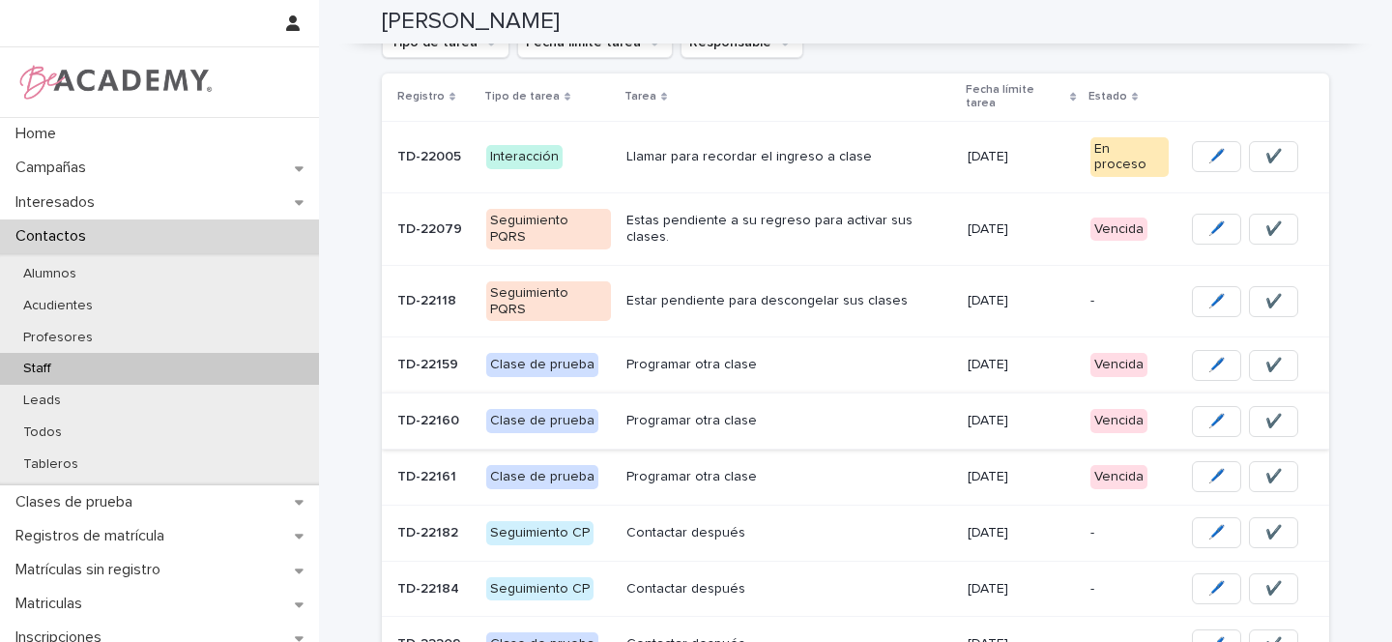
scroll to position [251, 0]
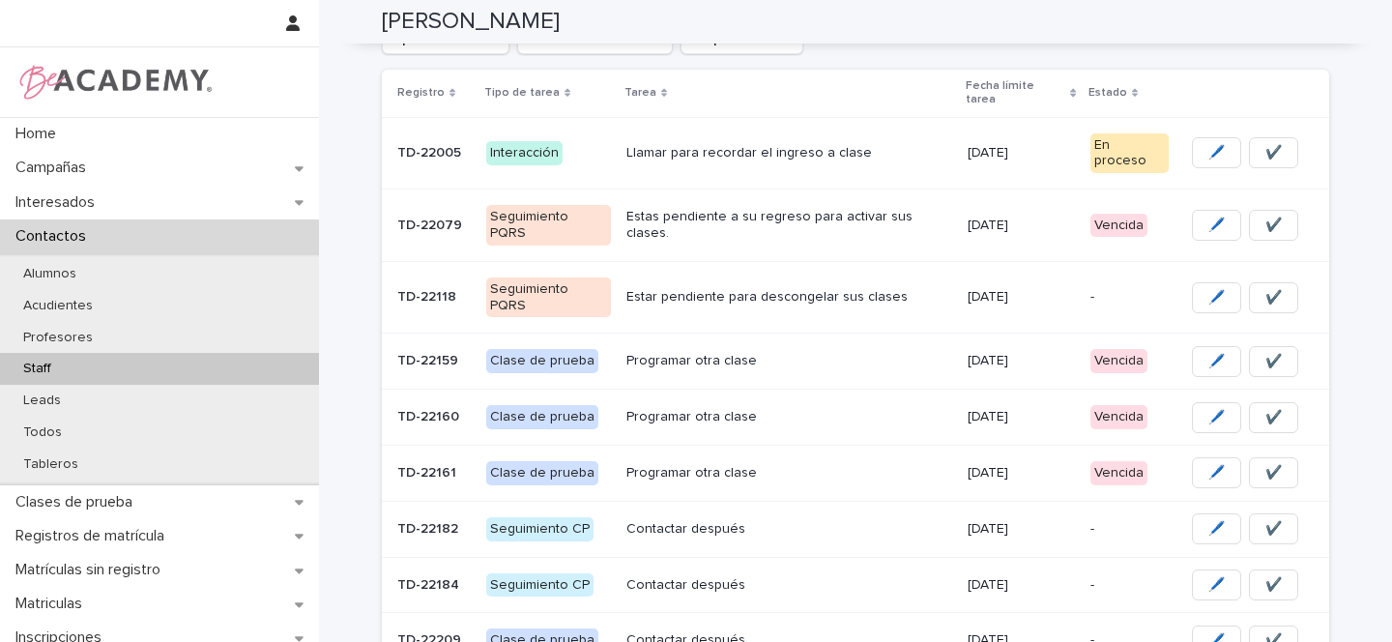
click at [942, 209] on p "Estas pendiente a su regreso para activar sus clases." at bounding box center [789, 225] width 326 height 33
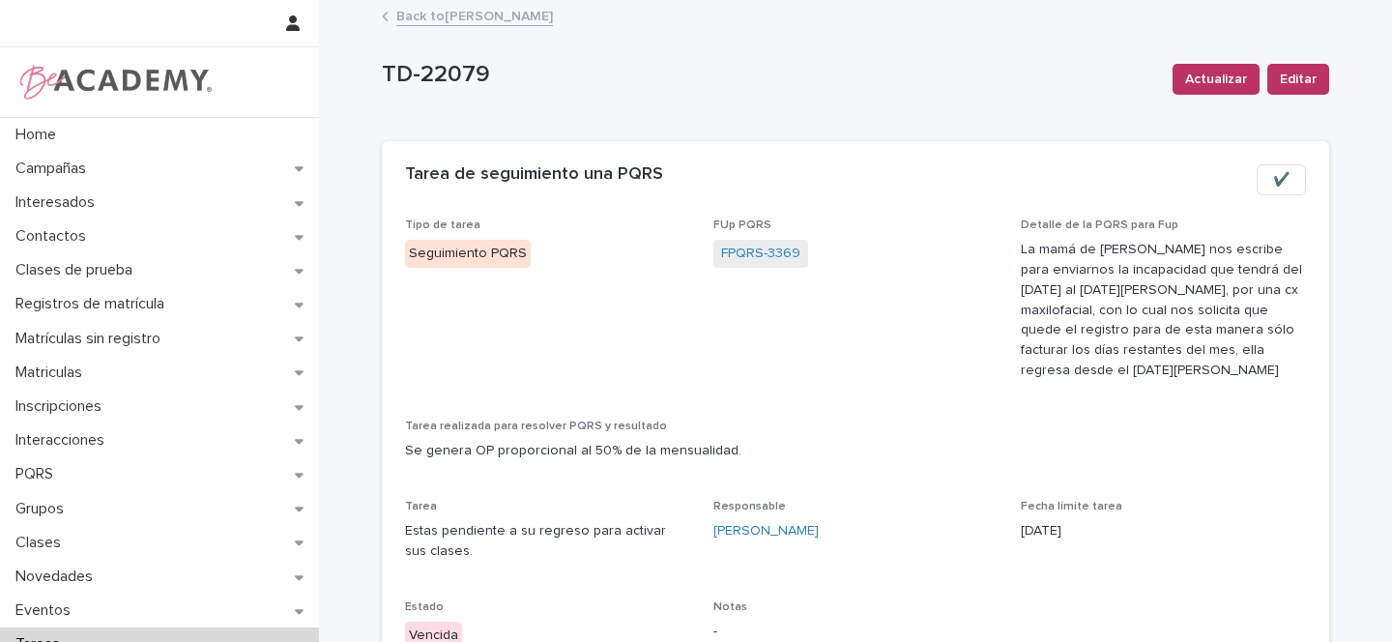
click at [1273, 187] on span "✔️" at bounding box center [1281, 179] width 16 height 19
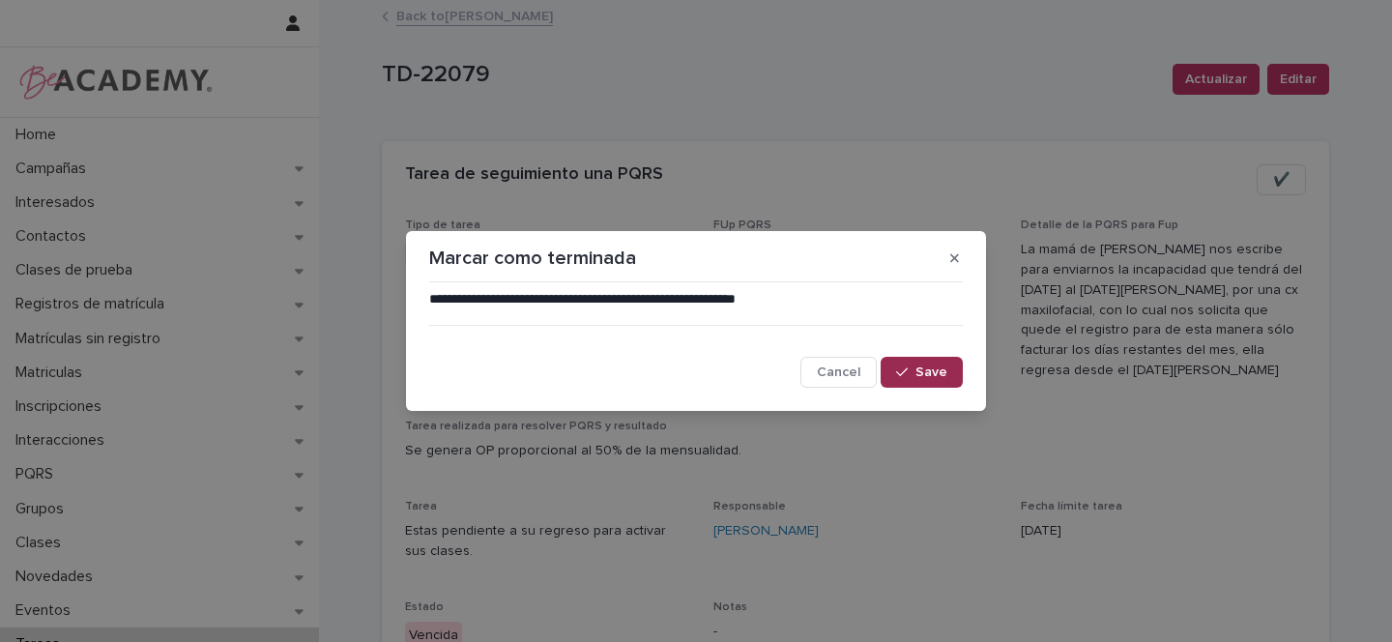
click at [954, 377] on button "Save" at bounding box center [922, 372] width 82 height 31
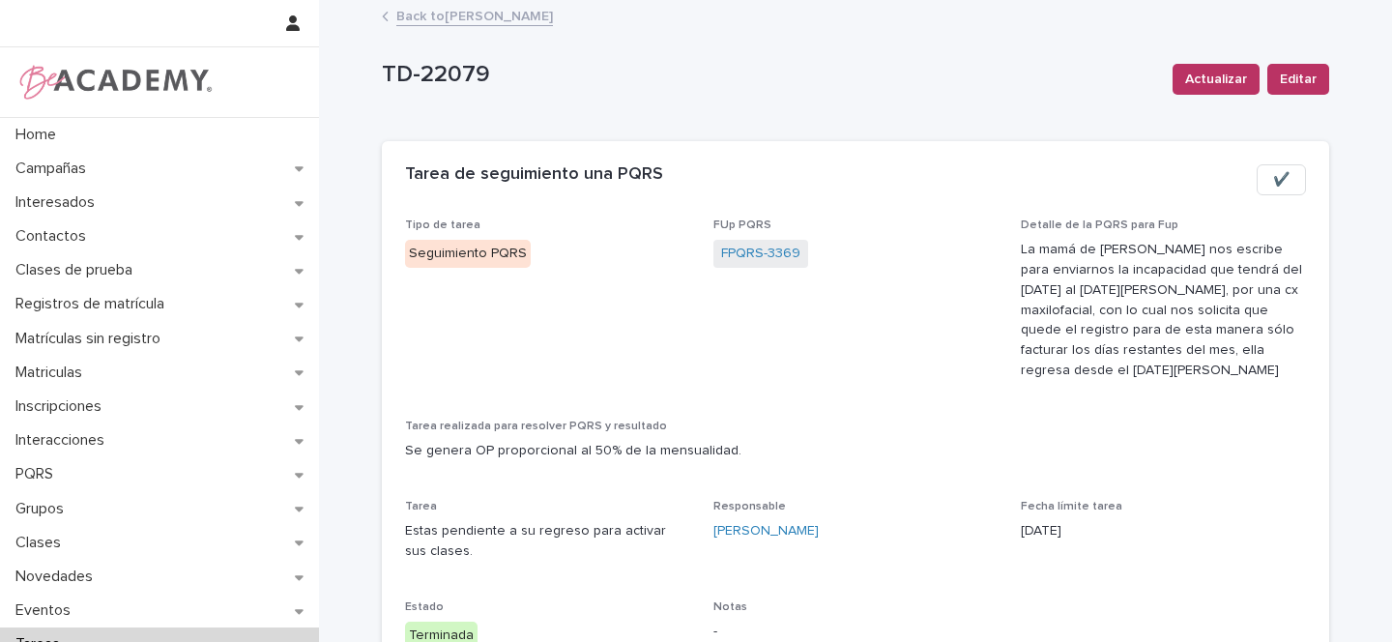
click at [498, 17] on link "Back to Gina Orjuela Cortes" at bounding box center [474, 15] width 157 height 22
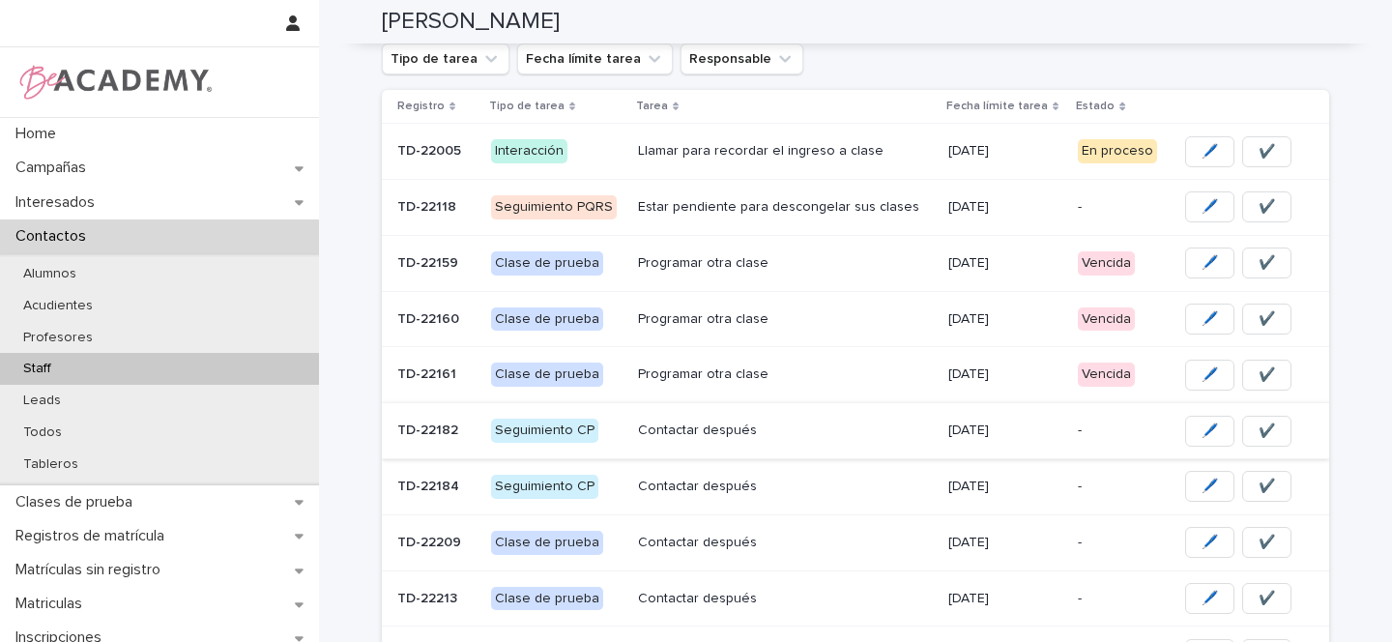
scroll to position [235, 0]
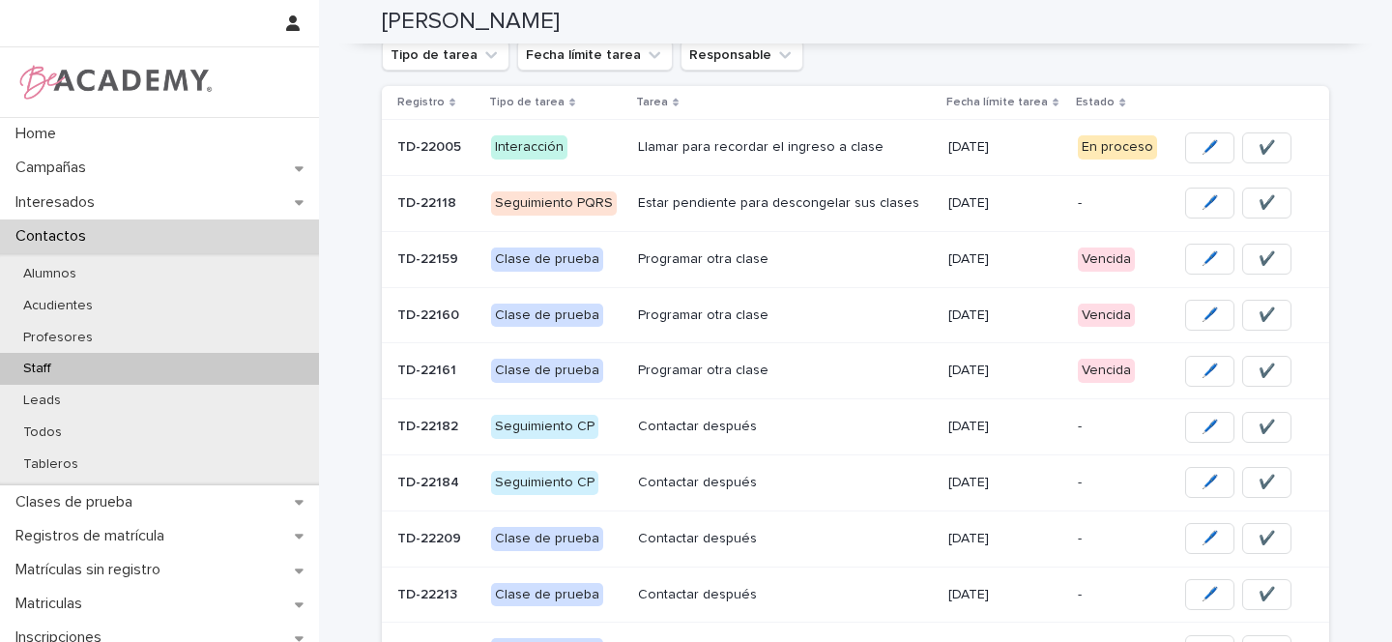
click at [915, 199] on p "Estar pendiente para descongelar sus clases" at bounding box center [785, 203] width 295 height 16
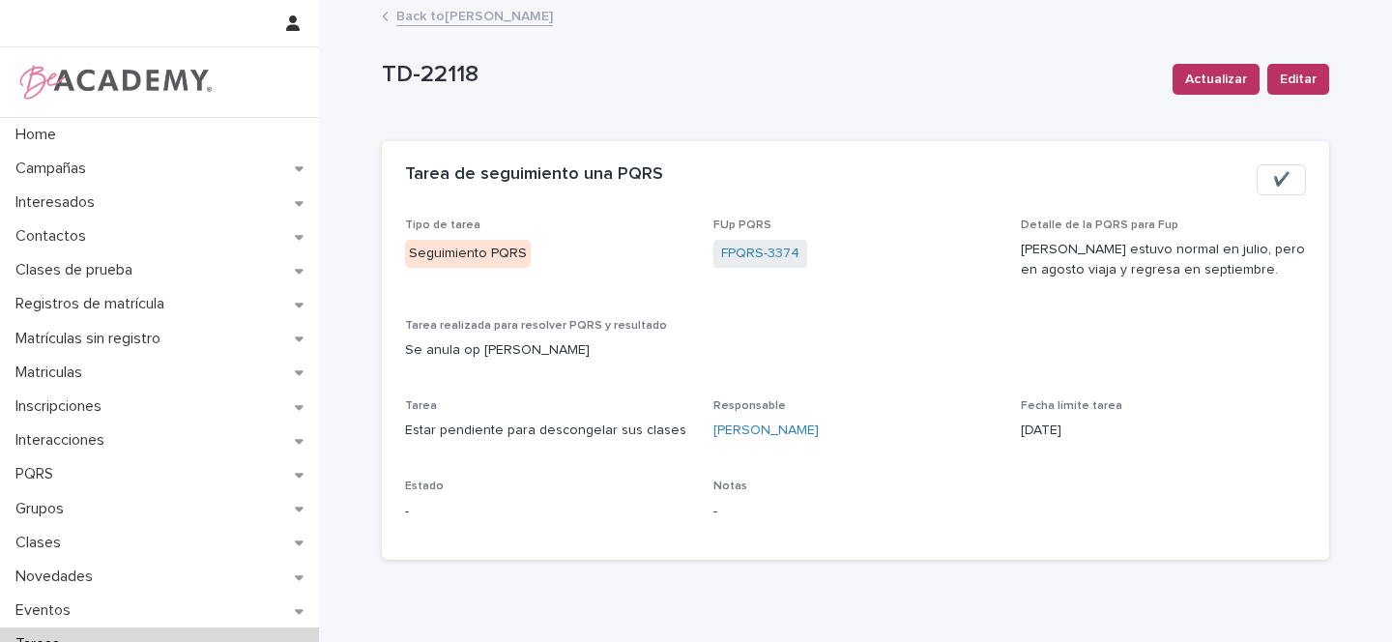
click at [457, 13] on link "Back to Gina Orjuela Cortes" at bounding box center [474, 15] width 157 height 22
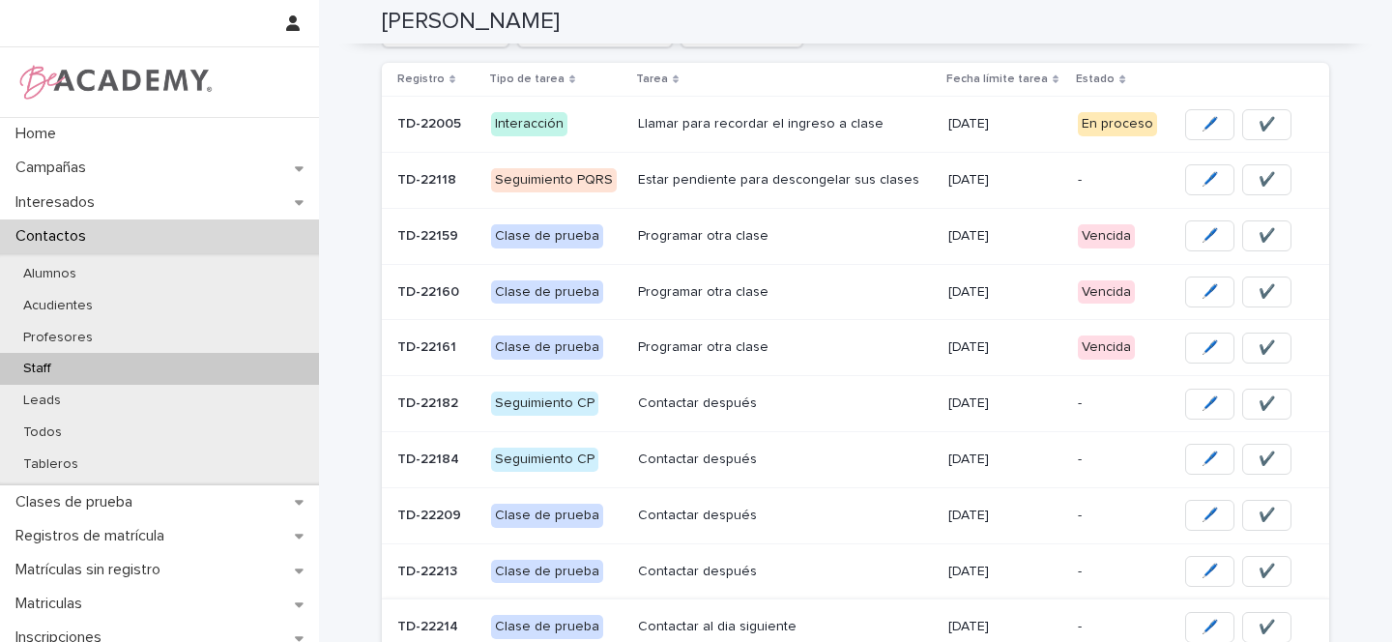
scroll to position [335, 0]
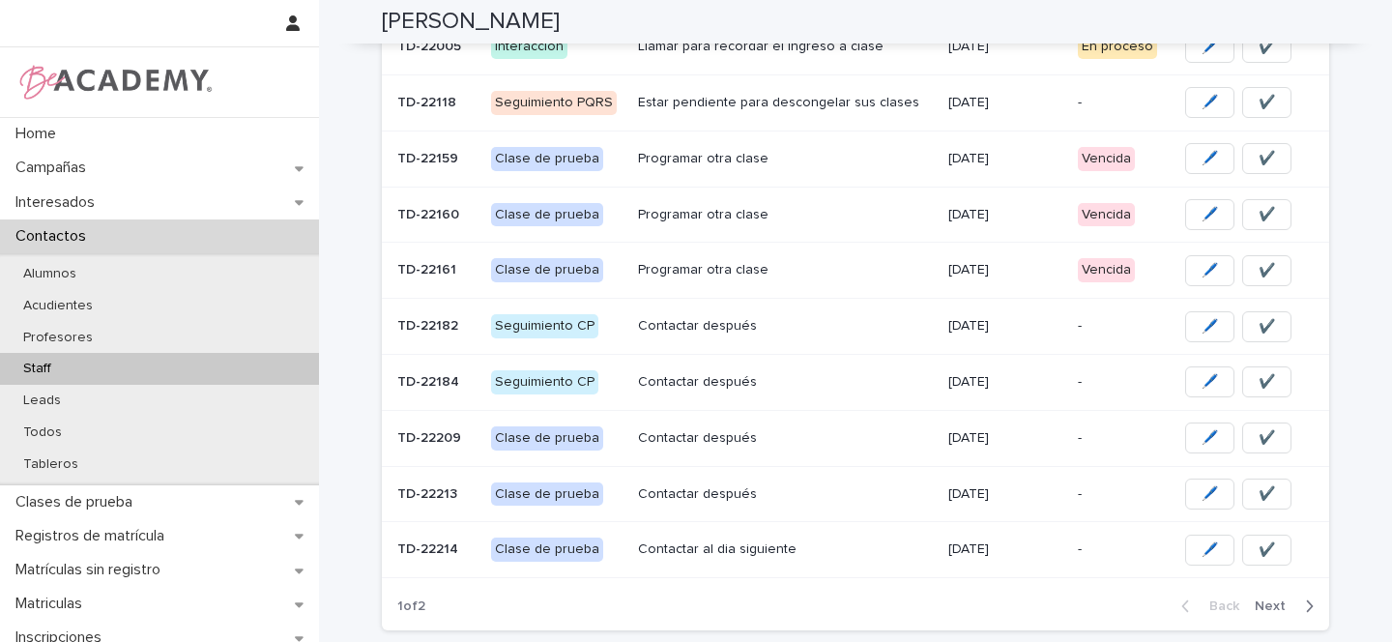
click at [1271, 608] on span "Next" at bounding box center [1276, 606] width 43 height 14
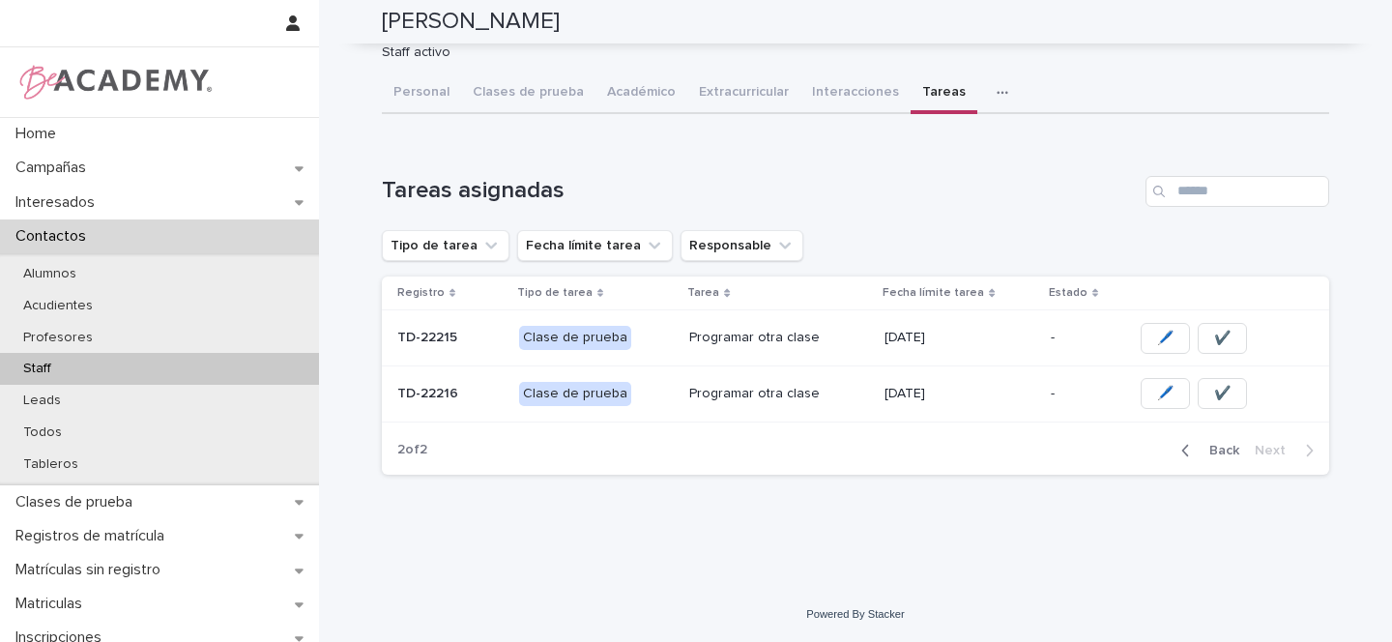
scroll to position [44, 0]
click at [1212, 451] on span "Back" at bounding box center [1219, 451] width 42 height 14
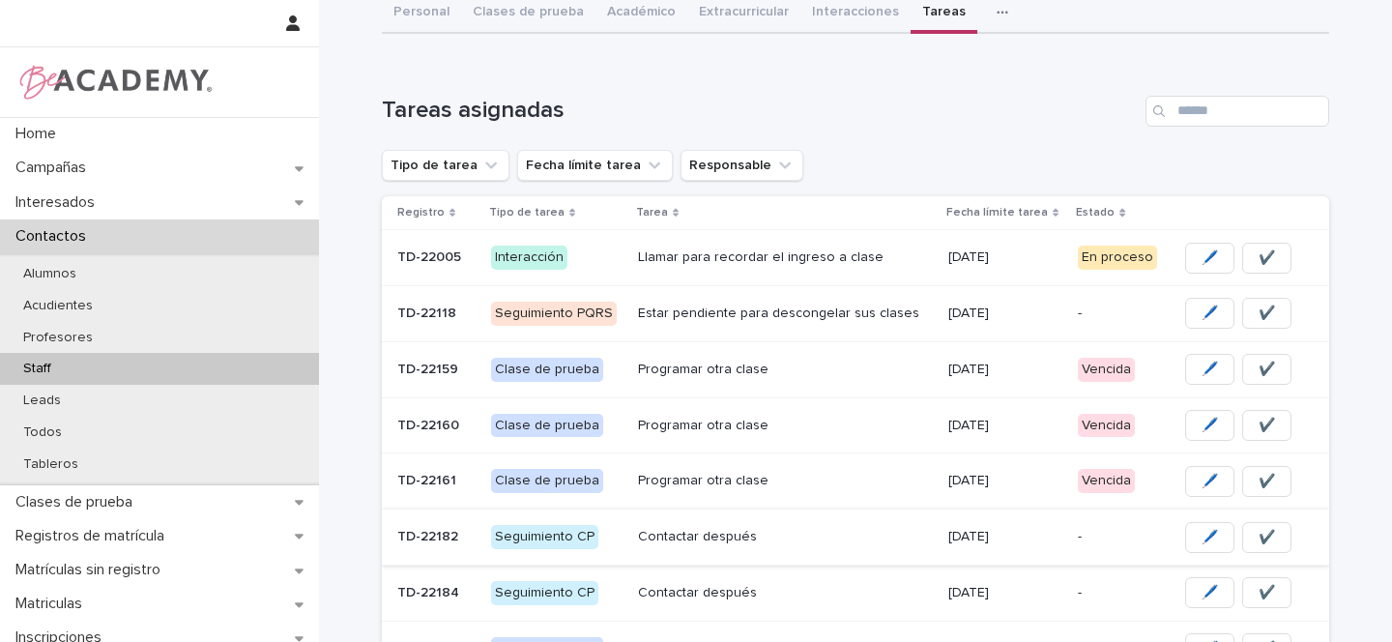
scroll to position [210, 0]
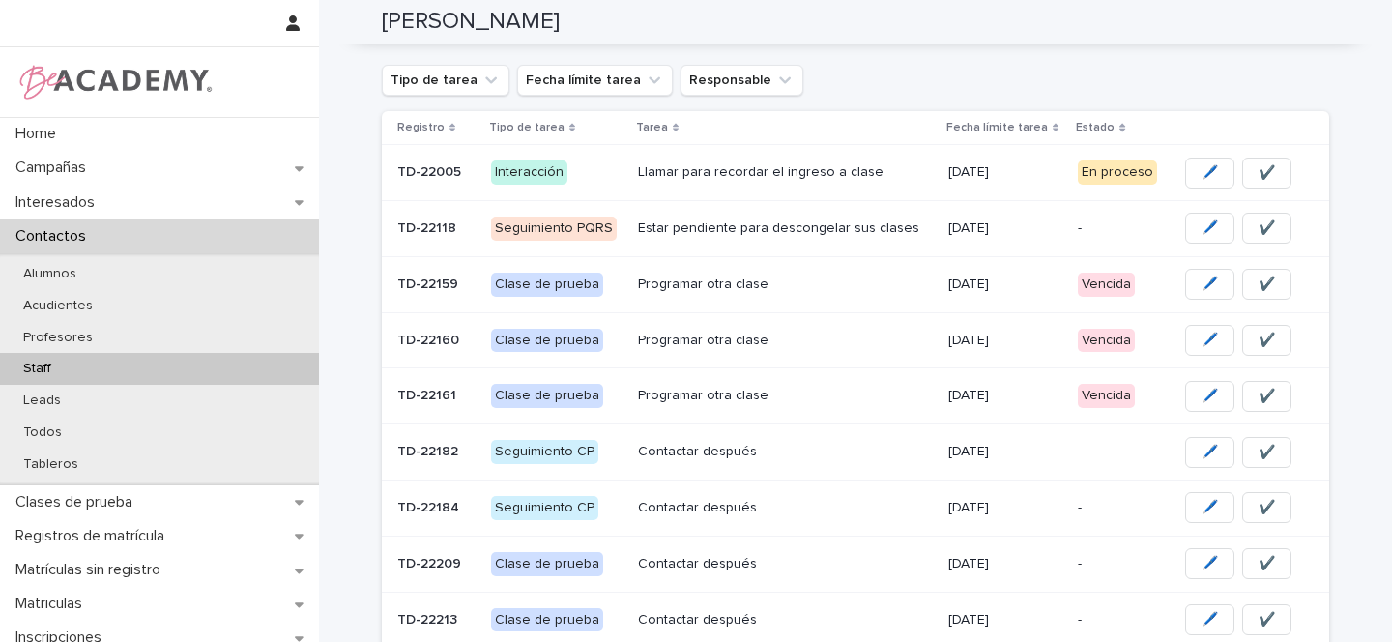
click at [856, 281] on p "Programar otra clase" at bounding box center [785, 284] width 295 height 16
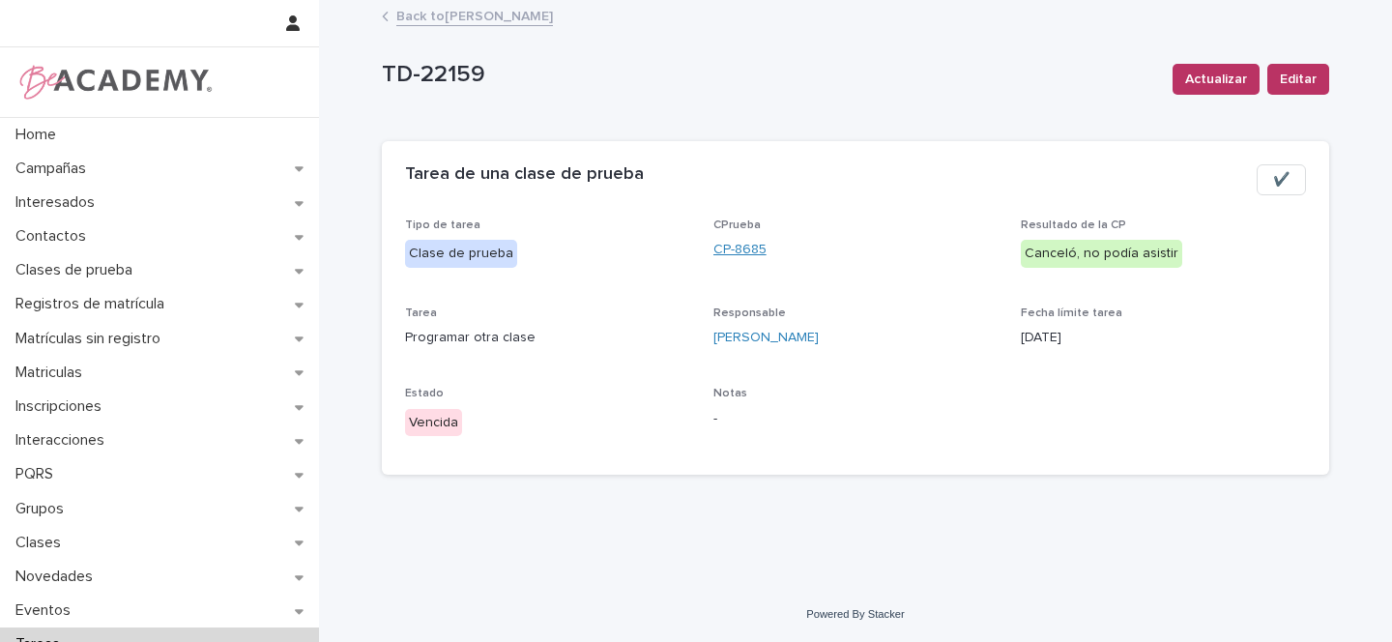
click at [736, 251] on link "CP-8685" at bounding box center [739, 250] width 53 height 20
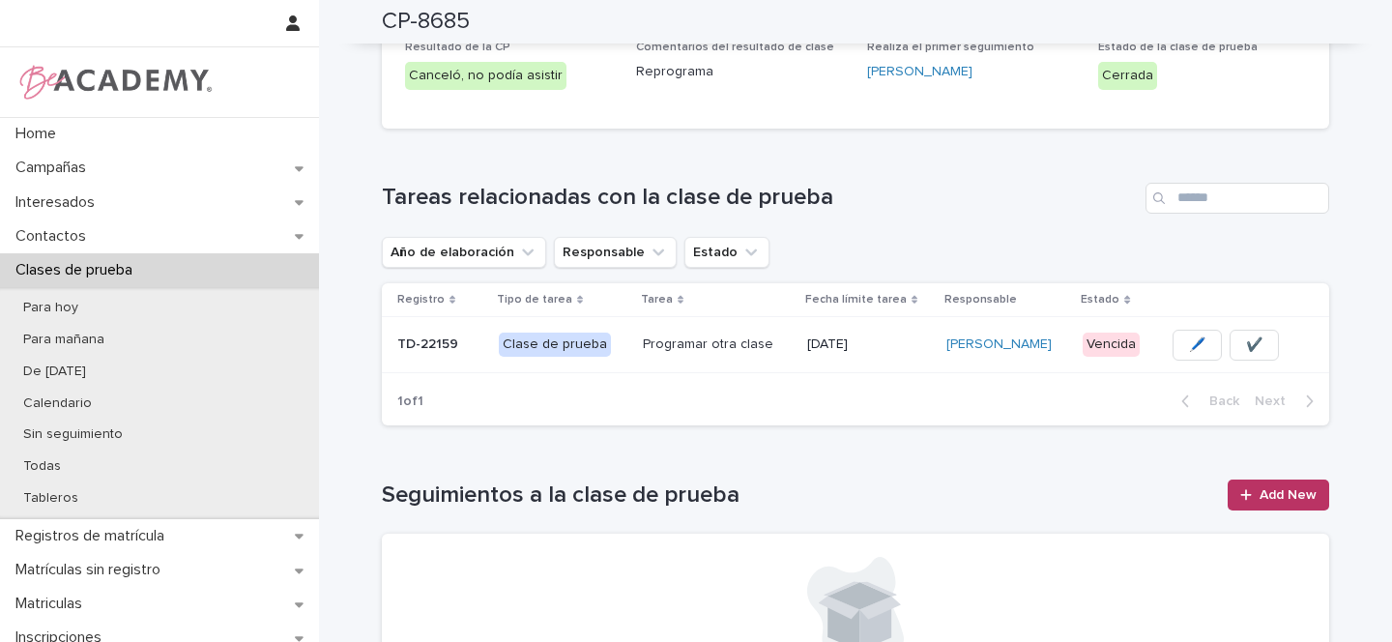
scroll to position [377, 0]
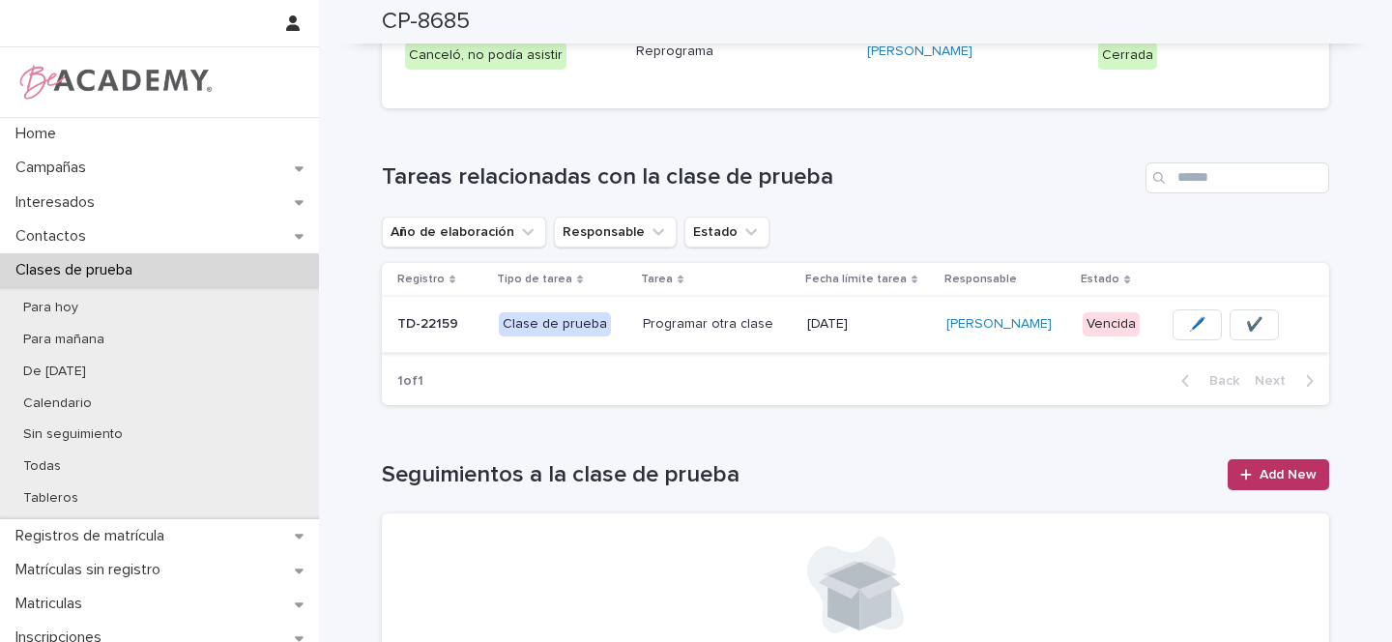
click at [1257, 323] on button "✔️" at bounding box center [1254, 324] width 49 height 31
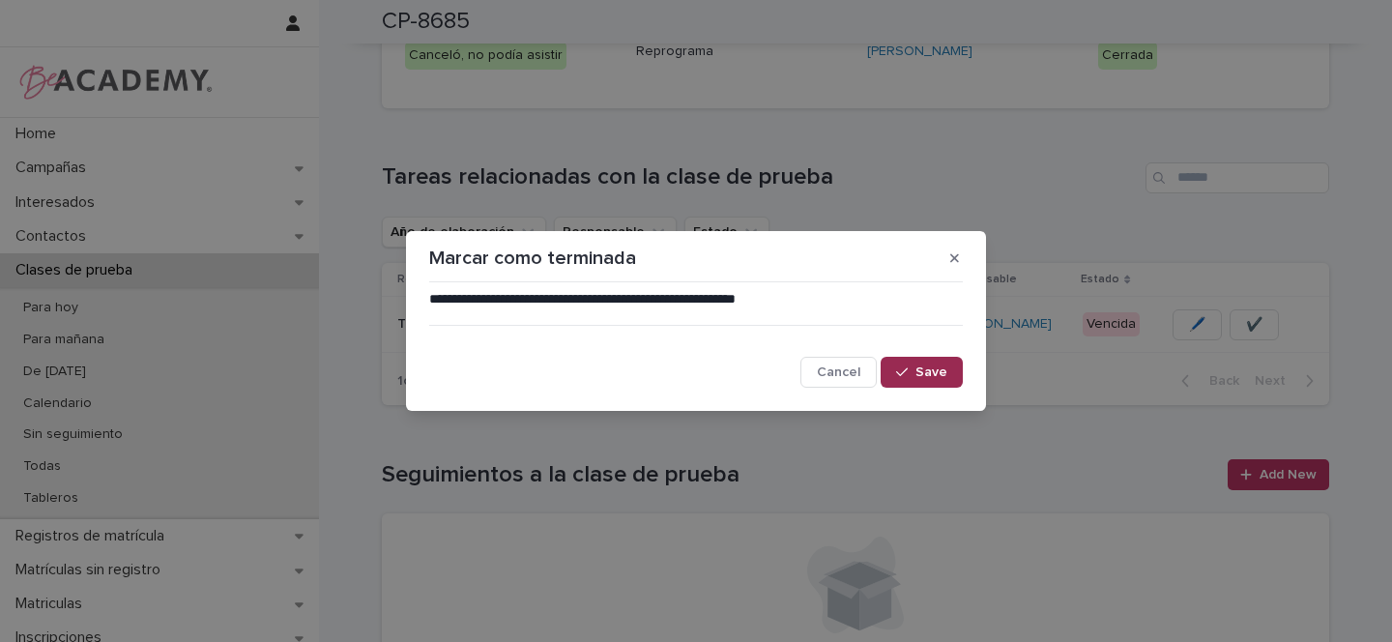
click at [920, 378] on span "Save" at bounding box center [931, 372] width 32 height 14
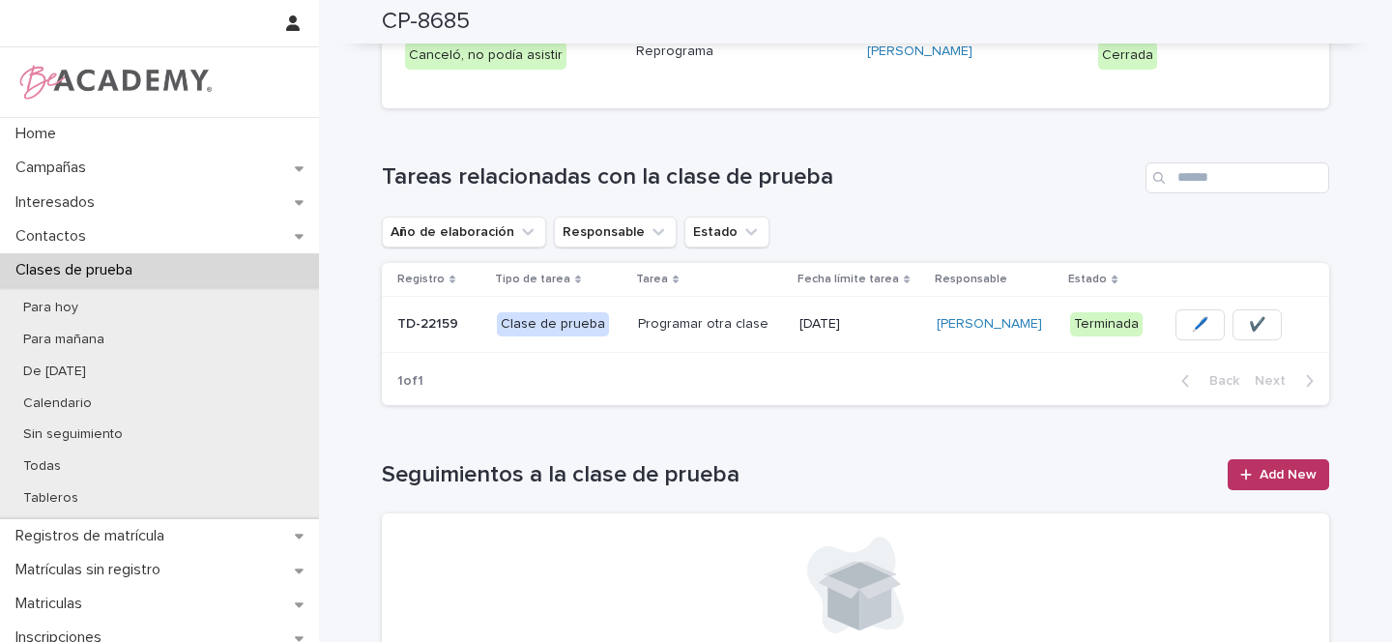
scroll to position [0, 0]
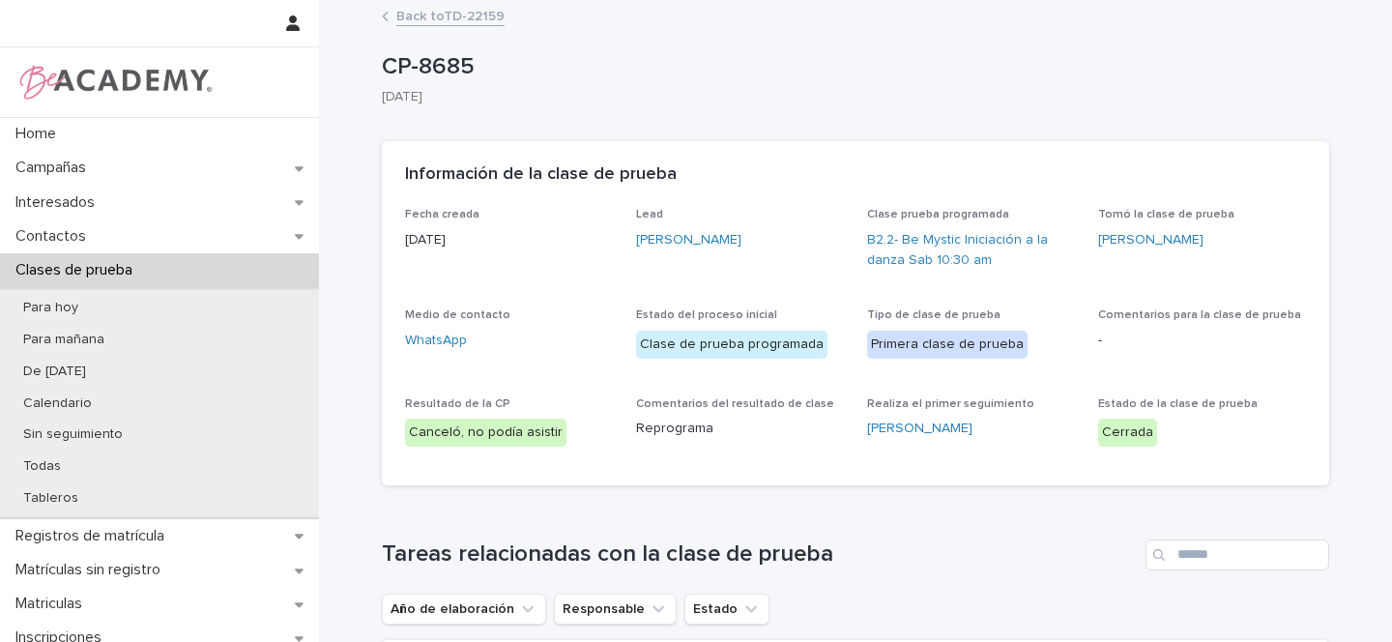
click at [448, 17] on link "Back to TD-22159" at bounding box center [450, 15] width 108 height 22
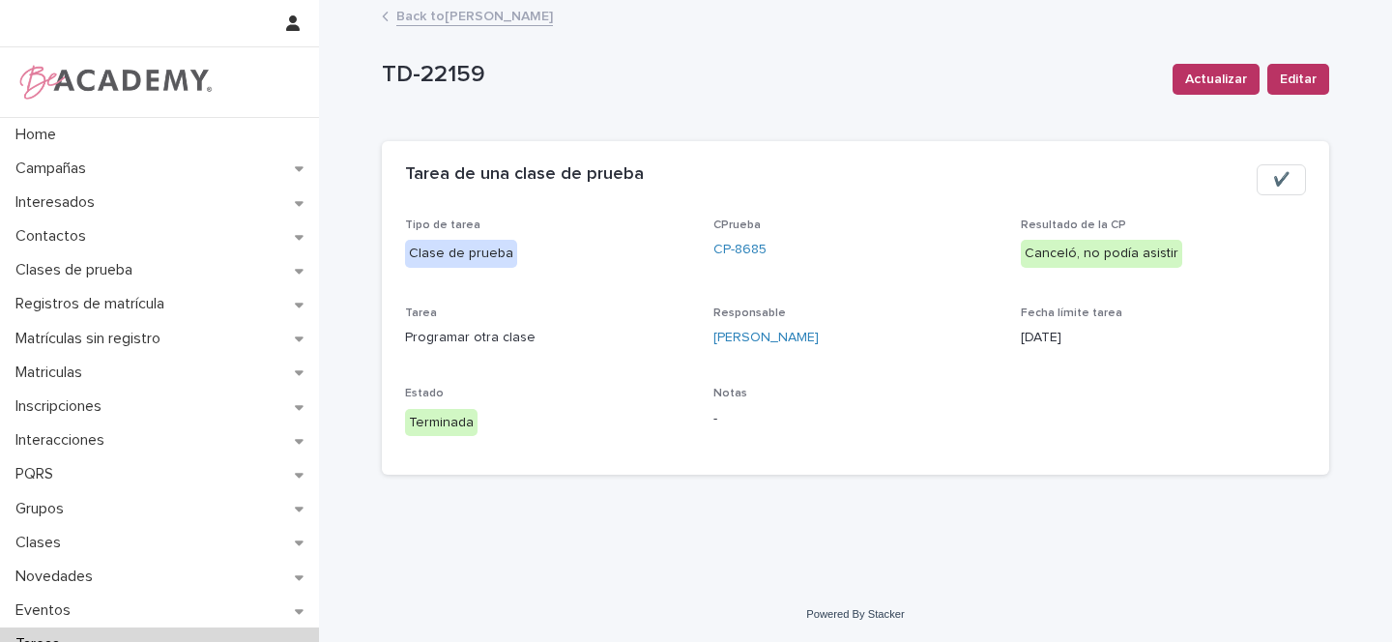
click at [476, 15] on link "Back to Gina Orjuela Cortes" at bounding box center [474, 15] width 157 height 22
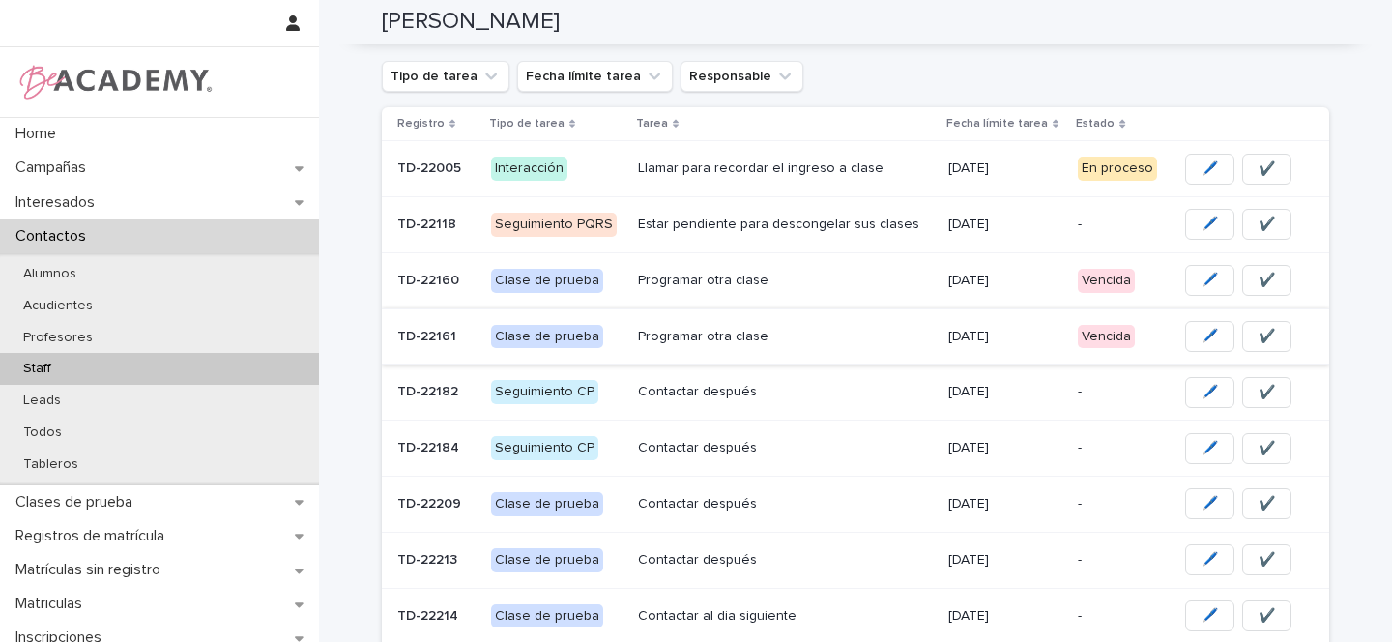
scroll to position [243, 0]
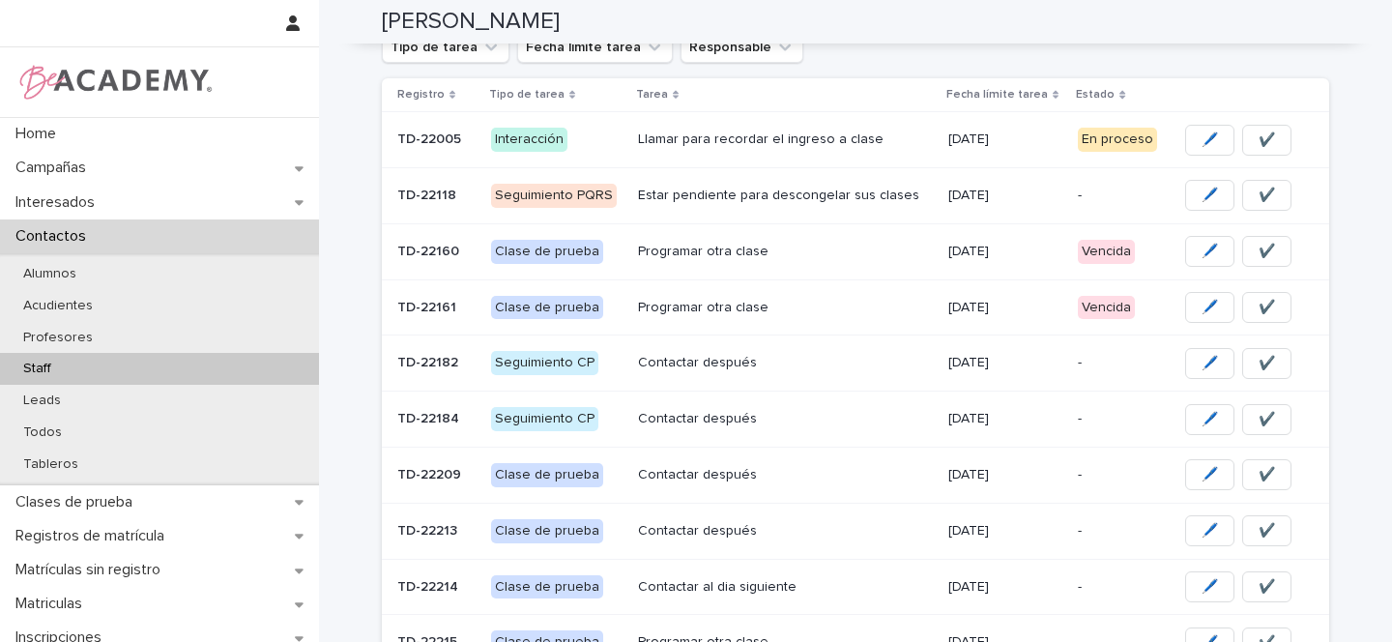
click at [828, 254] on p "Programar otra clase" at bounding box center [785, 252] width 295 height 16
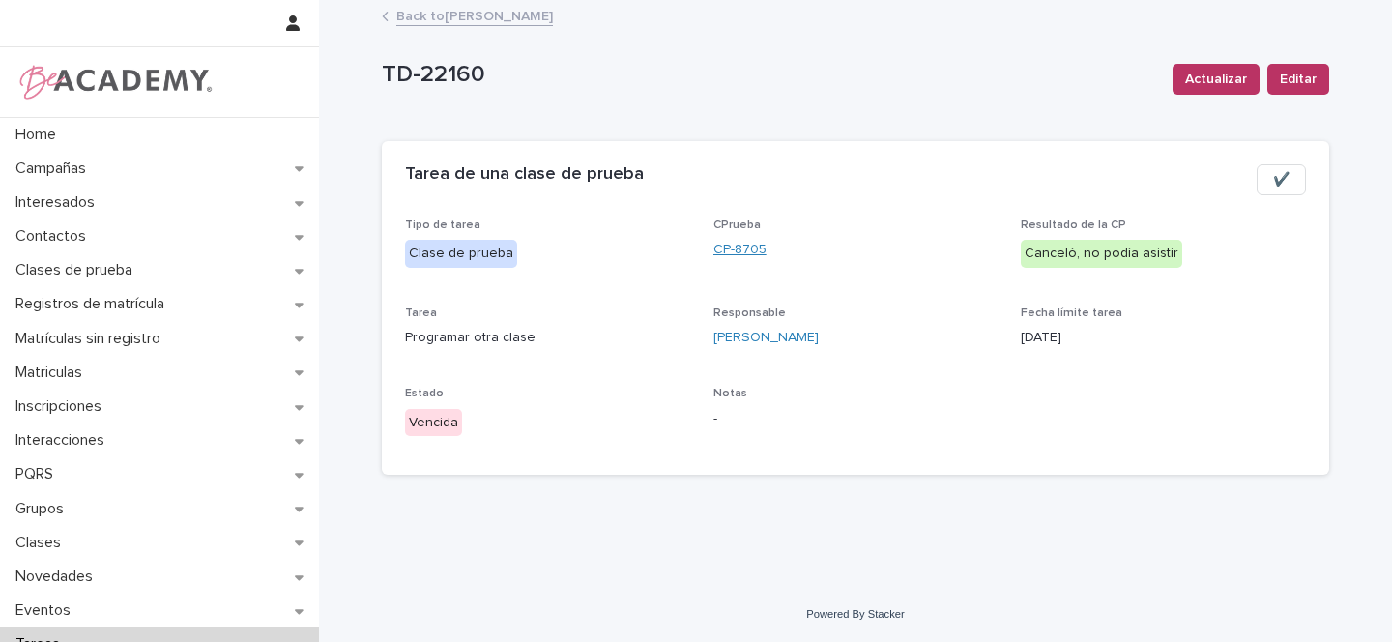
click at [733, 250] on link "CP-8705" at bounding box center [739, 250] width 53 height 20
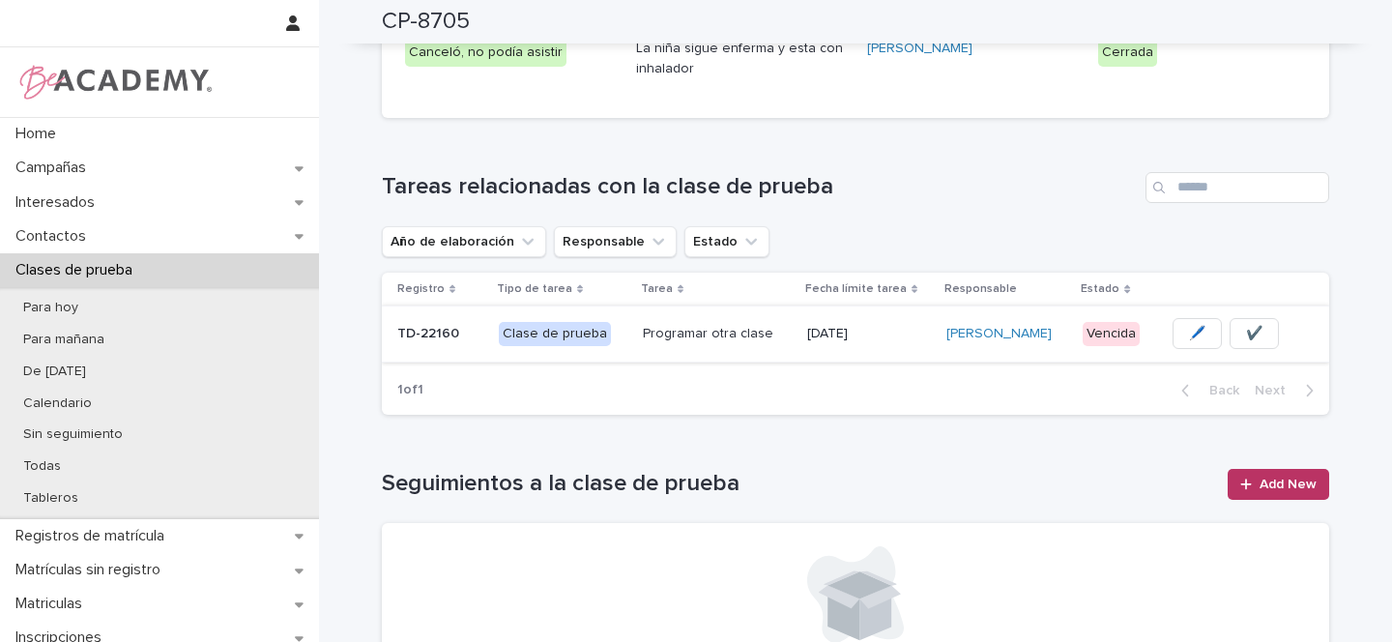
scroll to position [384, 0]
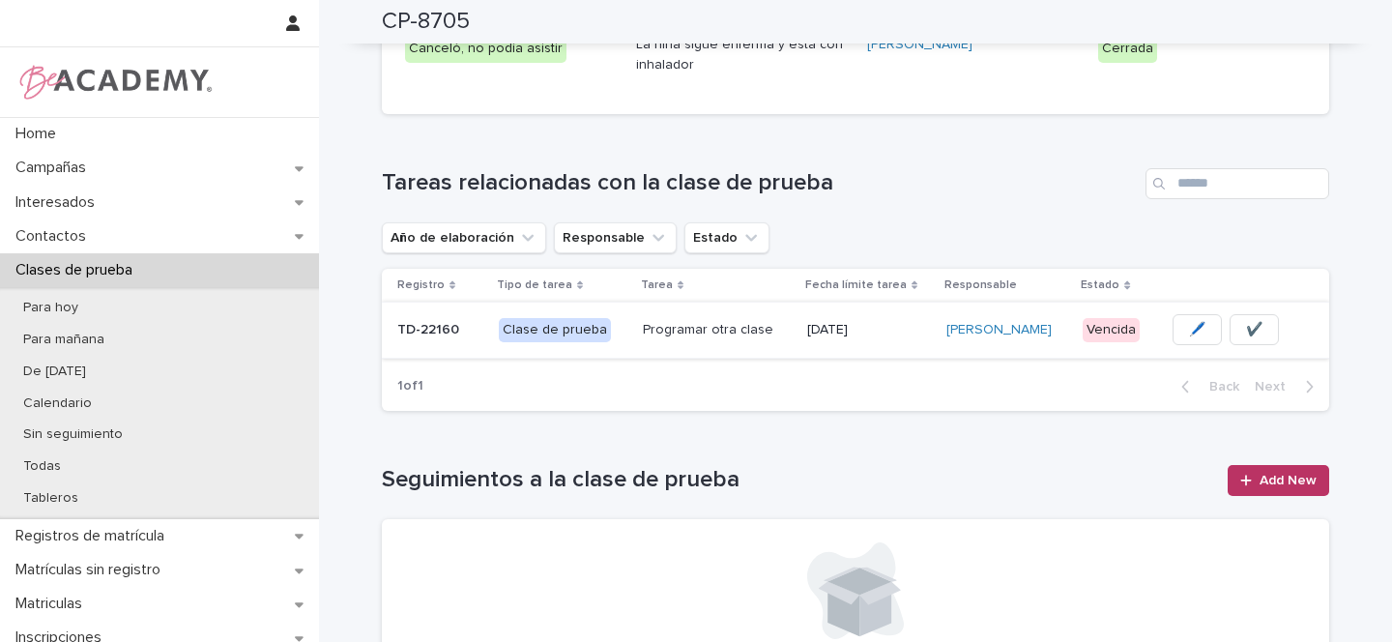
click at [1257, 329] on button "✔️" at bounding box center [1254, 329] width 49 height 31
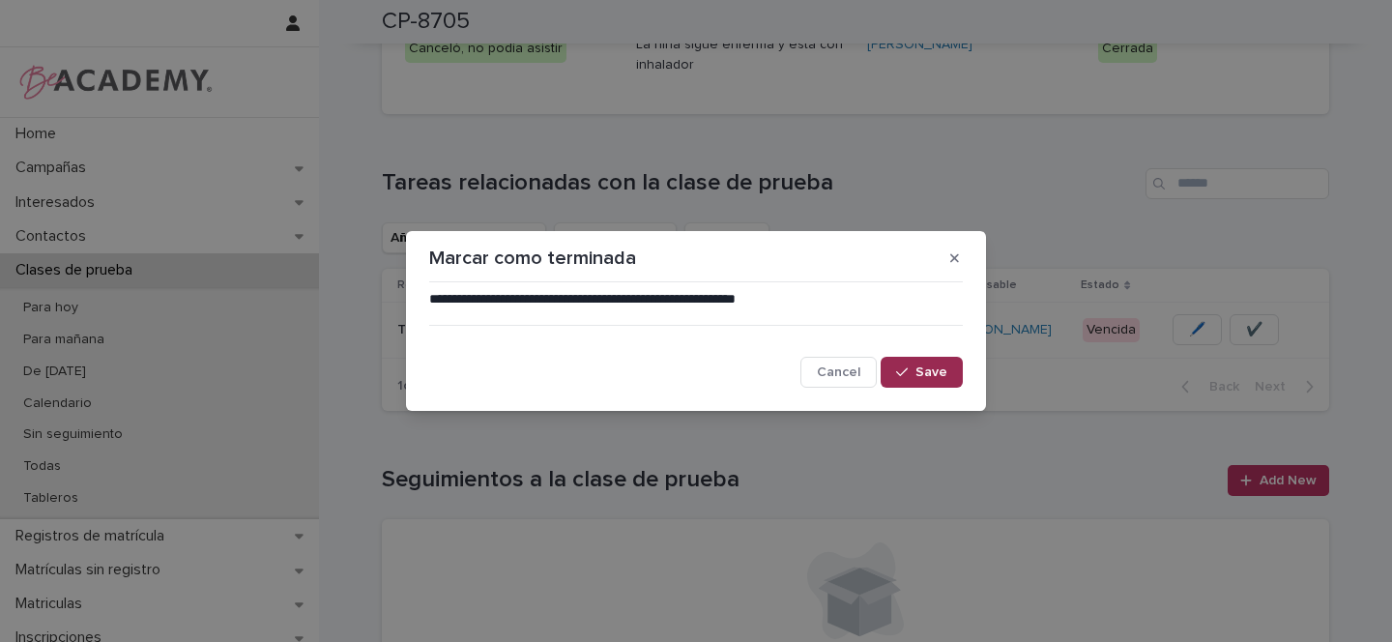
click at [920, 370] on span "Save" at bounding box center [931, 372] width 32 height 14
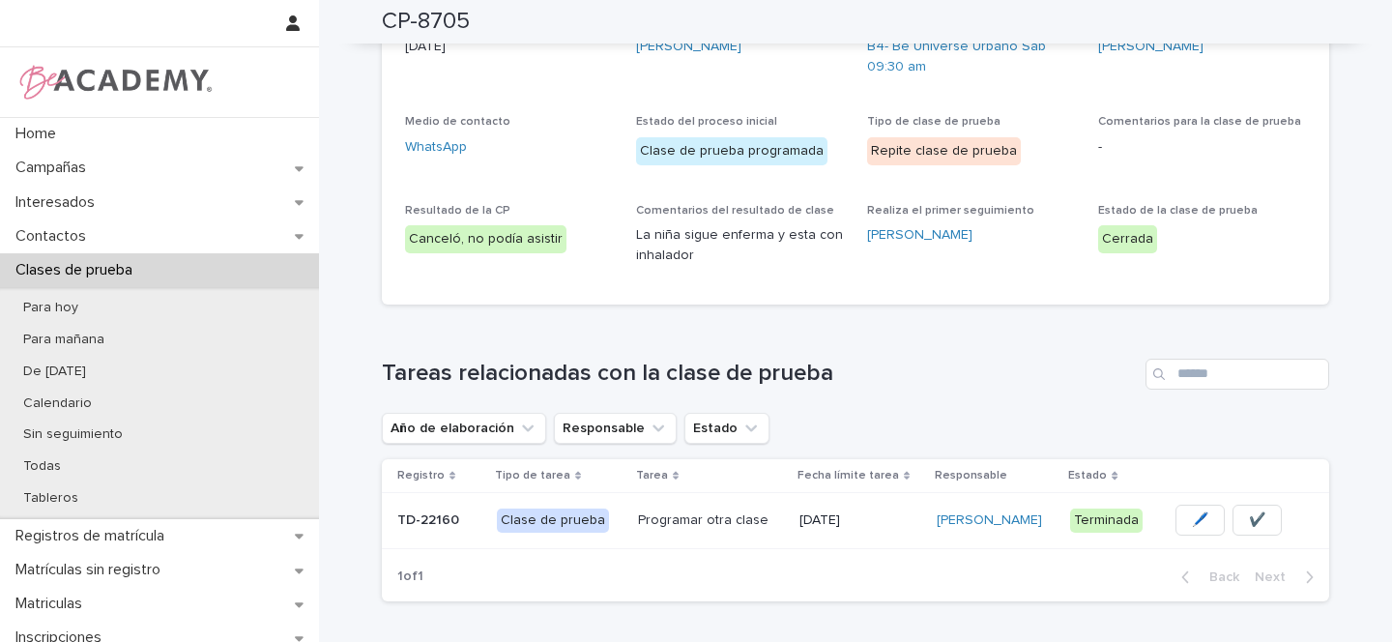
scroll to position [0, 0]
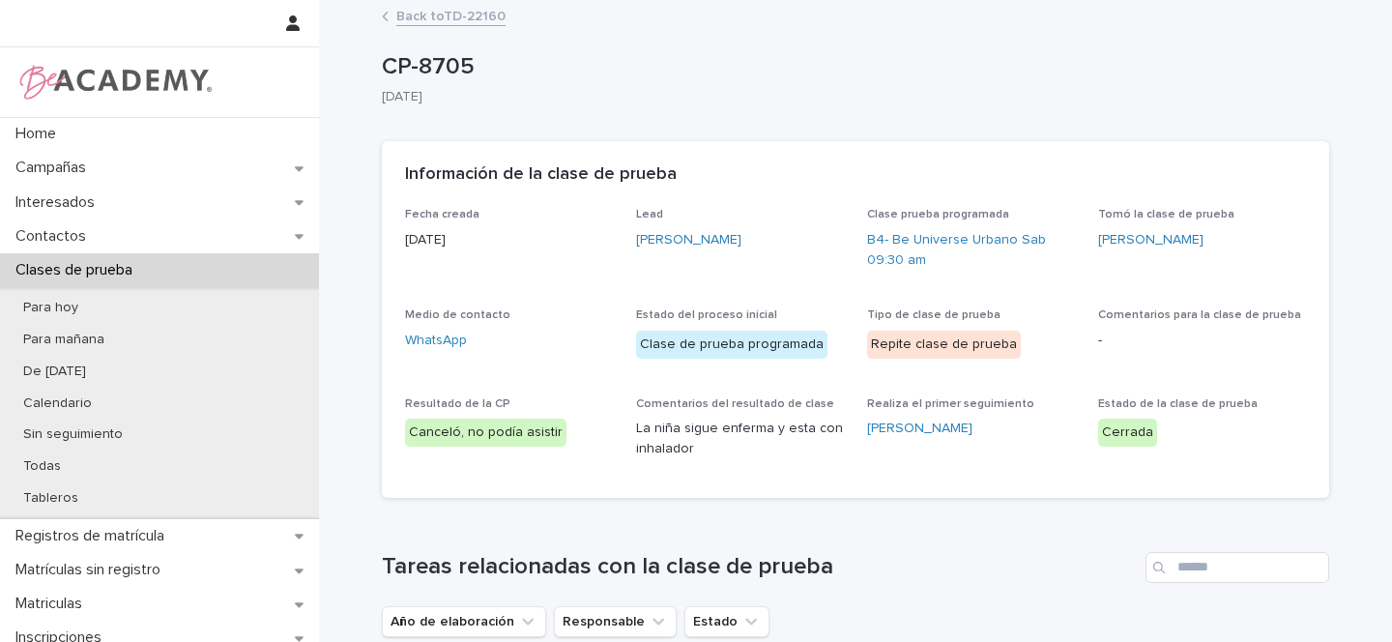
click at [438, 18] on link "Back to TD-22160" at bounding box center [450, 15] width 109 height 22
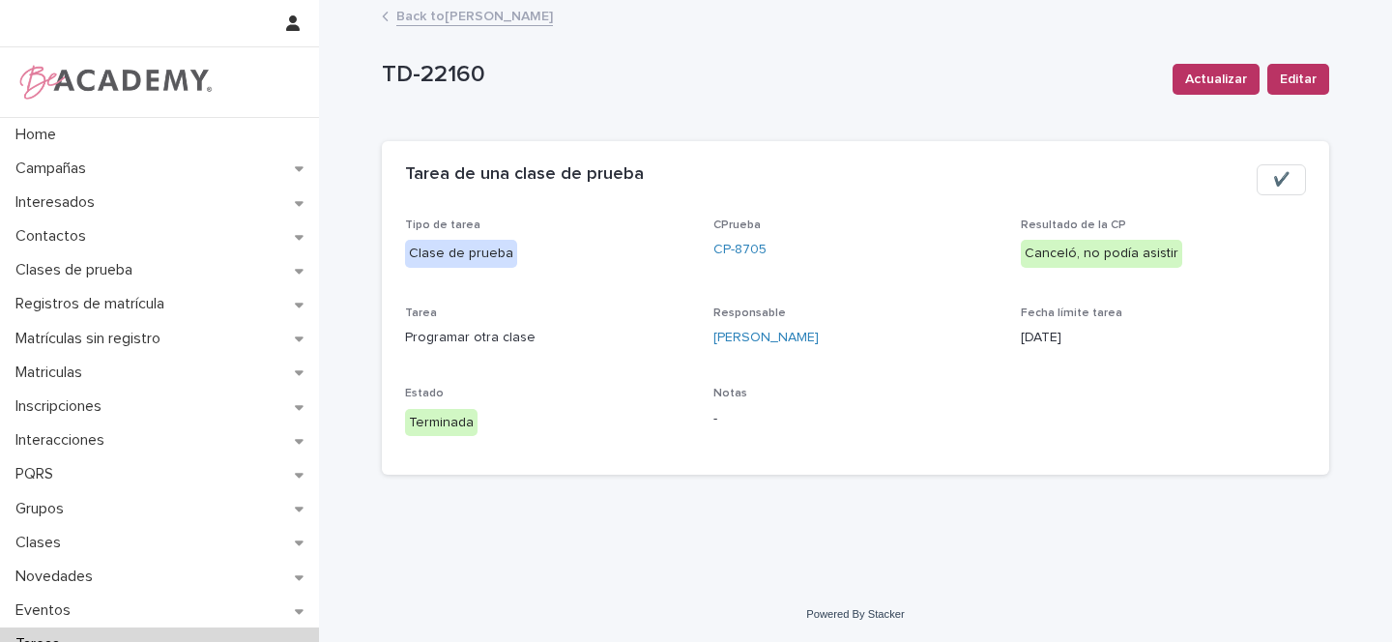
click at [498, 18] on link "Back to Gina Orjuela Cortes" at bounding box center [474, 15] width 157 height 22
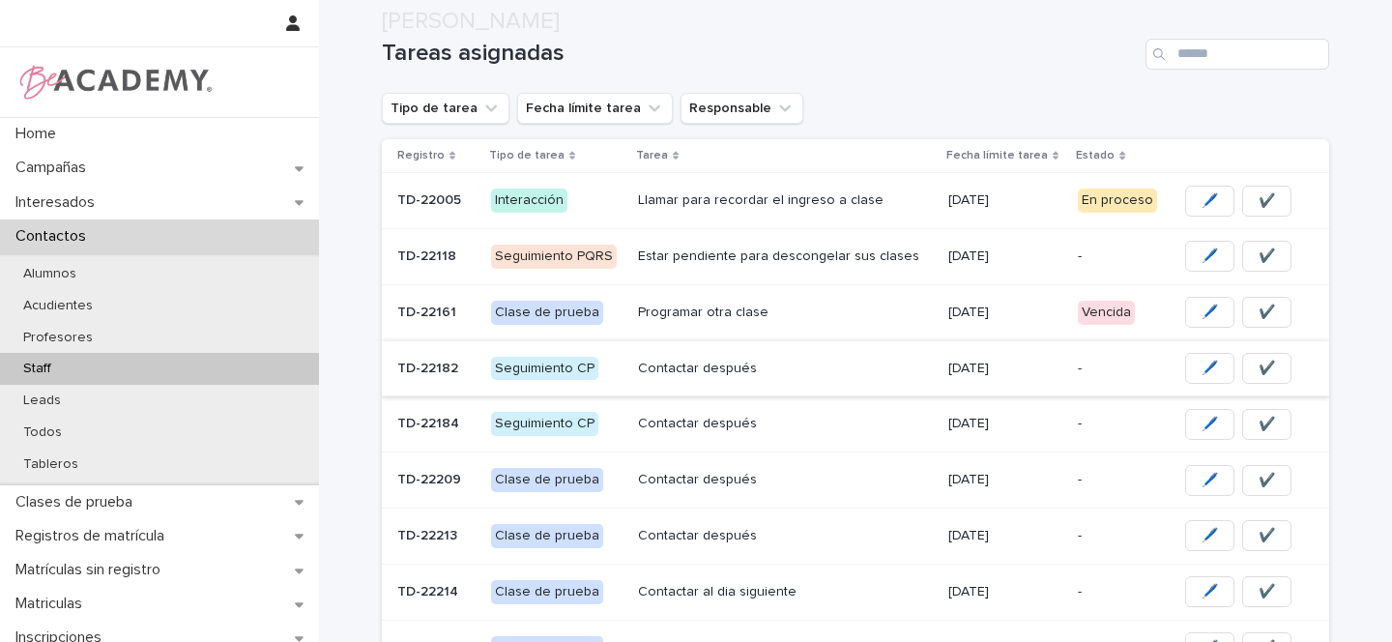
scroll to position [202, 0]
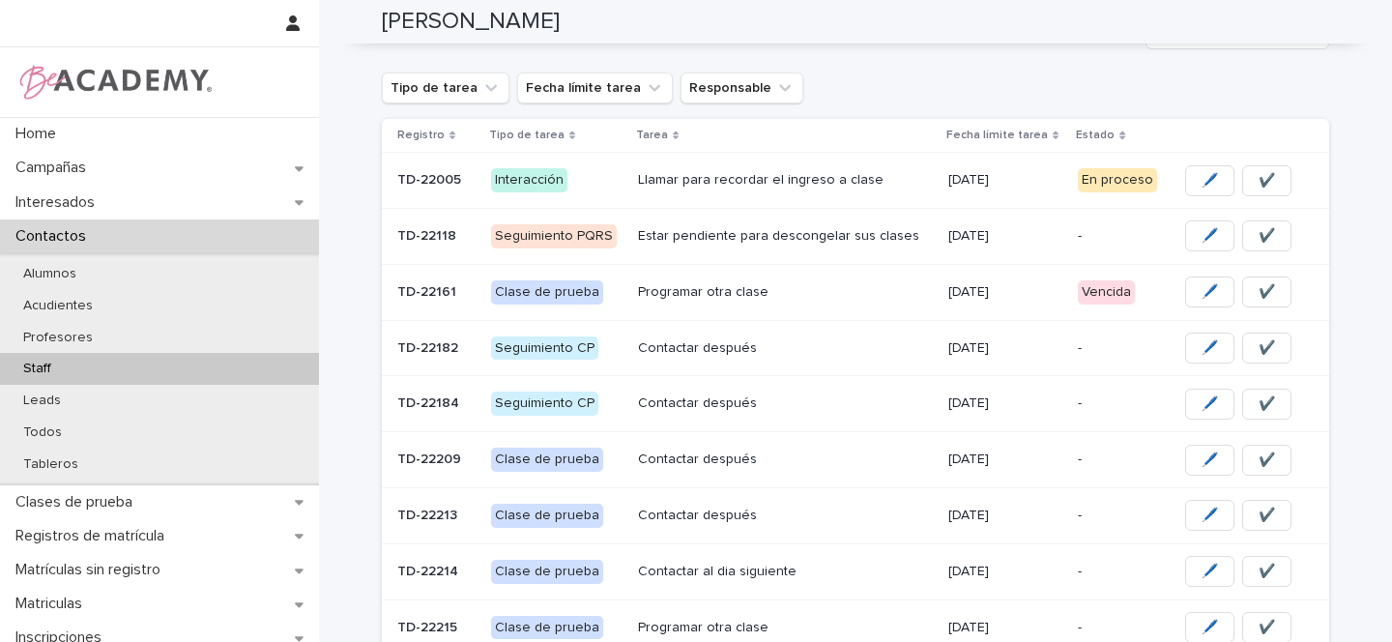
click at [813, 290] on p "Programar otra clase" at bounding box center [785, 292] width 295 height 16
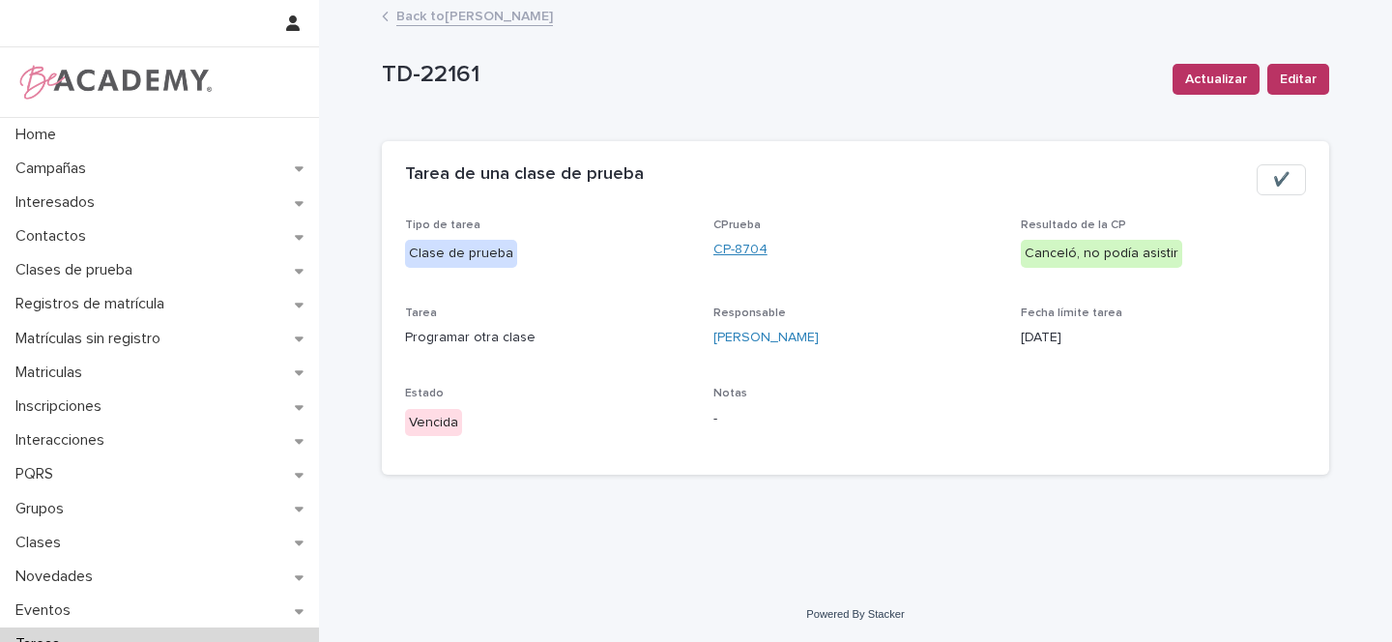
click at [743, 247] on link "CP-8704" at bounding box center [740, 250] width 54 height 20
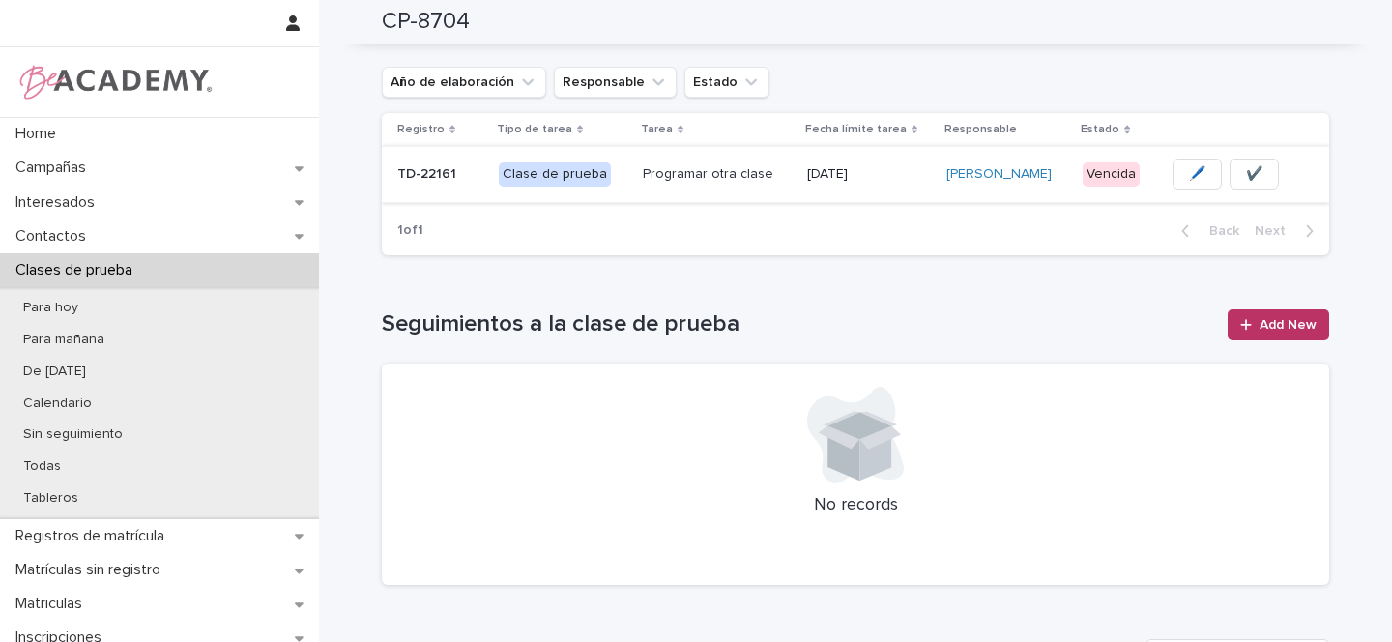
scroll to position [446, 0]
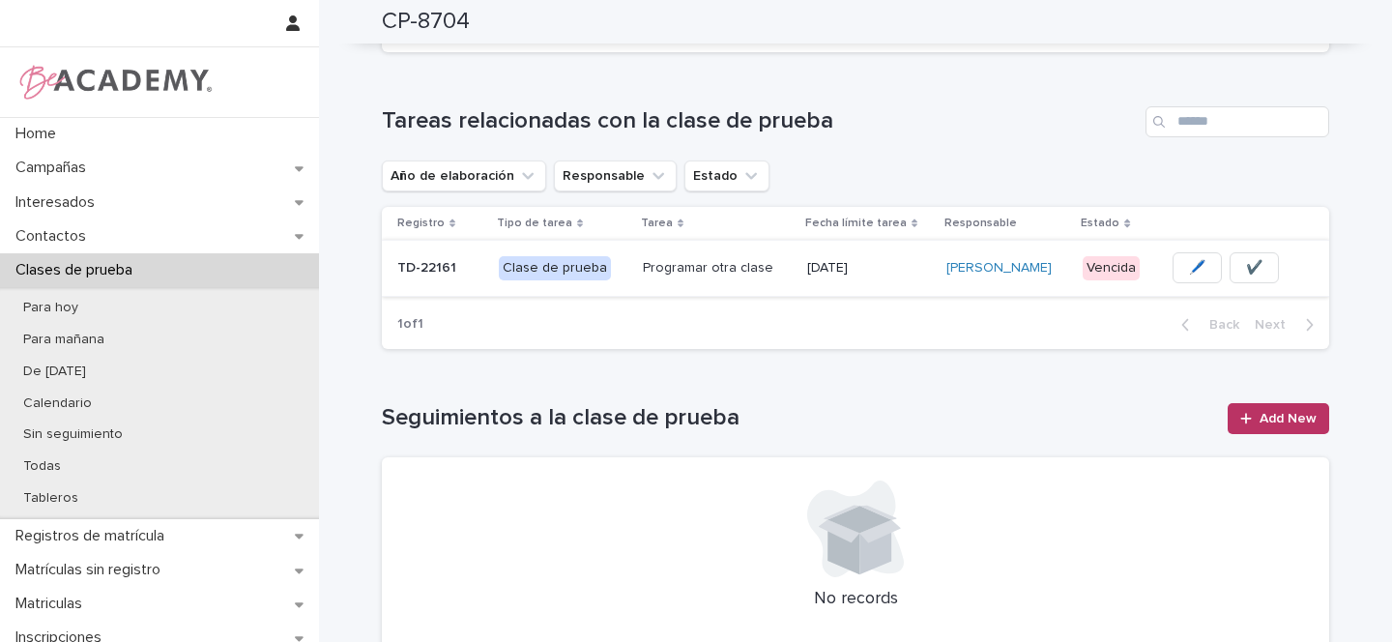
click at [1253, 263] on button "✔️" at bounding box center [1254, 267] width 49 height 31
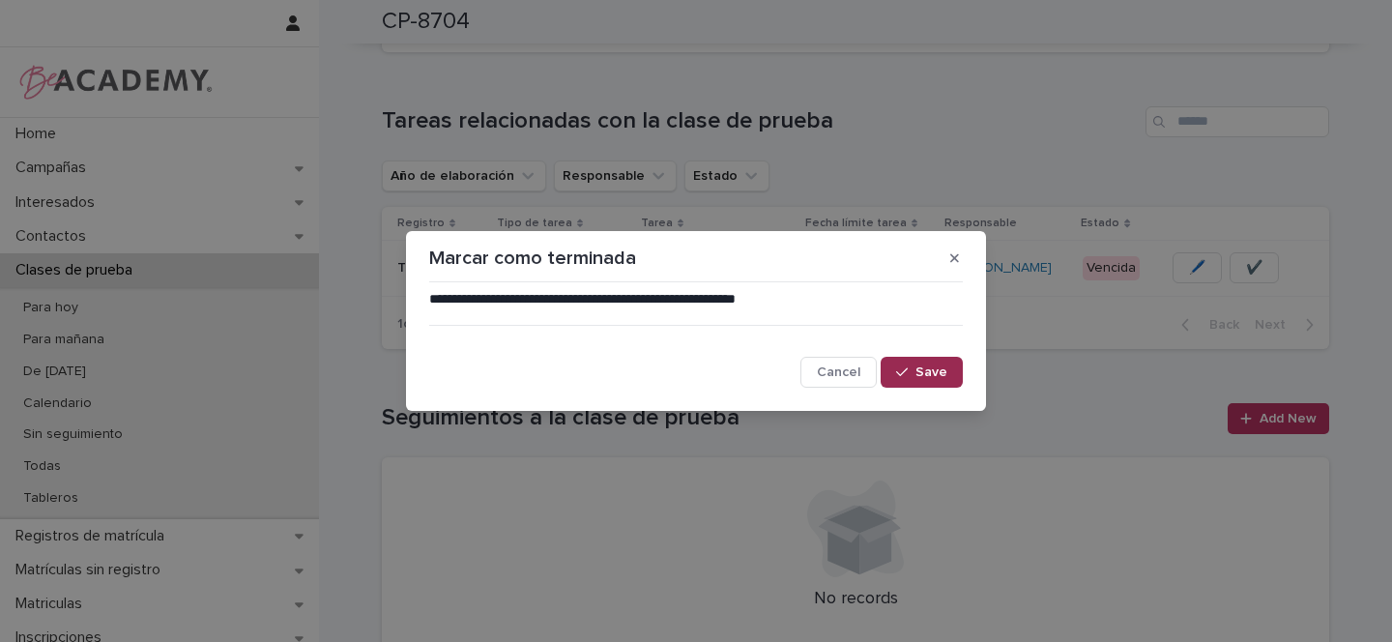
click at [926, 384] on button "Save" at bounding box center [922, 372] width 82 height 31
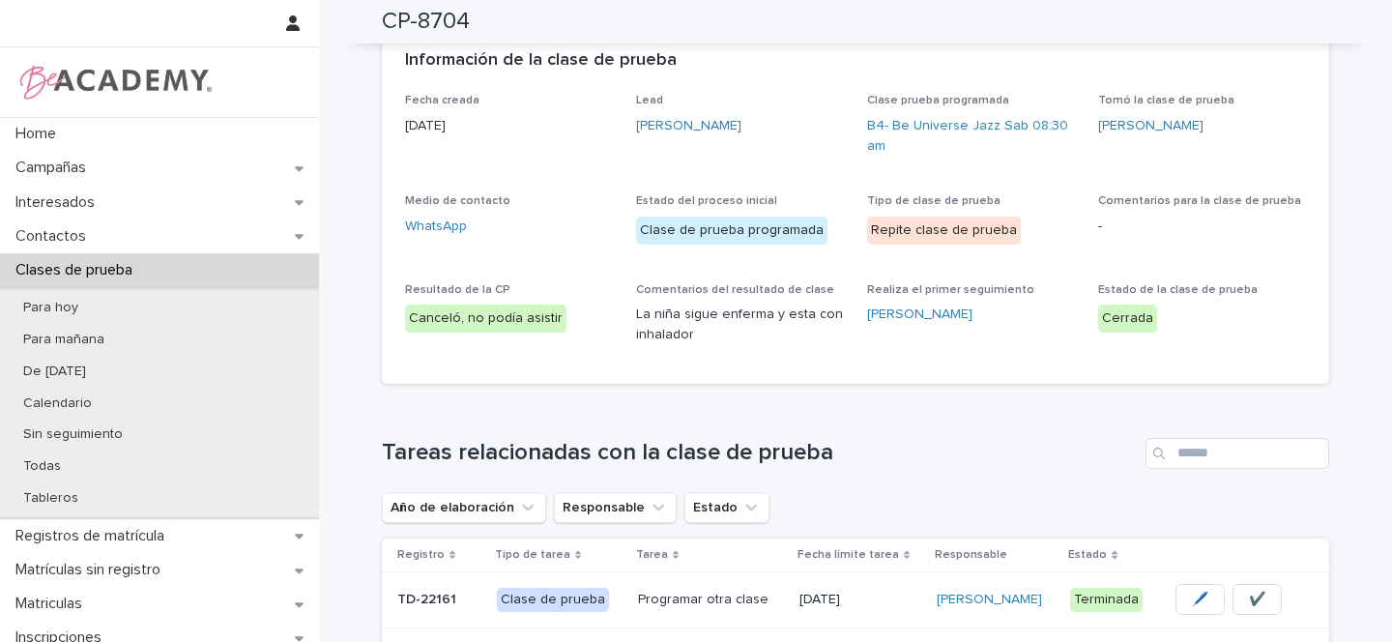
scroll to position [0, 0]
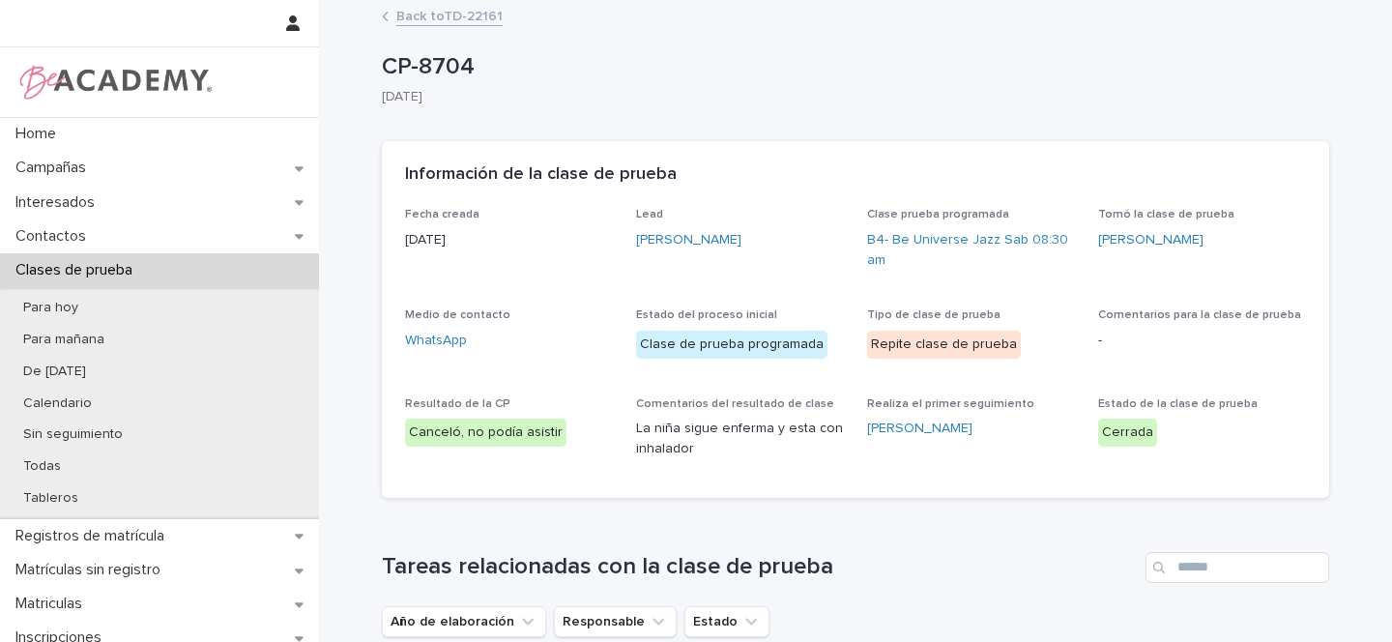
click at [429, 15] on link "Back to TD-22161" at bounding box center [449, 15] width 106 height 22
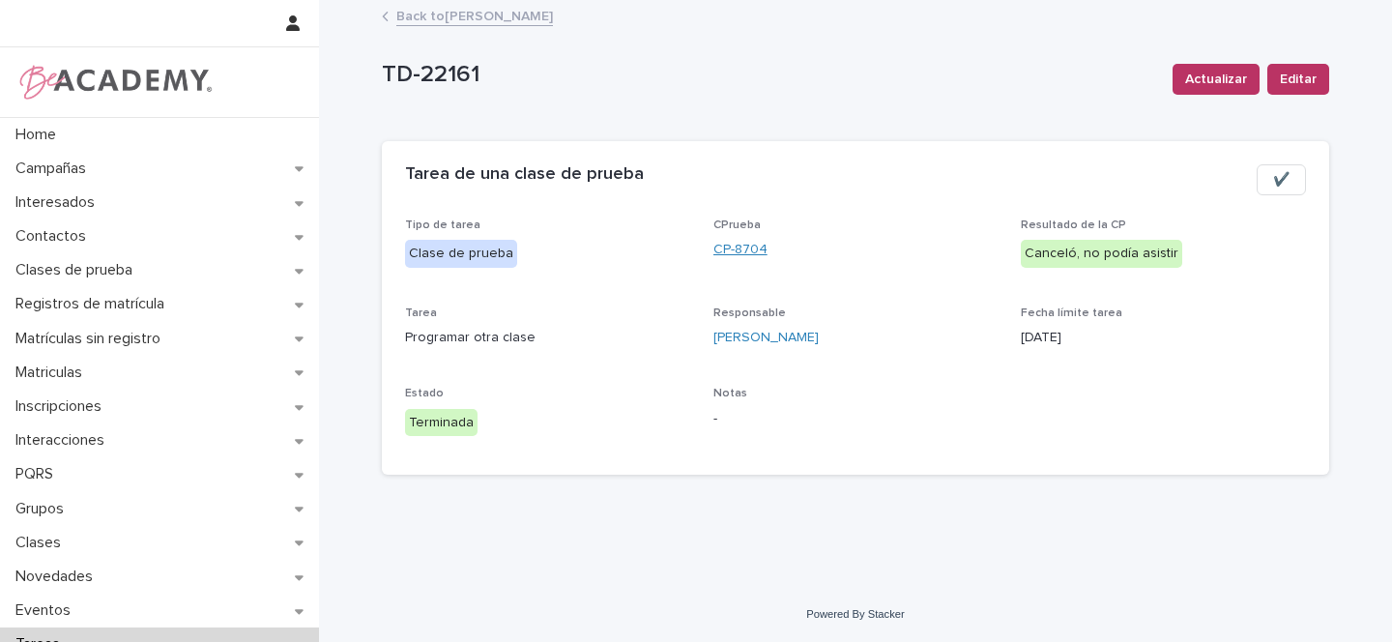
click at [736, 248] on link "CP-8704" at bounding box center [740, 250] width 54 height 20
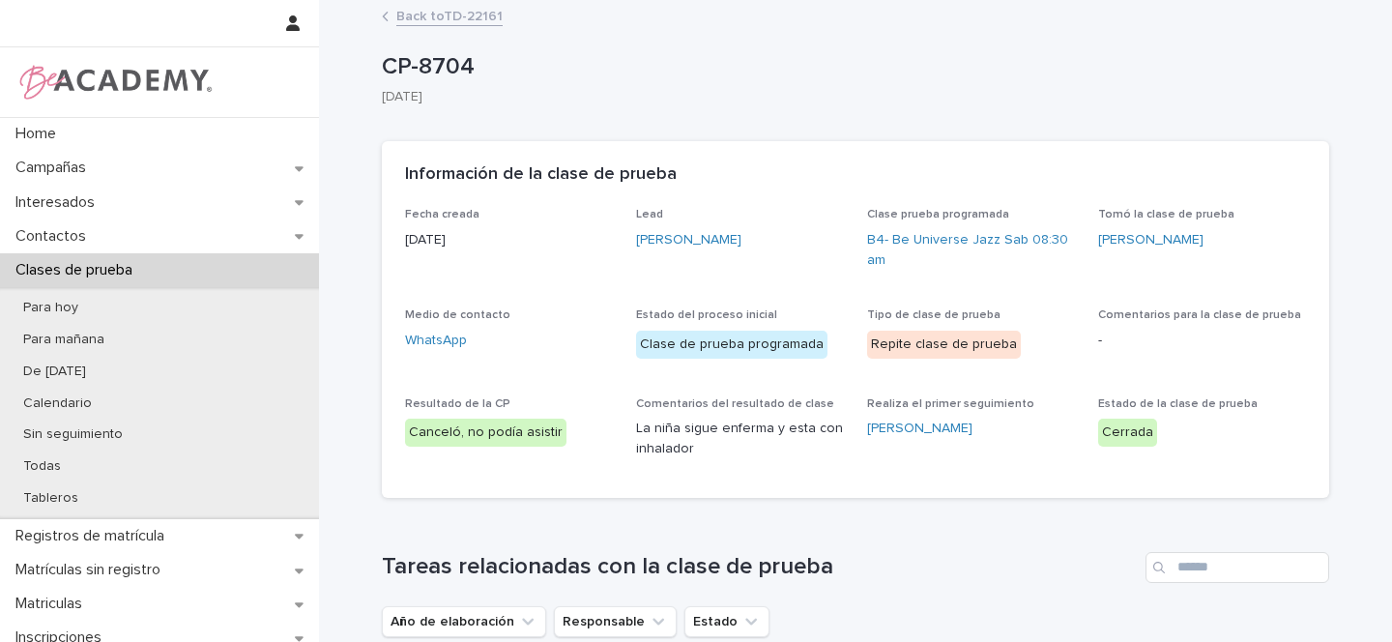
click at [442, 14] on link "Back to TD-22161" at bounding box center [449, 15] width 106 height 22
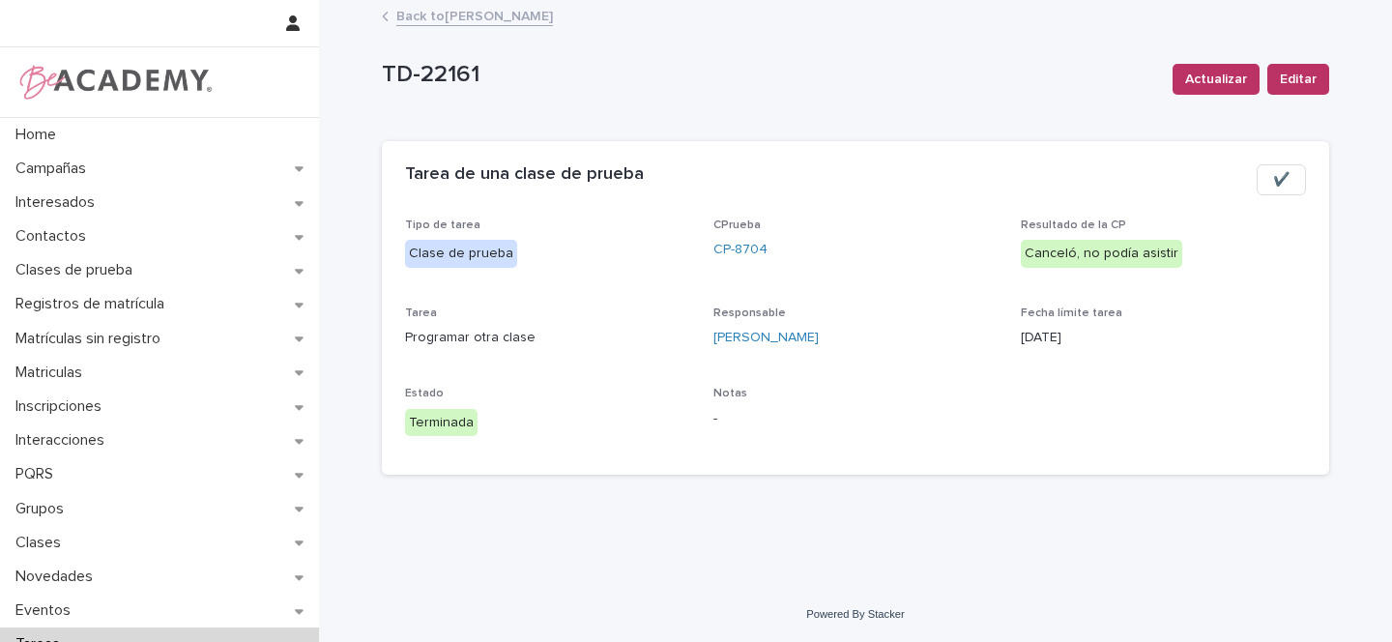
click at [442, 14] on link "Back to Gina Orjuela Cortes" at bounding box center [474, 15] width 157 height 22
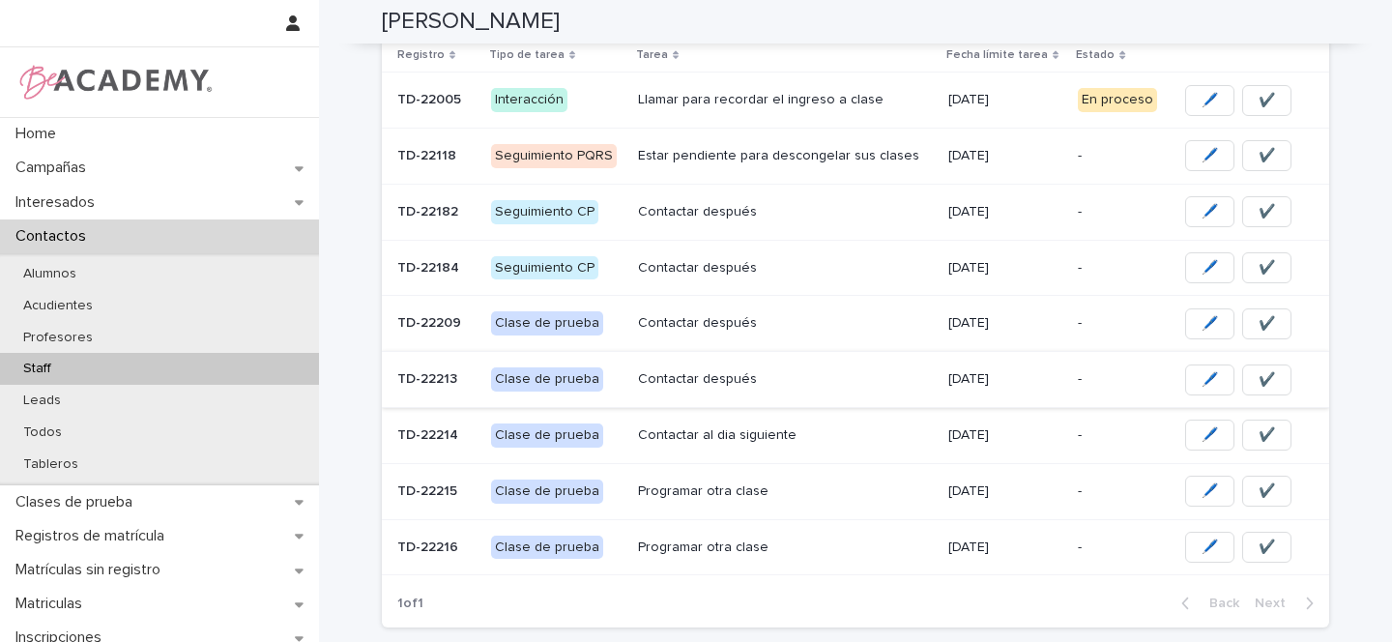
scroll to position [314, 0]
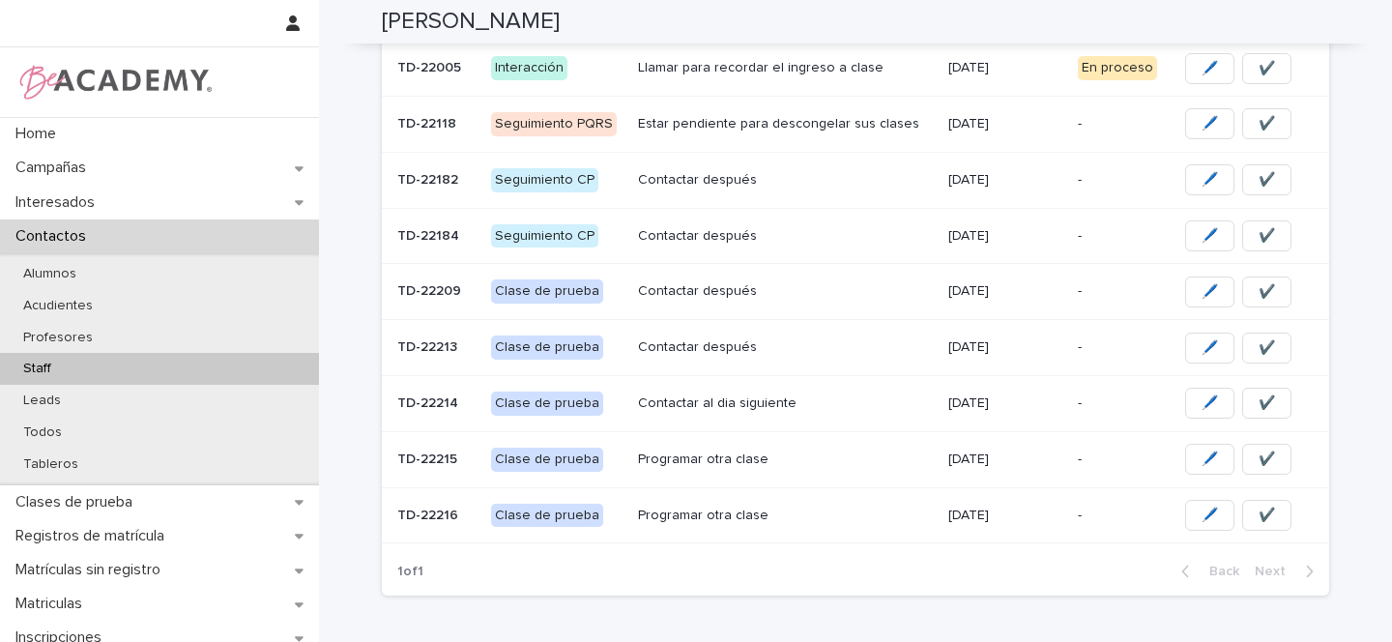
click at [867, 182] on p "Contactar después" at bounding box center [785, 180] width 295 height 16
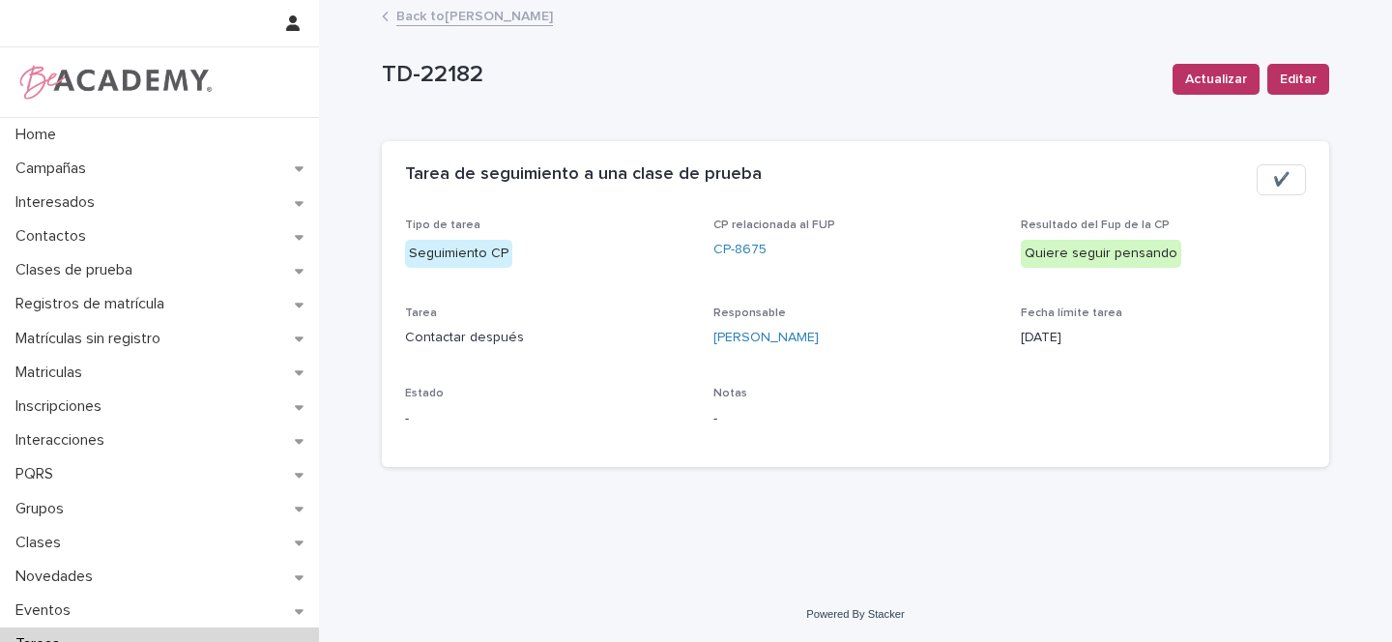
click at [746, 238] on div "CP relacionada al FUP CP-8675" at bounding box center [855, 246] width 285 height 57
click at [744, 252] on link "CP-8675" at bounding box center [739, 250] width 53 height 20
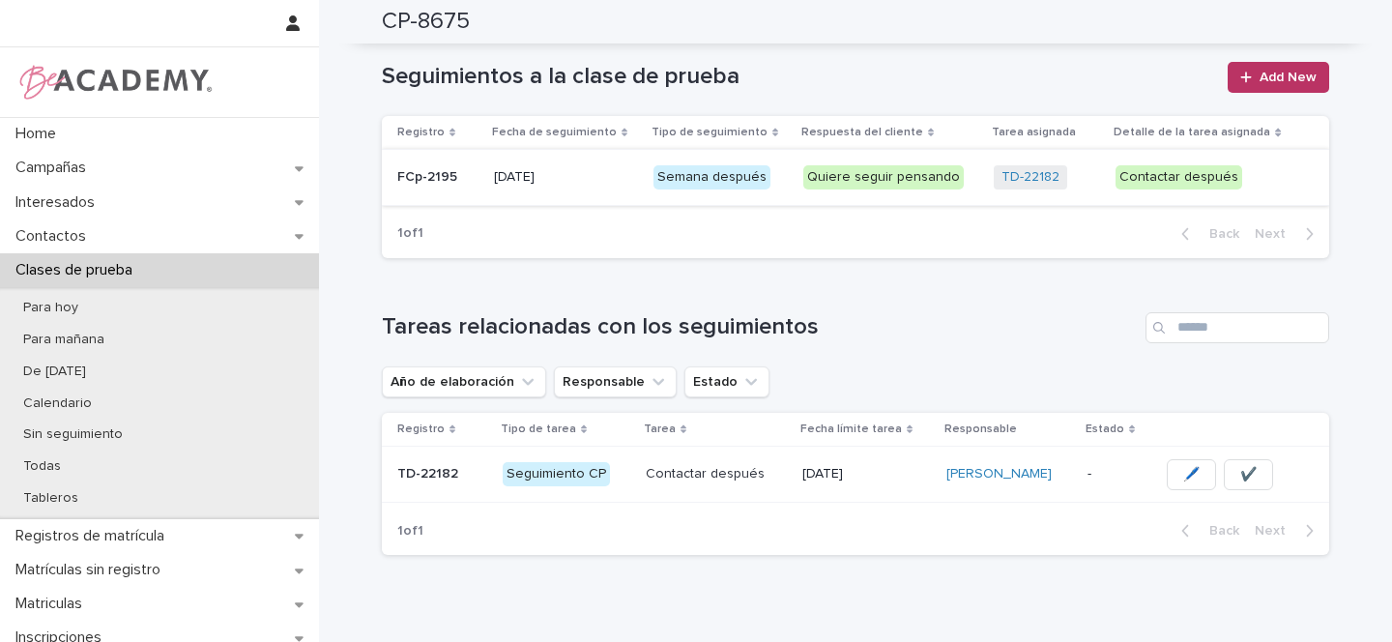
scroll to position [867, 0]
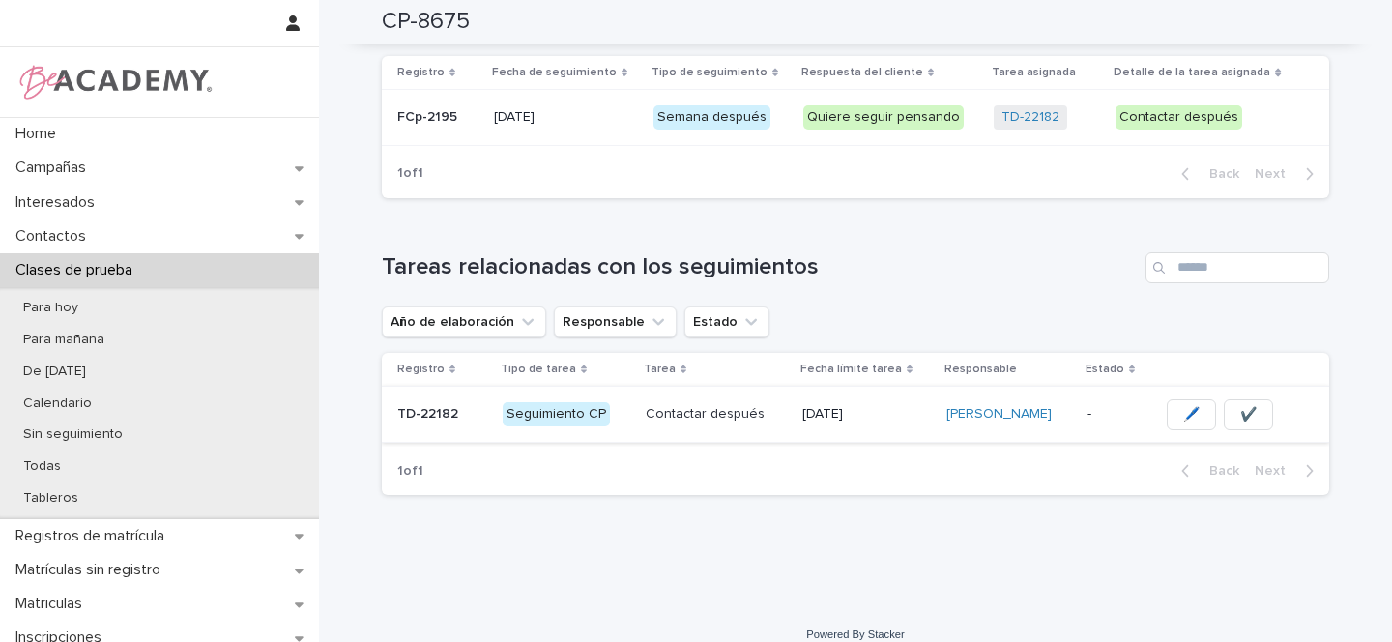
click at [1247, 399] on button "✔️" at bounding box center [1248, 414] width 49 height 31
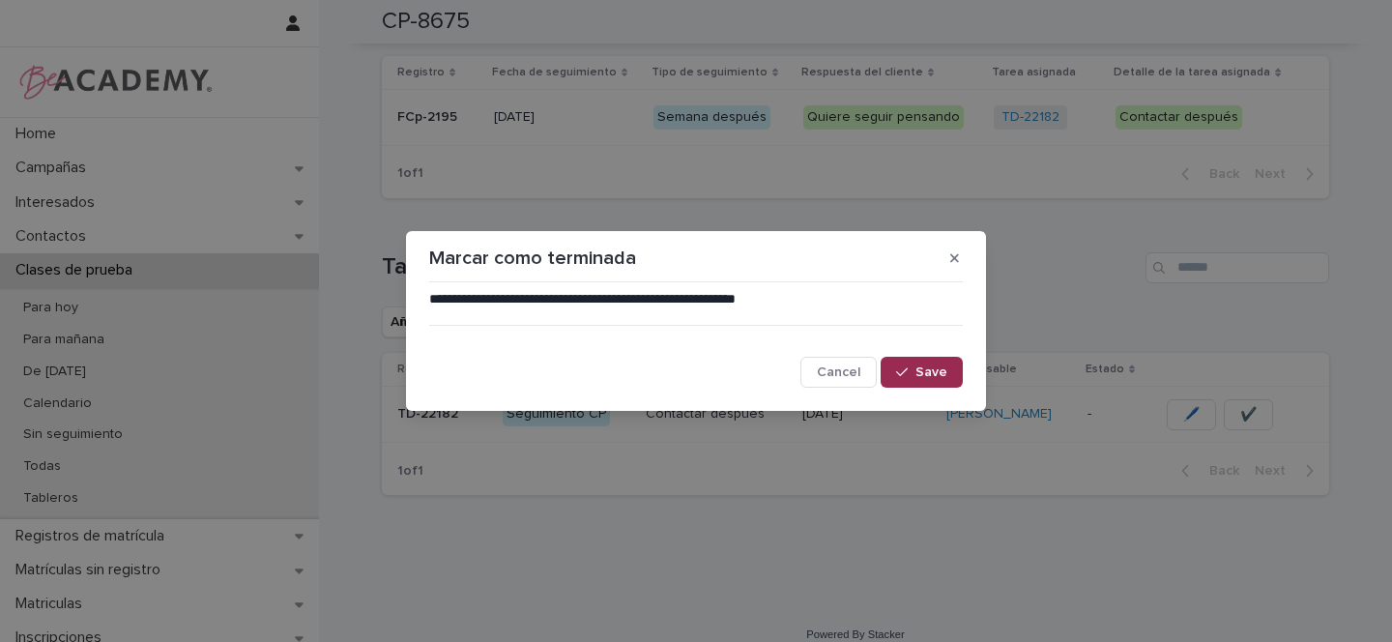
click at [944, 372] on span "Save" at bounding box center [931, 372] width 32 height 14
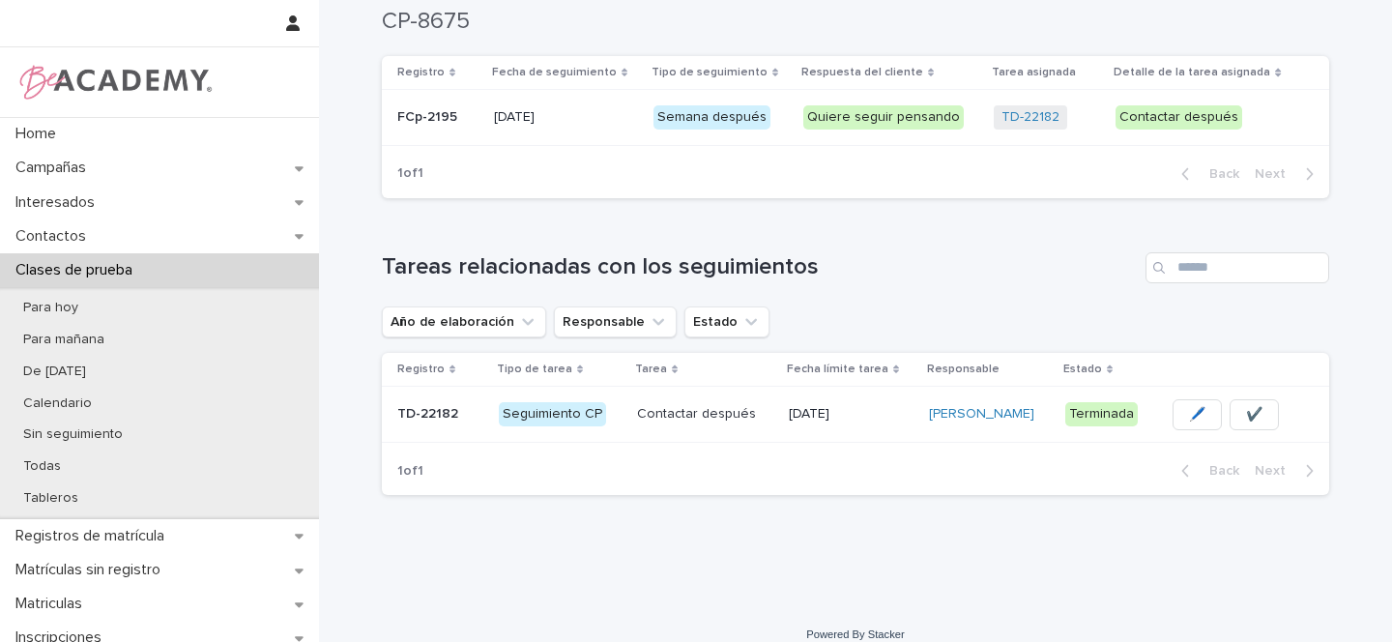
scroll to position [0, 0]
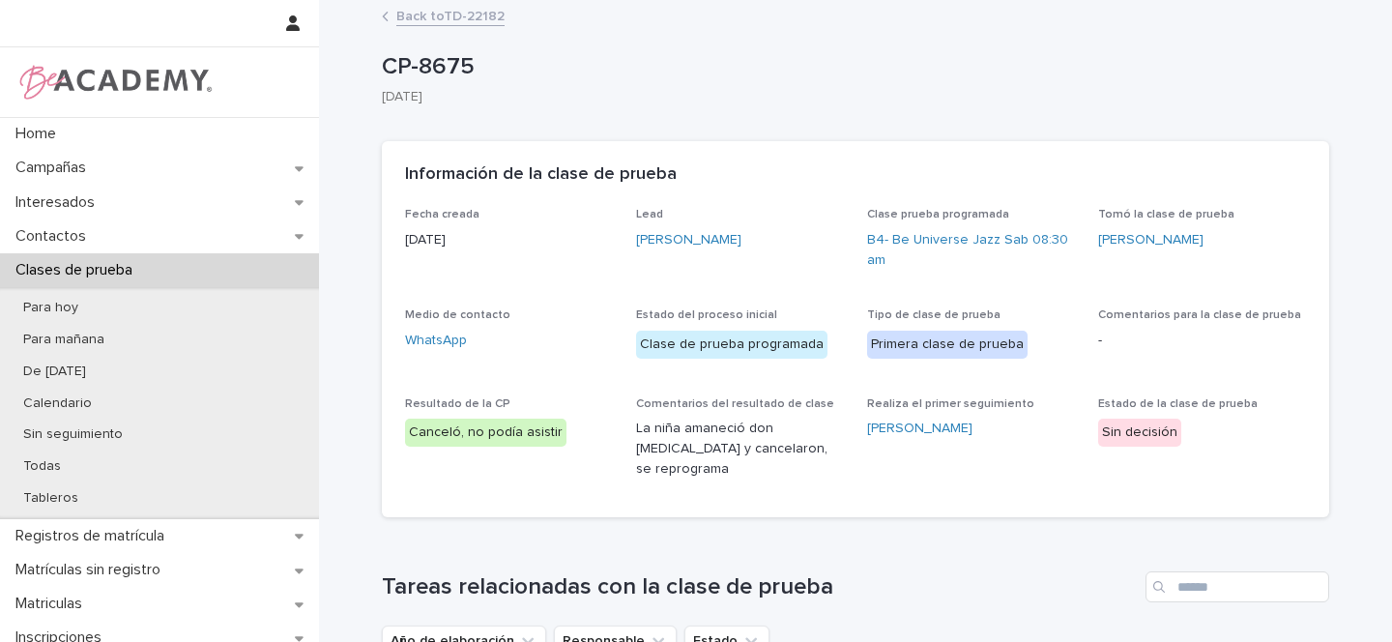
click at [428, 15] on link "Back to TD-22182" at bounding box center [450, 15] width 108 height 22
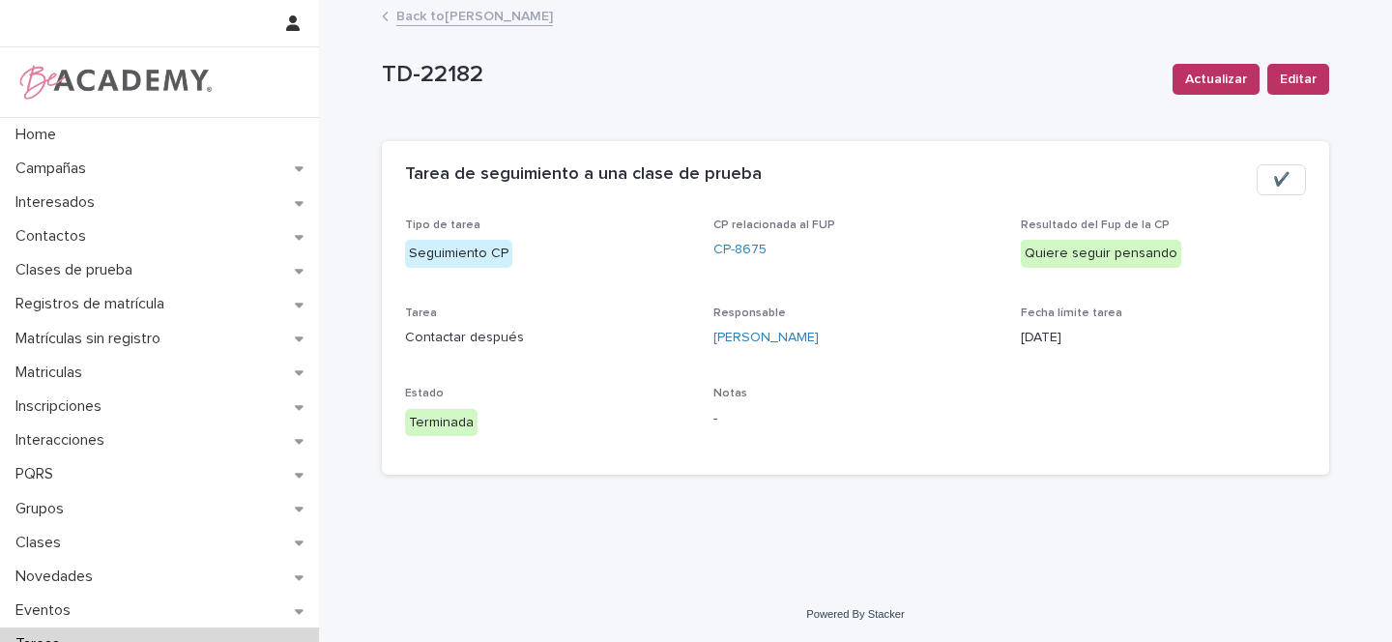
click at [495, 20] on link "Back to Gina Orjuela Cortes" at bounding box center [474, 15] width 157 height 22
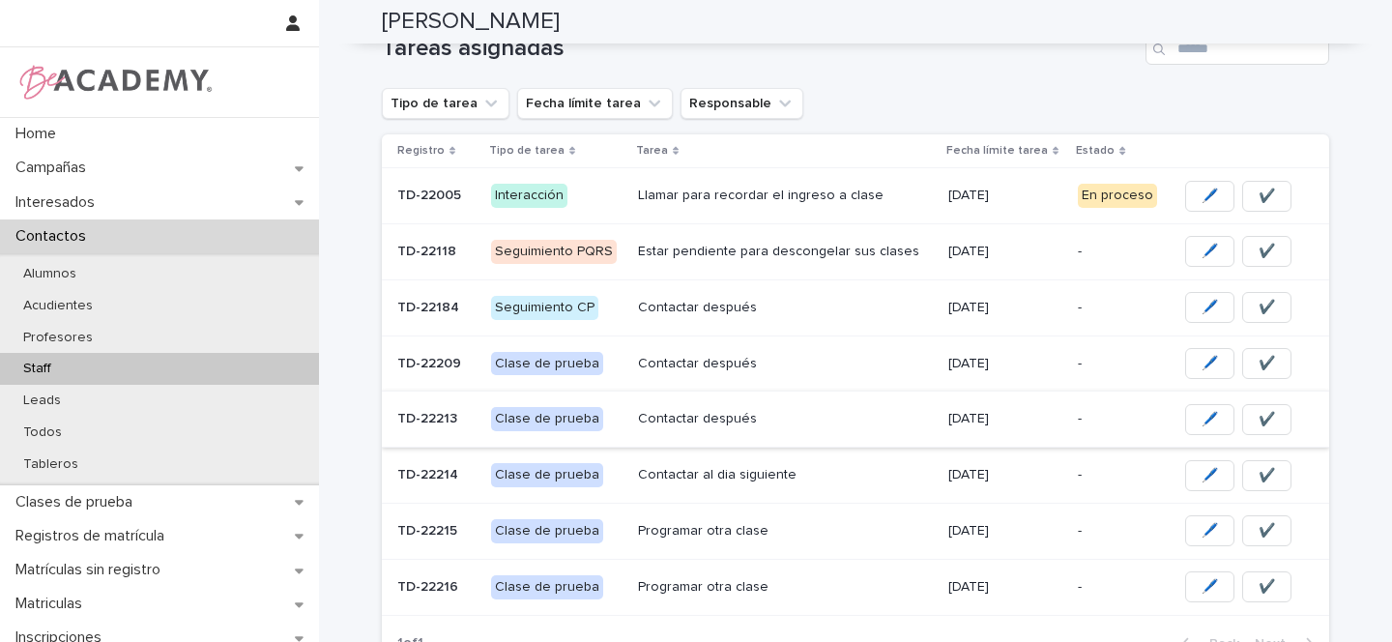
scroll to position [211, 0]
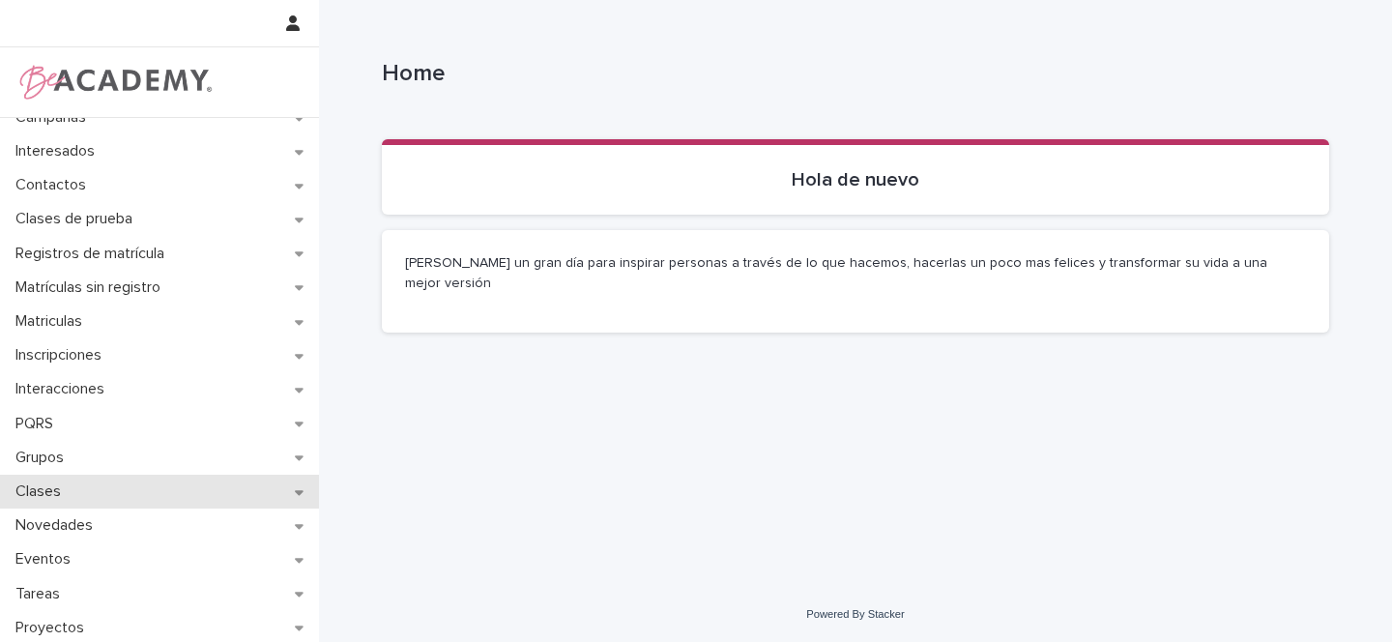
scroll to position [52, 0]
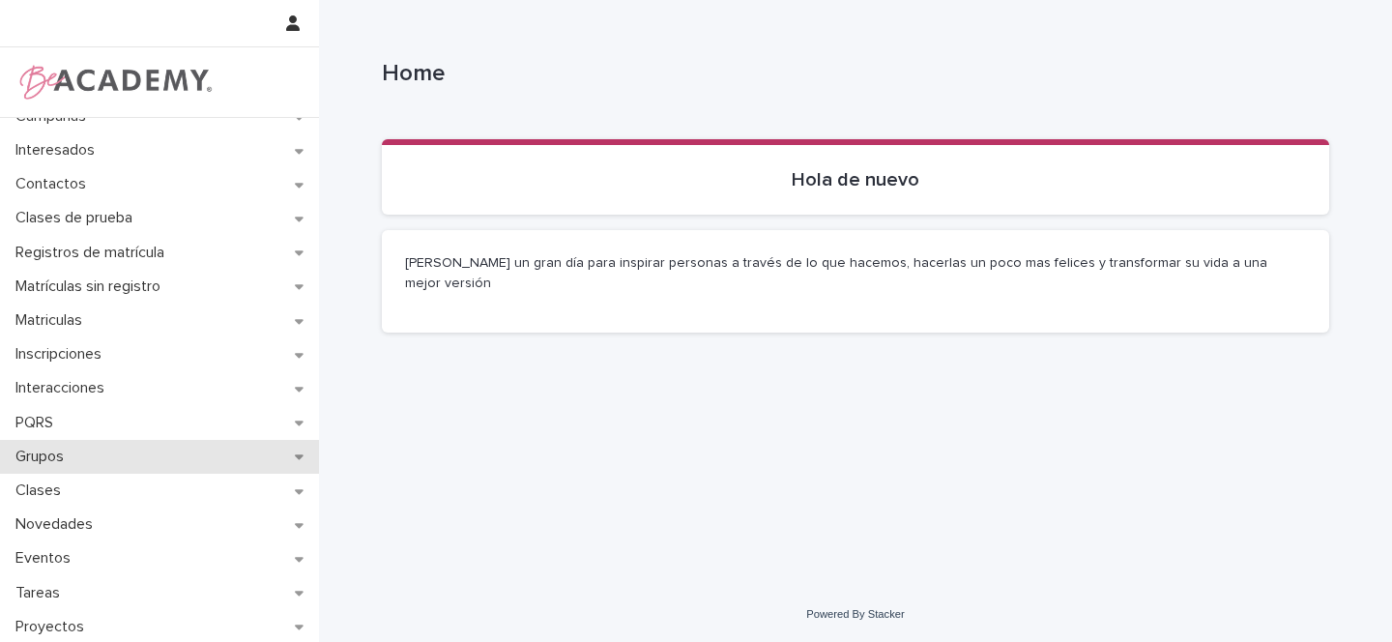
click at [281, 455] on div "Grupos" at bounding box center [159, 457] width 319 height 34
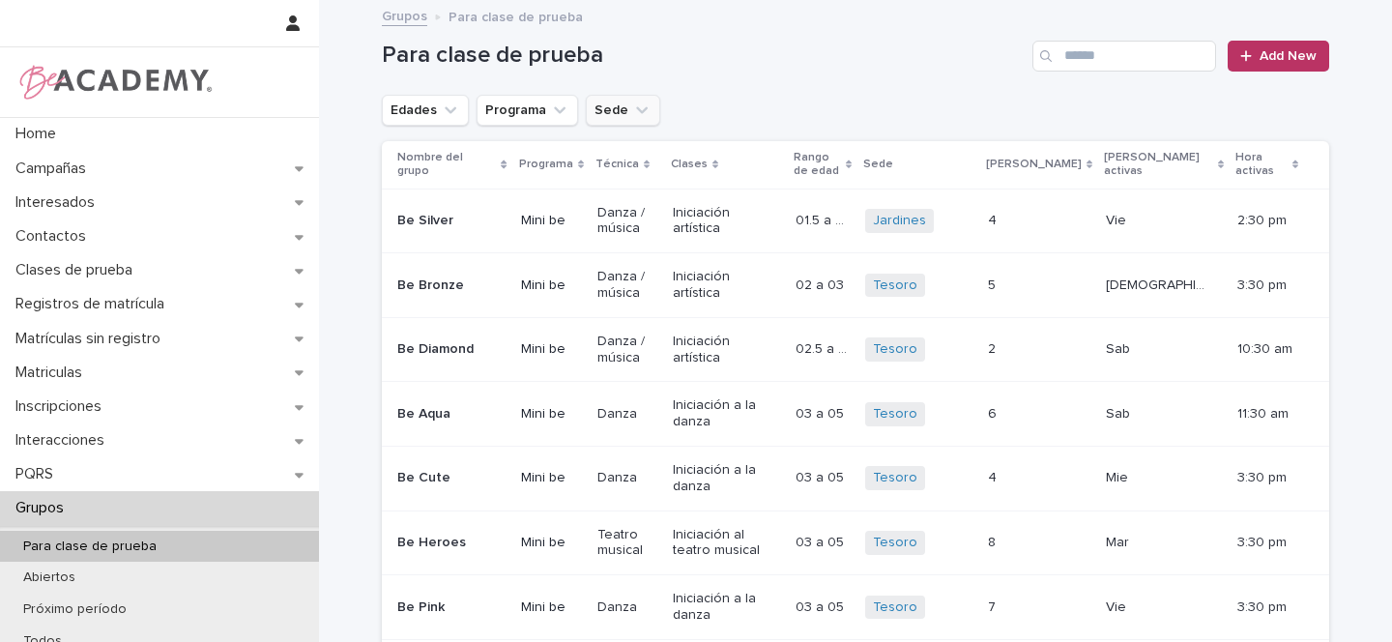
drag, startPoint x: 625, startPoint y: 99, endPoint x: 624, endPoint y: 108, distance: 9.9
click at [625, 99] on button "Sede" at bounding box center [623, 110] width 74 height 31
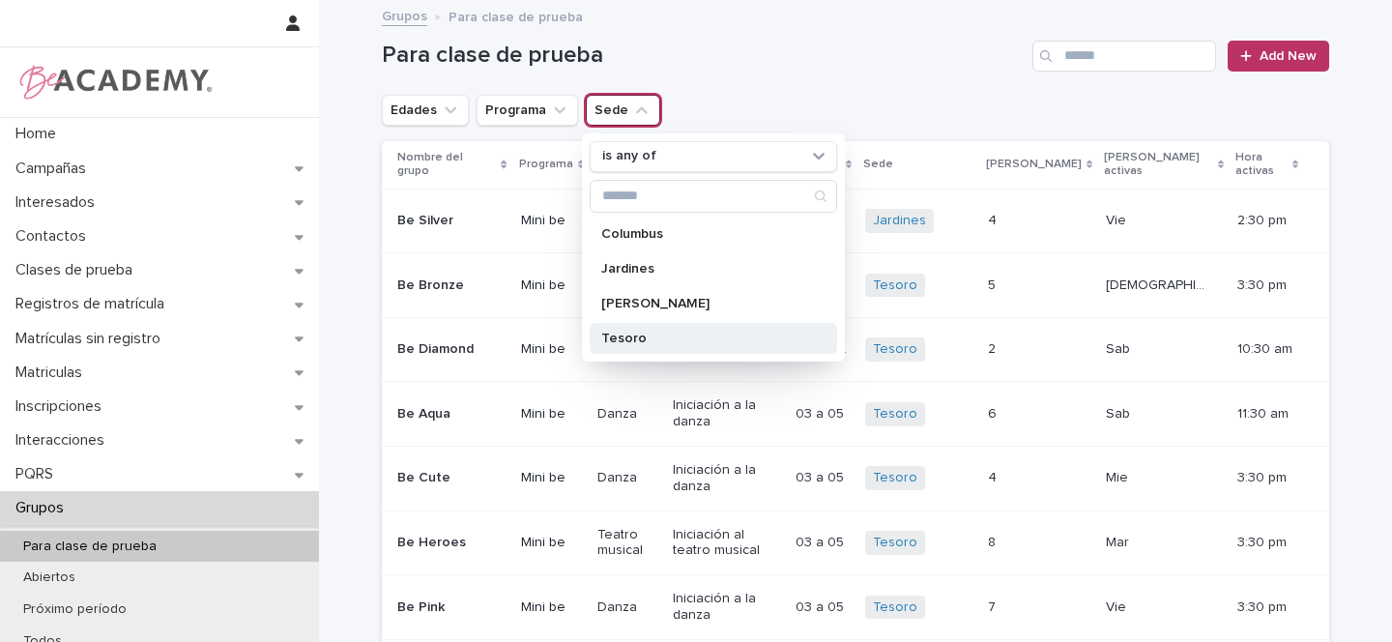
click at [614, 339] on p "Tesoro" at bounding box center [703, 339] width 205 height 14
click at [443, 112] on icon "Edades" at bounding box center [450, 110] width 19 height 19
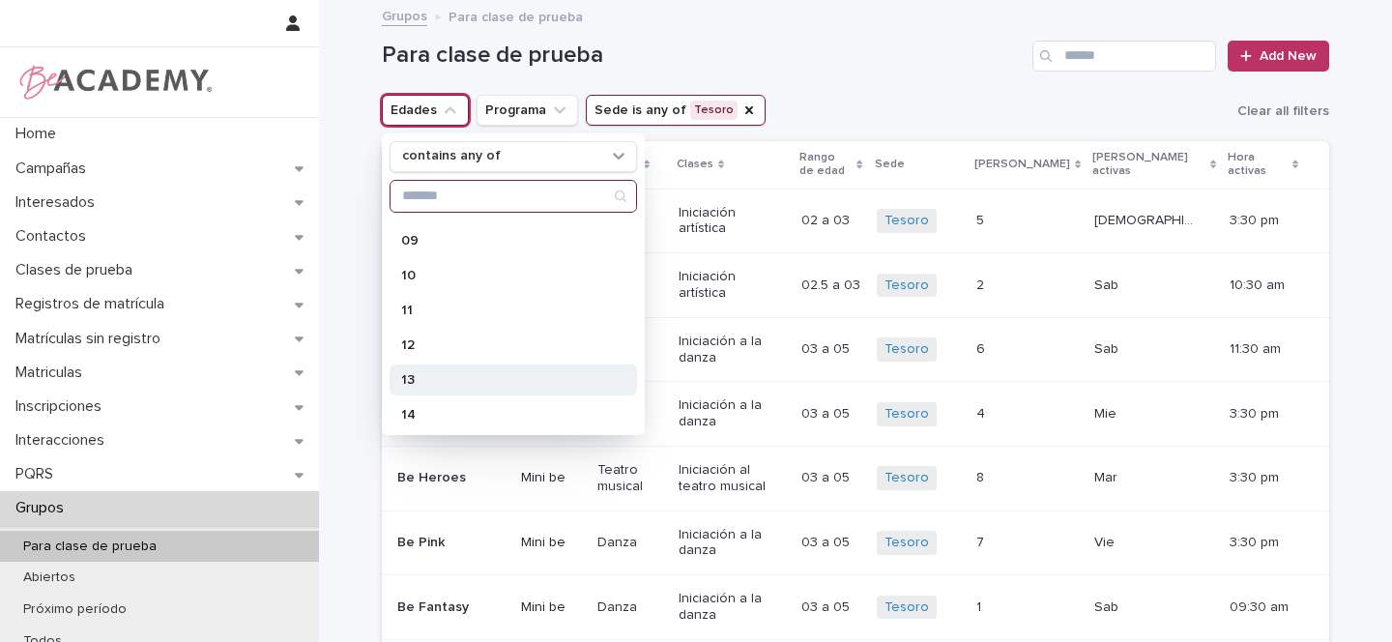
scroll to position [362, 0]
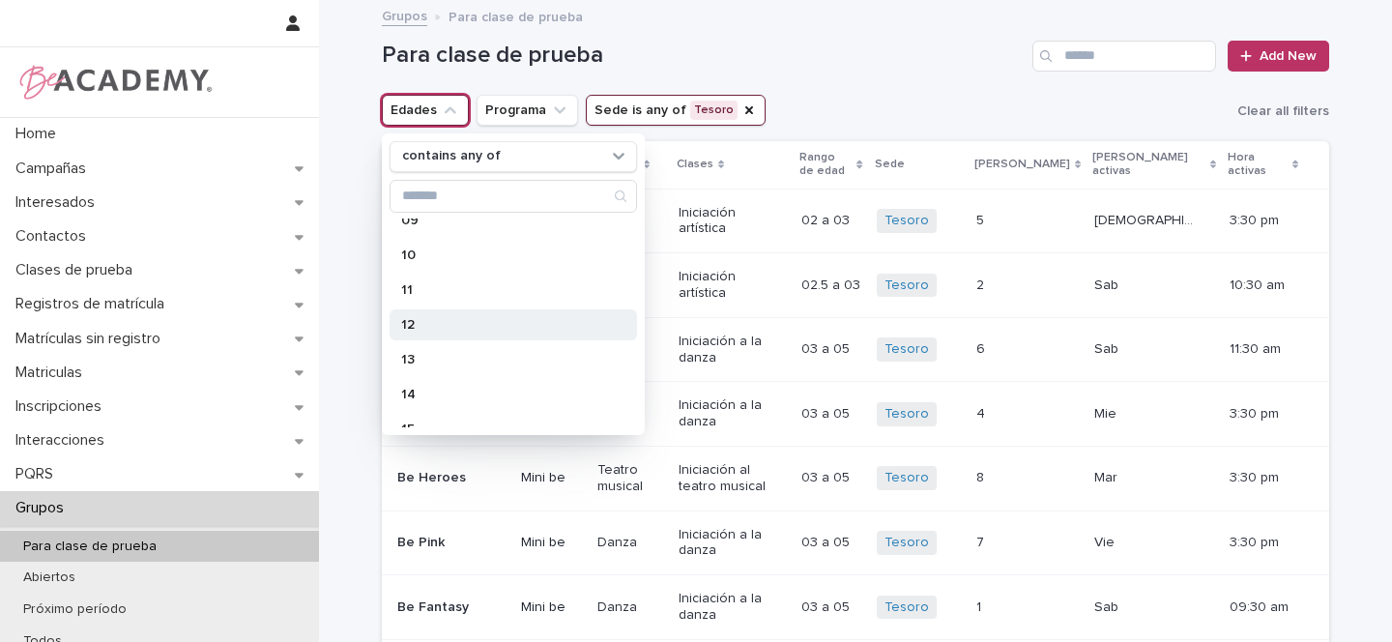
click at [434, 326] on p "12" at bounding box center [503, 325] width 205 height 14
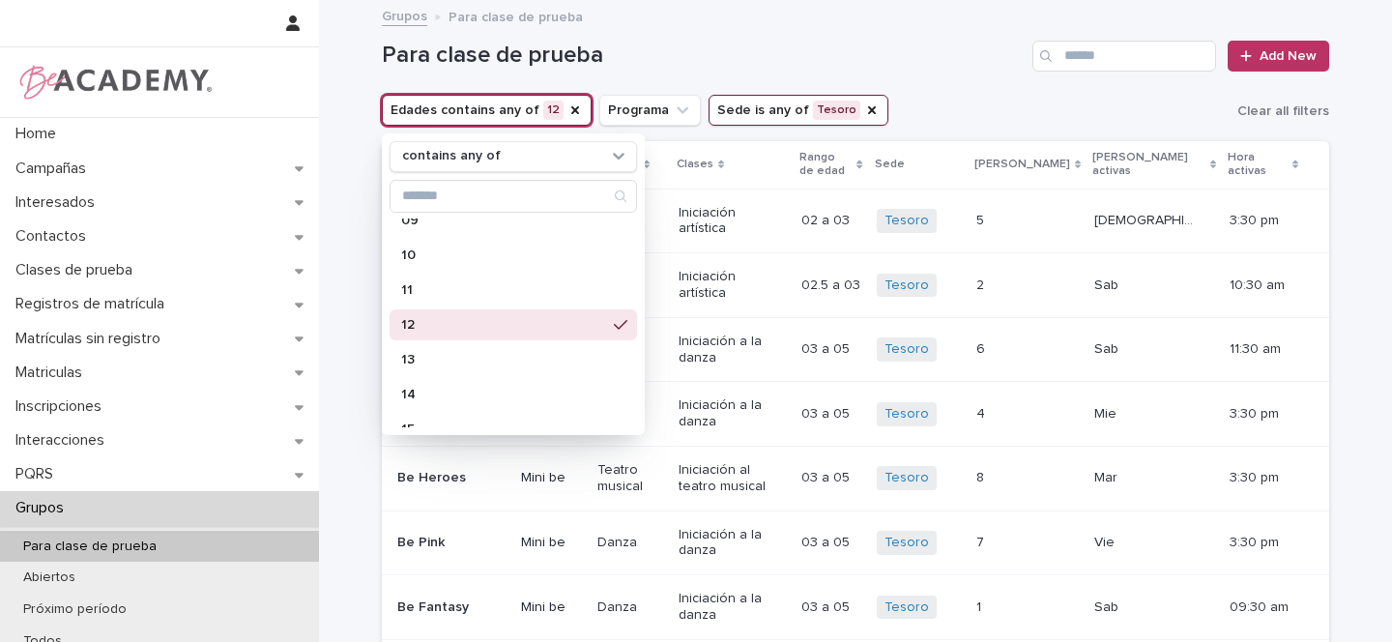
click at [907, 84] on div "Para clase de prueba Add New" at bounding box center [855, 48] width 947 height 93
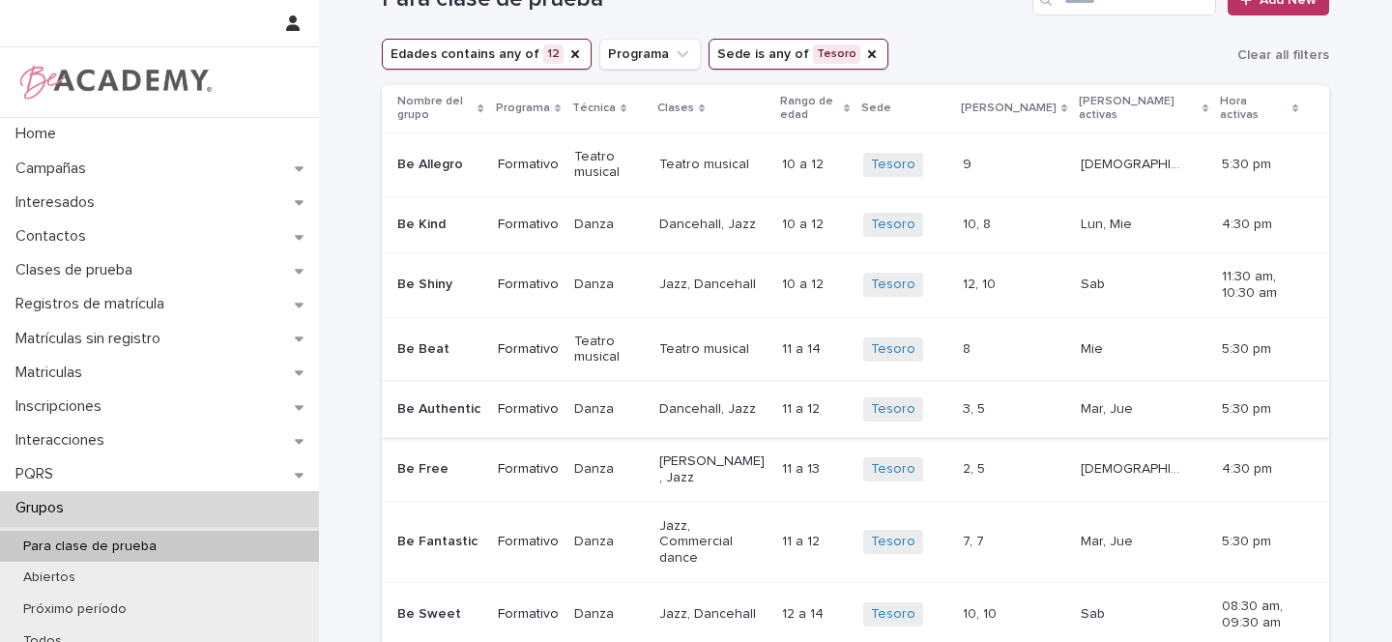
scroll to position [52, 0]
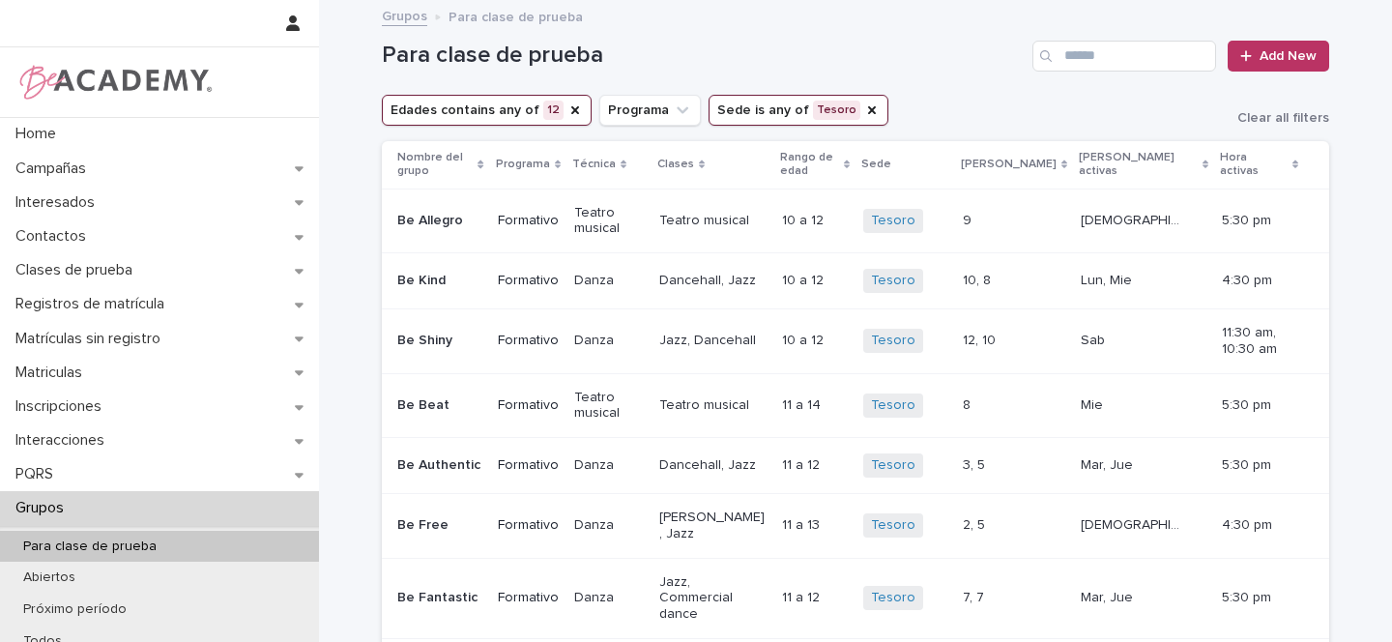
scroll to position [52, 0]
